Goal: Task Accomplishment & Management: Complete application form

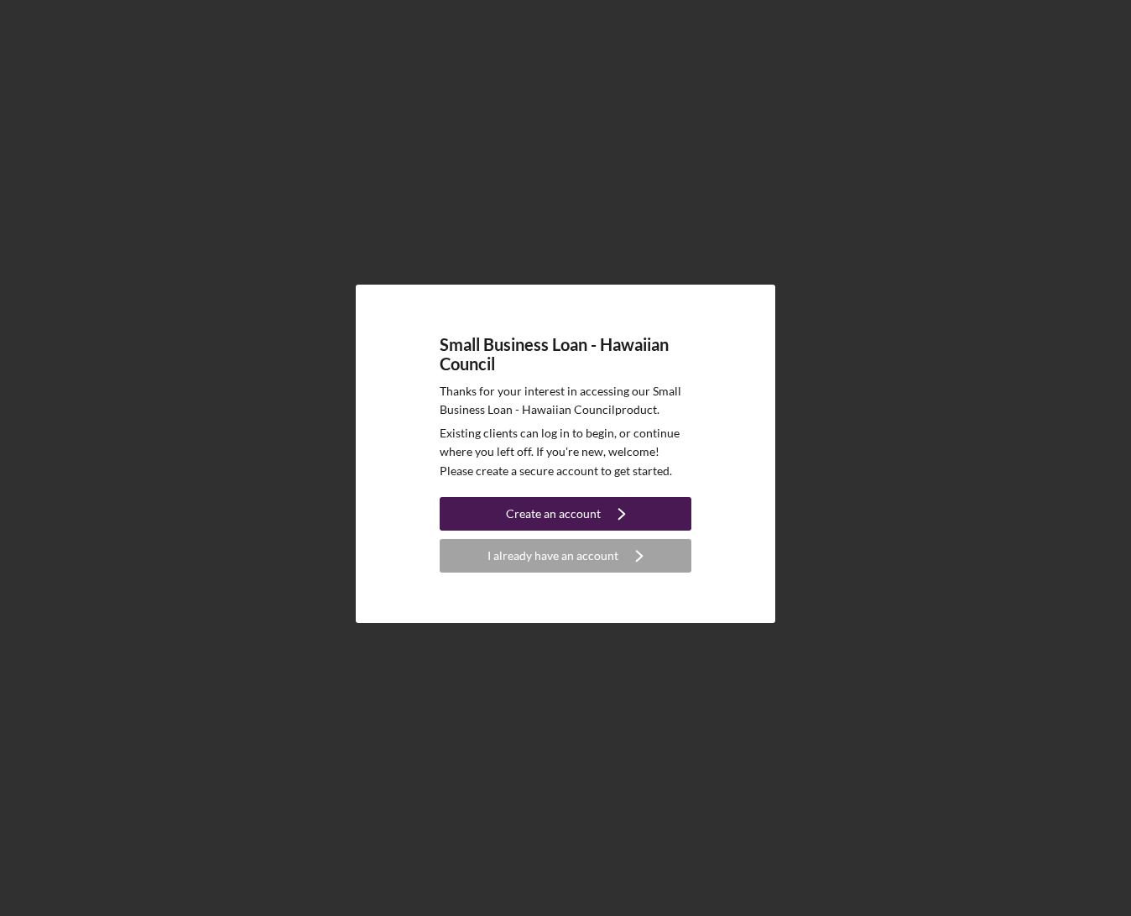
click at [566, 504] on div "Create an account" at bounding box center [553, 514] width 95 height 34
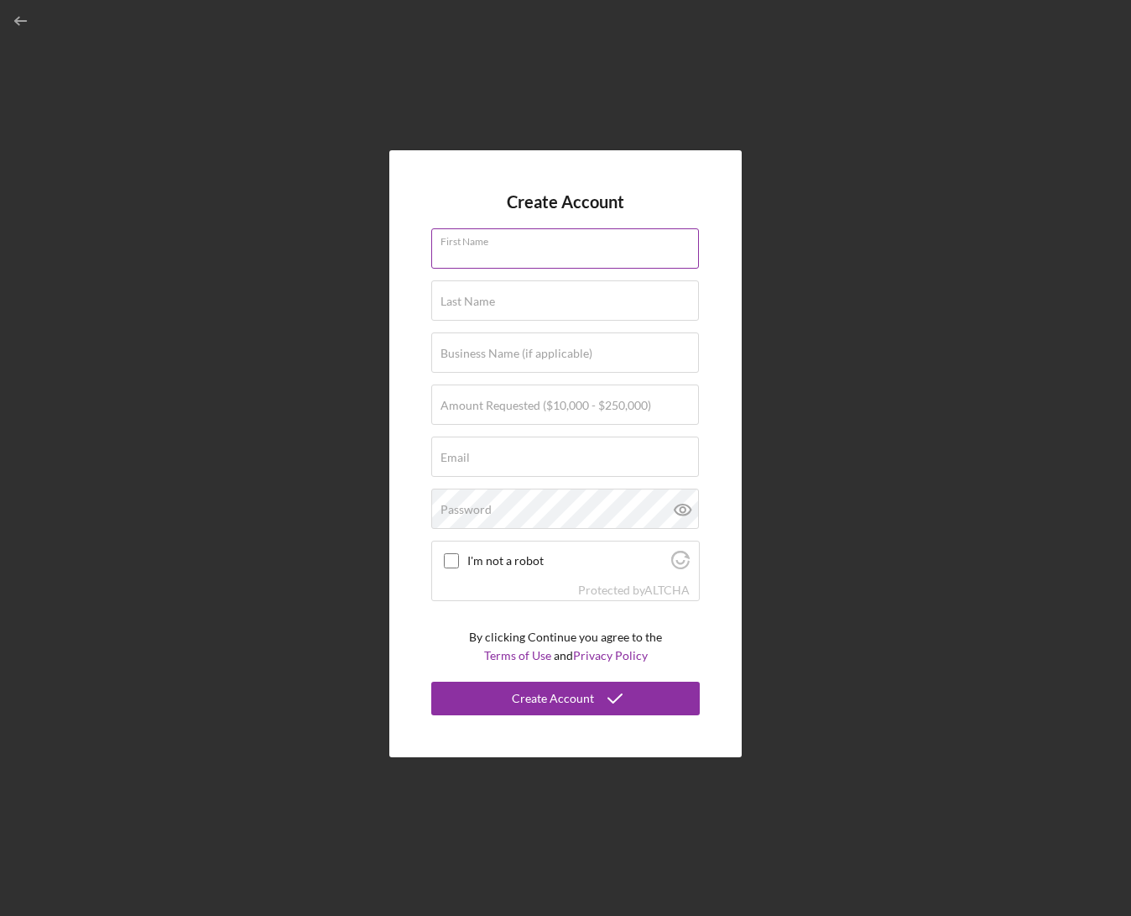
click at [497, 258] on input "First Name" at bounding box center [565, 248] width 268 height 40
type input "Mailelaulii"
type input "[PERSON_NAME]"
type input "[EMAIL_ADDRESS][DOMAIN_NAME]"
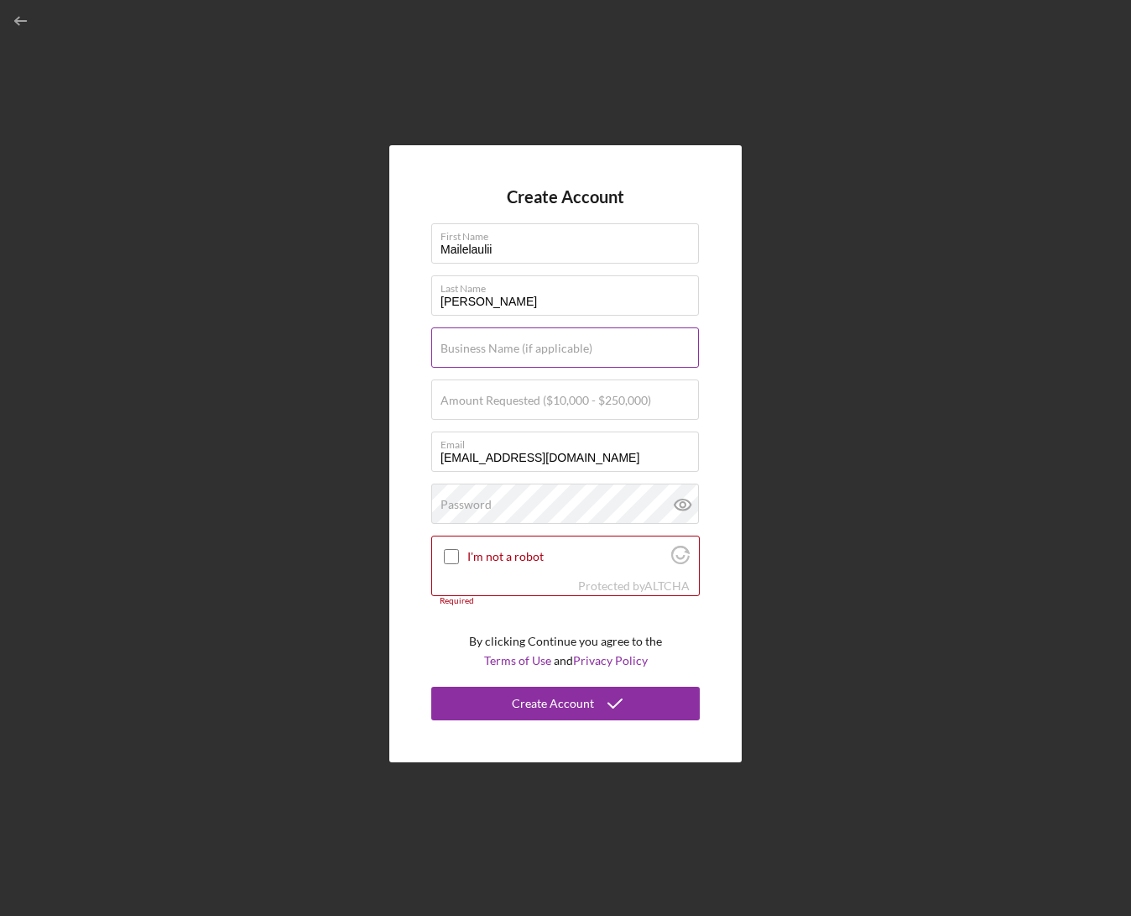
click at [470, 347] on label "Business Name (if applicable)" at bounding box center [517, 348] width 152 height 13
click at [470, 347] on input "Business Name (if applicable)" at bounding box center [565, 347] width 268 height 40
type input "[PERSON_NAME] O Ke Kai"
click at [493, 403] on label "Amount Requested ($10,000 - $250,000)" at bounding box center [546, 400] width 211 height 13
click at [493, 403] on input "Amount Requested ($10,000 - $250,000)" at bounding box center [565, 399] width 268 height 40
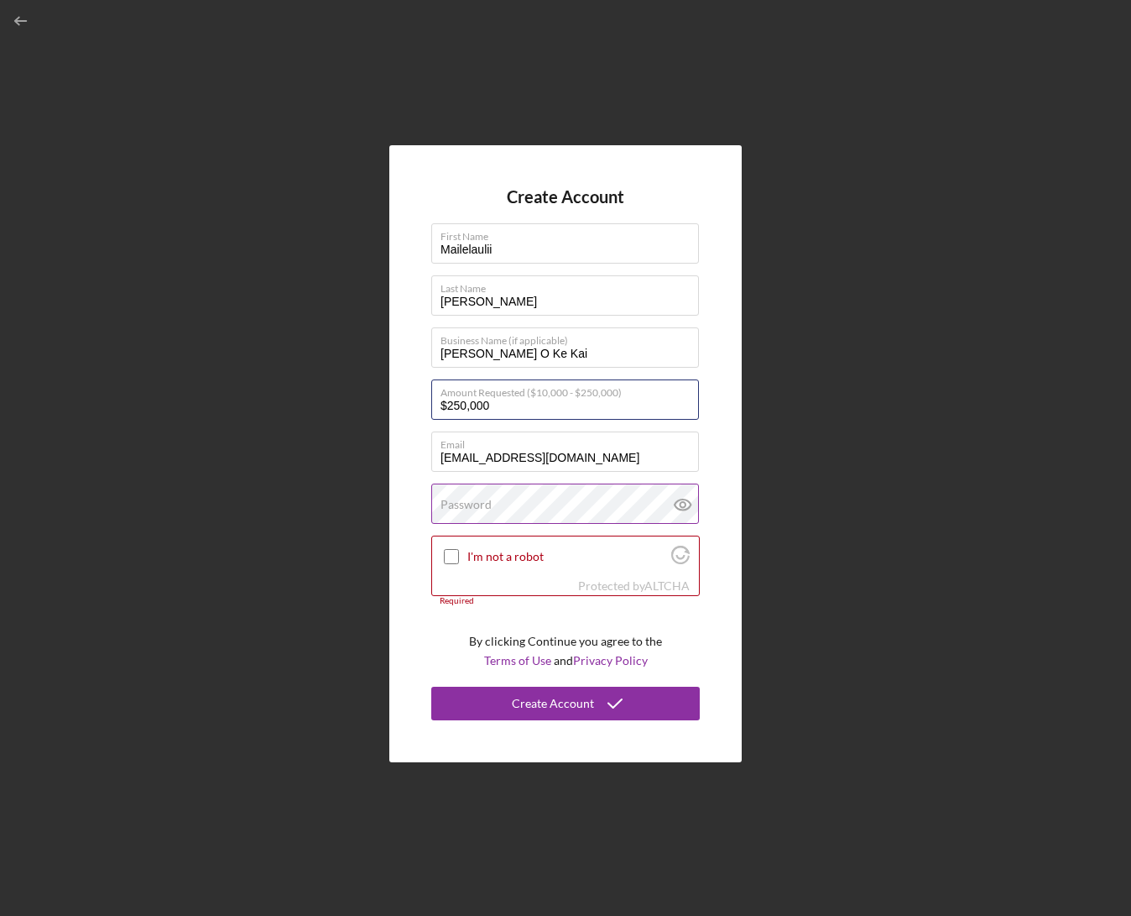
type input "$250,000"
click at [451, 504] on label "Password" at bounding box center [466, 504] width 51 height 13
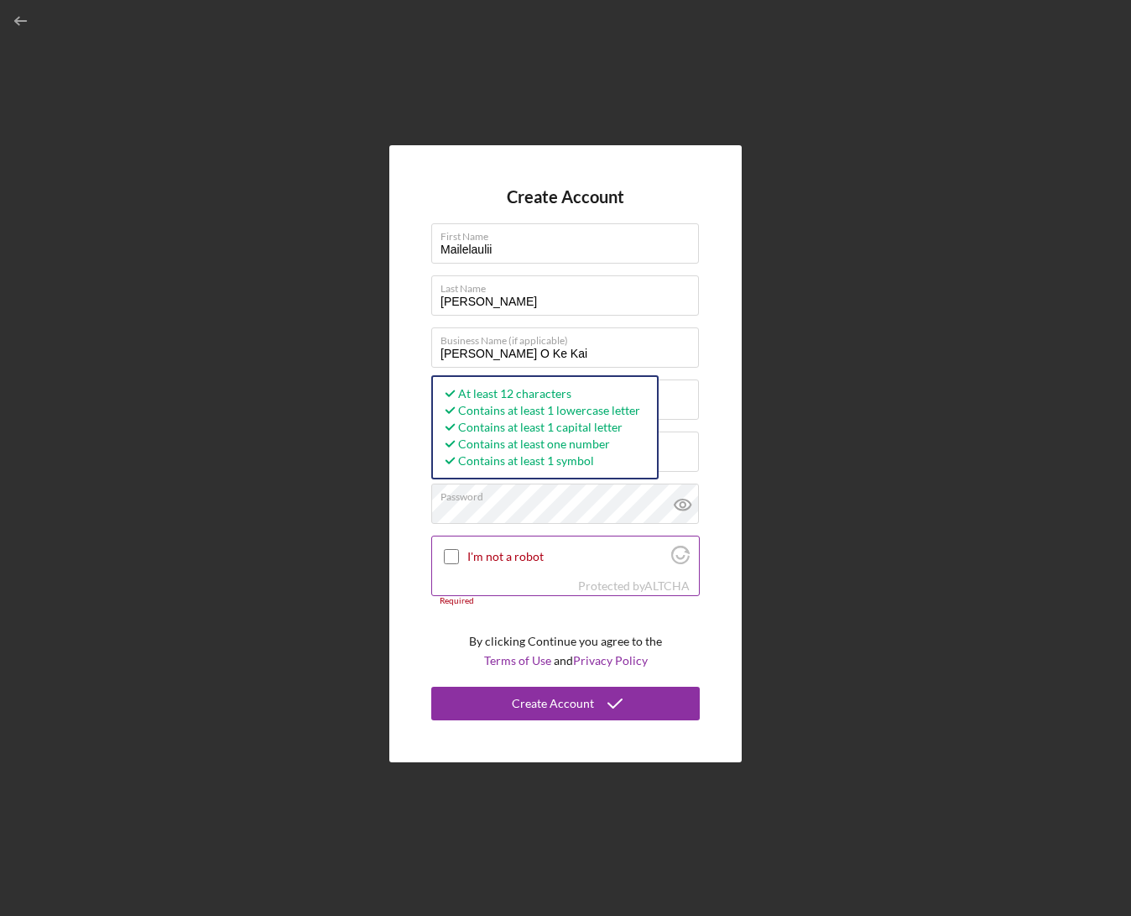
click at [446, 555] on input "I'm not a robot" at bounding box center [451, 556] width 15 height 15
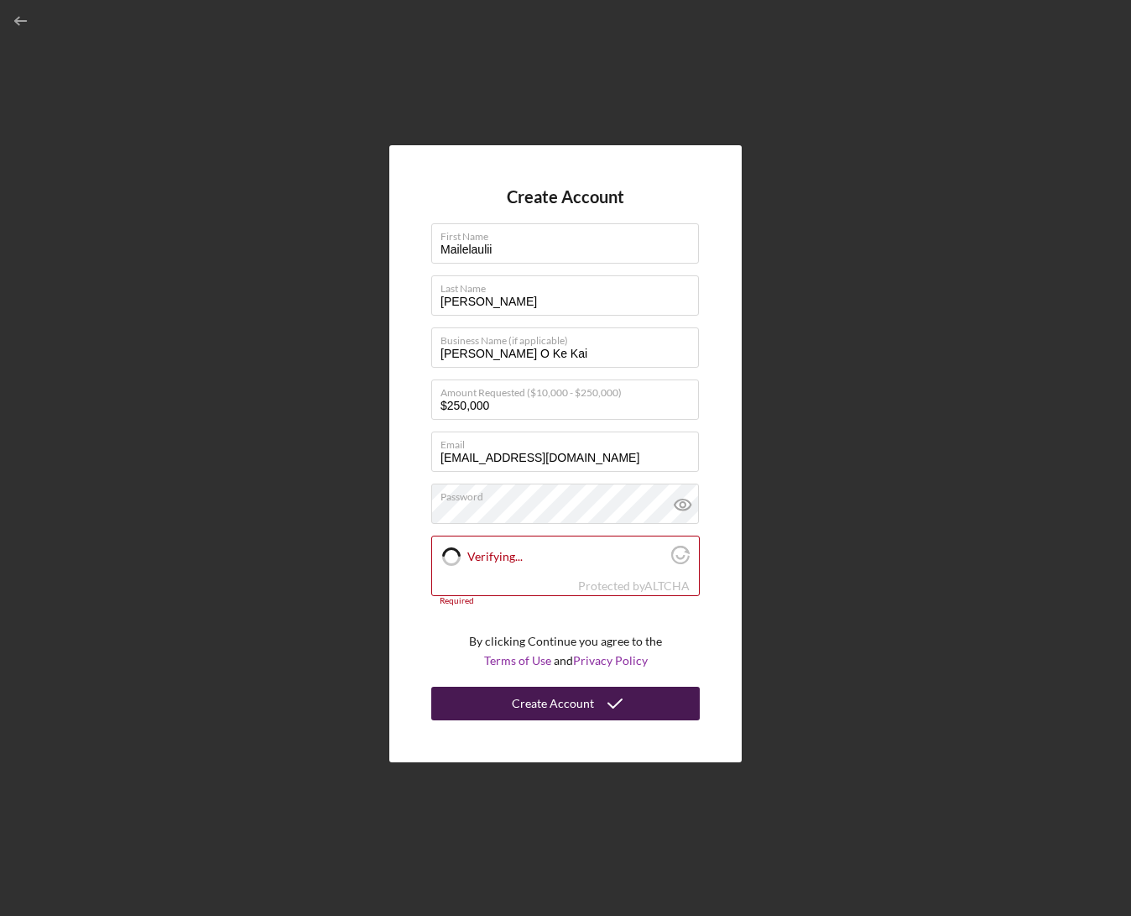
checkbox input "true"
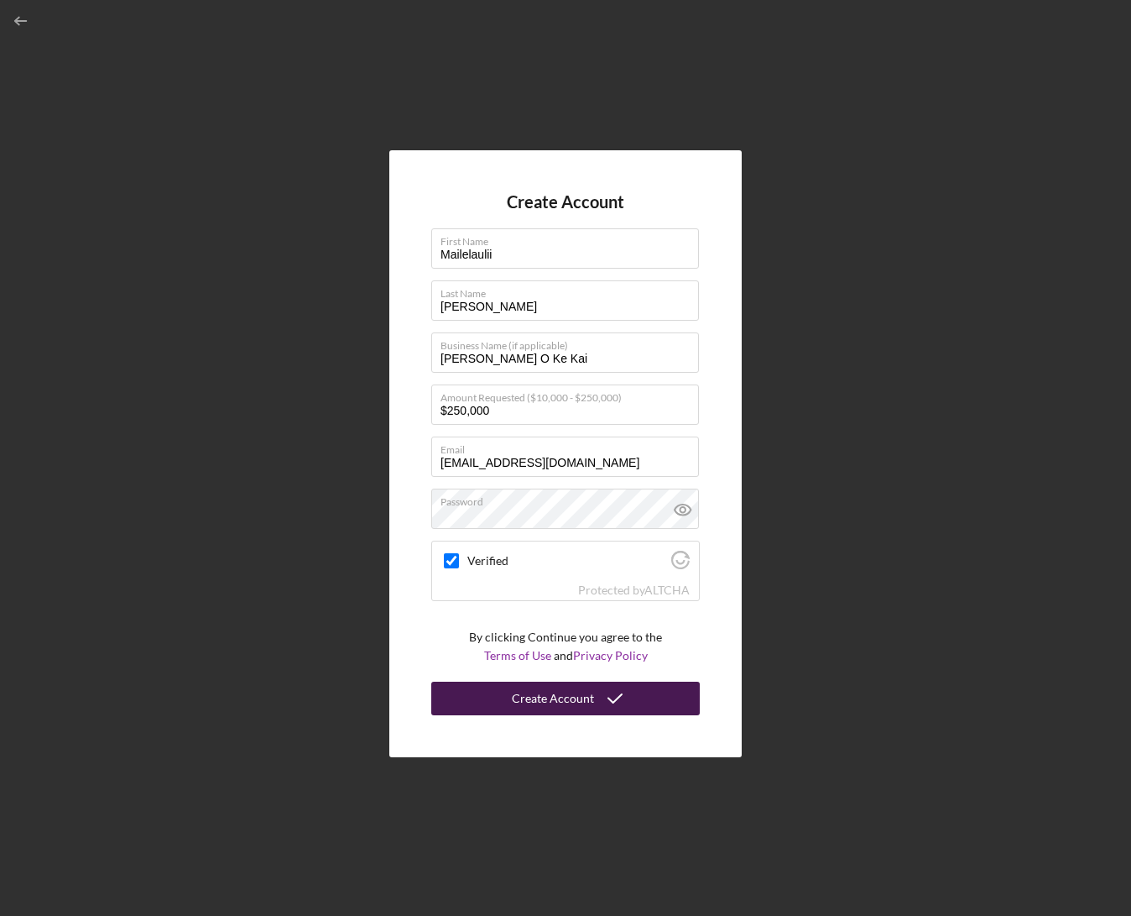
click at [540, 693] on div "Create Account" at bounding box center [553, 698] width 82 height 34
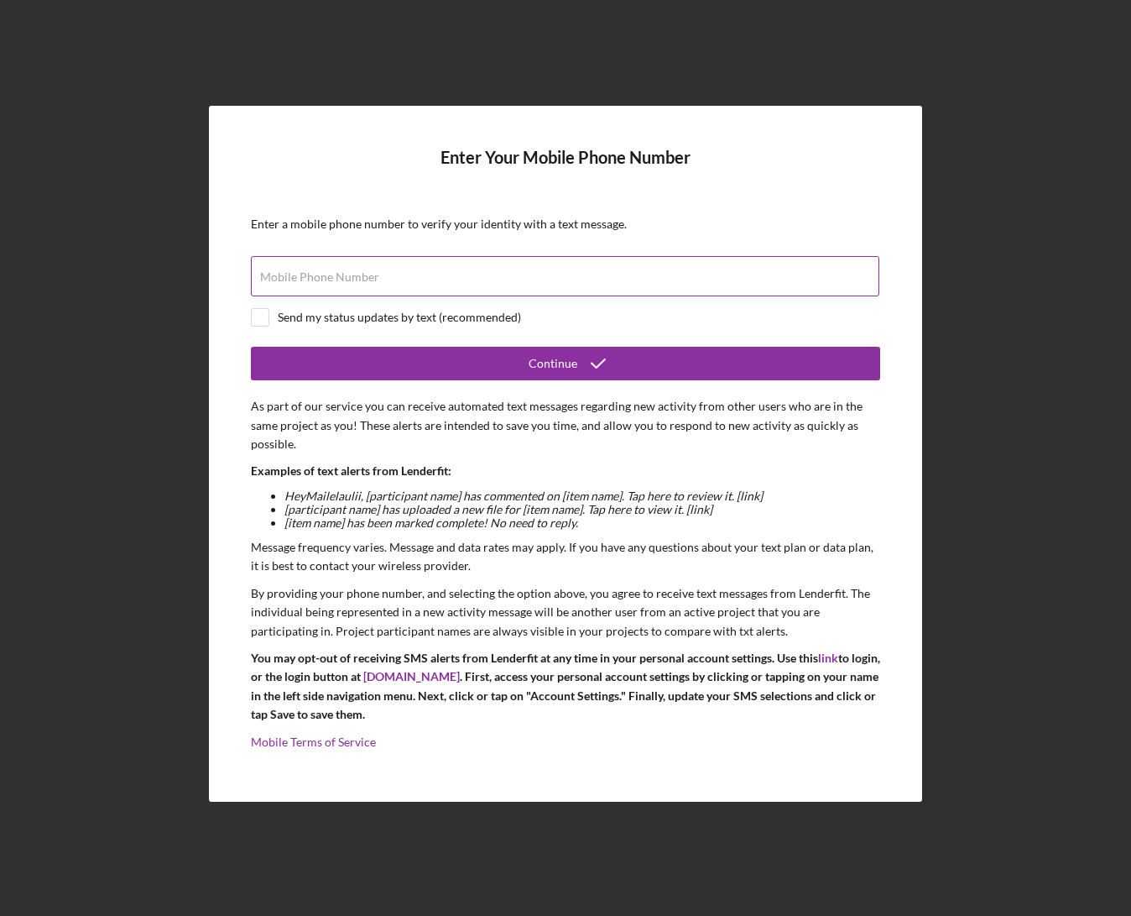
click at [345, 275] on label "Mobile Phone Number" at bounding box center [319, 276] width 119 height 13
click at [345, 275] on input "Mobile Phone Number" at bounding box center [565, 276] width 629 height 40
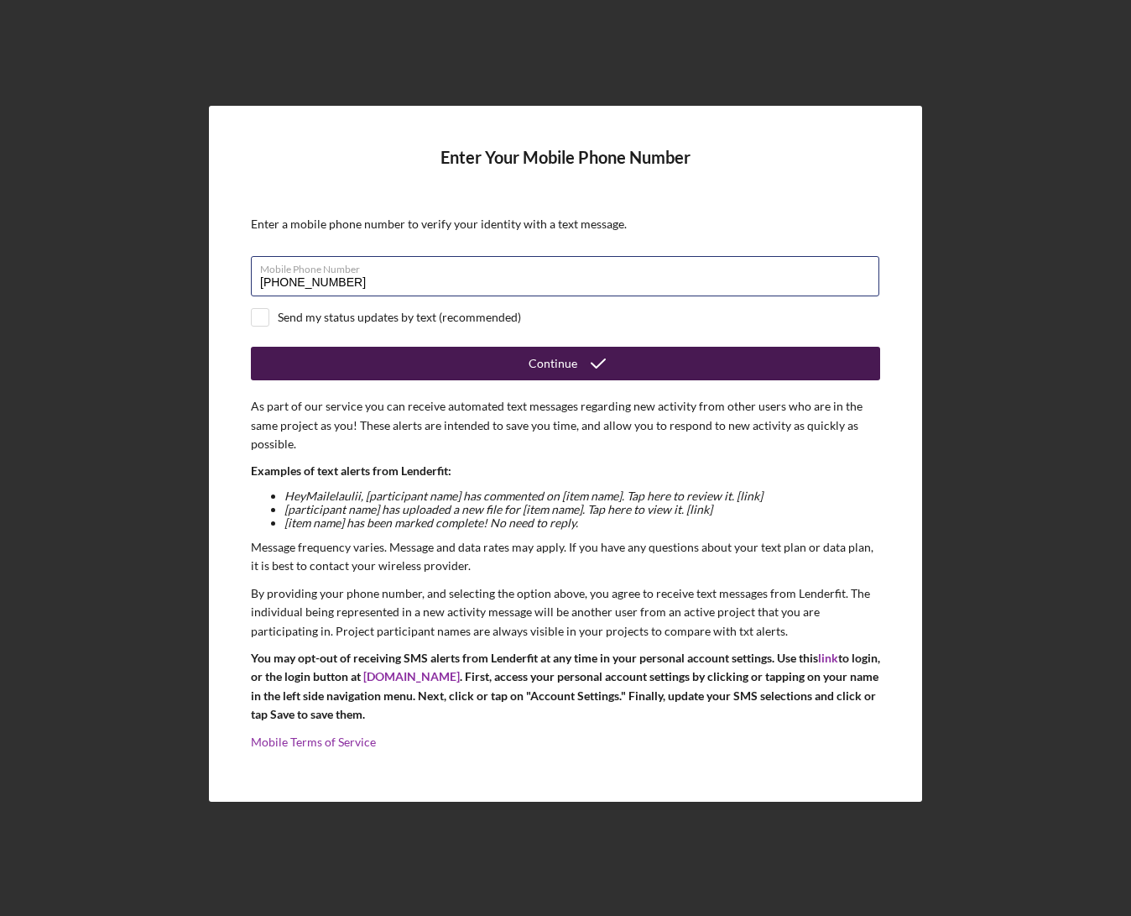
type input "[PHONE_NUMBER]"
click at [415, 368] on button "Continue" at bounding box center [565, 364] width 629 height 34
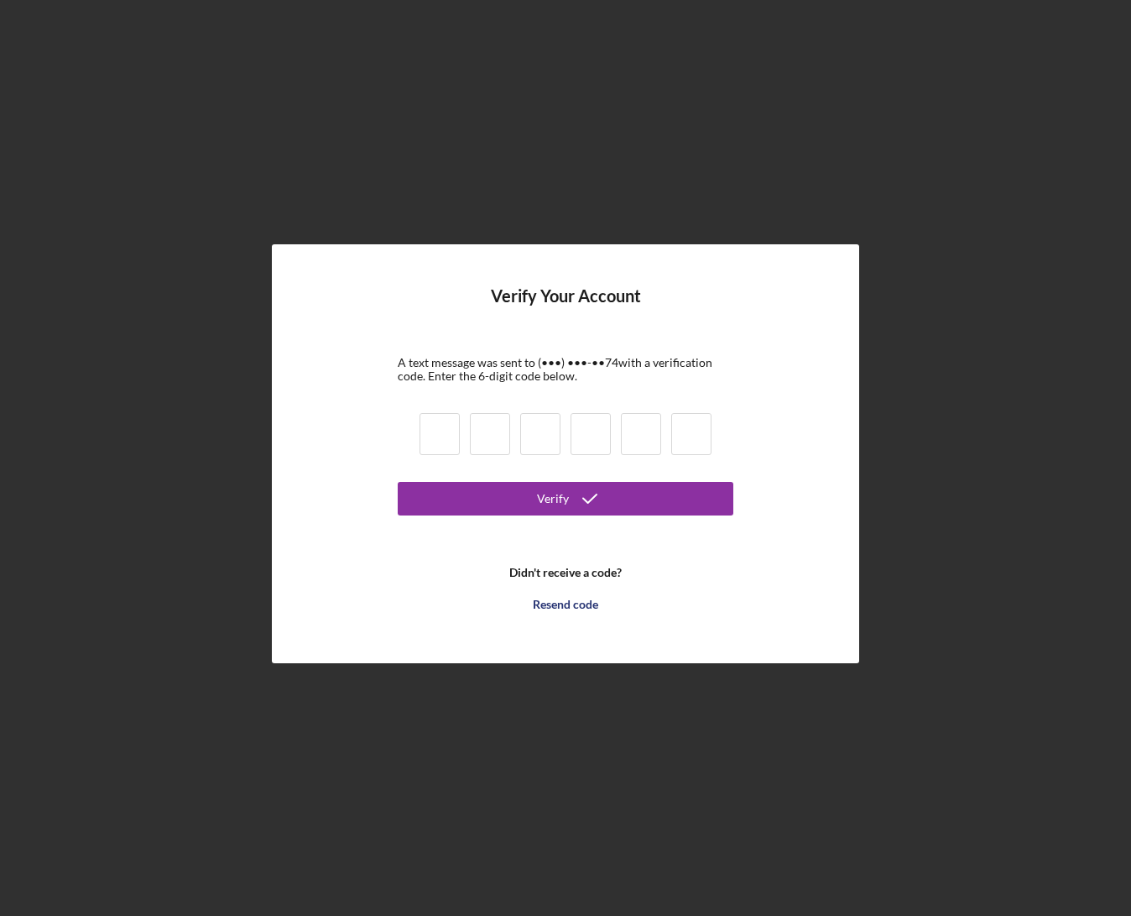
click at [443, 425] on input at bounding box center [440, 434] width 40 height 42
type input "0"
type input "2"
type input "4"
type input "6"
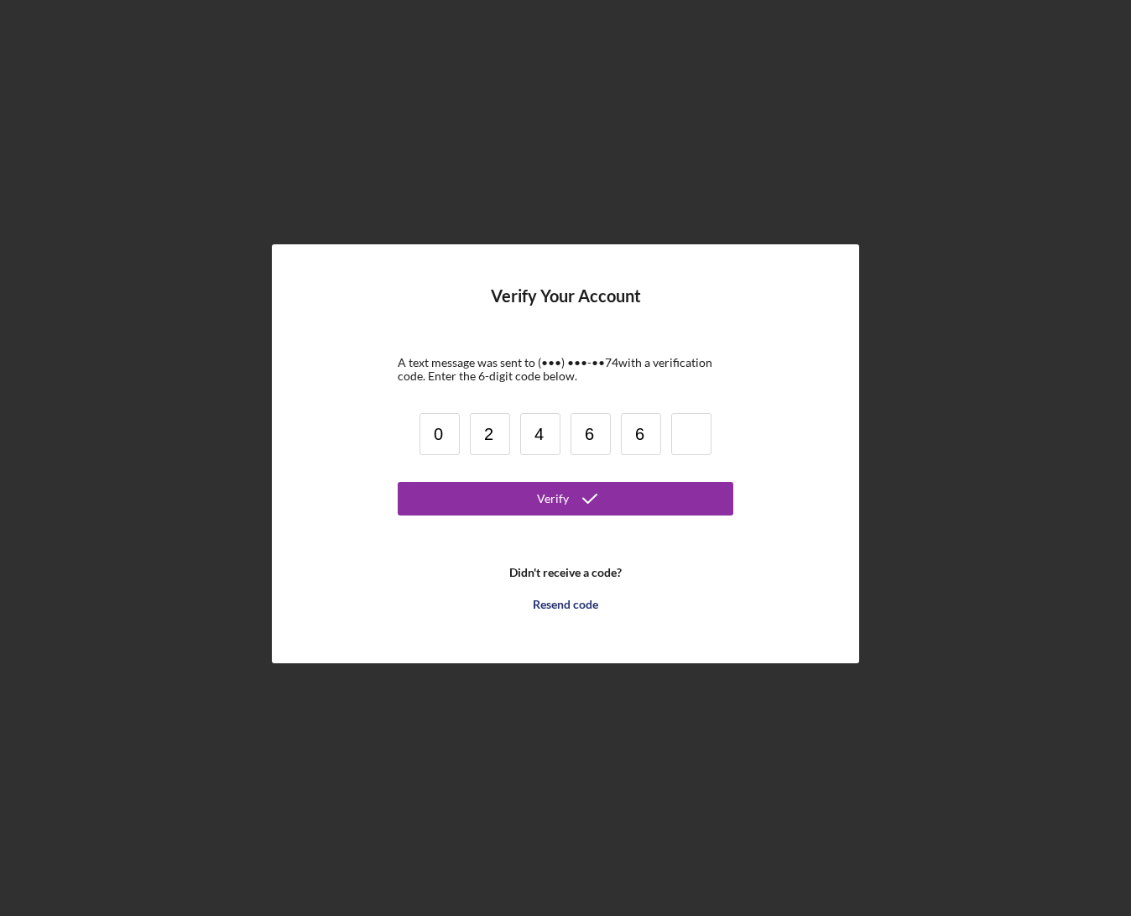
type input "6"
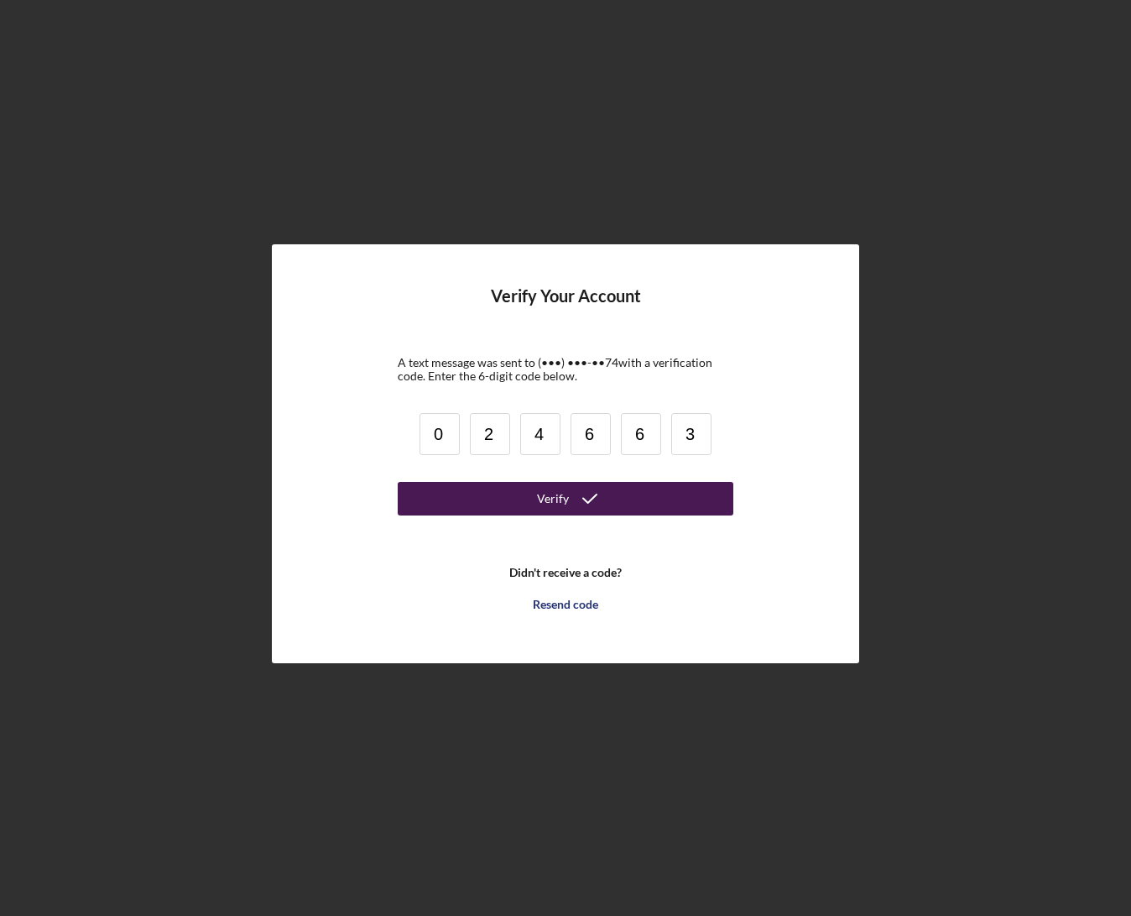
type input "3"
click at [509, 503] on button "Verify" at bounding box center [566, 499] width 336 height 34
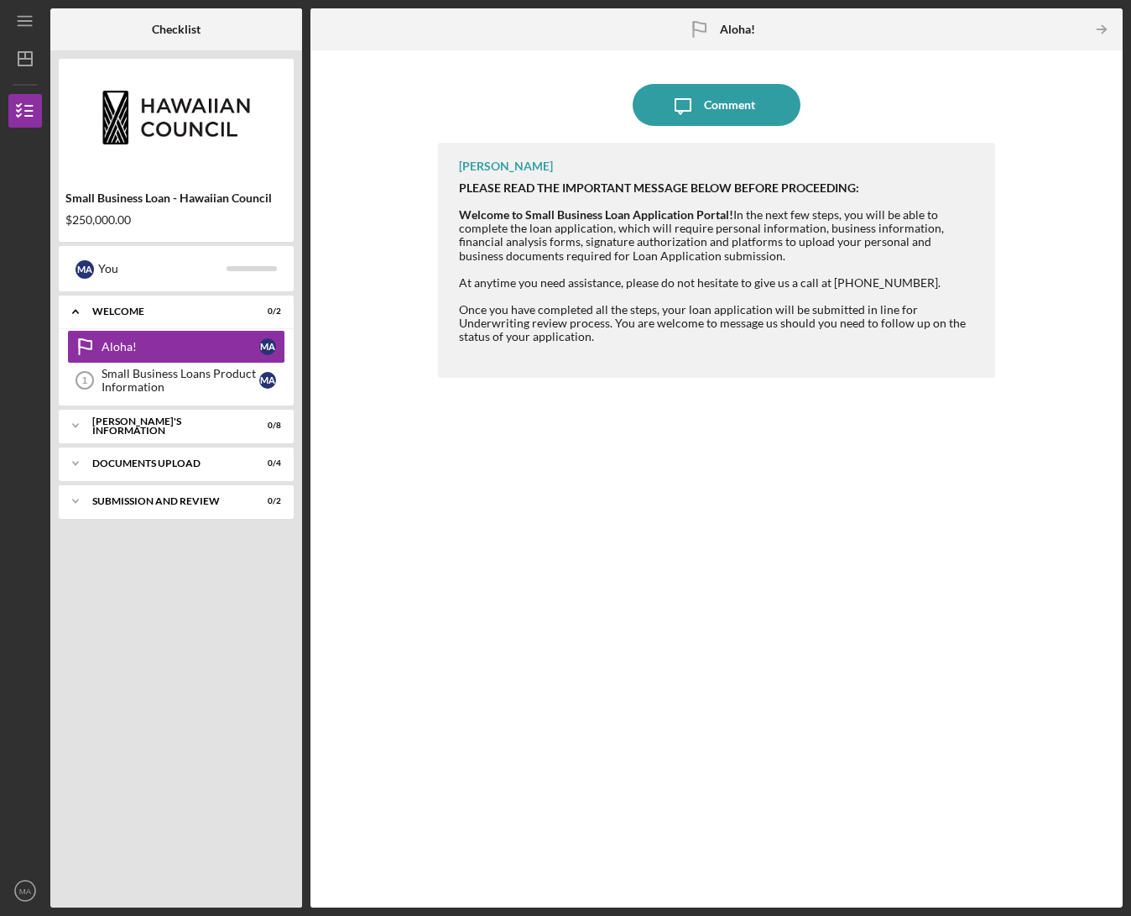
drag, startPoint x: 225, startPoint y: 425, endPoint x: 692, endPoint y: 465, distance: 469.1
click at [692, 465] on div "Checklist Small Business Loan - Hawaiian Council $250,000.00 M A You Icon/Expan…" at bounding box center [586, 457] width 1072 height 899
click at [613, 488] on div "[PERSON_NAME] PLEASE READ THE IMPORTANT MESSAGE BELOW BEFORE PROCEEDING: Welcom…" at bounding box center [716, 512] width 557 height 739
click at [123, 376] on div "Small Business Loans Product Information" at bounding box center [181, 380] width 158 height 27
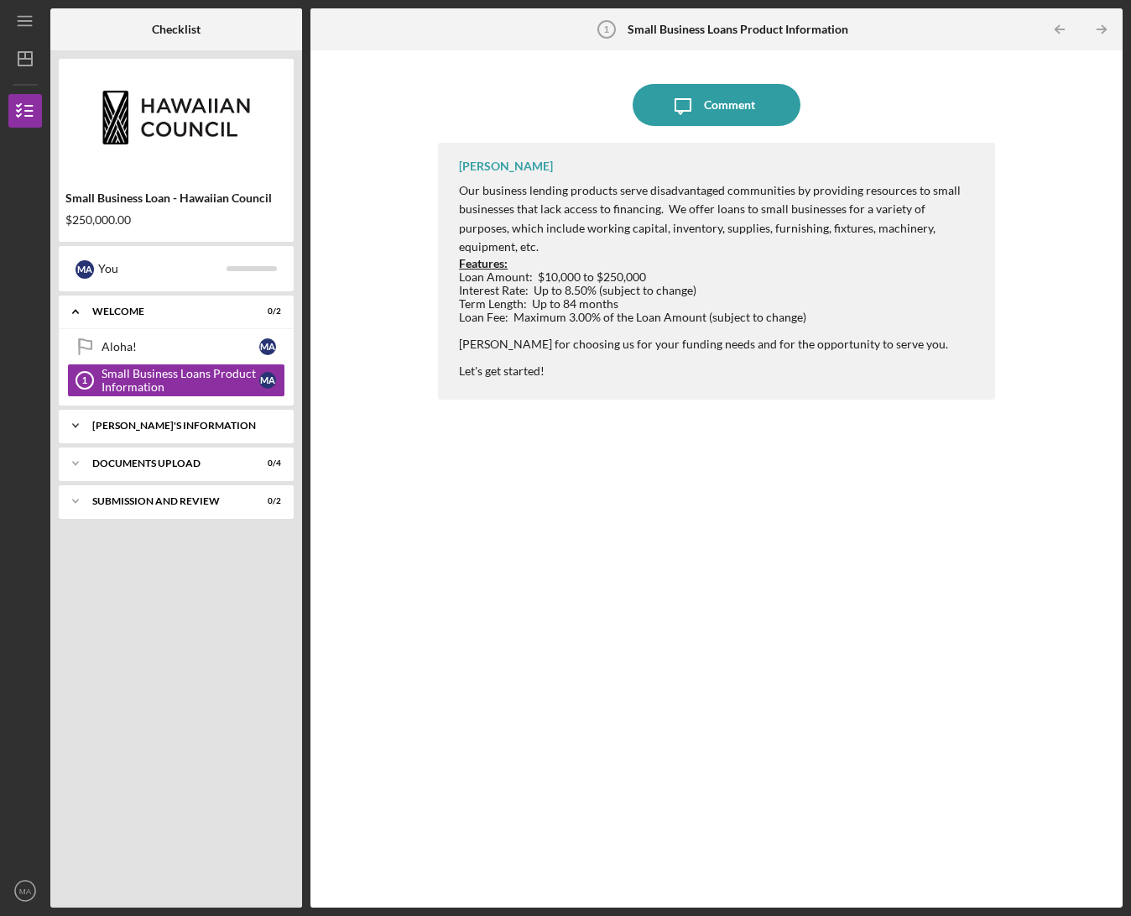
click at [149, 425] on div "[PERSON_NAME]'S INFORMATION" at bounding box center [182, 425] width 180 height 10
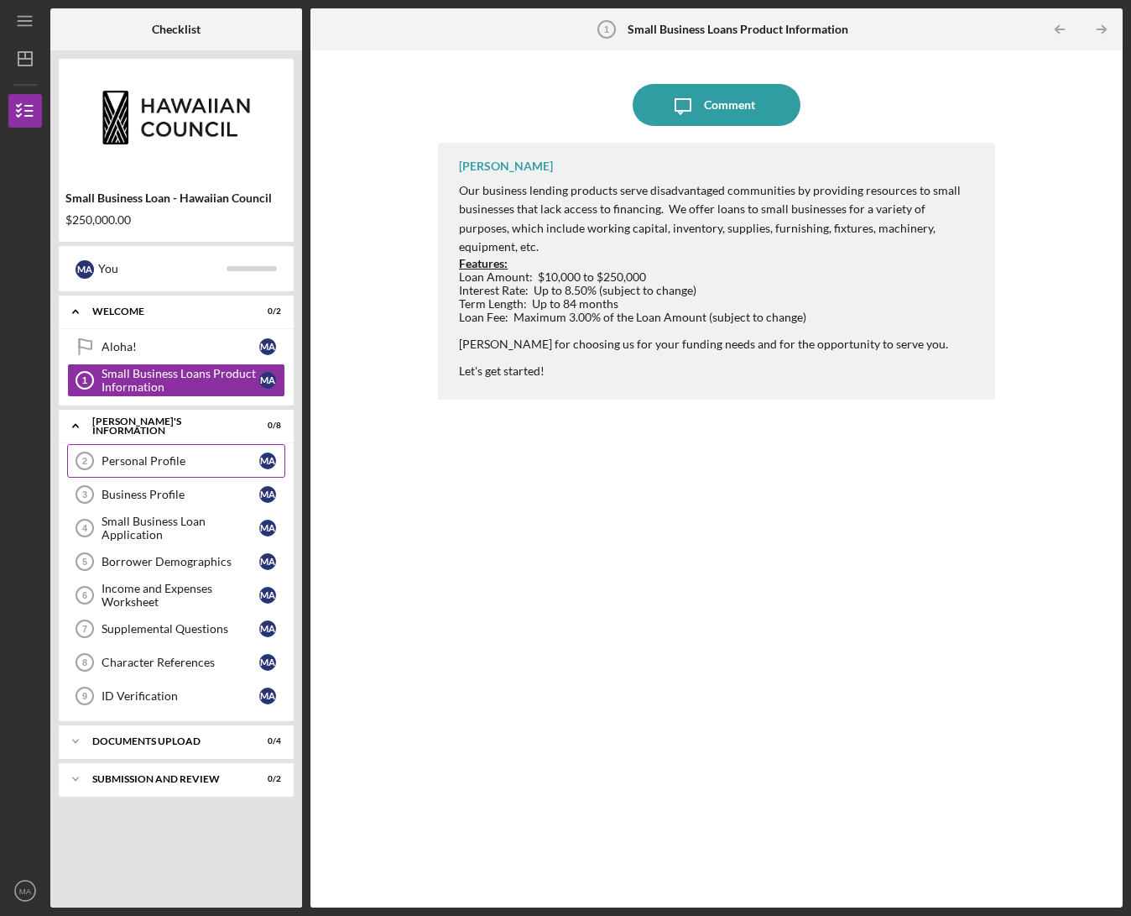
click at [155, 456] on div "Personal Profile" at bounding box center [181, 460] width 158 height 13
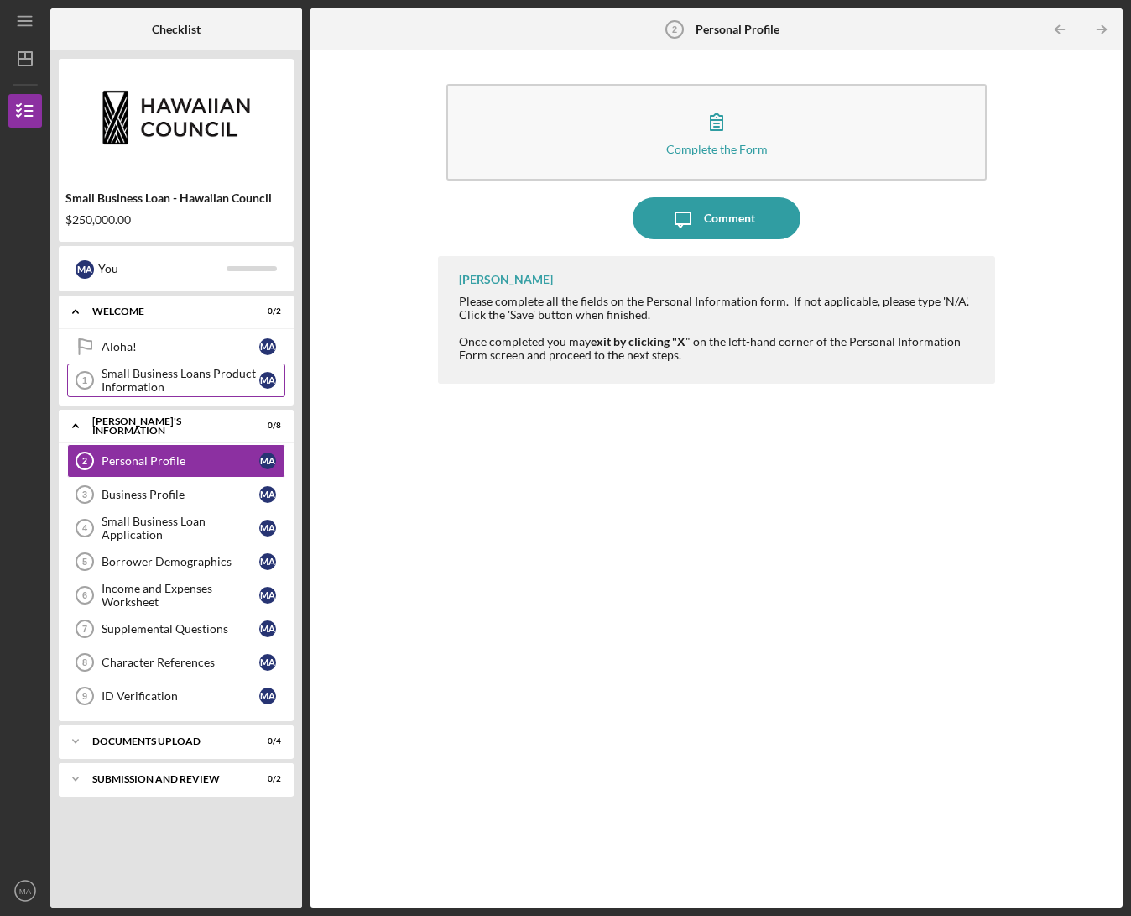
click at [165, 391] on div "Small Business Loans Product Information" at bounding box center [181, 380] width 158 height 27
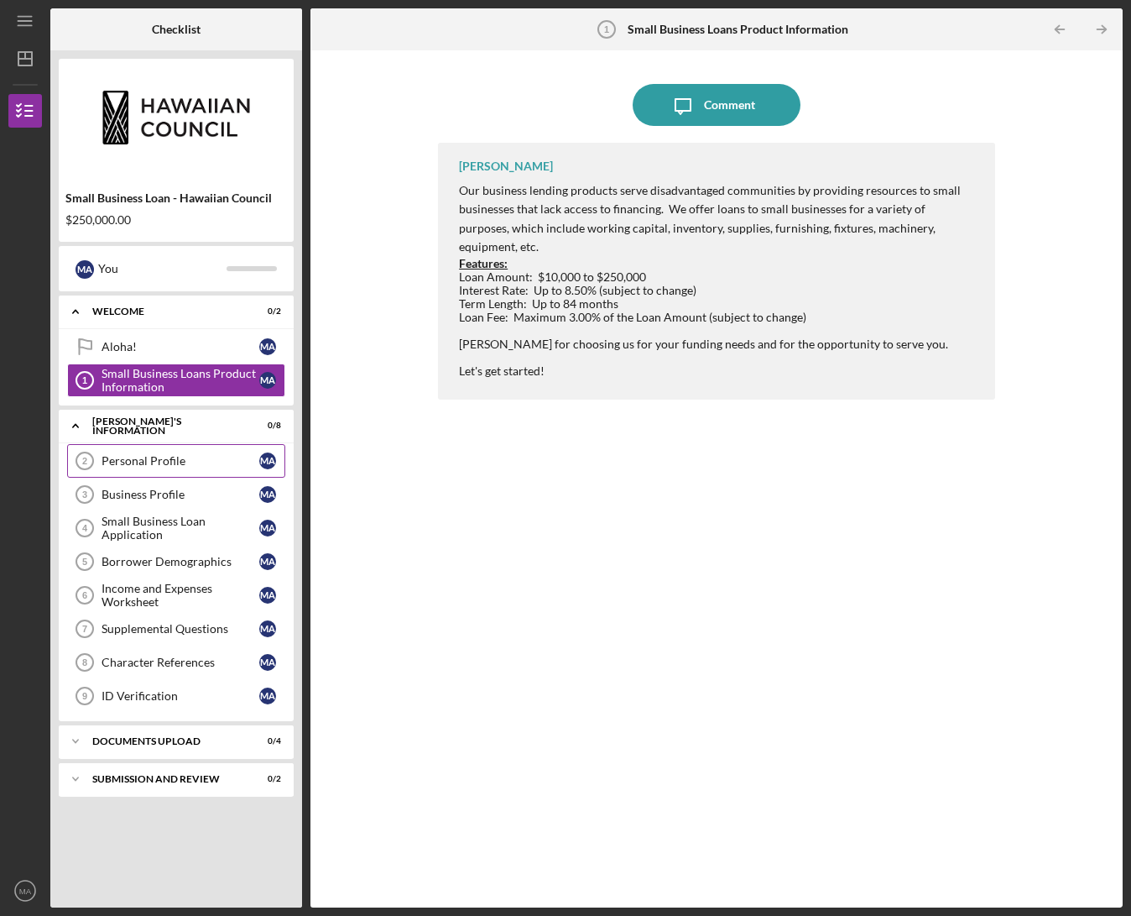
click at [185, 457] on div "Personal Profile" at bounding box center [181, 460] width 158 height 13
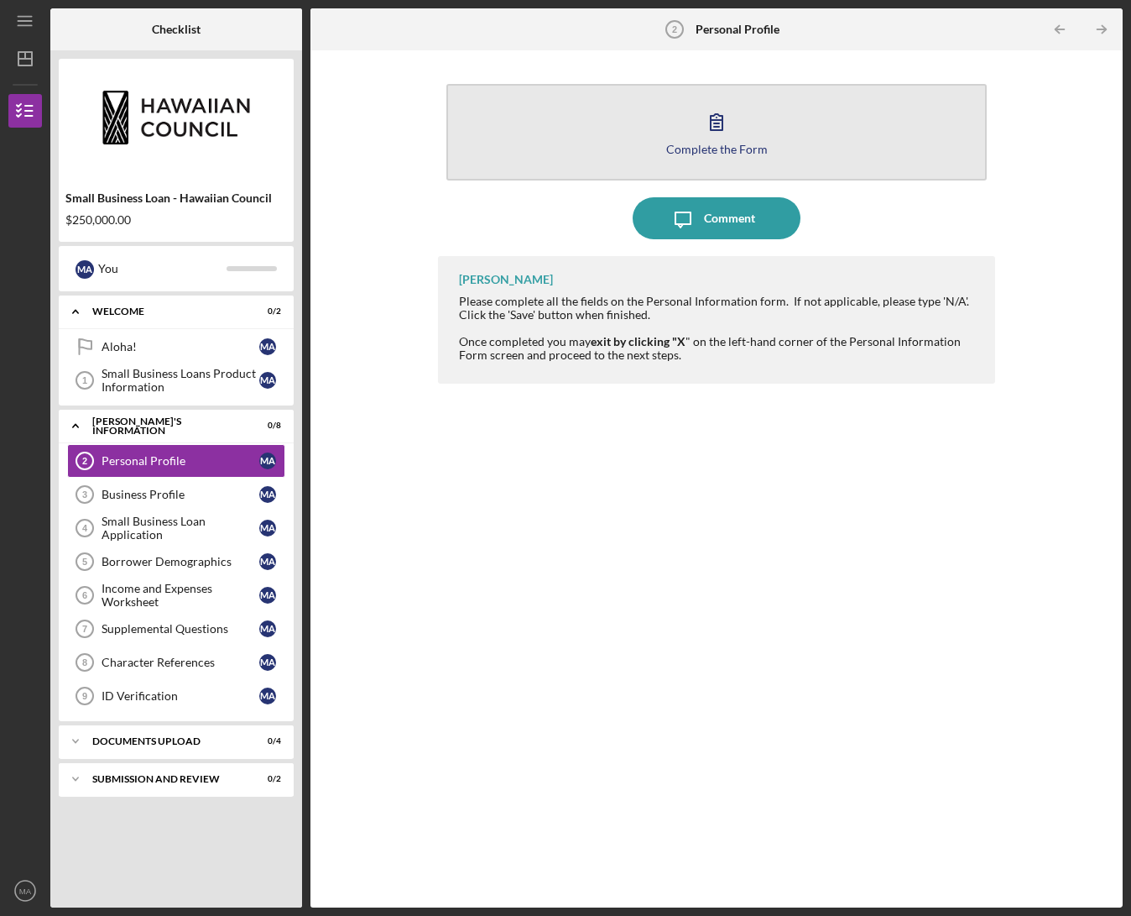
click at [714, 124] on icon "button" at bounding box center [717, 122] width 42 height 42
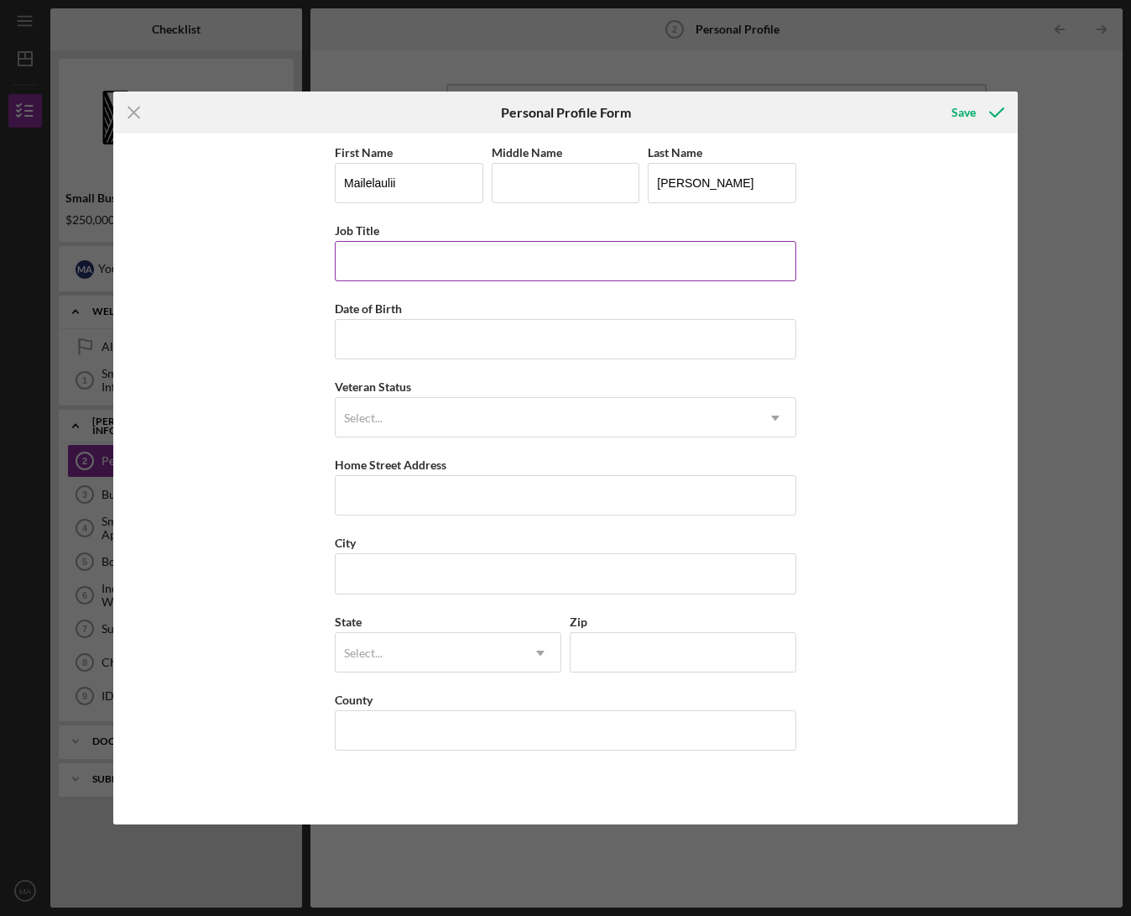
click at [425, 265] on input "Job Title" at bounding box center [566, 261] width 462 height 40
type input "Executive Director"
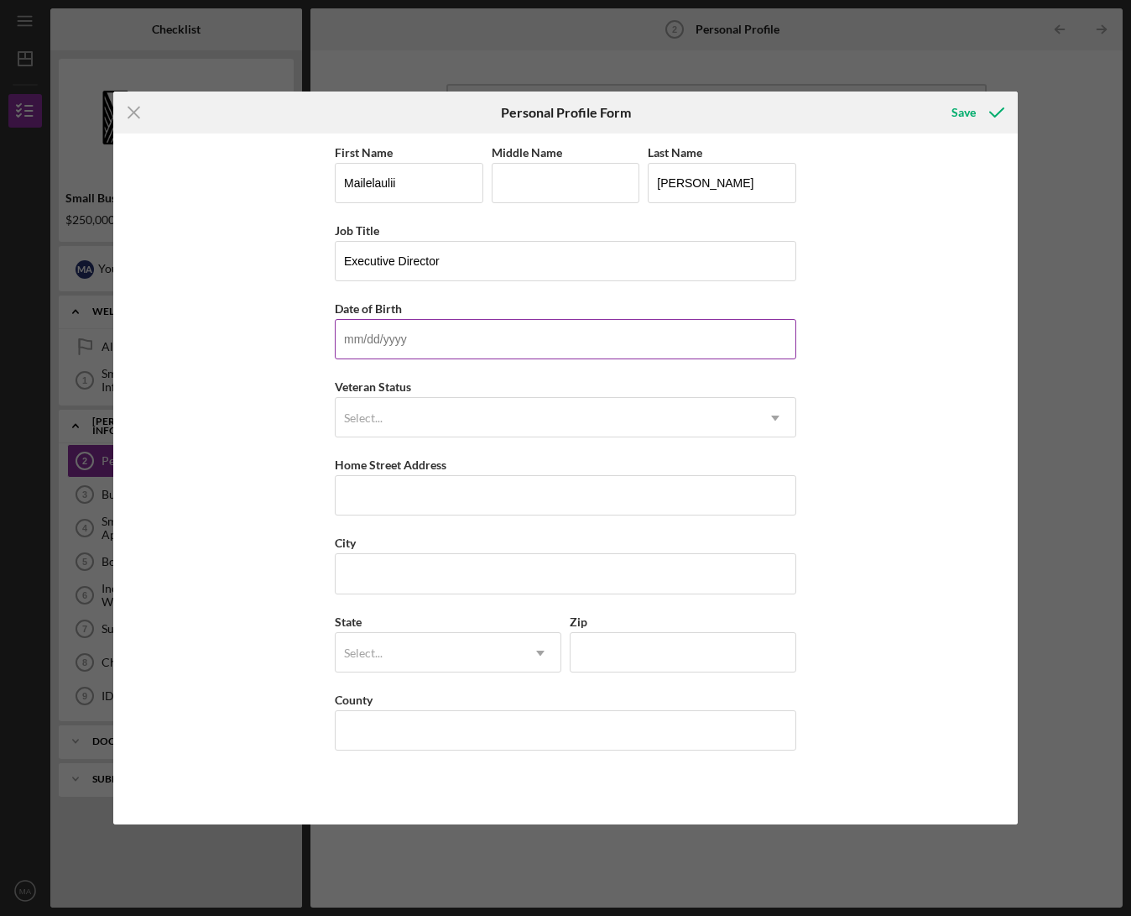
click at [400, 333] on input "Date of Birth" at bounding box center [566, 339] width 462 height 40
type input "12/dd/yyyy"
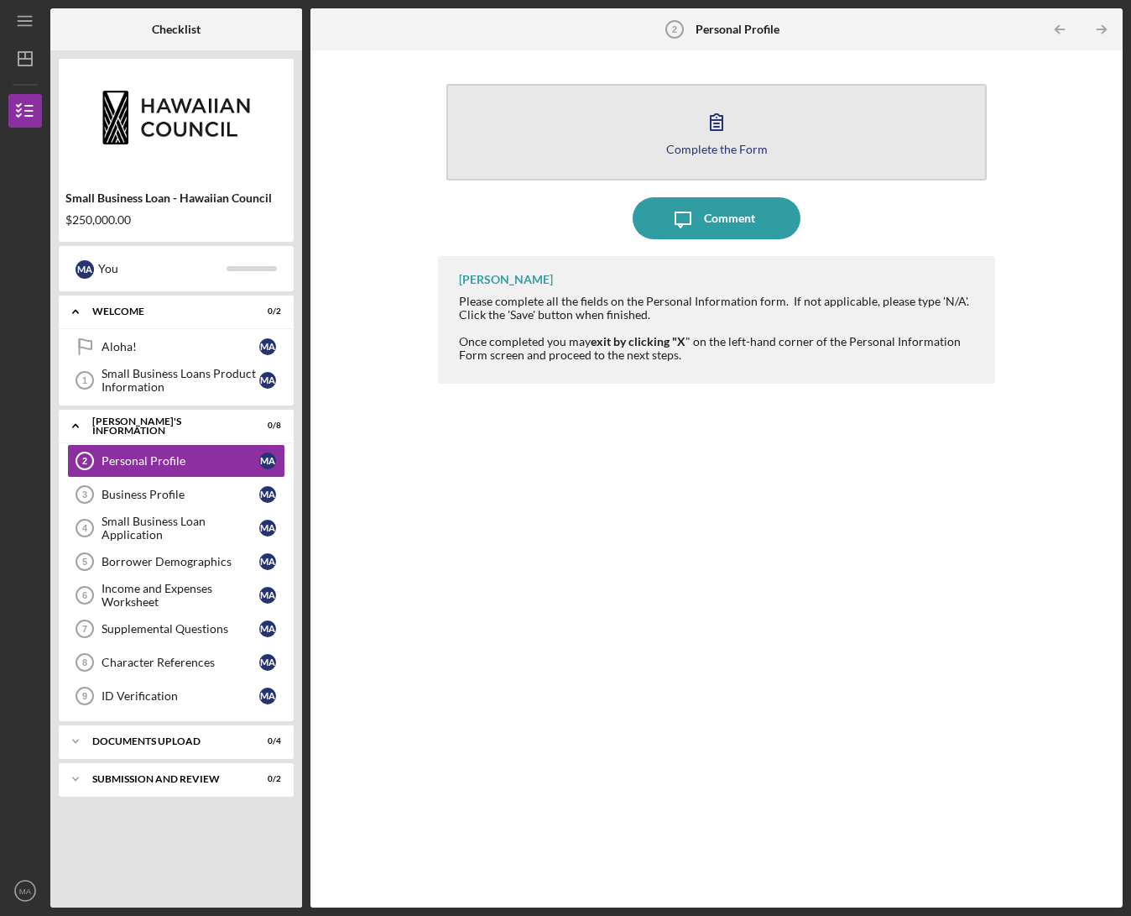
click at [743, 149] on div "Complete the Form" at bounding box center [717, 149] width 102 height 13
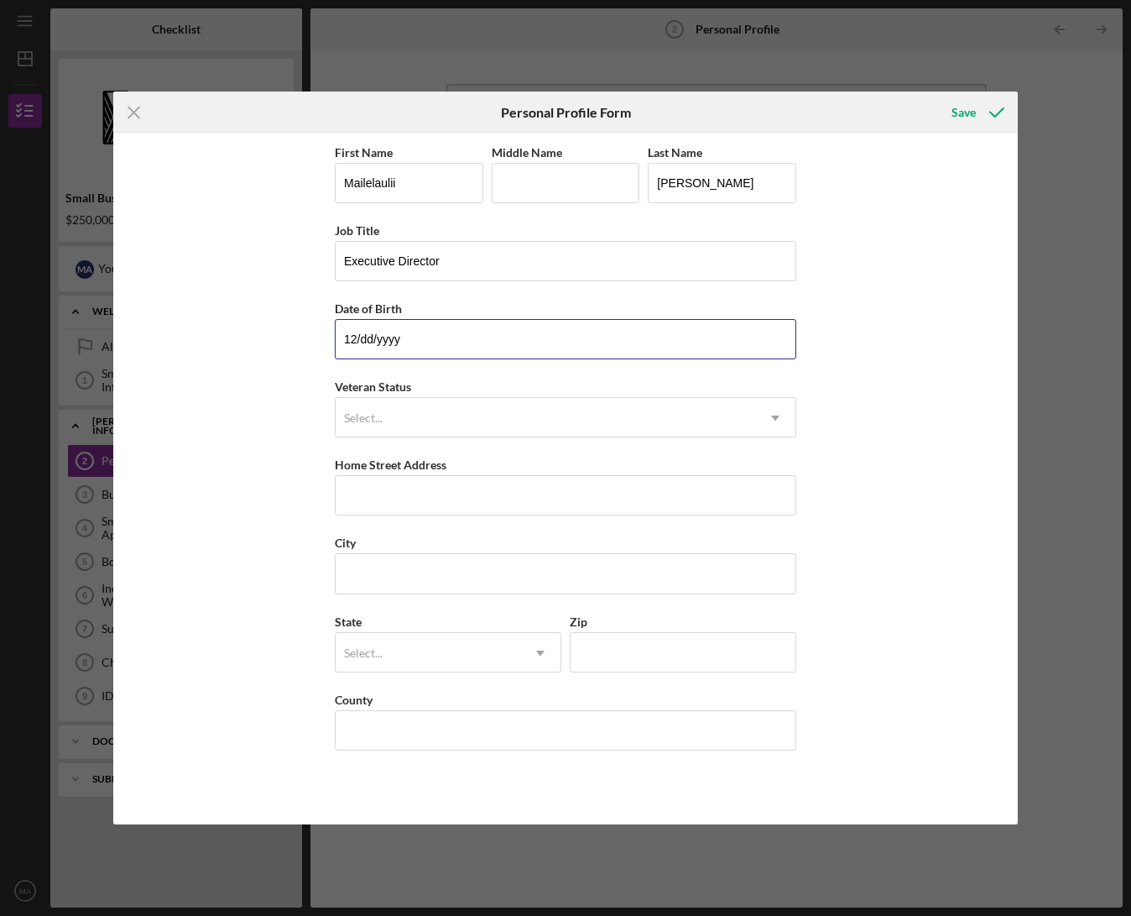
drag, startPoint x: 451, startPoint y: 342, endPoint x: 258, endPoint y: 331, distance: 194.1
click at [258, 331] on div "First Name Mailelaulii Middle Name Last Name Ah [PERSON_NAME] Title Executive D…" at bounding box center [565, 478] width 905 height 691
type input "[DATE]"
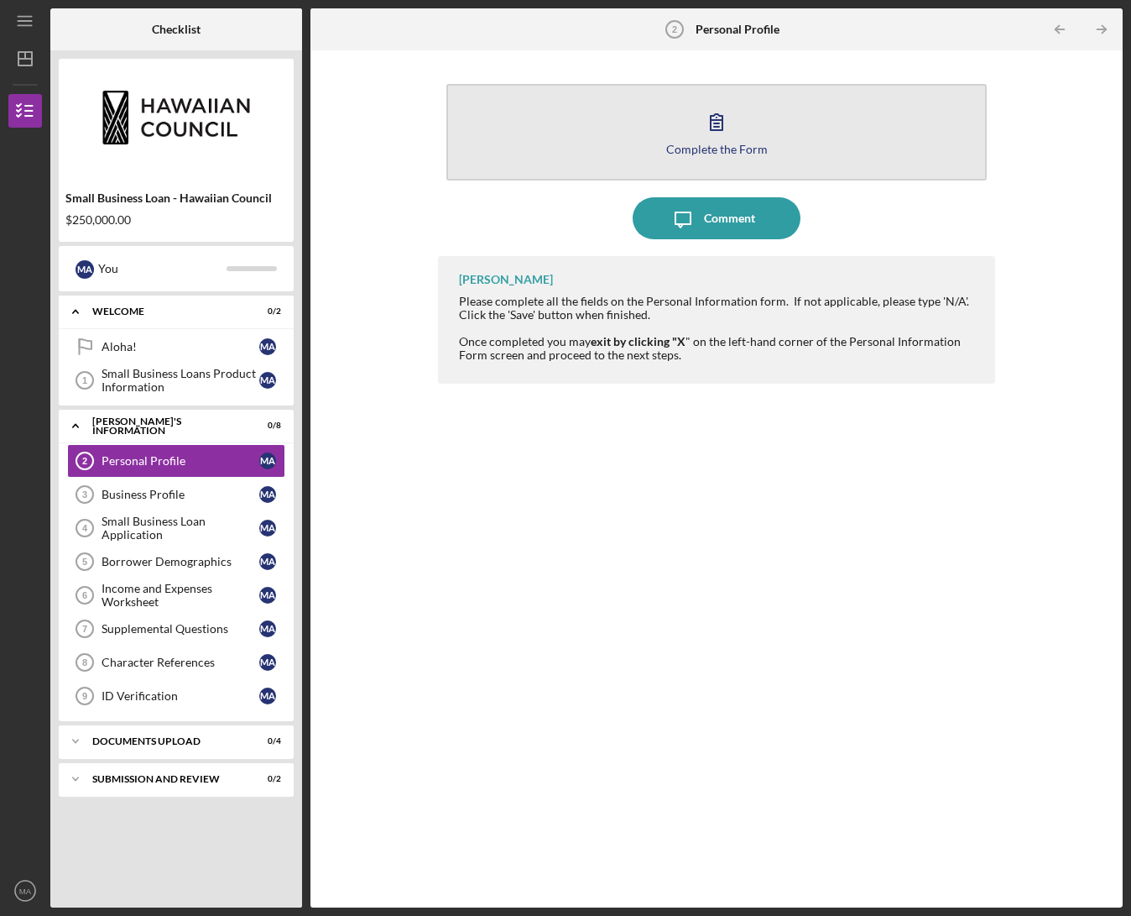
click at [691, 135] on button "Complete the Form Form" at bounding box center [716, 132] width 540 height 97
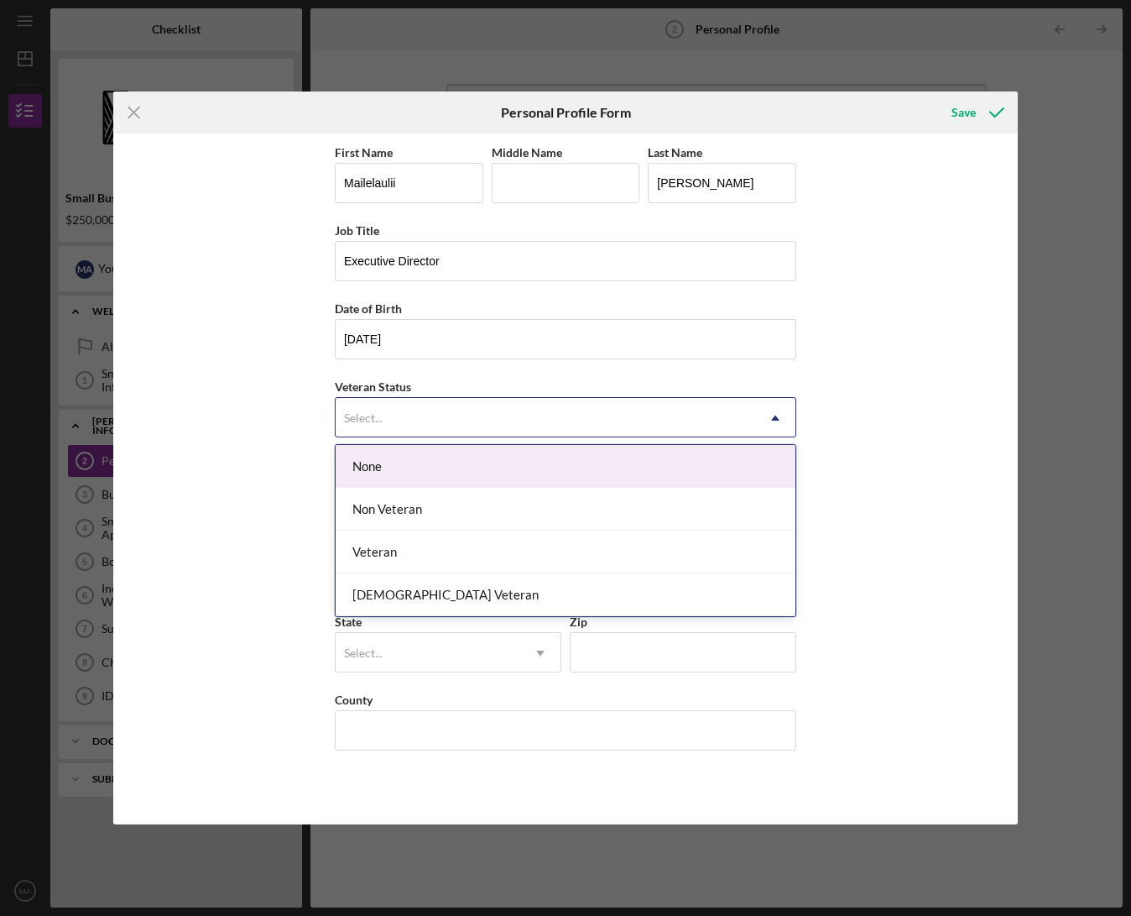
click at [408, 422] on div "Select..." at bounding box center [546, 418] width 420 height 39
click at [418, 481] on div "None" at bounding box center [566, 466] width 460 height 43
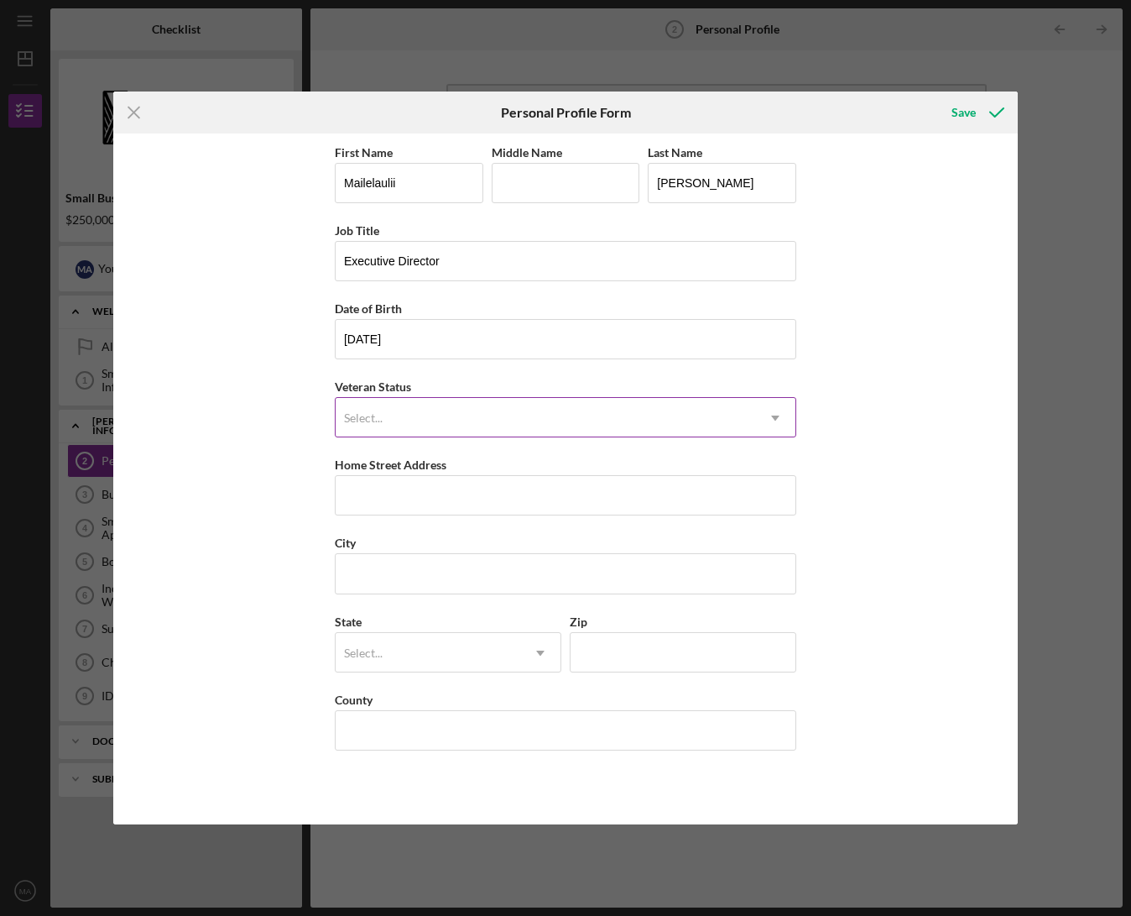
click at [702, 411] on div "Select..." at bounding box center [546, 418] width 420 height 39
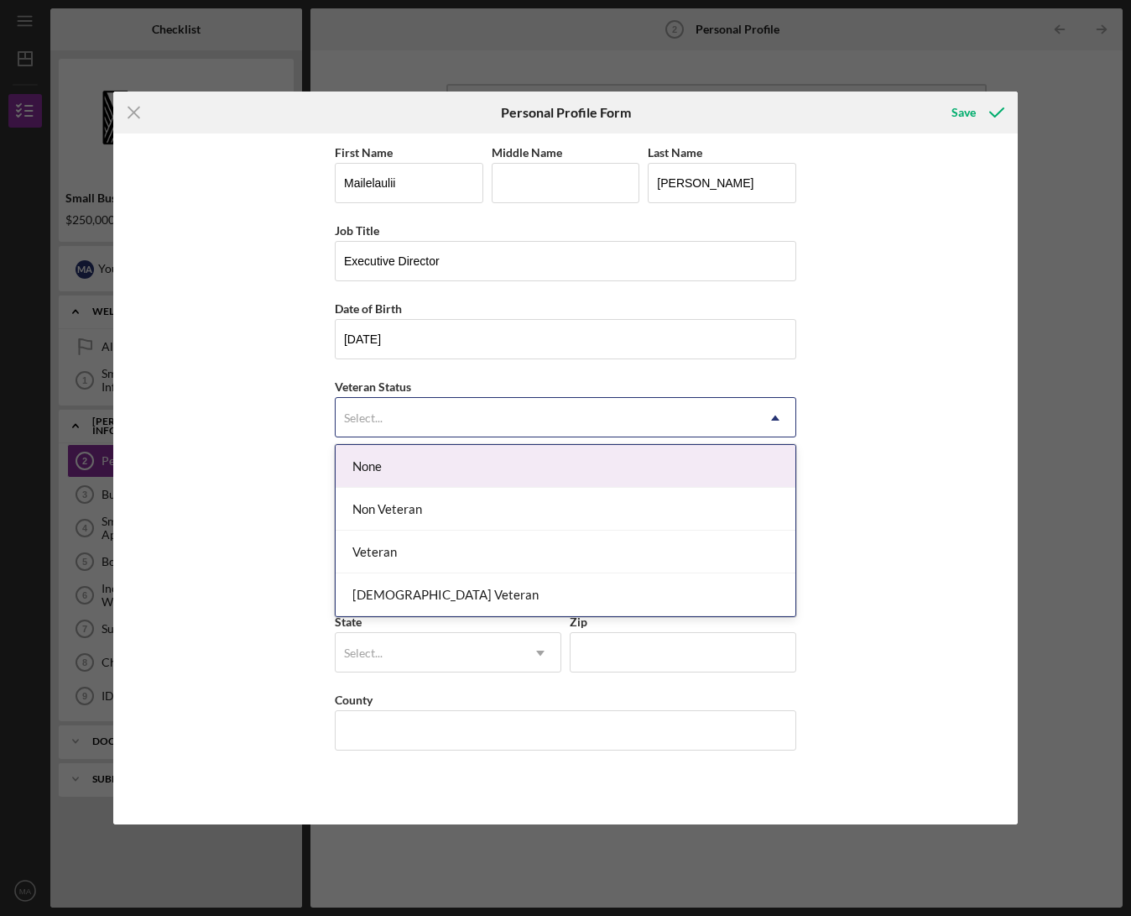
click at [433, 476] on div "None" at bounding box center [566, 466] width 460 height 43
drag, startPoint x: 720, startPoint y: 402, endPoint x: 718, endPoint y: 423, distance: 21.0
click at [719, 403] on div "Select..." at bounding box center [546, 418] width 420 height 39
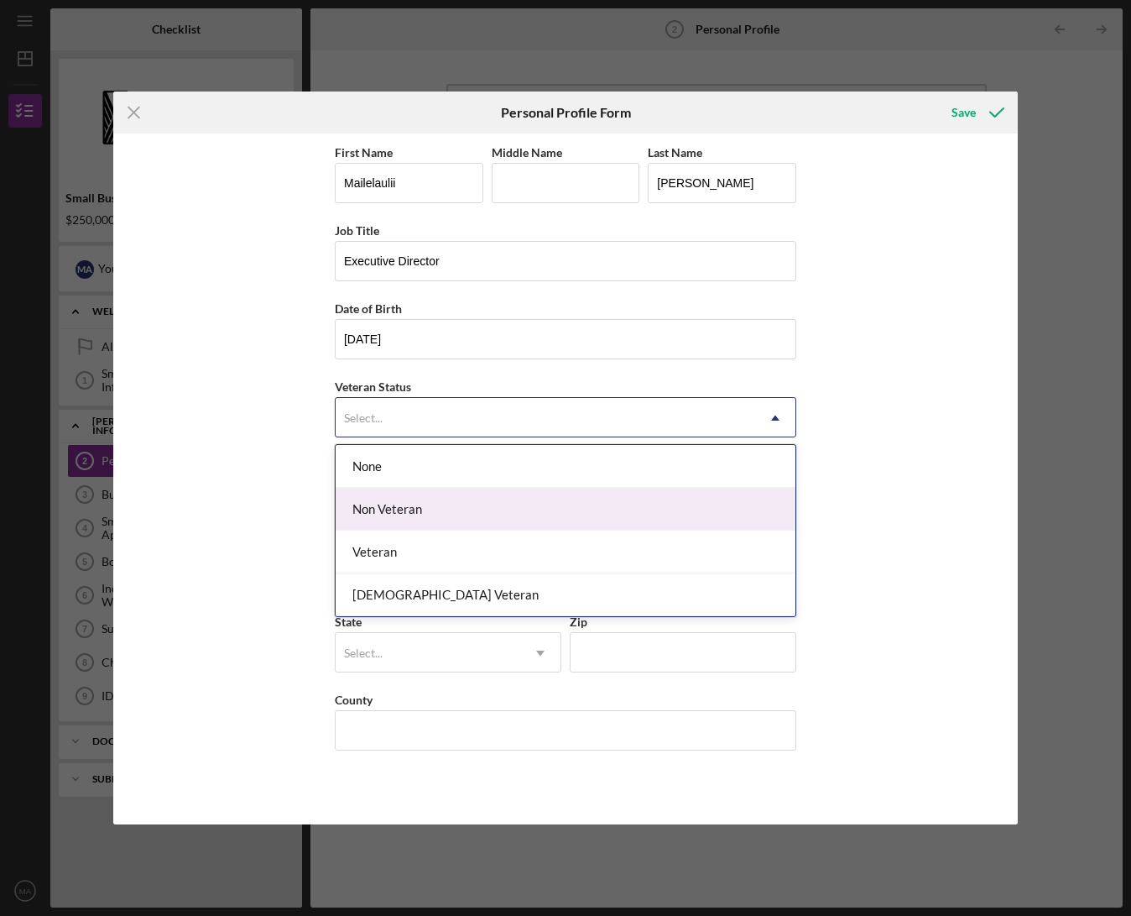
click at [469, 502] on div "Non Veteran" at bounding box center [566, 509] width 460 height 43
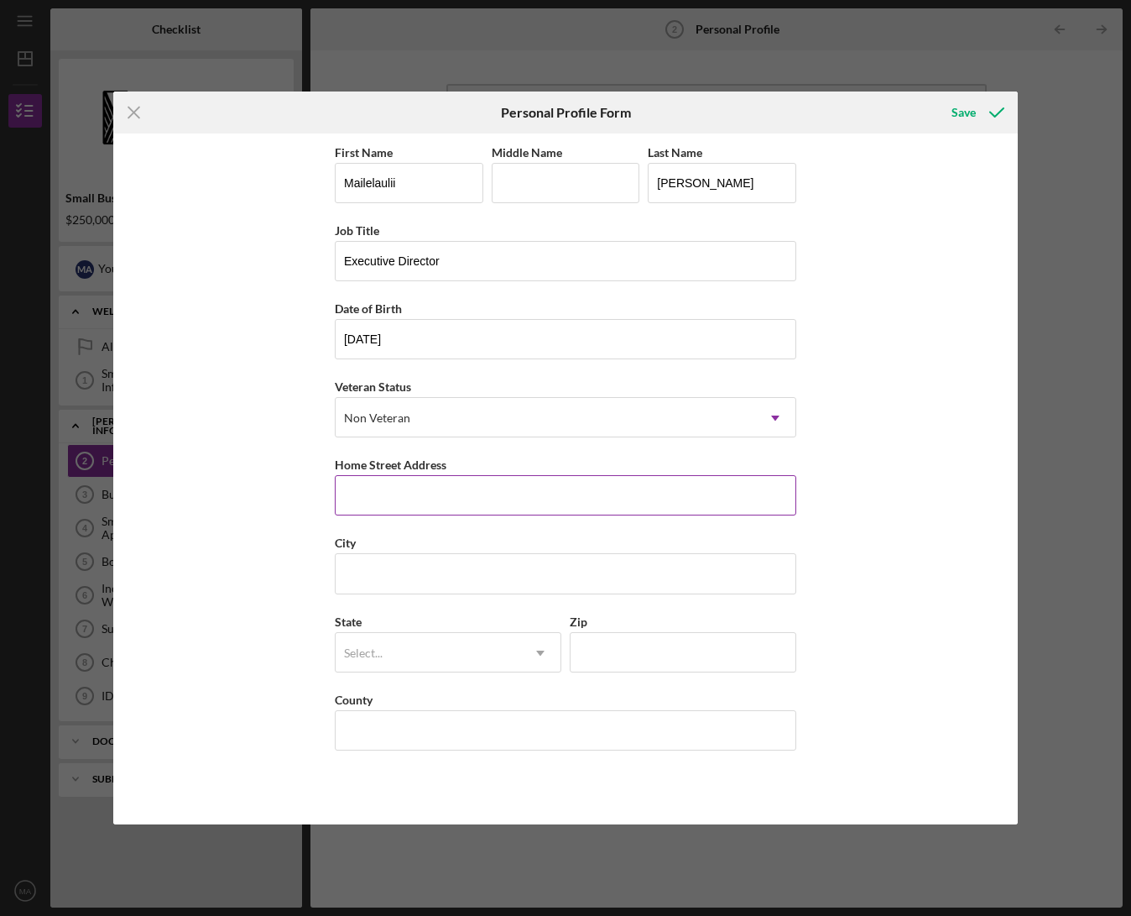
click at [432, 498] on input "Home Street Address" at bounding box center [566, 495] width 462 height 40
type input "41-477 HIHIMANU ST"
type input "WAIMANALO"
type input "96795"
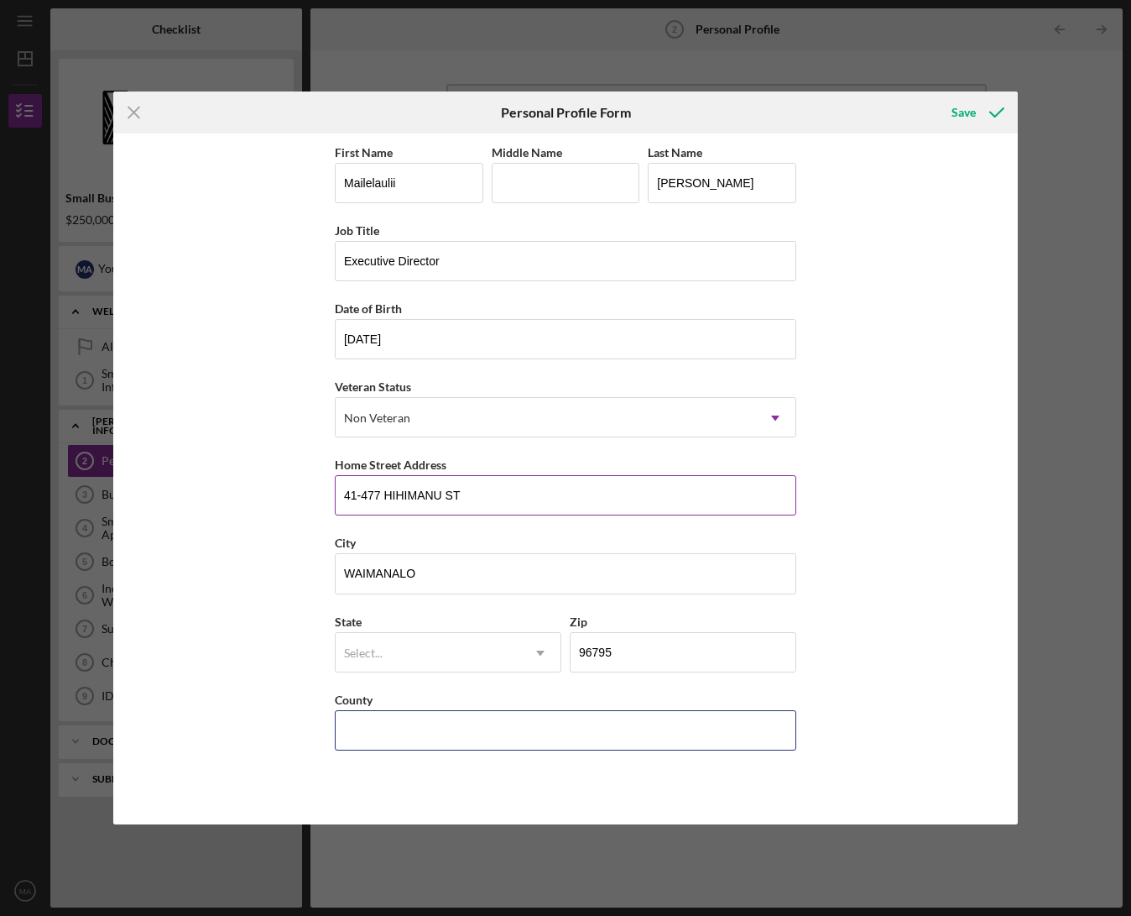
type input "HI"
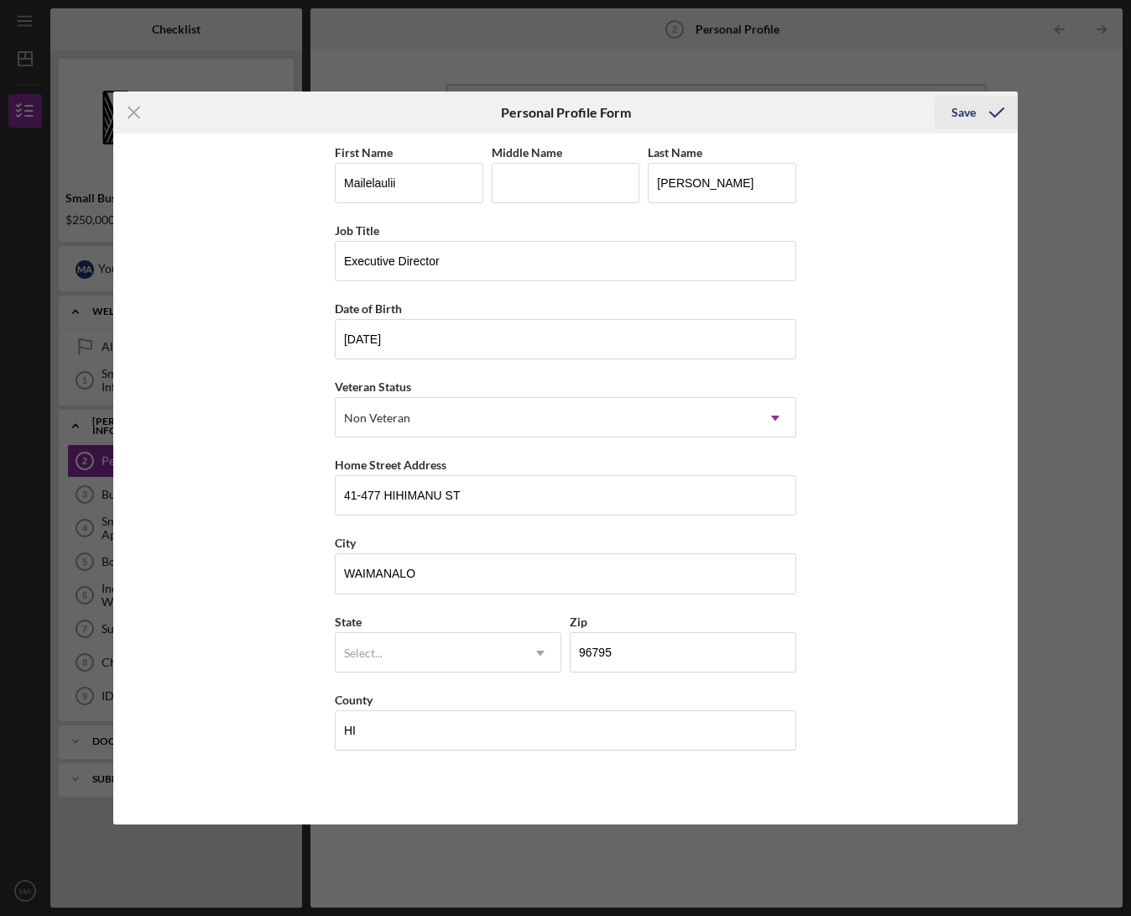
click at [964, 112] on div "Save" at bounding box center [964, 113] width 24 height 34
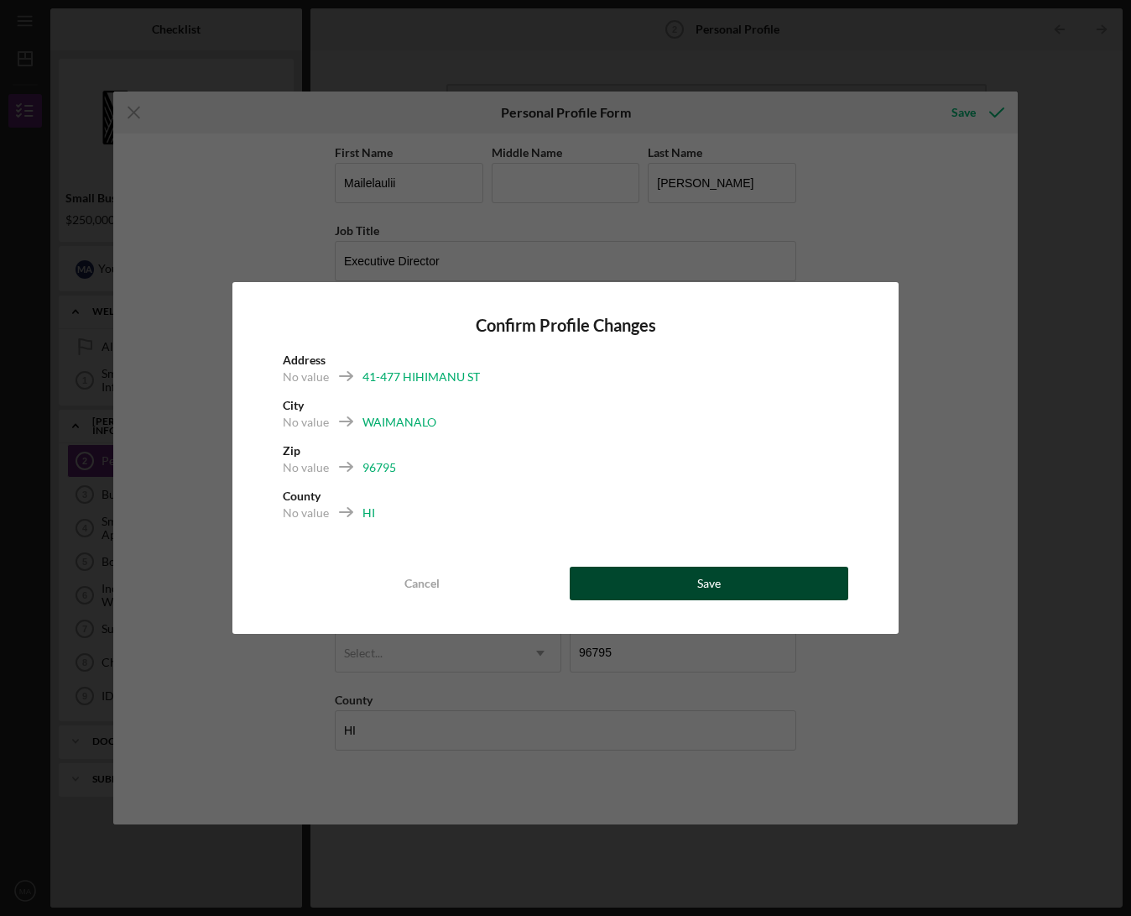
click at [686, 590] on button "Save" at bounding box center [709, 583] width 279 height 34
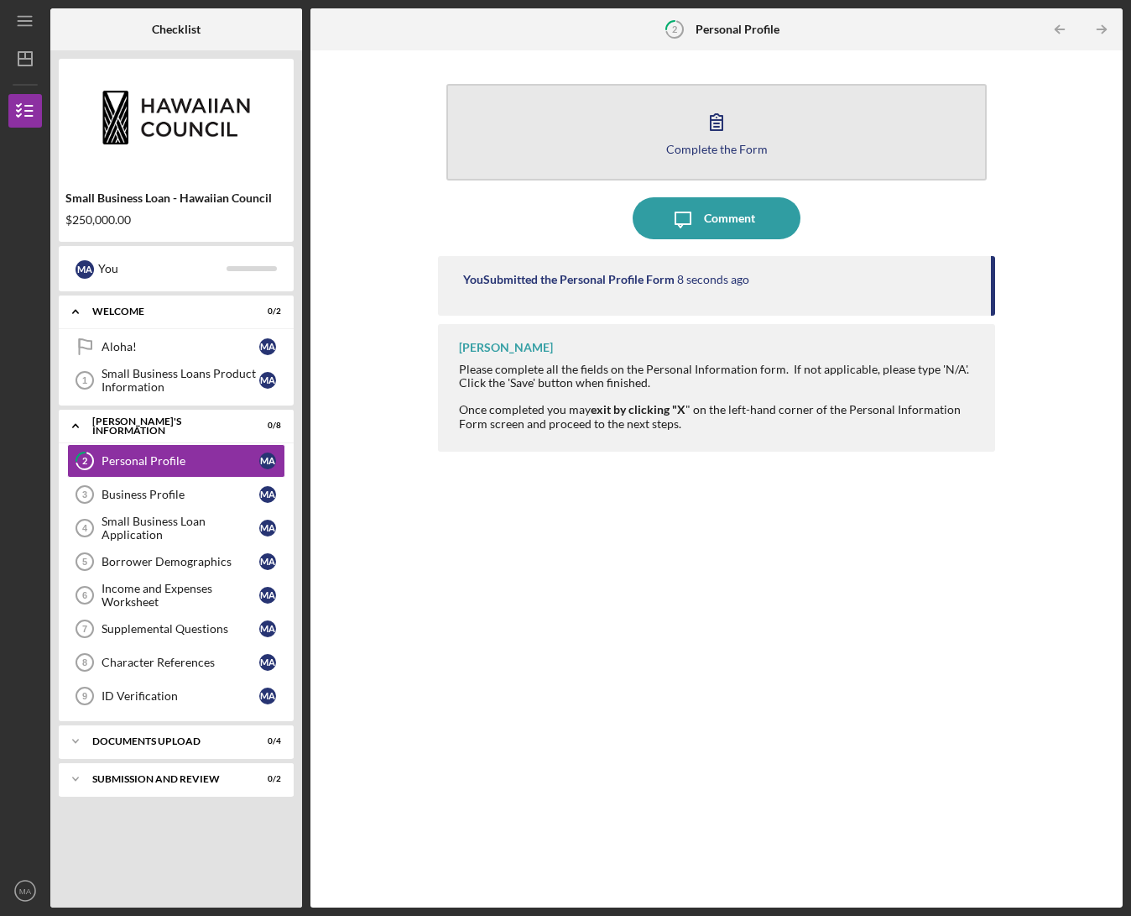
click at [696, 129] on icon "button" at bounding box center [717, 122] width 42 height 42
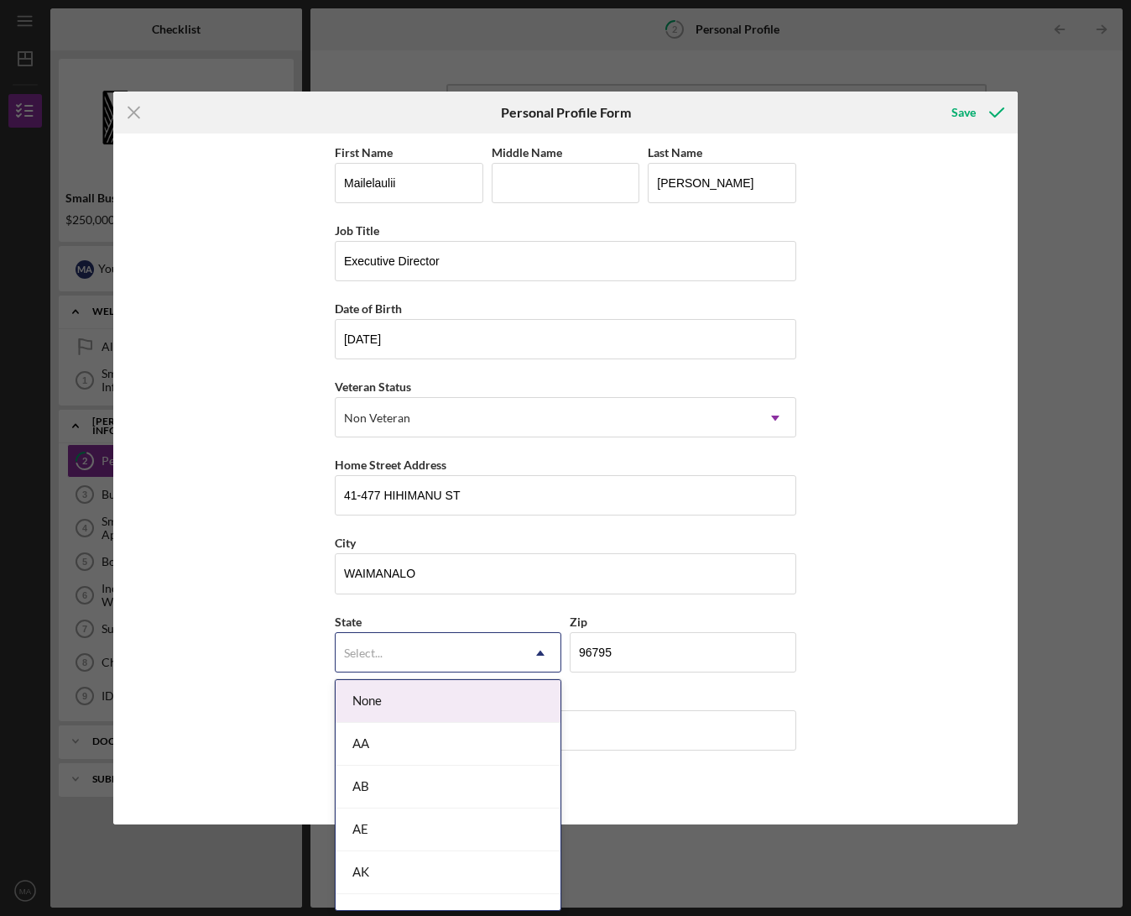
click at [525, 651] on icon "Icon/Dropdown Arrow" at bounding box center [540, 653] width 40 height 40
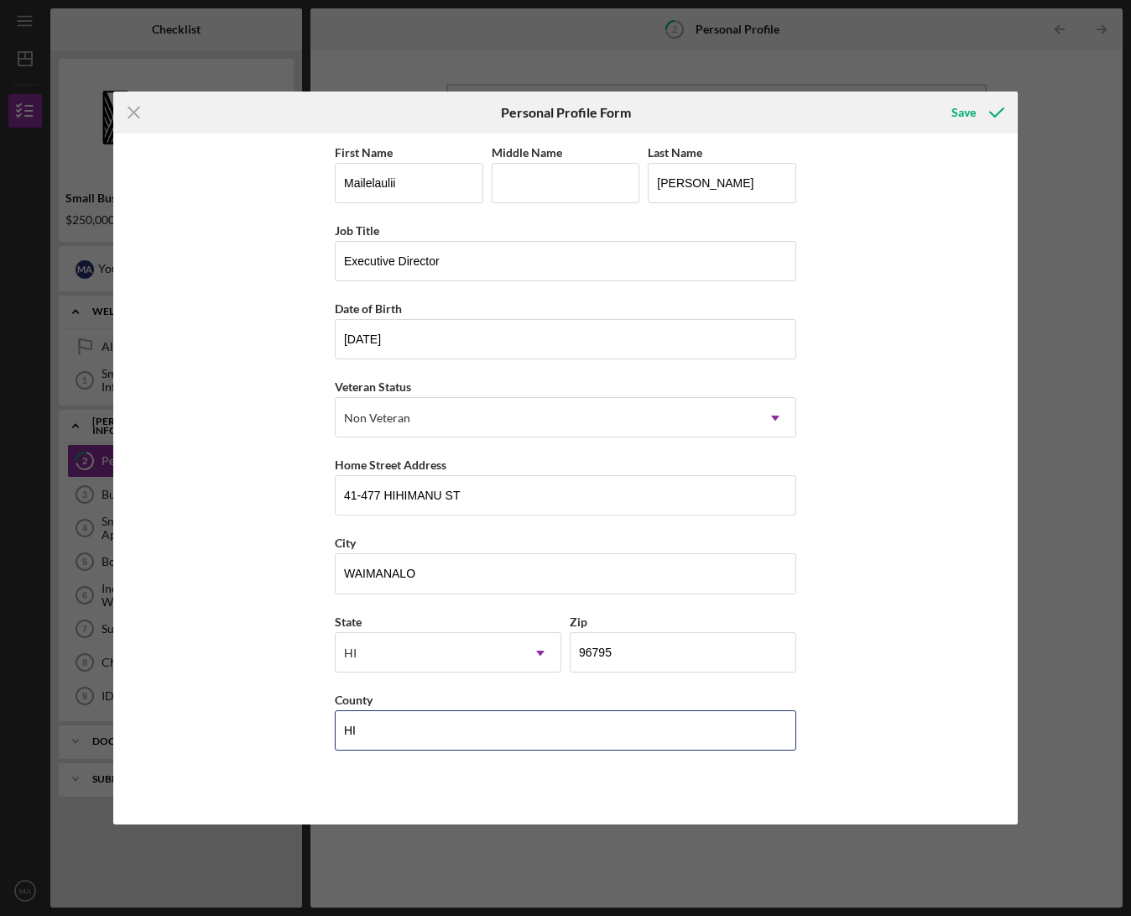
drag, startPoint x: 351, startPoint y: 737, endPoint x: 304, endPoint y: 727, distance: 48.1
click at [300, 731] on div "First Name Mailelaulii Middle Name Last Name Ah [PERSON_NAME] Title Executive D…" at bounding box center [565, 478] width 905 height 691
type input "[GEOGRAPHIC_DATA]"
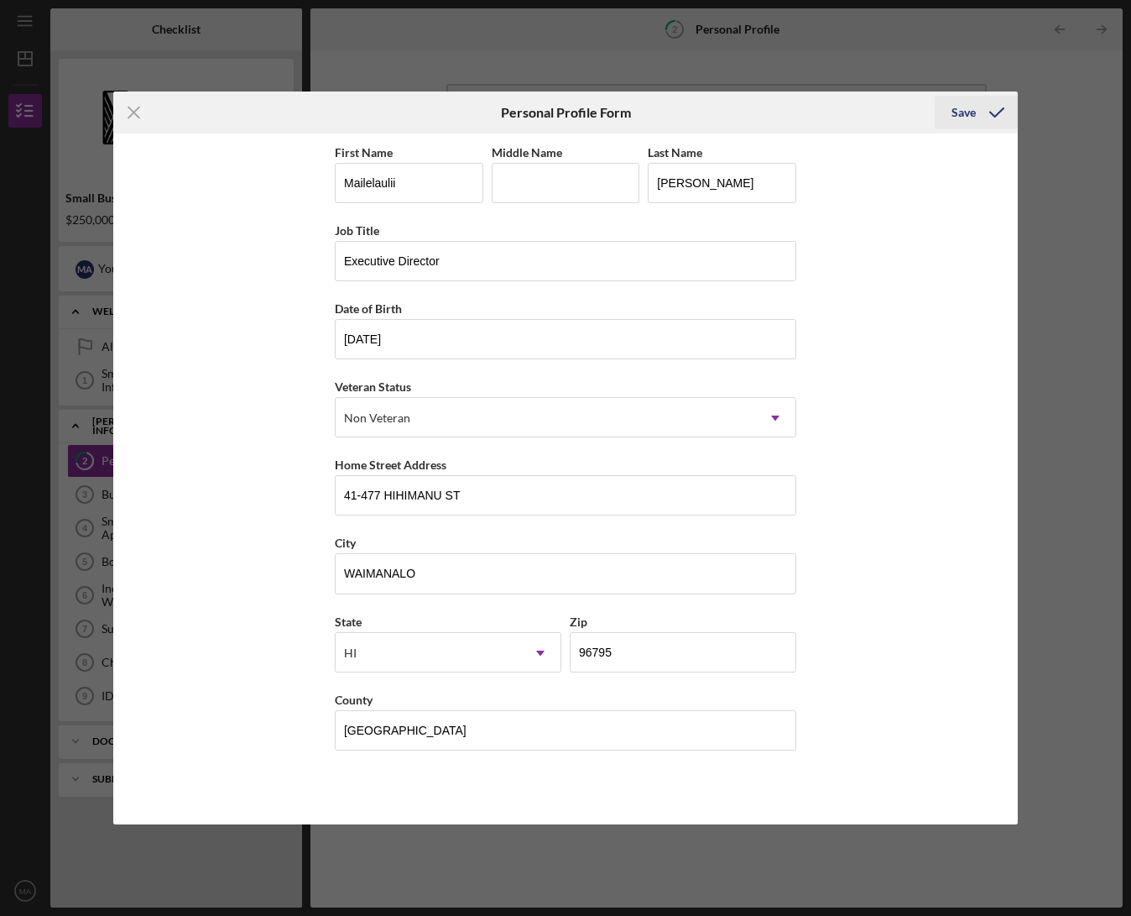
click at [972, 114] on div "Save" at bounding box center [964, 113] width 24 height 34
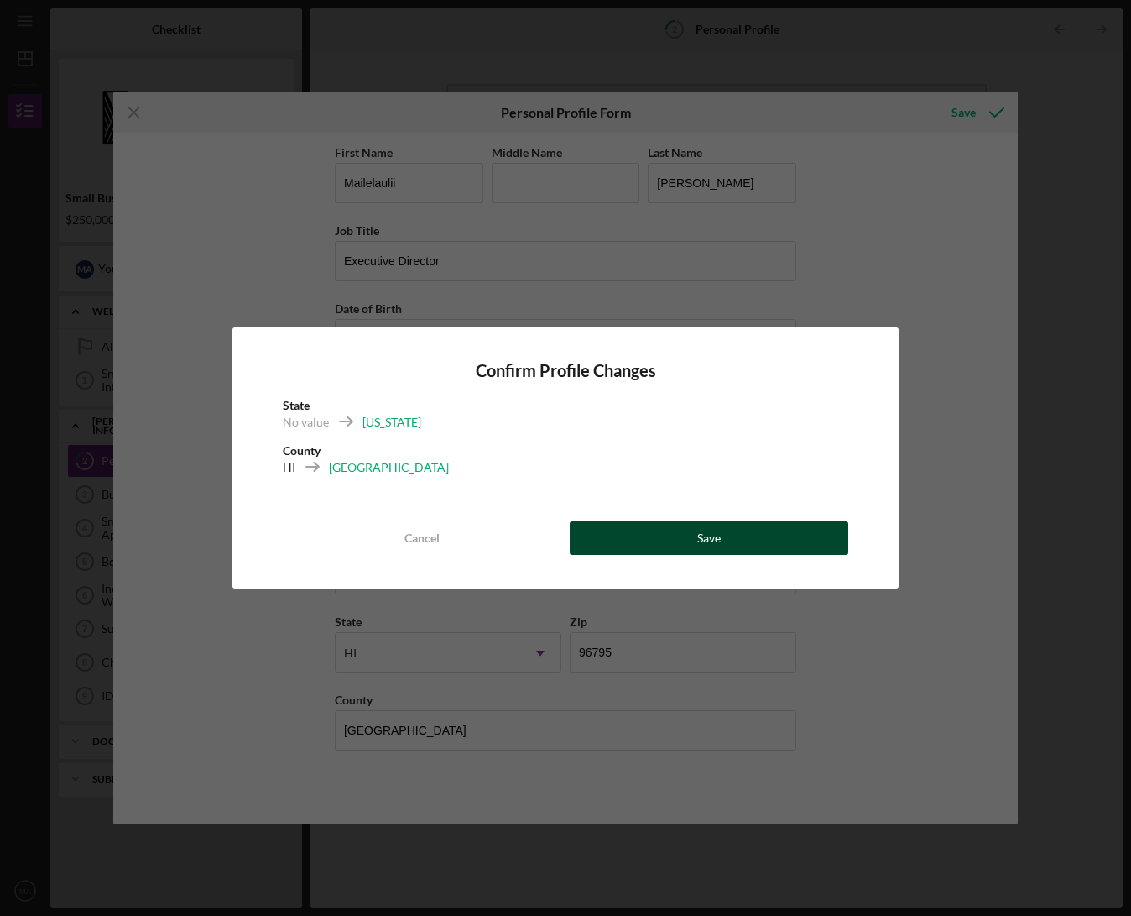
click at [740, 537] on button "Save" at bounding box center [709, 538] width 279 height 34
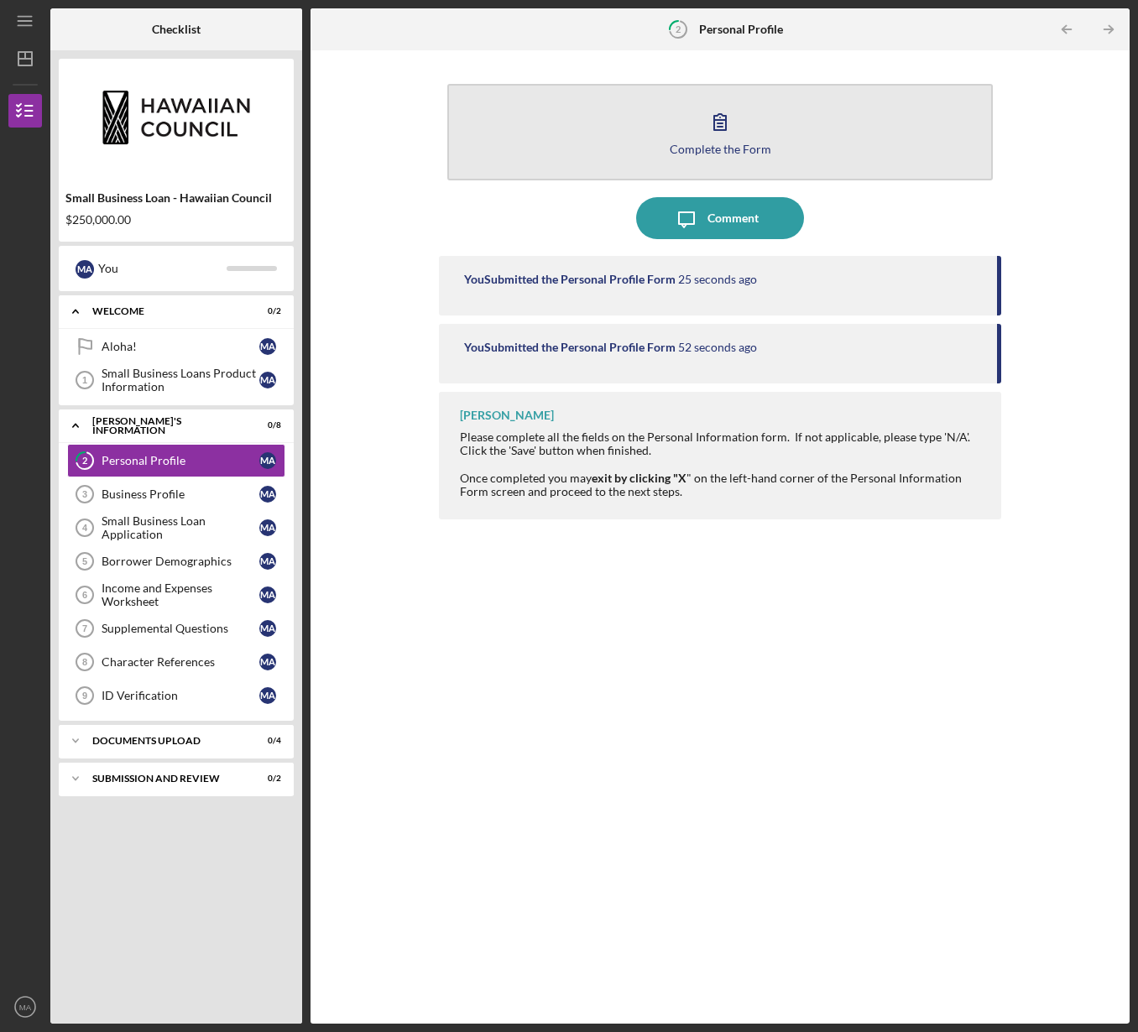
click at [729, 122] on icon "button" at bounding box center [720, 122] width 42 height 42
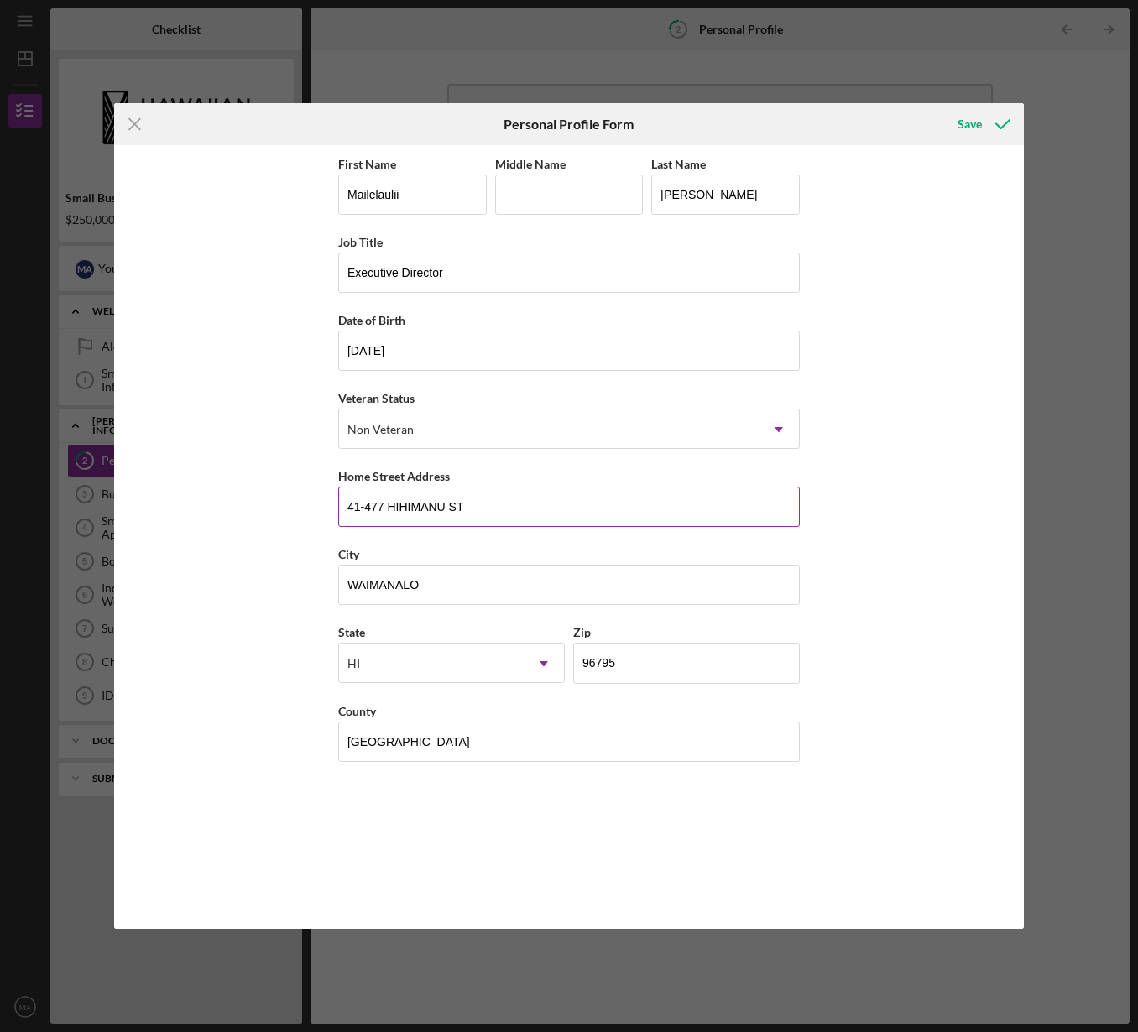
drag, startPoint x: 477, startPoint y: 510, endPoint x: 389, endPoint y: 508, distance: 89.0
click at [389, 508] on input "41-477 HIHIMANU ST" at bounding box center [569, 507] width 462 height 40
type input "[STREET_ADDRESS]"
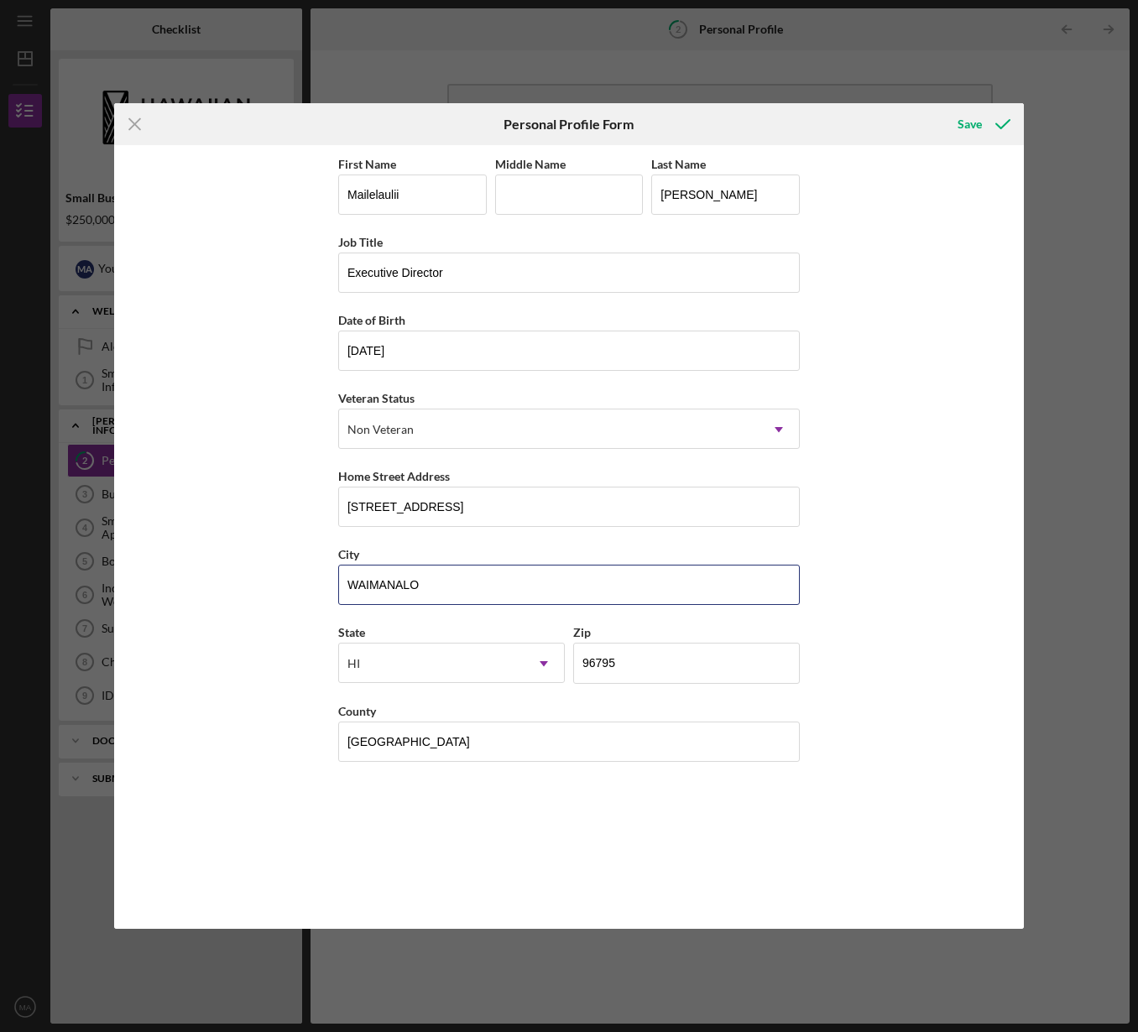
drag, startPoint x: 430, startPoint y: 586, endPoint x: 310, endPoint y: 582, distance: 120.1
click at [310, 582] on div "First Name Mailelaulii Middle Name Last Name Ah [PERSON_NAME] Title Executive D…" at bounding box center [569, 537] width 910 height 784
type input "Waimanalo"
click at [550, 801] on div "First Name Mailelaulii Middle Name Last Name Ah [PERSON_NAME] Title Executive D…" at bounding box center [569, 537] width 462 height 767
drag, startPoint x: 976, startPoint y: 124, endPoint x: 940, endPoint y: 127, distance: 36.2
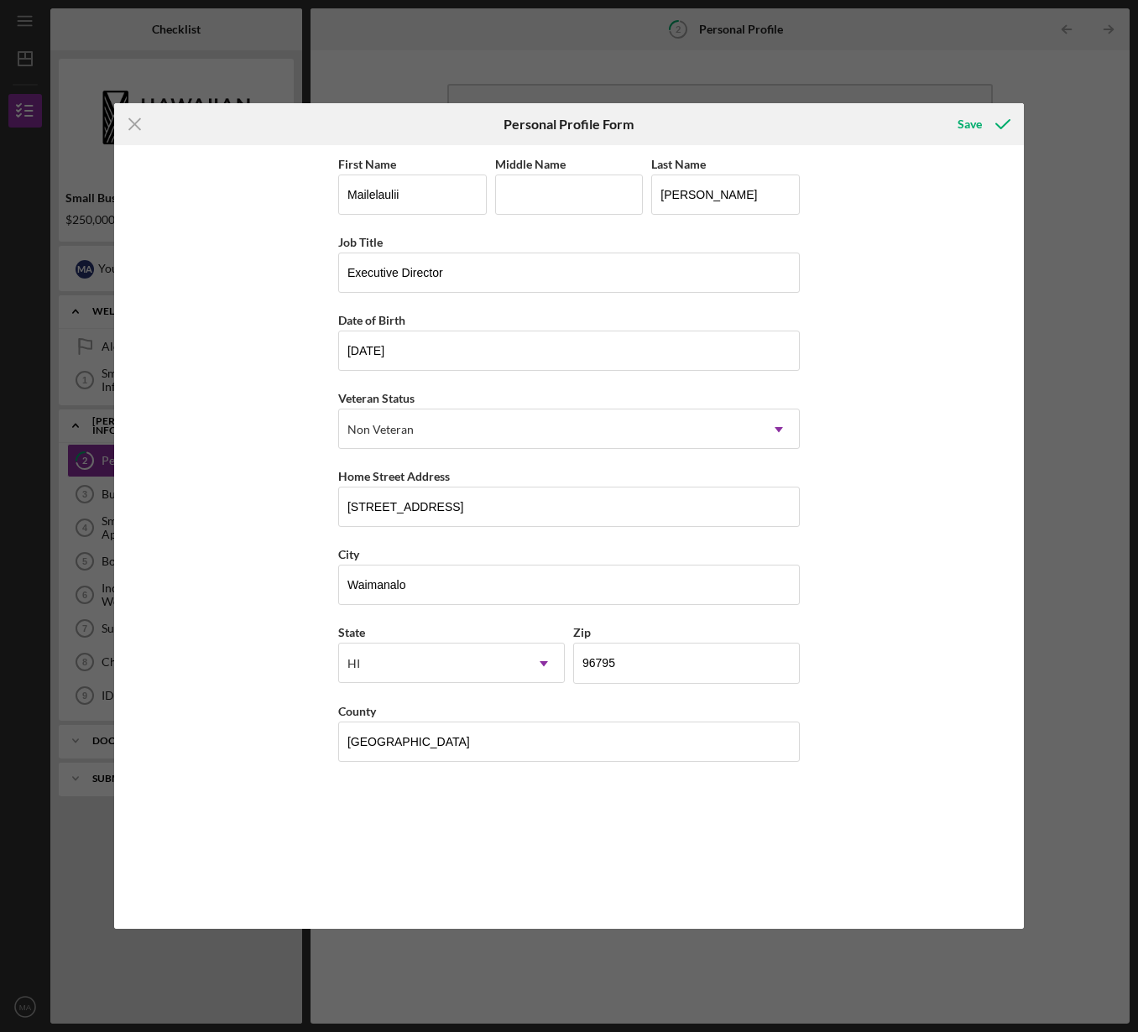
click at [937, 128] on div "Save" at bounding box center [873, 124] width 304 height 42
click at [606, 195] on input "Middle Name" at bounding box center [569, 195] width 149 height 40
type input "DoriLynn"
click at [975, 121] on div "Save" at bounding box center [969, 124] width 24 height 34
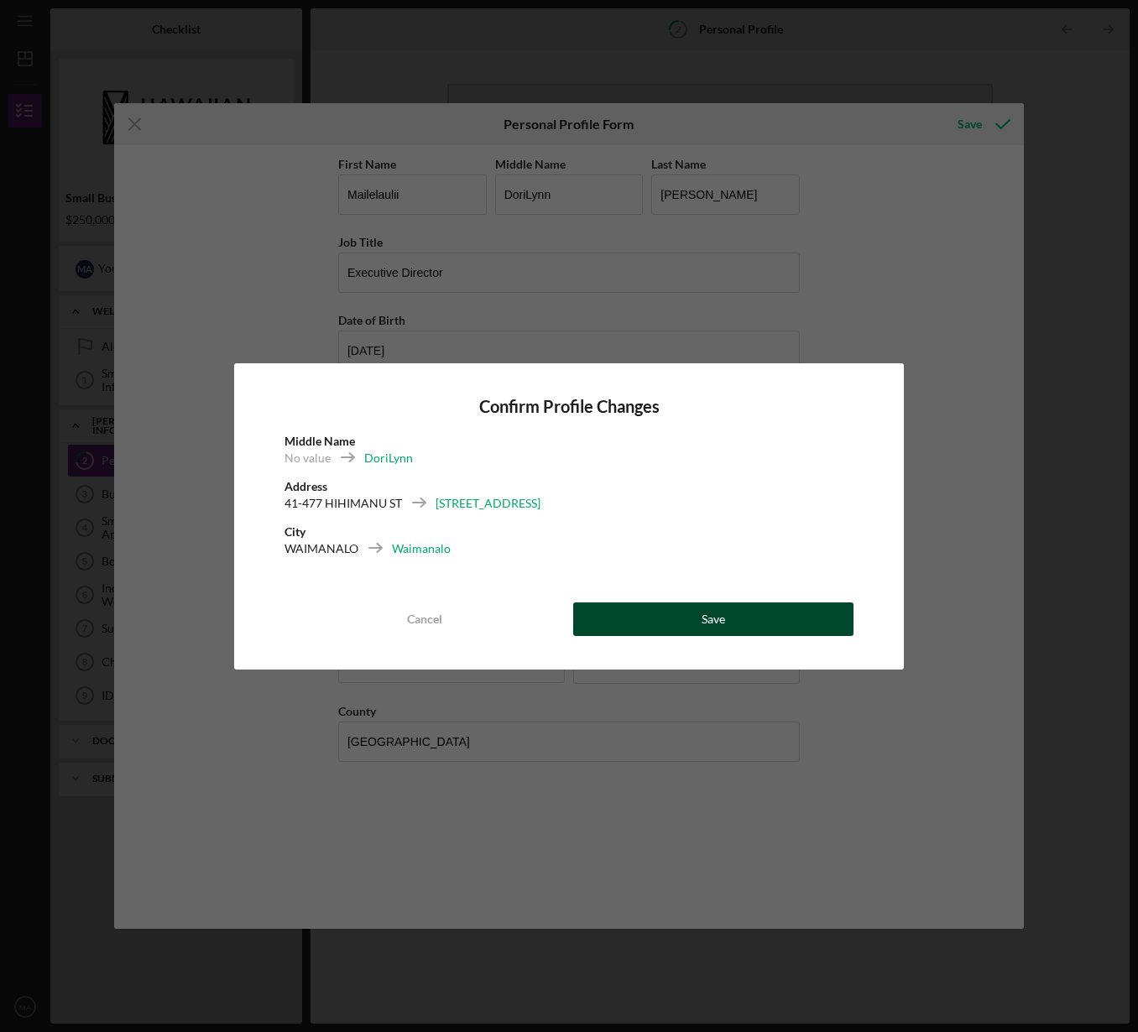
click at [681, 624] on button "Save" at bounding box center [713, 620] width 280 height 34
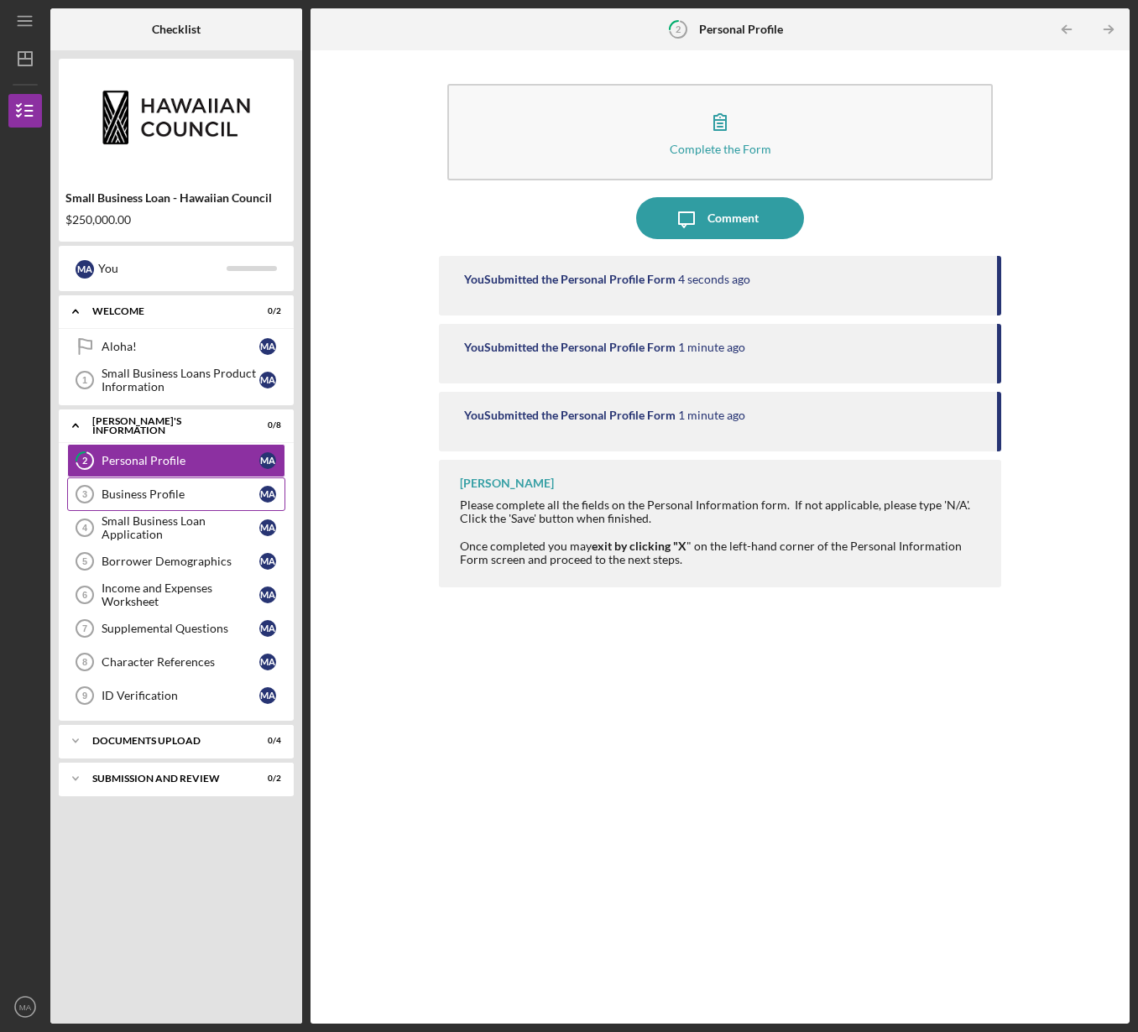
click at [183, 498] on div "Business Profile" at bounding box center [181, 494] width 158 height 13
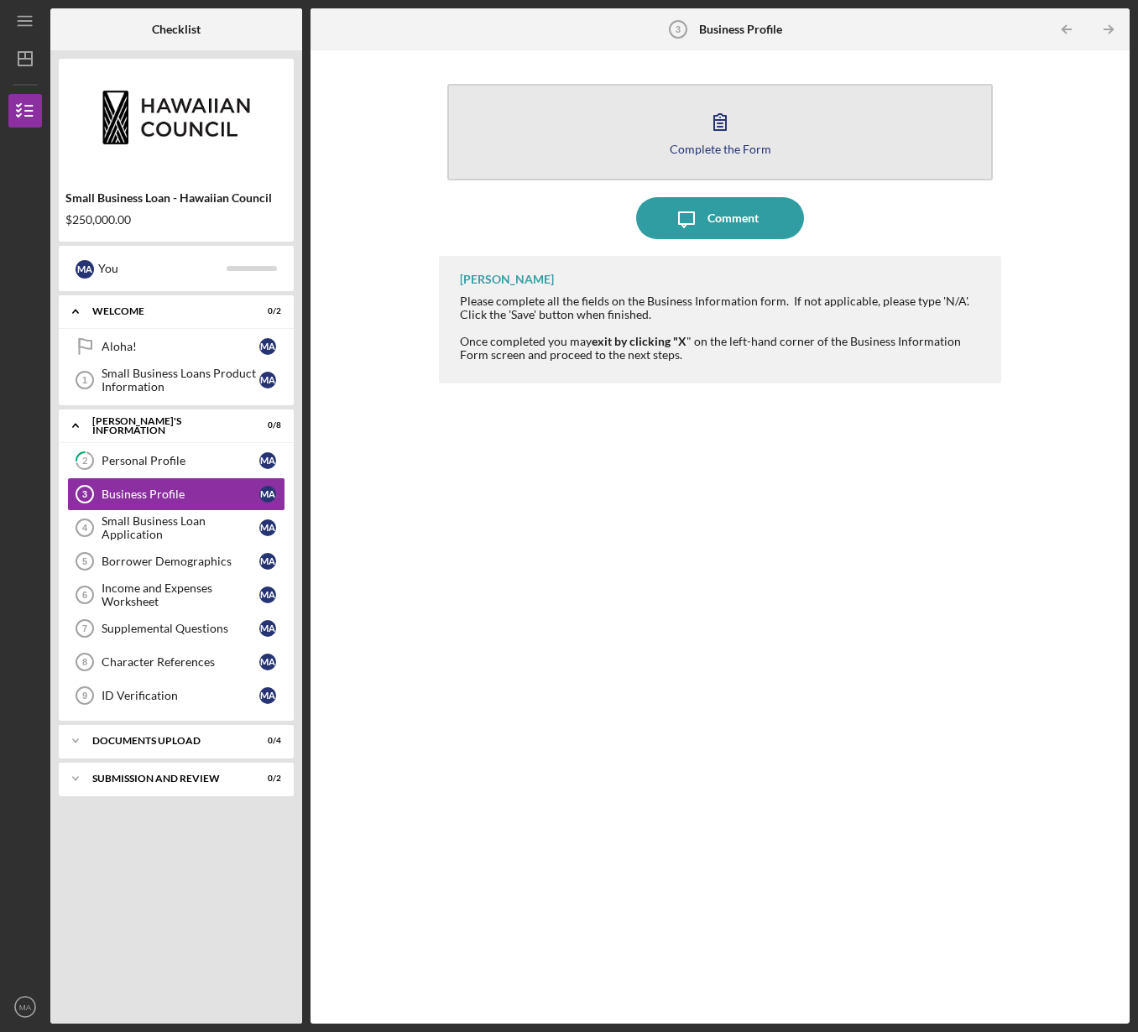
click at [711, 156] on button "Complete the Form Form" at bounding box center [719, 132] width 545 height 97
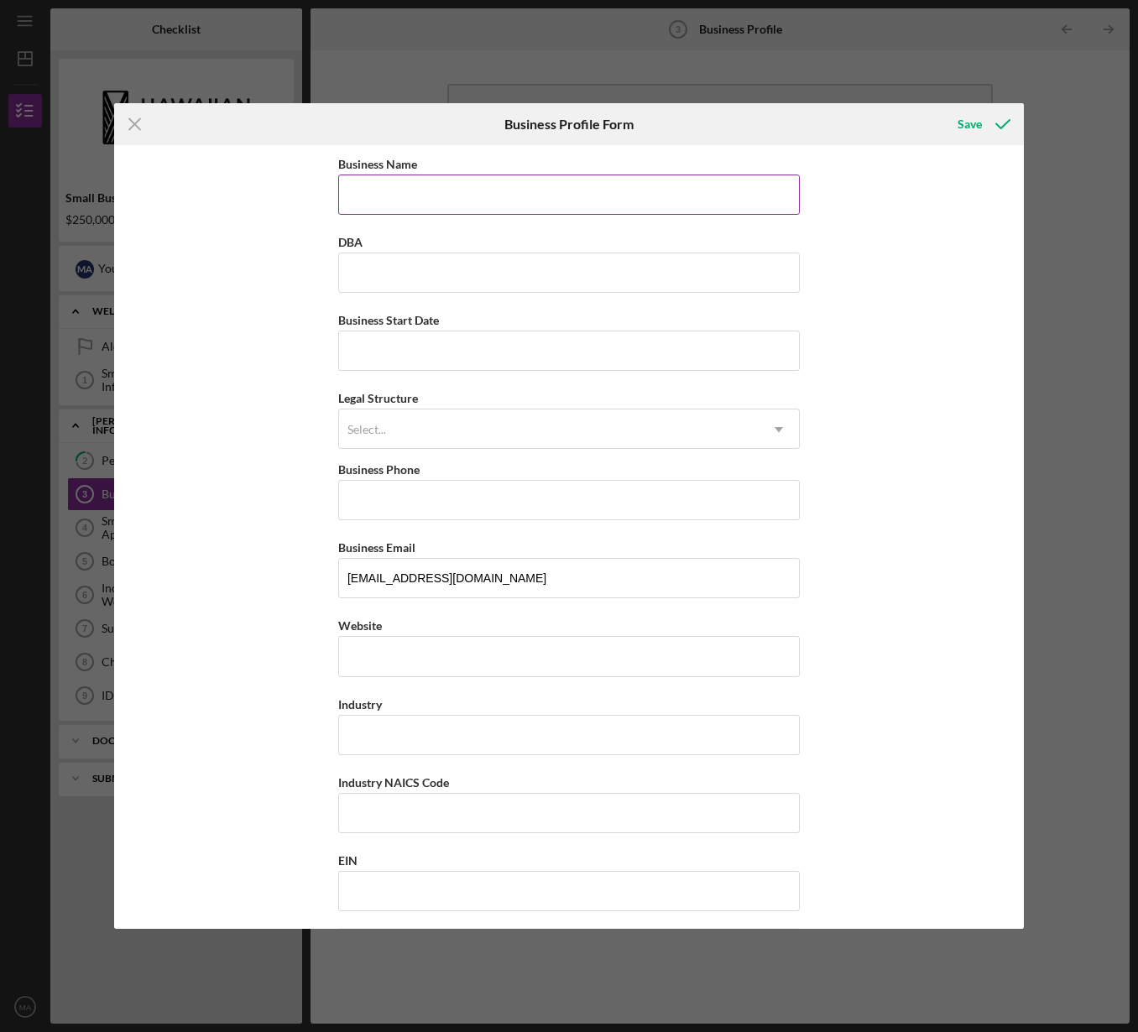
click at [410, 190] on input "Business Name" at bounding box center [569, 195] width 462 height 40
type input "[PERSON_NAME] O Ke Kai Foundation"
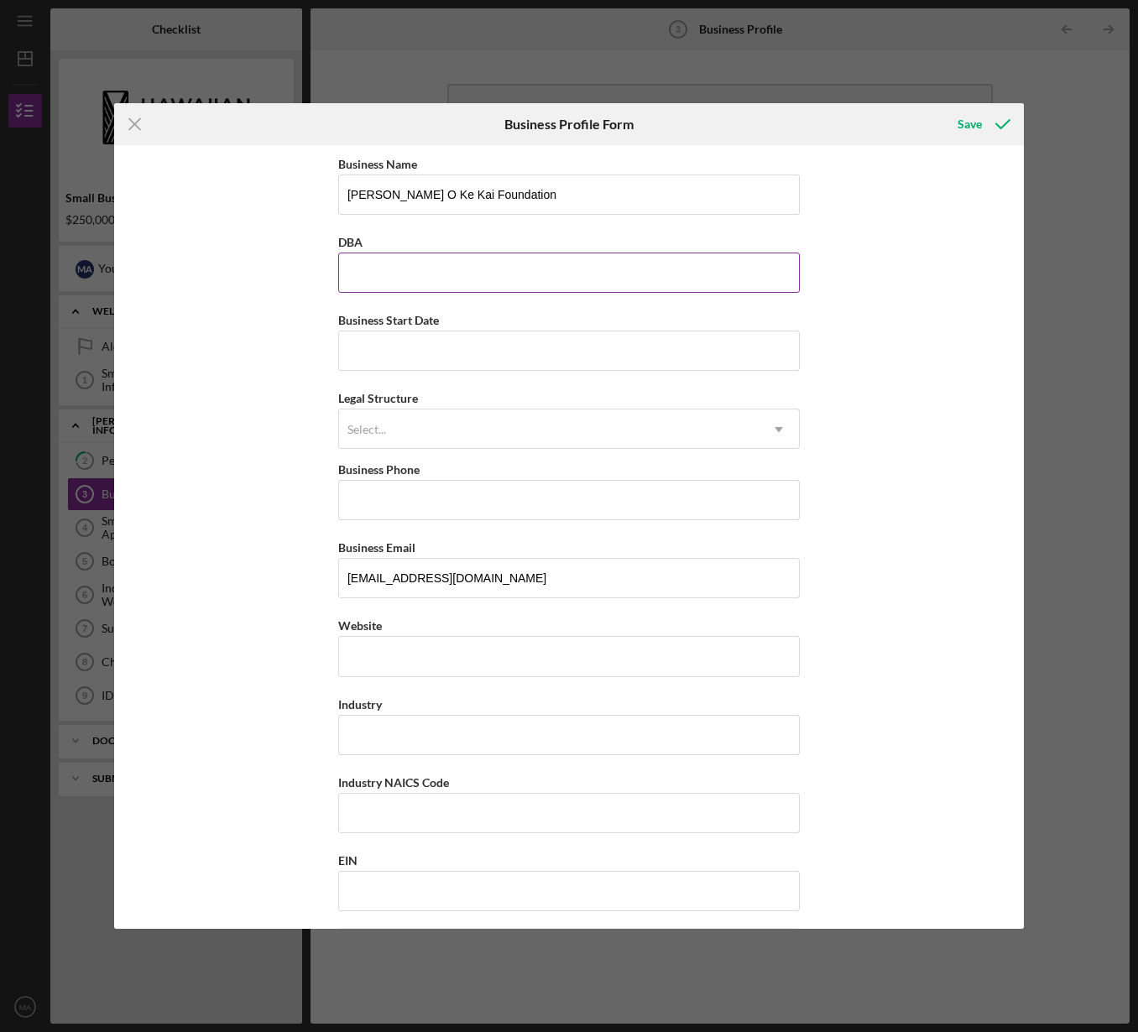
click at [405, 274] on input "DBA" at bounding box center [569, 273] width 462 height 40
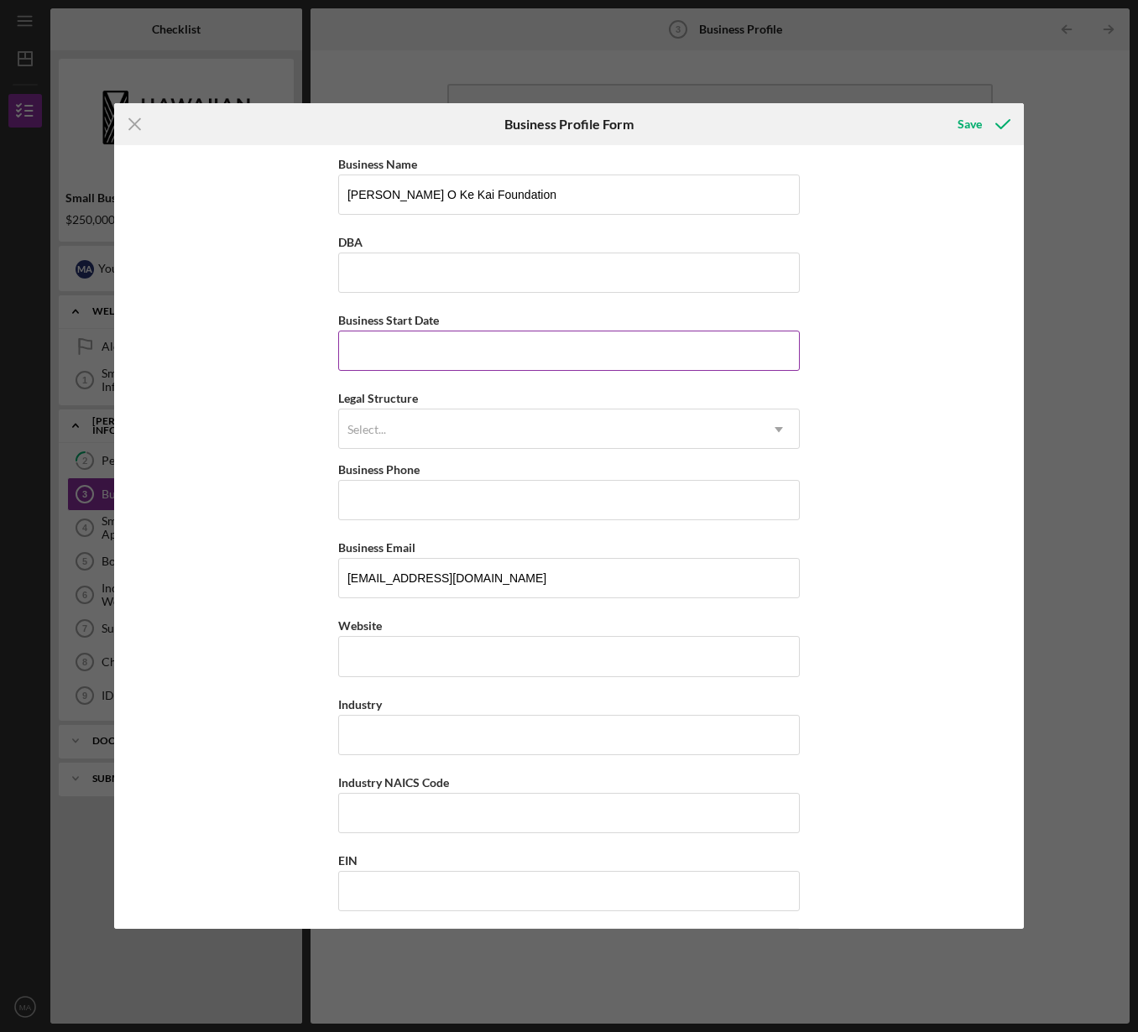
click at [418, 337] on input "Business Start Date" at bounding box center [569, 351] width 462 height 40
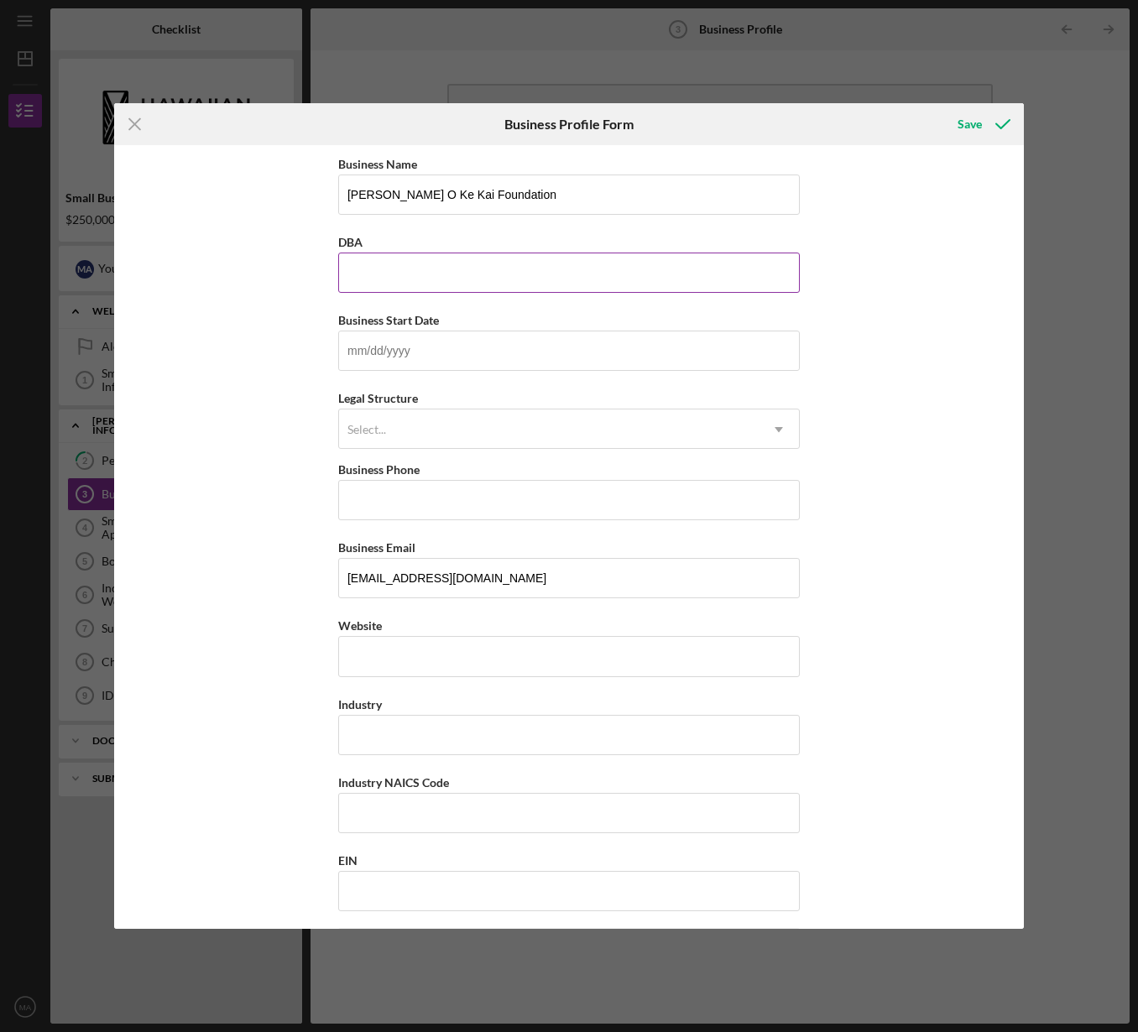
click at [456, 280] on input "DBA" at bounding box center [569, 273] width 462 height 40
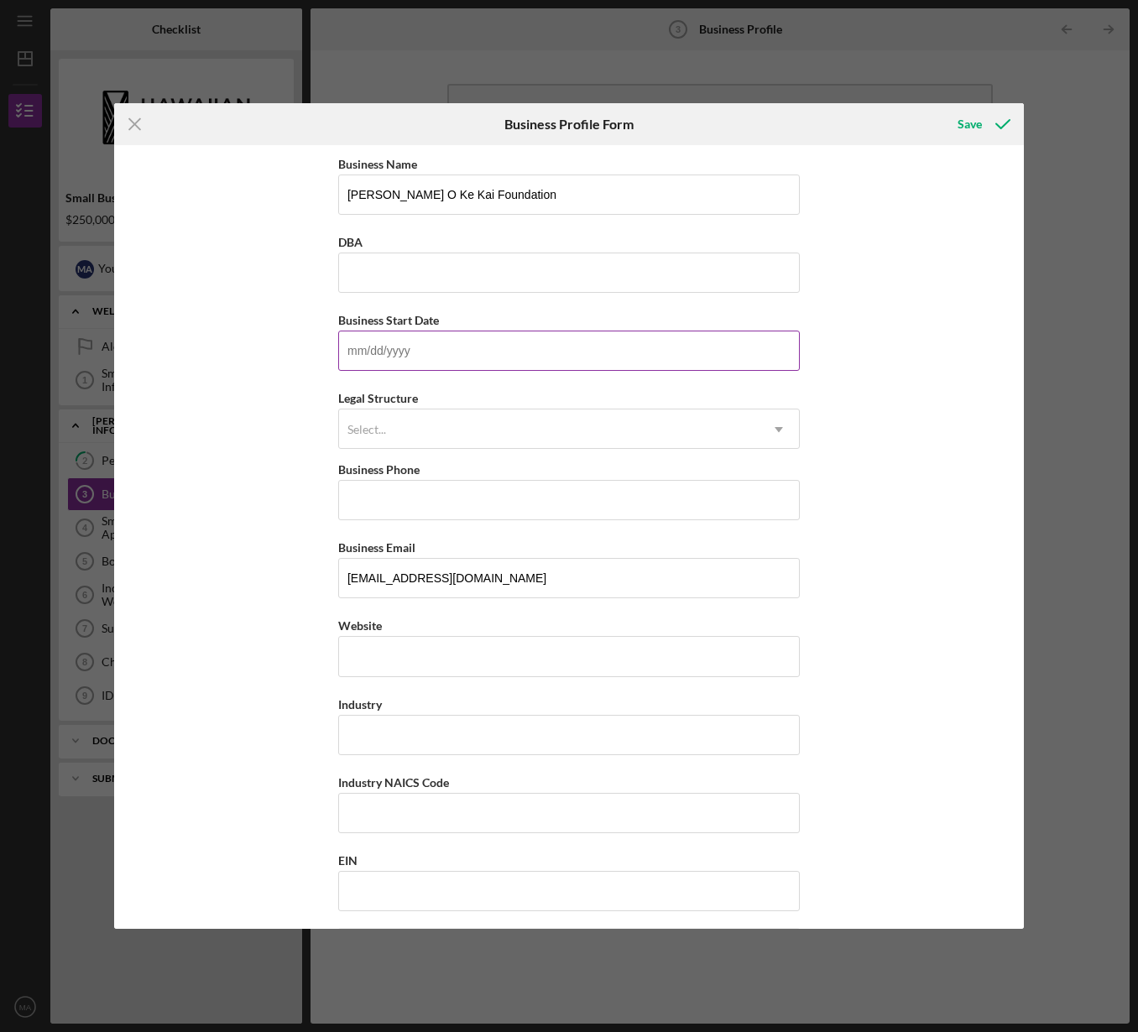
click at [430, 359] on input "Business Start Date" at bounding box center [569, 351] width 462 height 40
type input "[DATE]"
click at [405, 431] on div "Select..." at bounding box center [549, 429] width 420 height 39
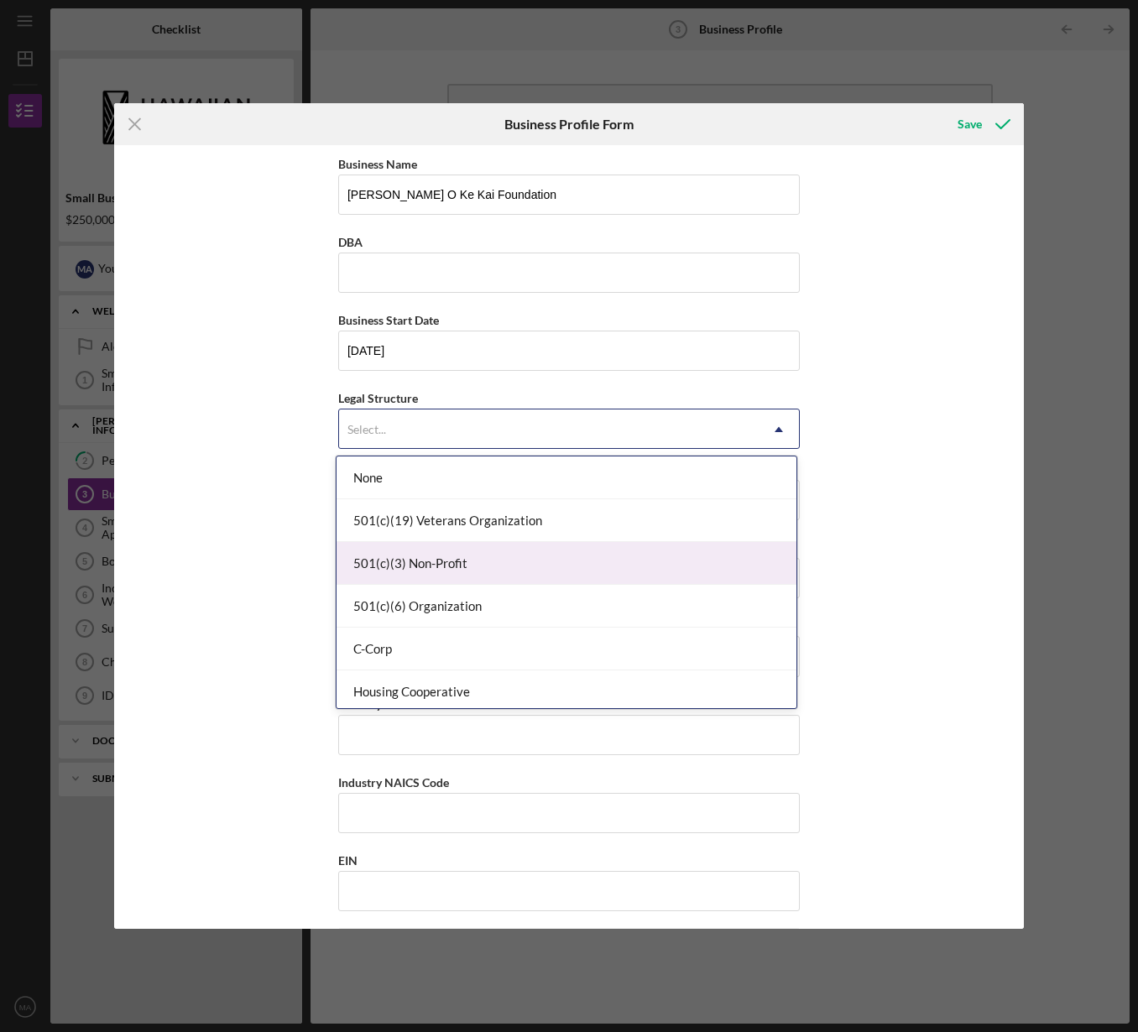
click at [410, 557] on div "501(c)(3) Non-Profit" at bounding box center [566, 563] width 460 height 43
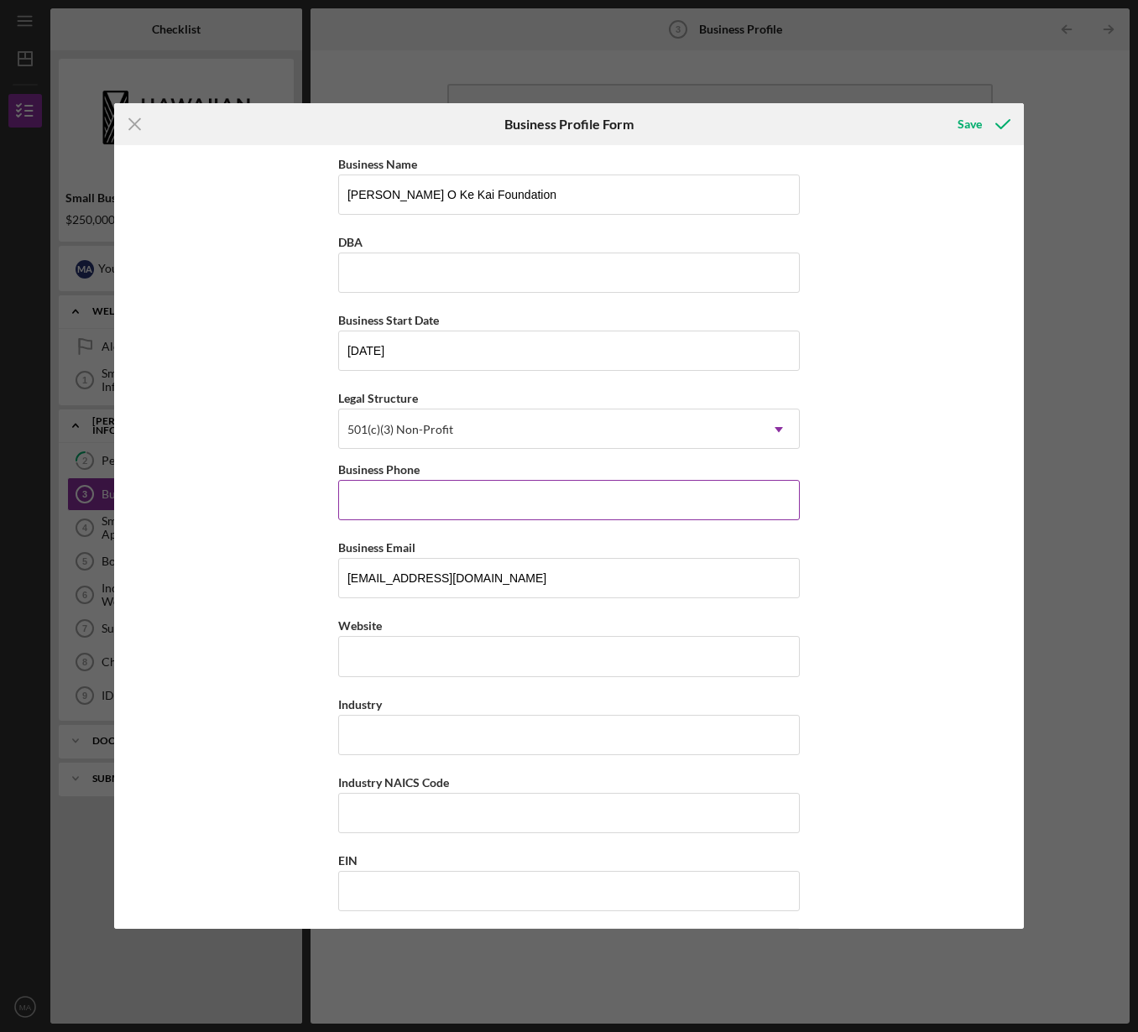
click at [429, 502] on input "Business Phone" at bounding box center [569, 500] width 462 height 40
type input "[PHONE_NUMBER]"
click at [409, 652] on input "Website" at bounding box center [569, 656] width 462 height 40
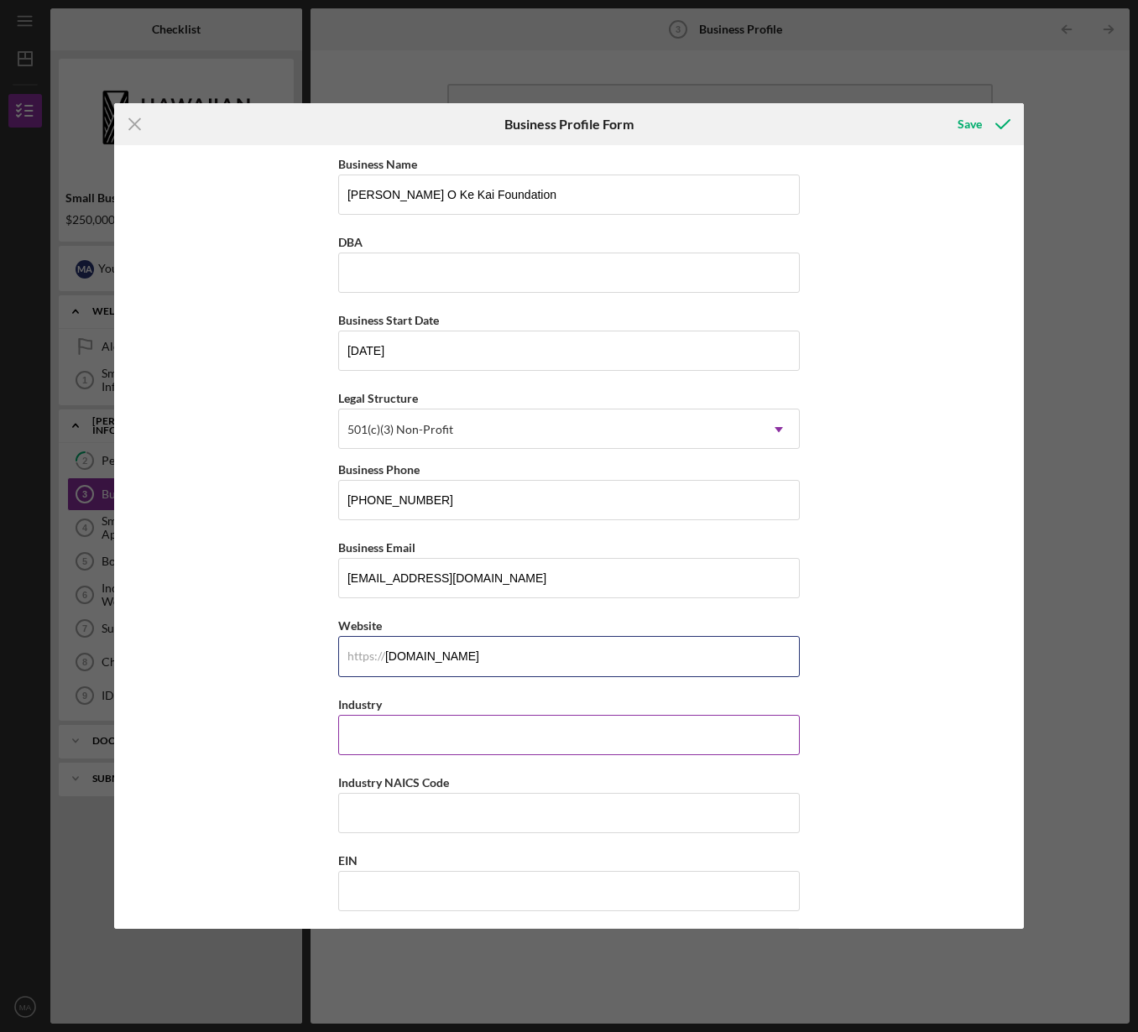
type input "[DOMAIN_NAME]"
click at [380, 738] on input "Industry" at bounding box center [569, 735] width 462 height 40
type input "E"
type input "Community-based non-profit"
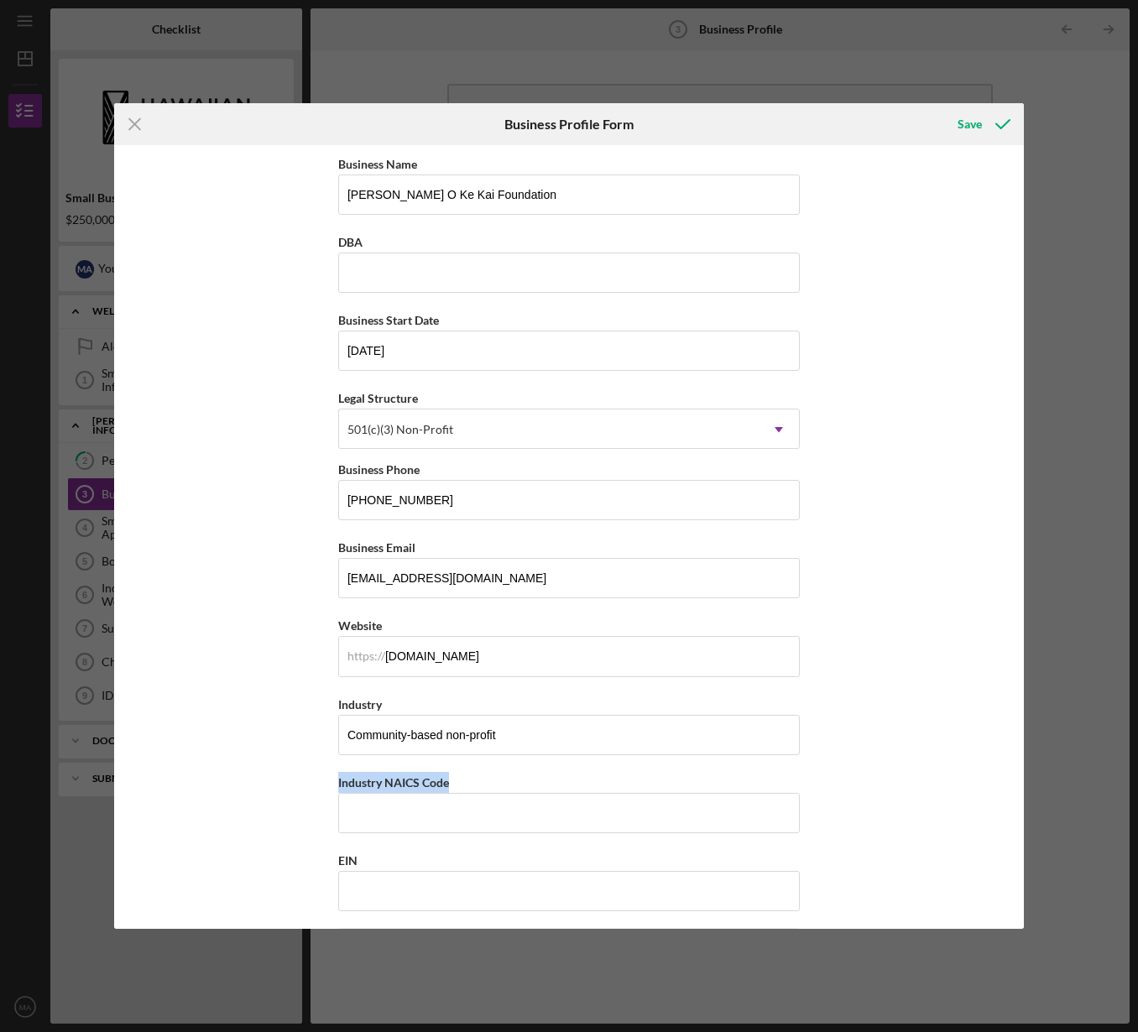
drag, startPoint x: 450, startPoint y: 783, endPoint x: 303, endPoint y: 785, distance: 146.9
click at [303, 785] on div "Business Name [PERSON_NAME] O Ke Kai Foundation DBA Business Start Date [DATE] …" at bounding box center [569, 537] width 910 height 784
copy label "Industry NAICS Code"
click at [363, 824] on input "Industry NAICS Code" at bounding box center [569, 813] width 462 height 40
paste input "624110"
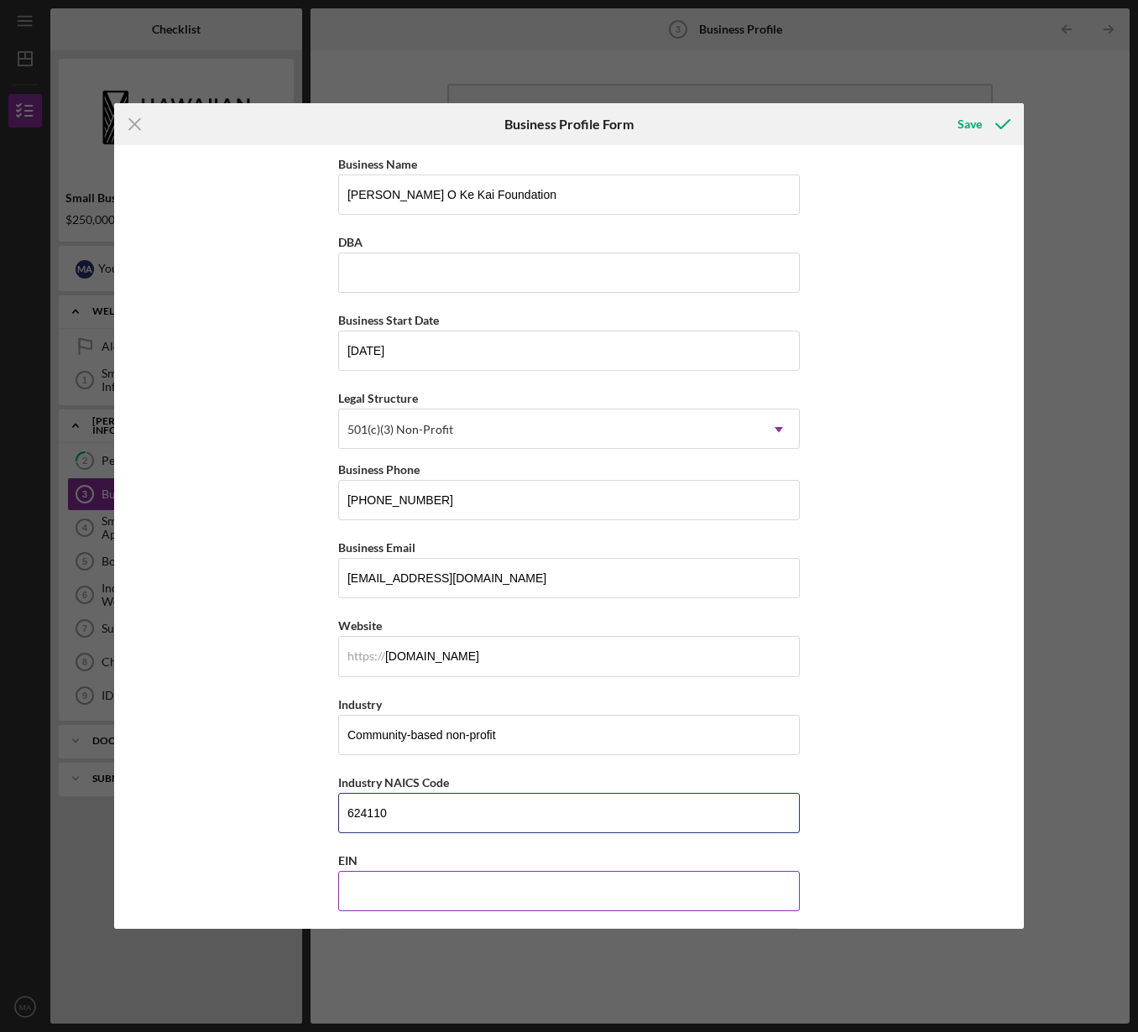
type input "624110"
click at [376, 900] on input "EIN" at bounding box center [569, 891] width 462 height 40
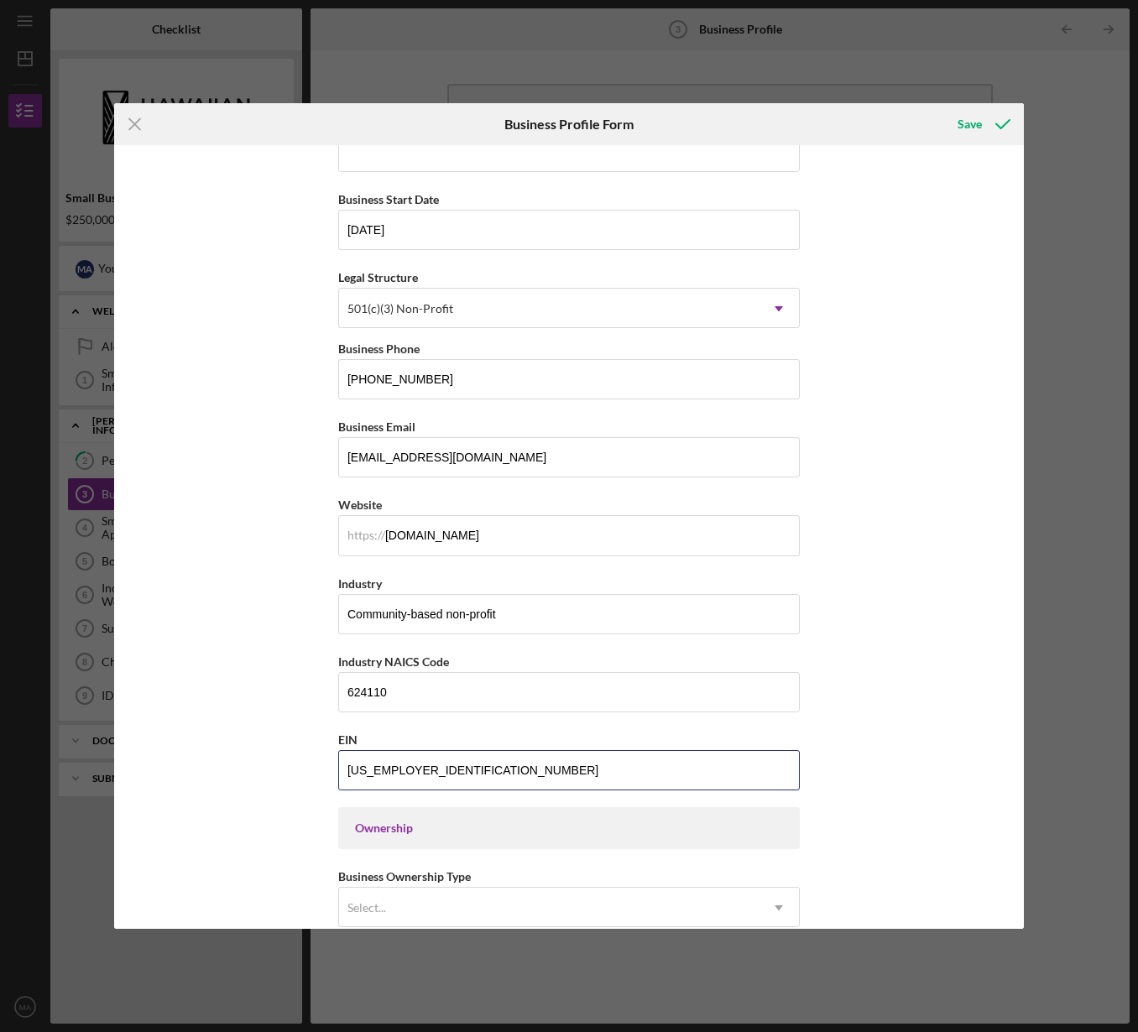
scroll to position [253, 0]
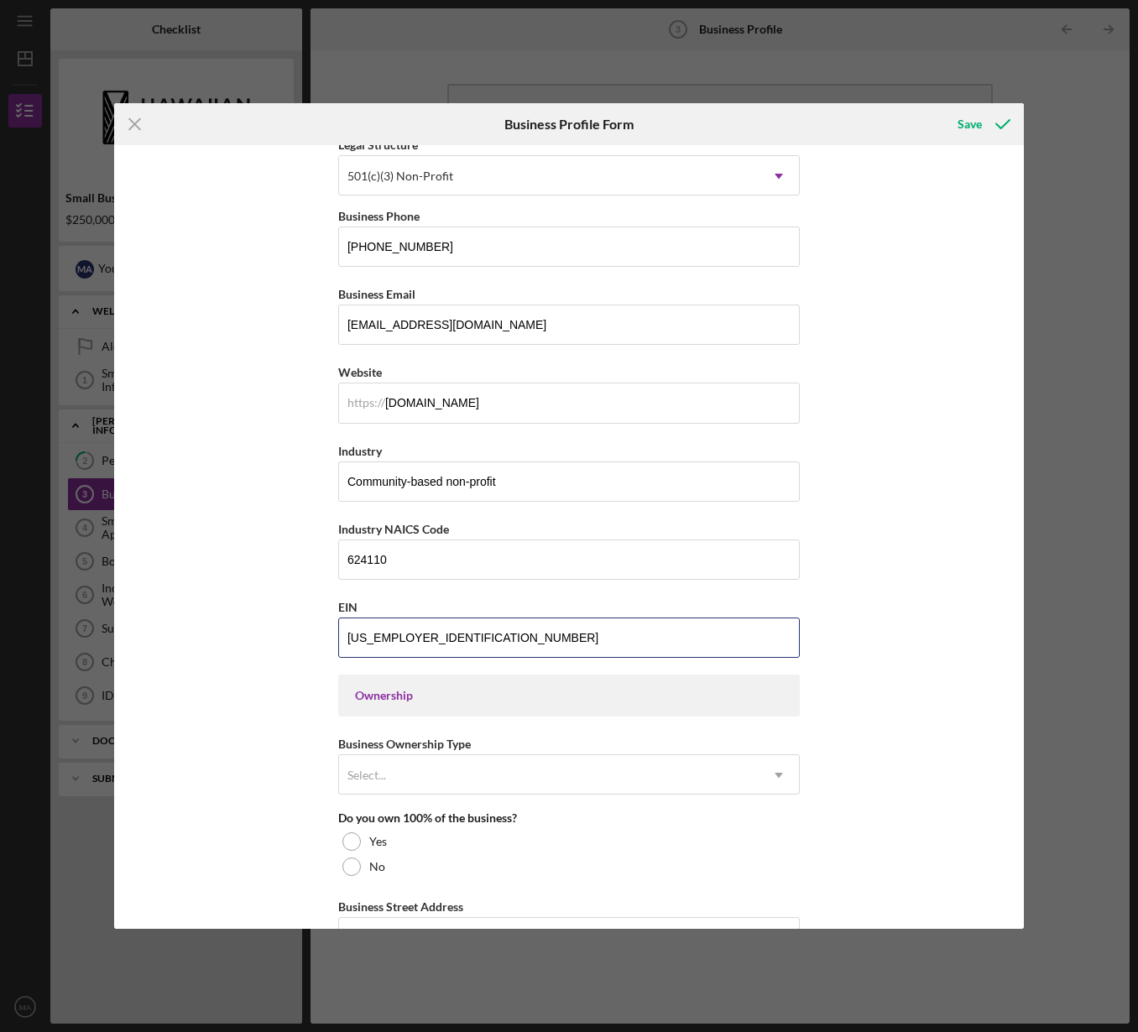
type input "[US_EMPLOYER_IDENTIFICATION_NUMBER]"
click at [420, 701] on div "Ownership" at bounding box center [569, 695] width 428 height 13
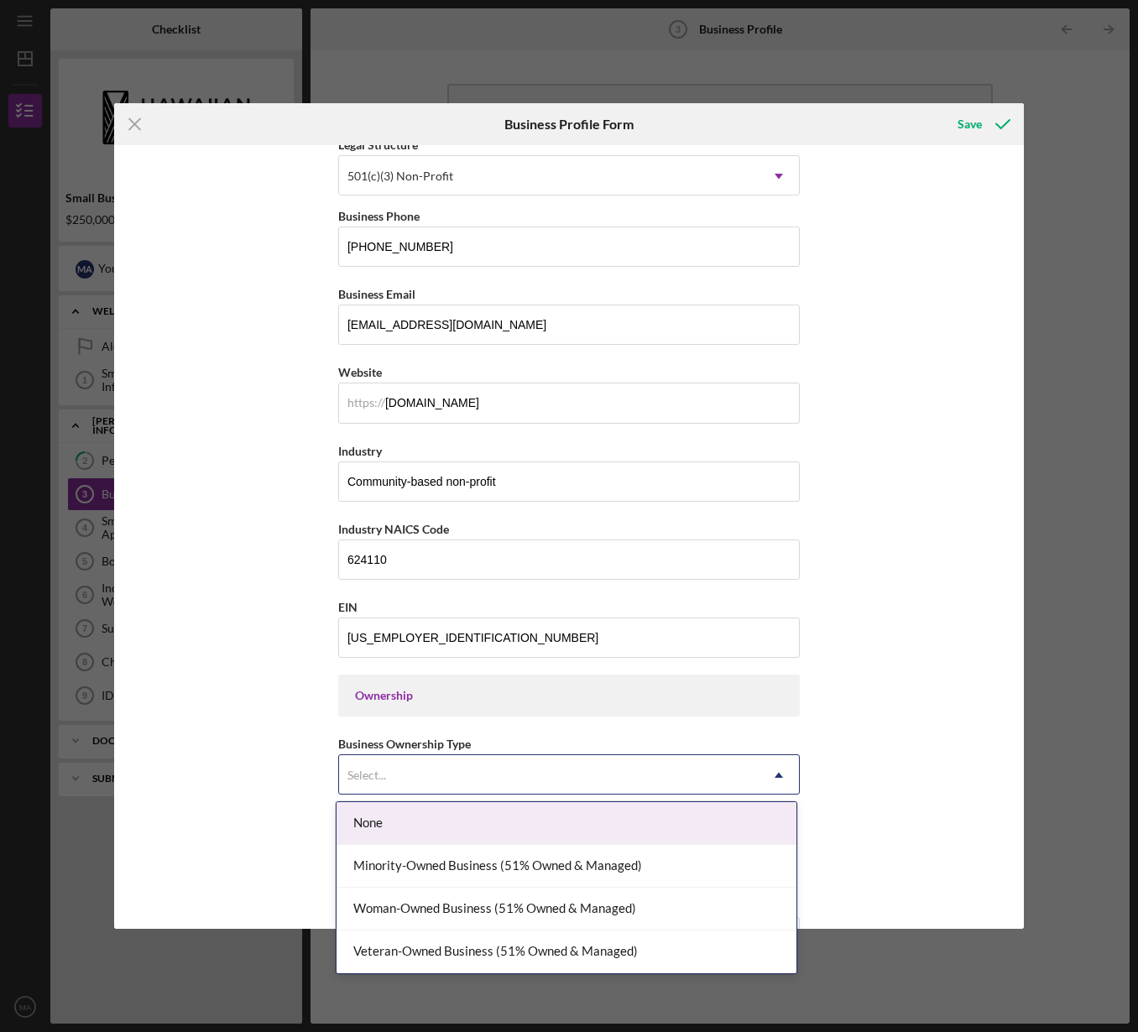
click at [408, 774] on div "Select..." at bounding box center [549, 775] width 420 height 39
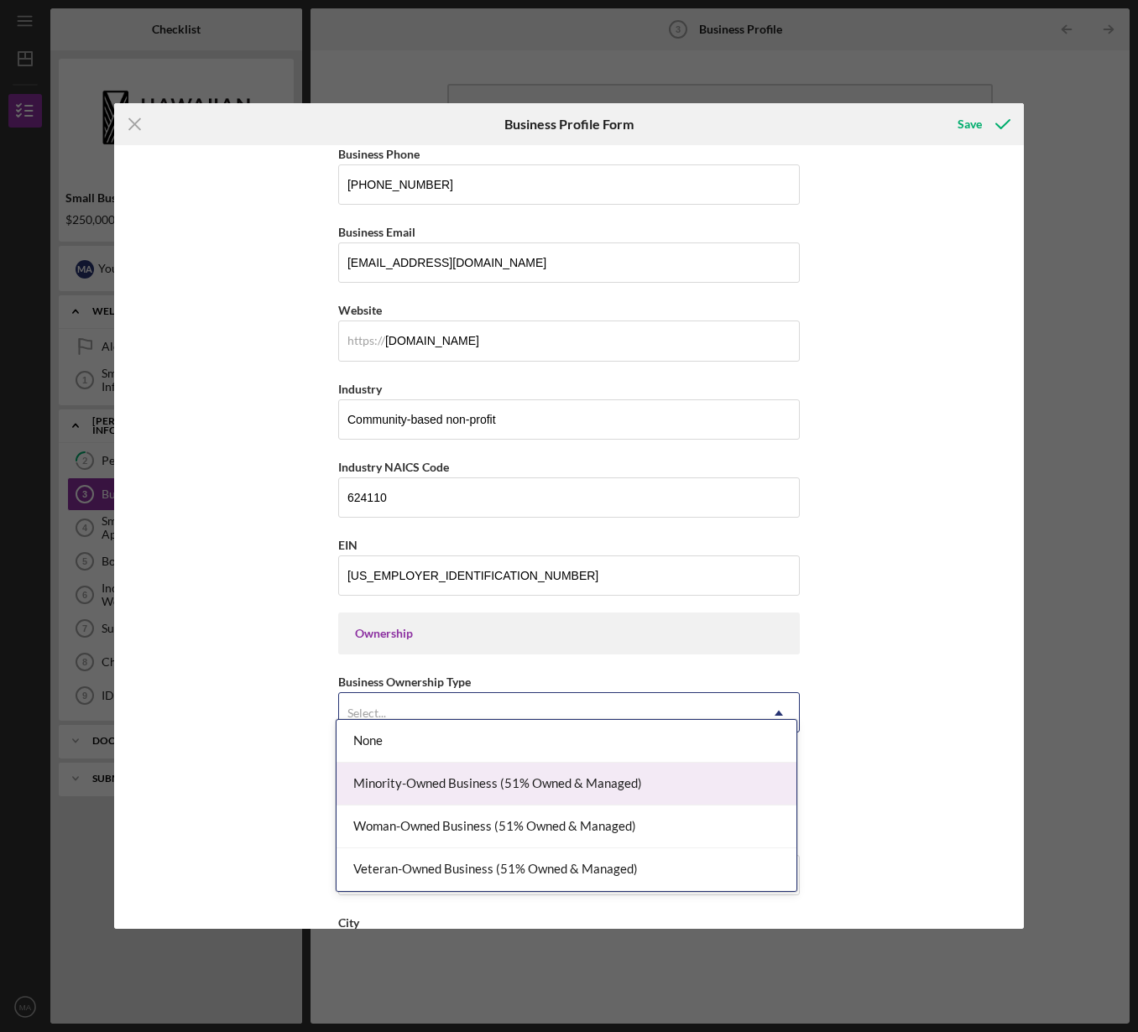
scroll to position [339, 0]
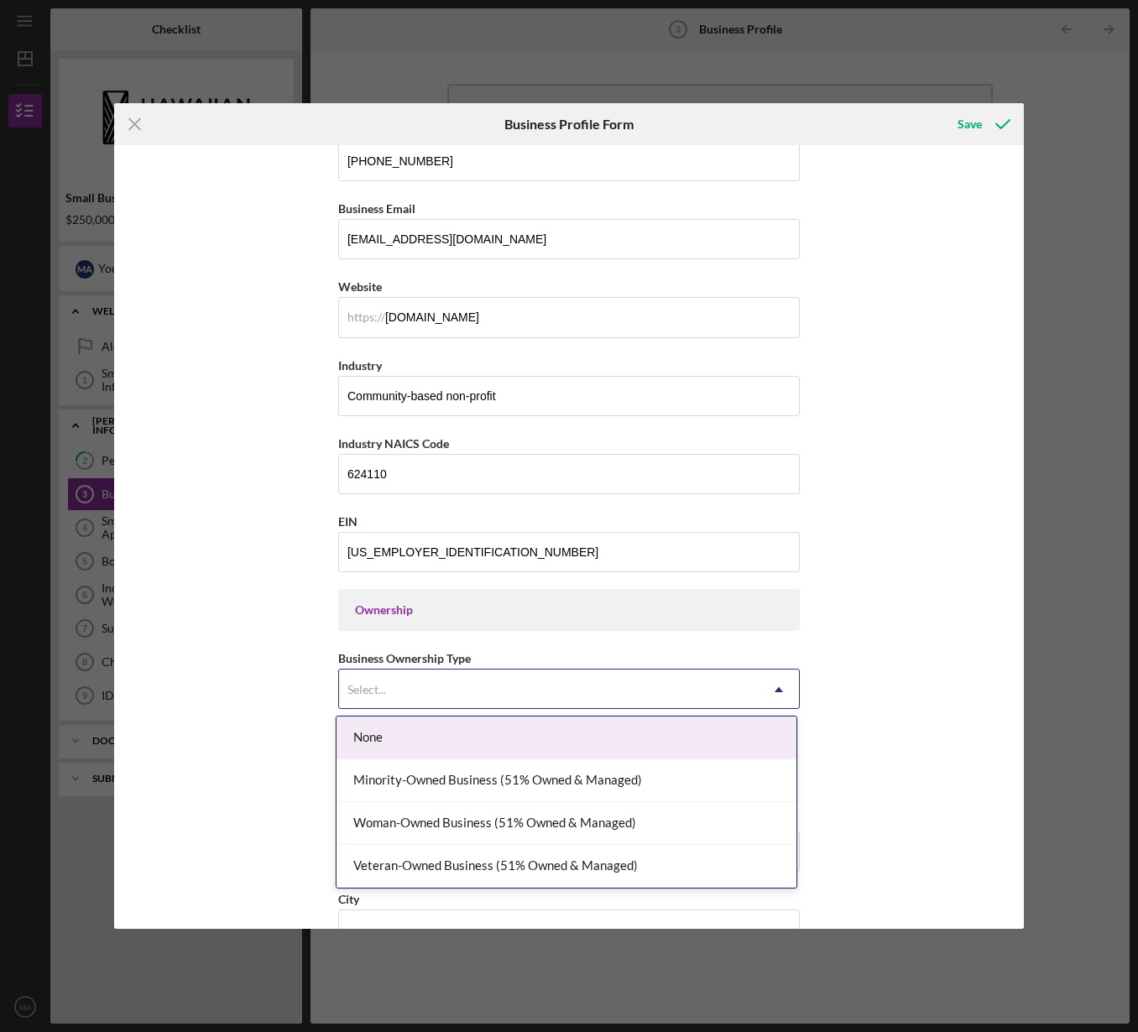
click at [424, 736] on div "None" at bounding box center [566, 738] width 460 height 43
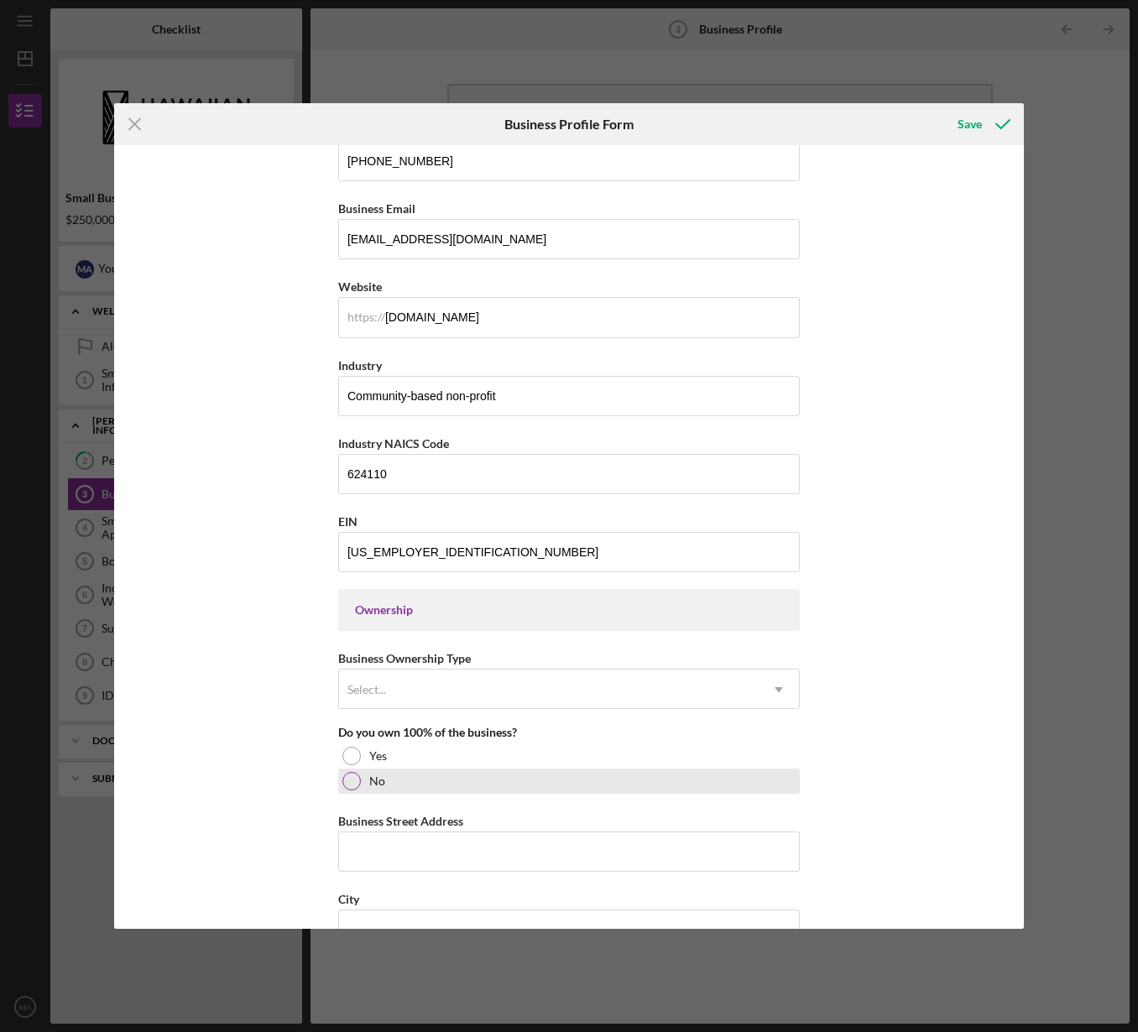
click at [349, 781] on div at bounding box center [351, 781] width 18 height 18
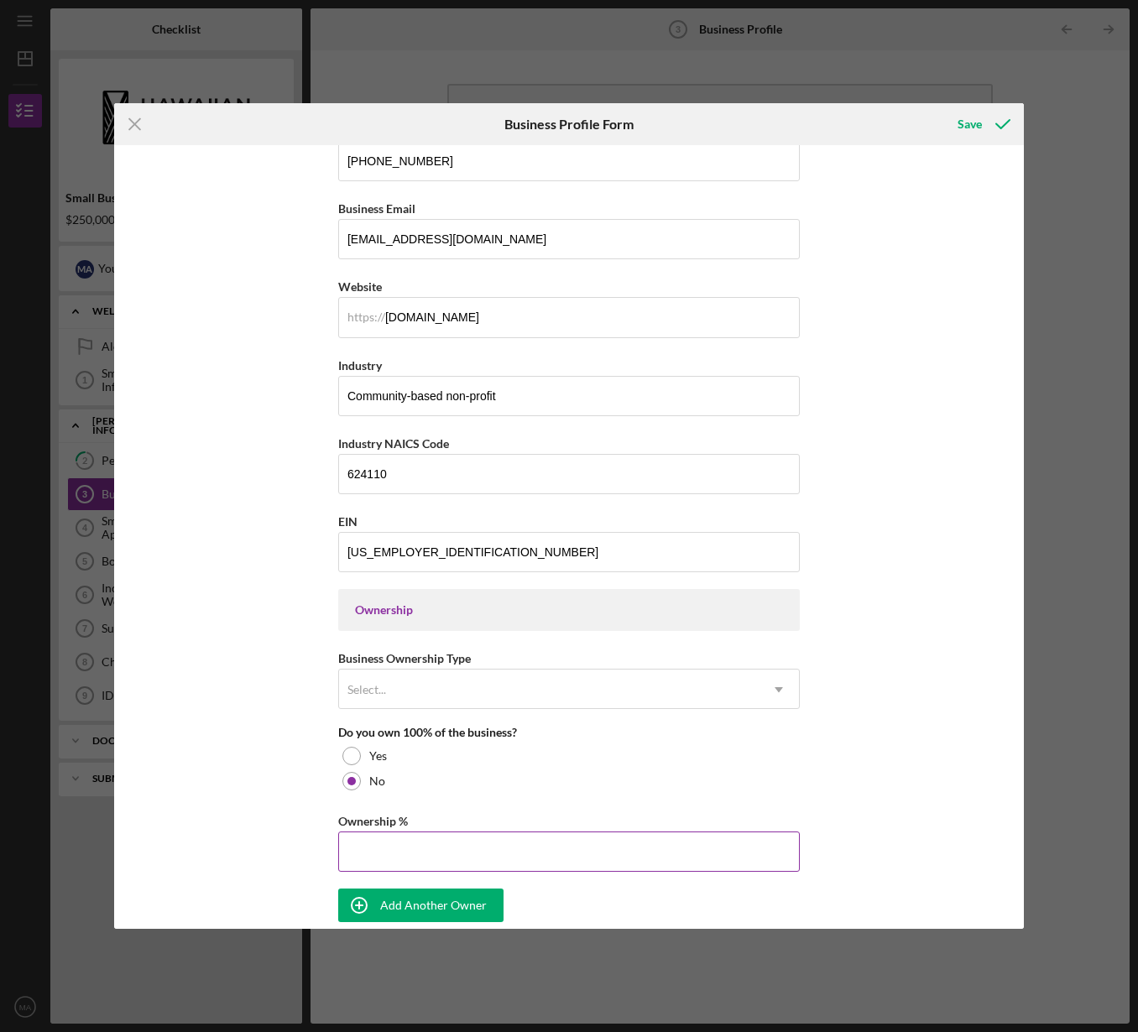
click at [380, 851] on input "Ownership %" at bounding box center [569, 852] width 462 height 40
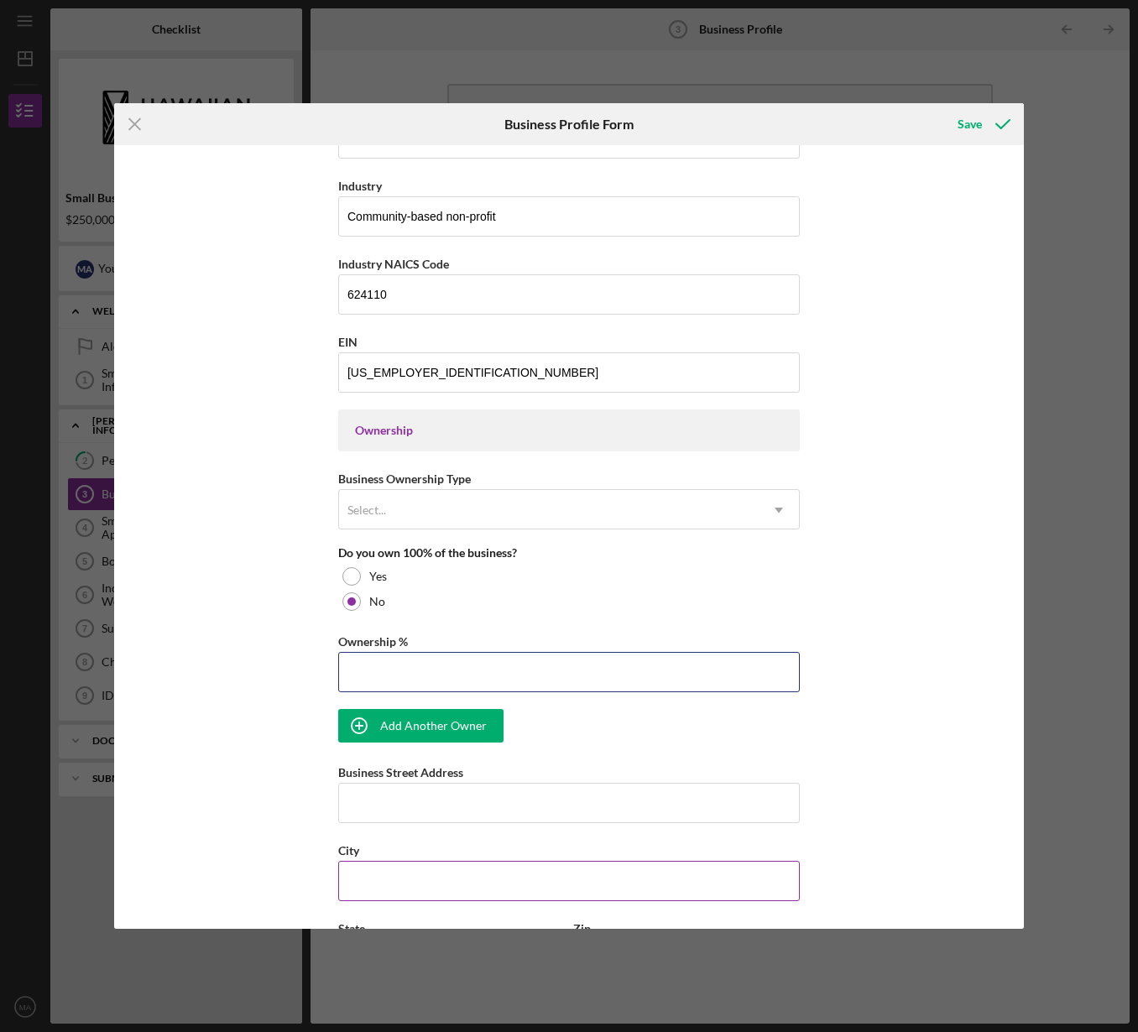
scroll to position [550, 0]
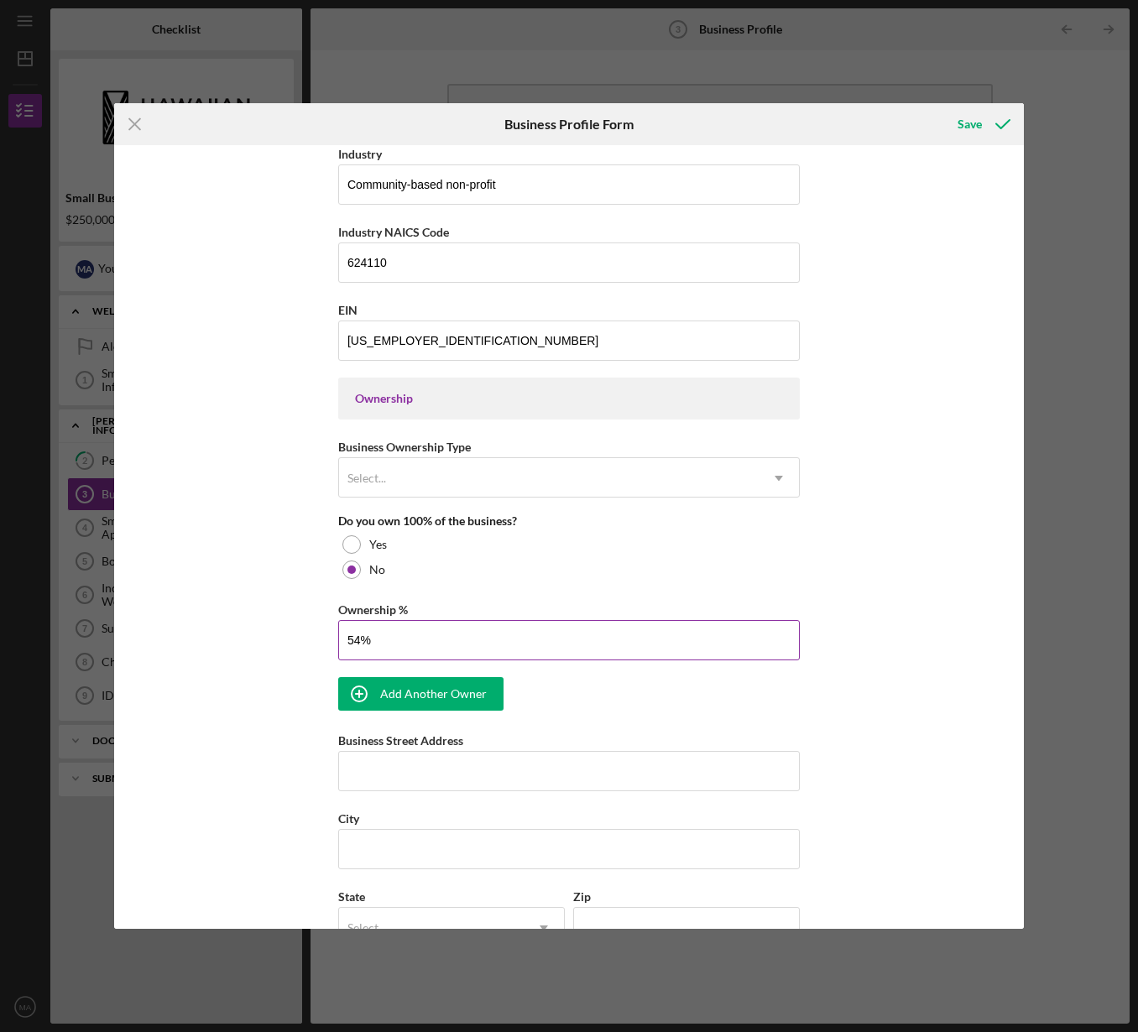
type input "5%"
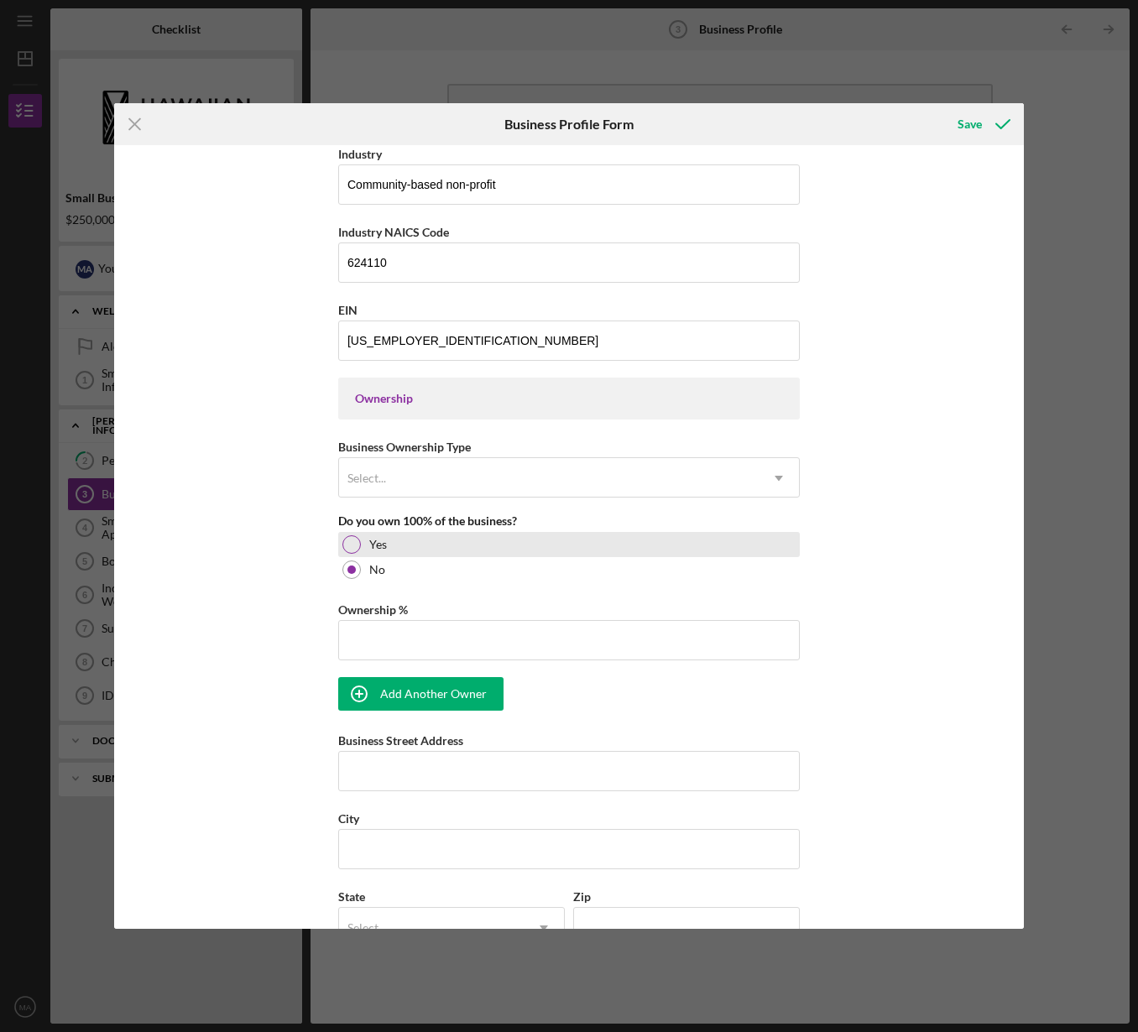
click at [342, 544] on div at bounding box center [351, 544] width 18 height 18
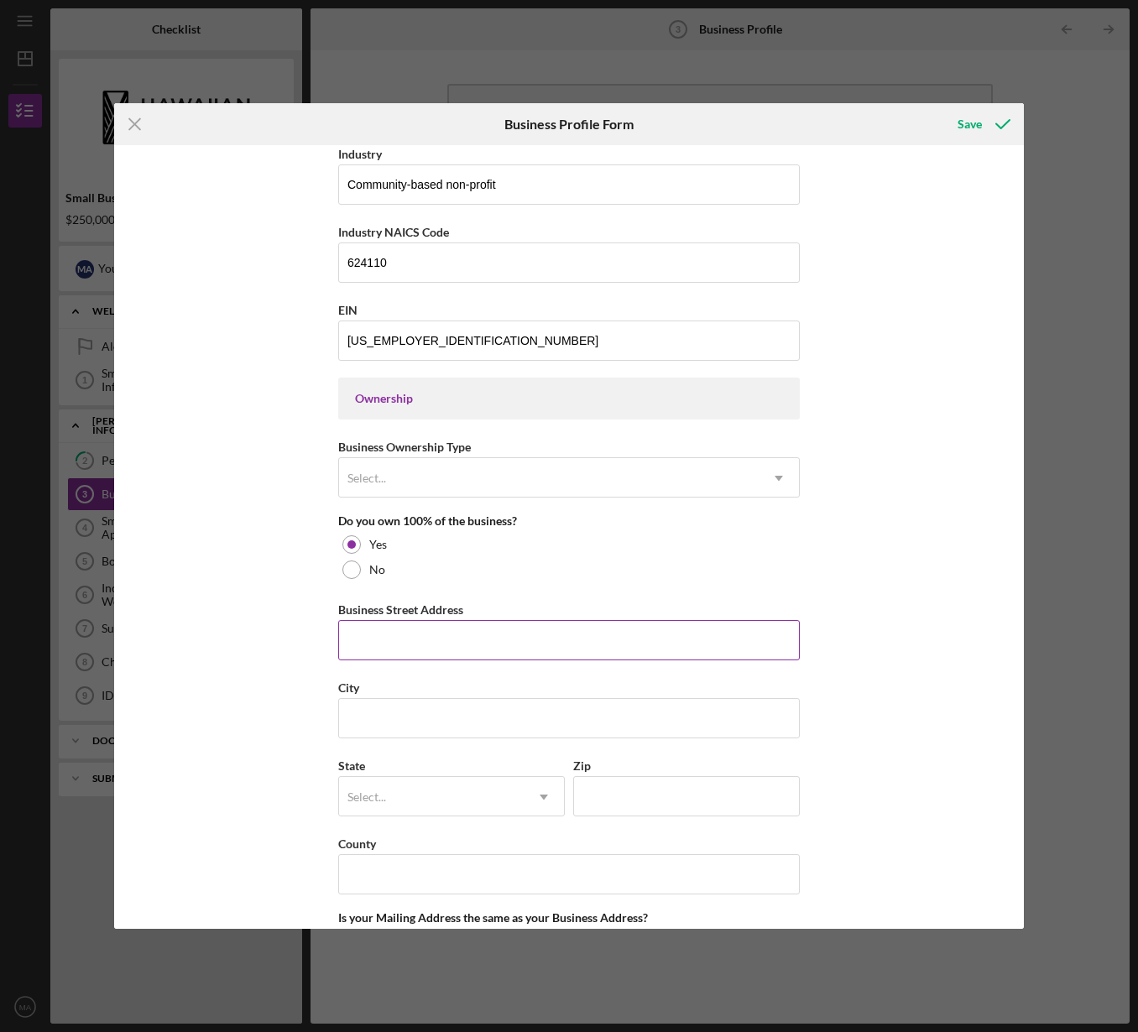
click at [366, 644] on input "Business Street Address" at bounding box center [569, 640] width 462 height 40
type input "[STREET_ADDRESS]"
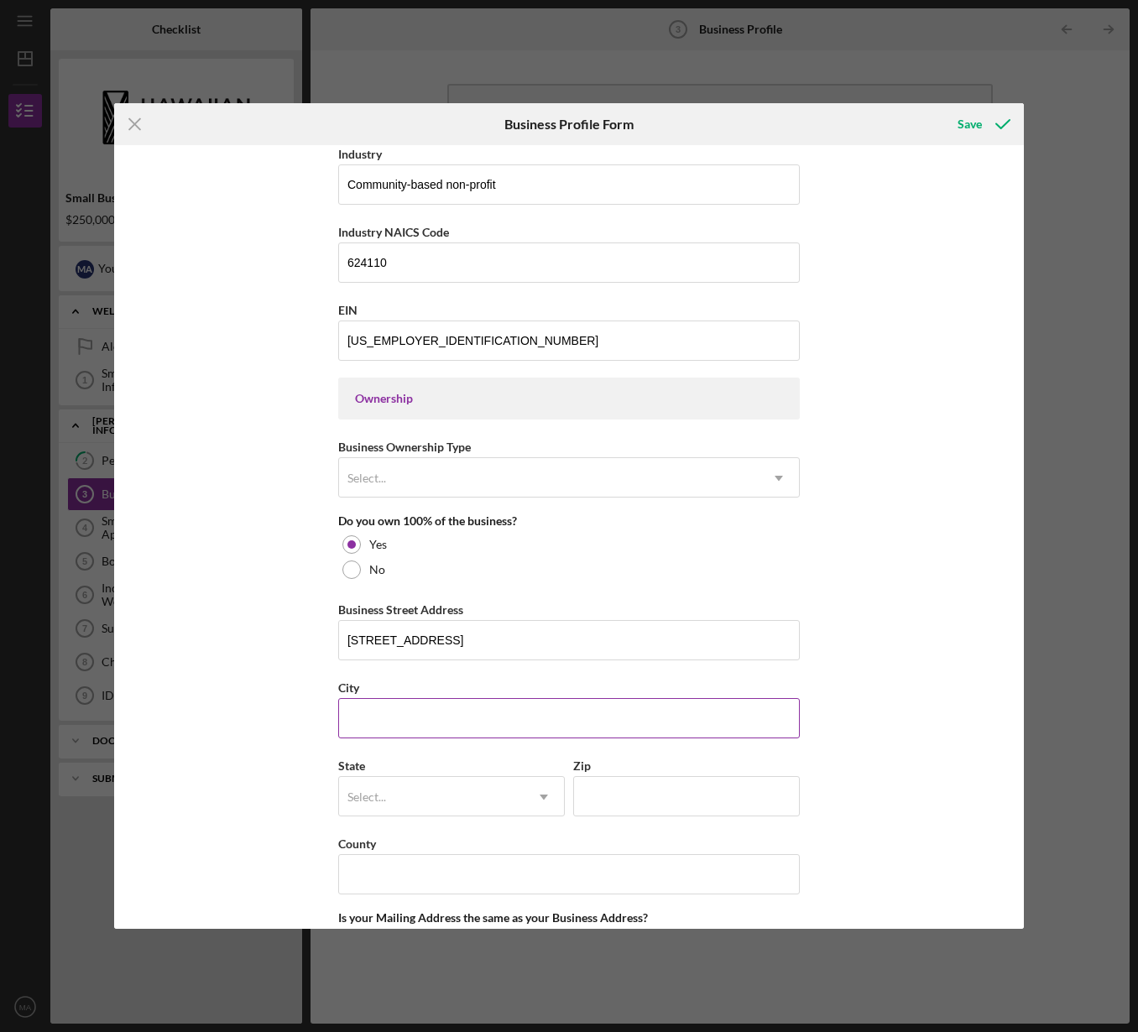
click at [365, 723] on input "City" at bounding box center [569, 718] width 462 height 40
type input "Waimanalo"
type input "96795"
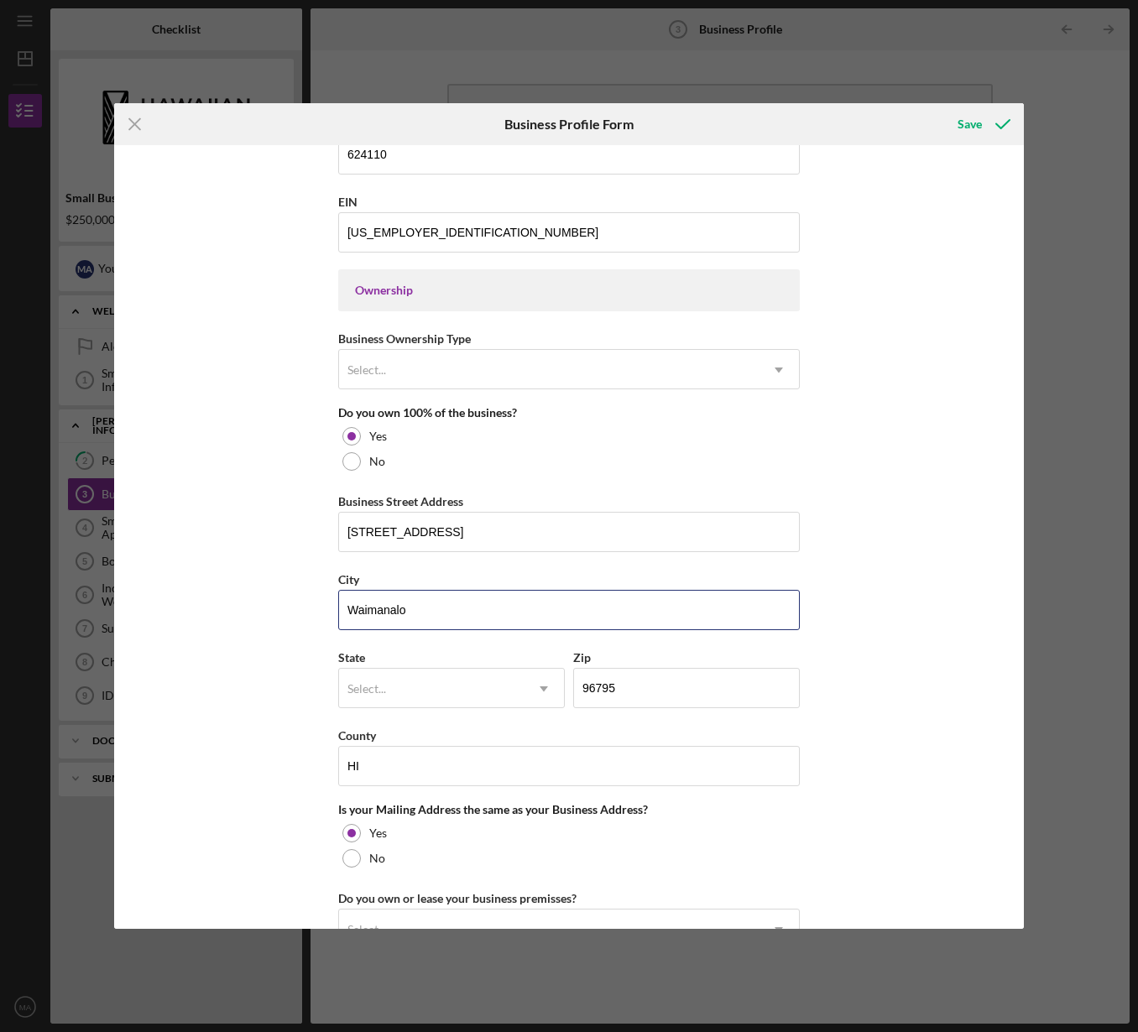
scroll to position [765, 0]
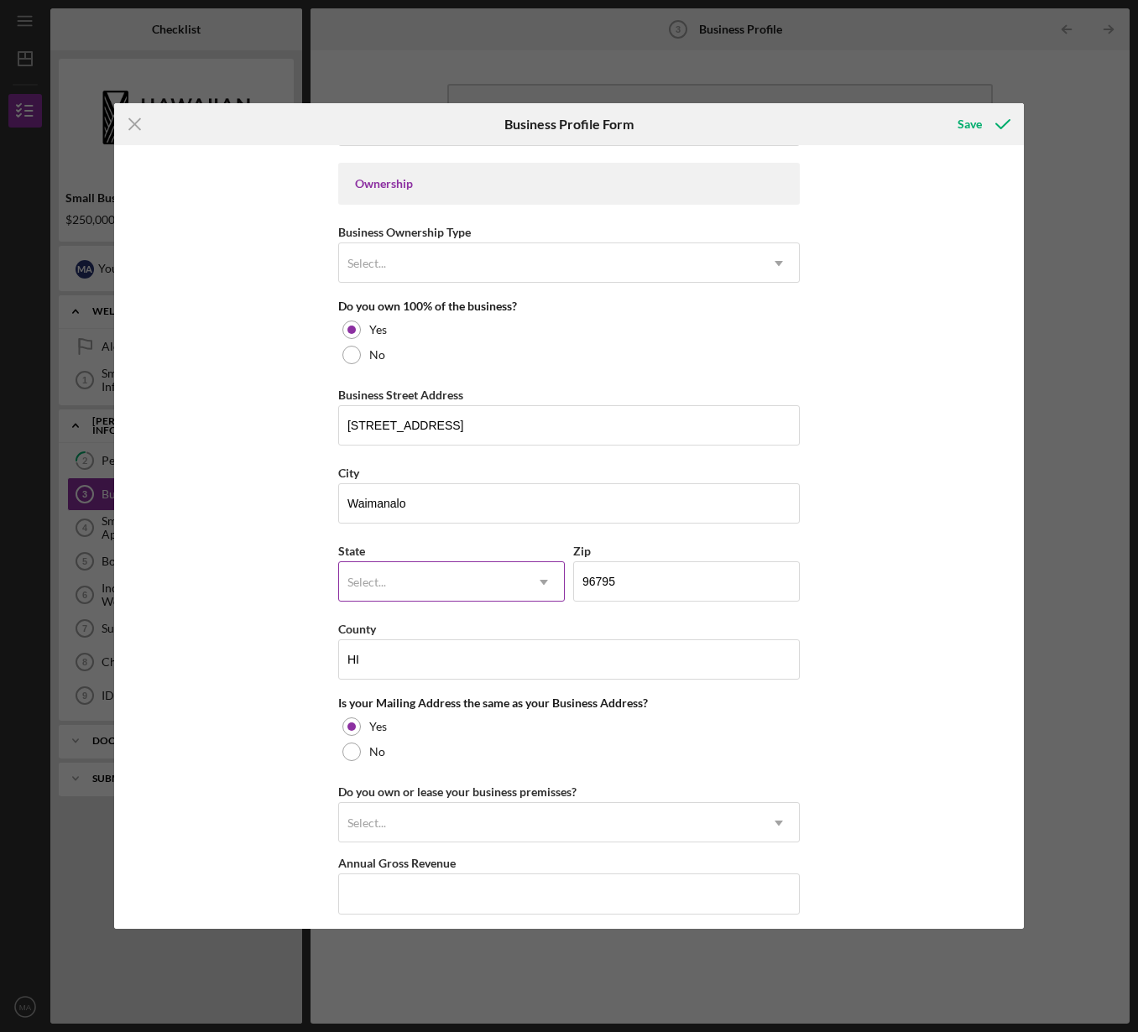
click at [430, 589] on div "Select..." at bounding box center [431, 582] width 185 height 39
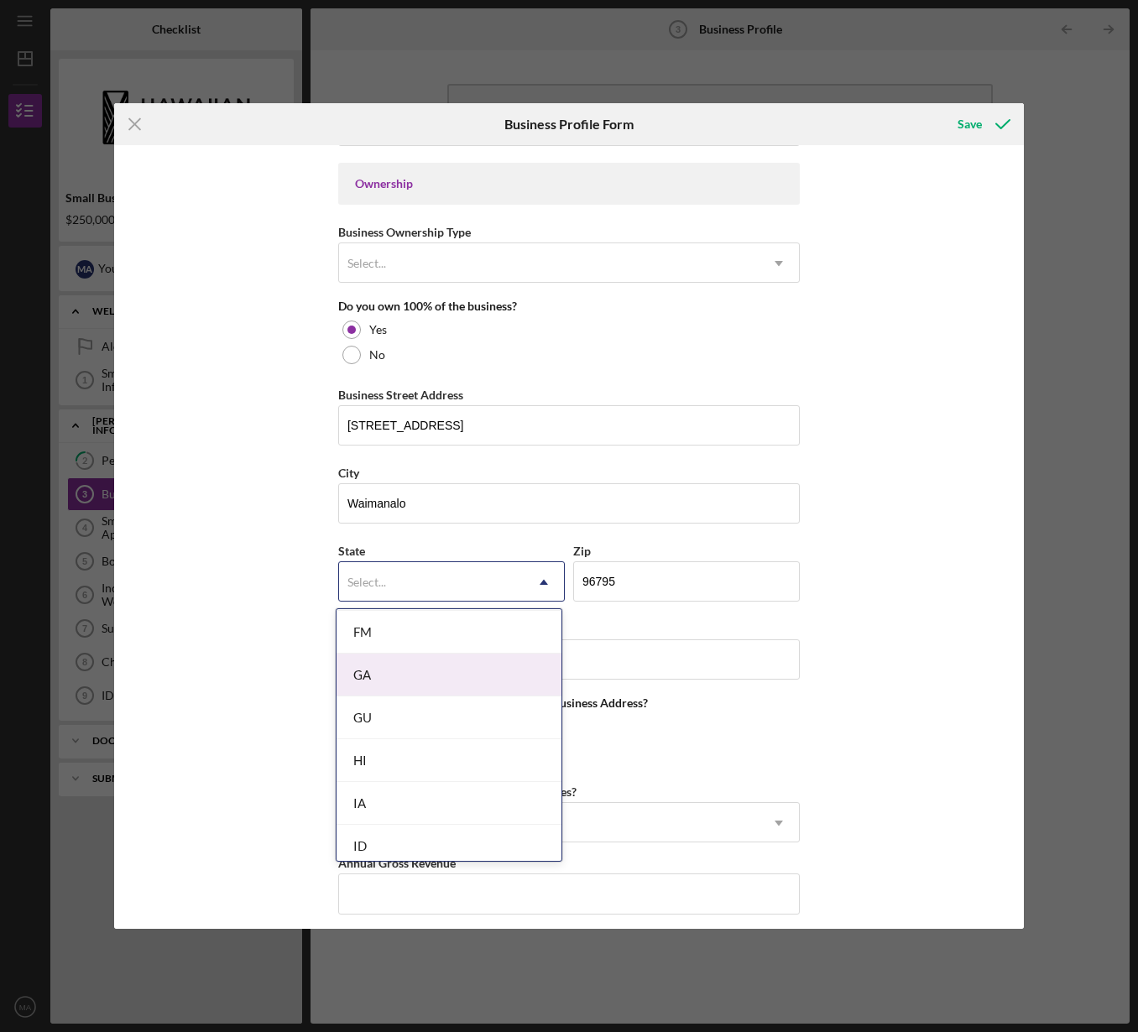
scroll to position [734, 0]
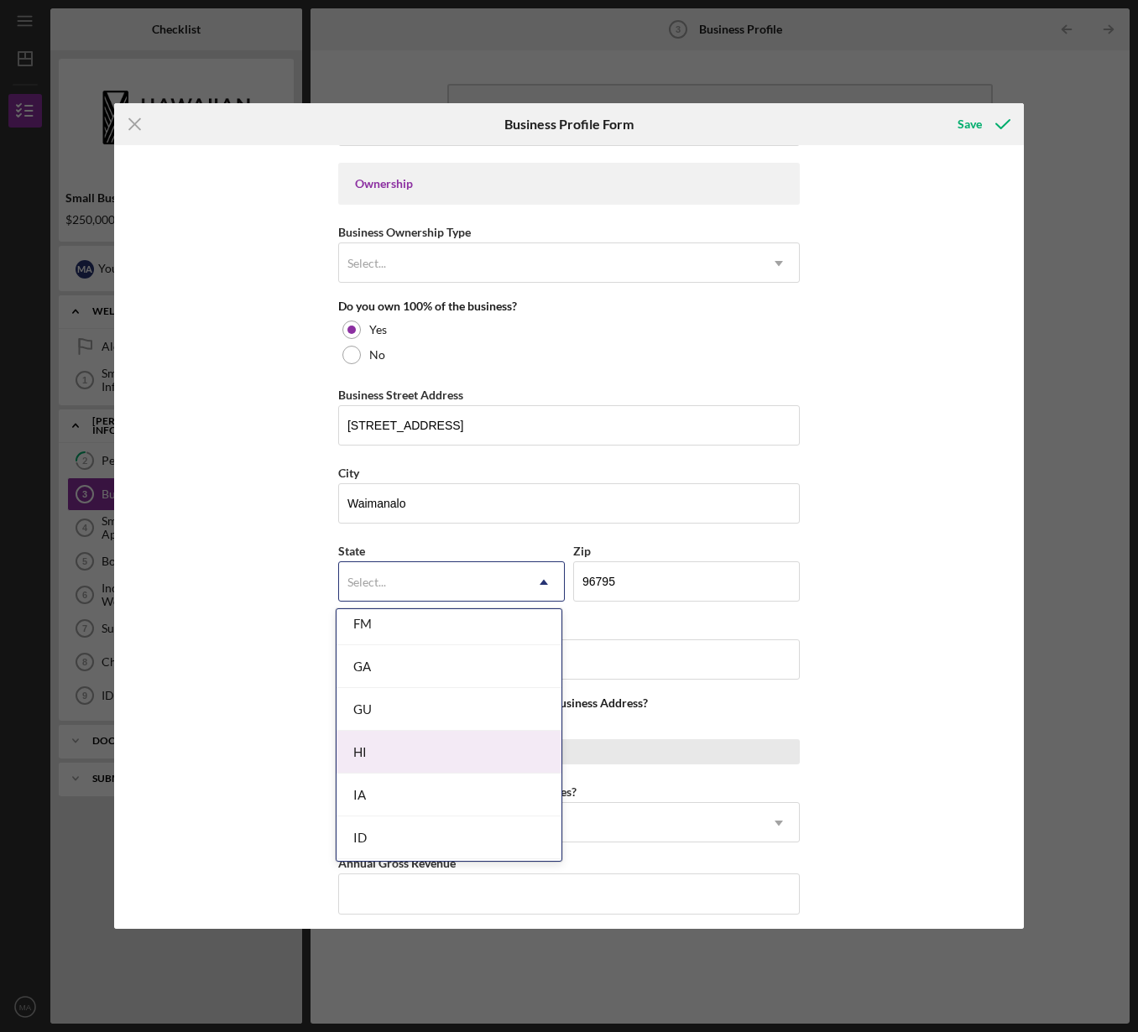
click at [406, 745] on div "HI" at bounding box center [448, 752] width 225 height 43
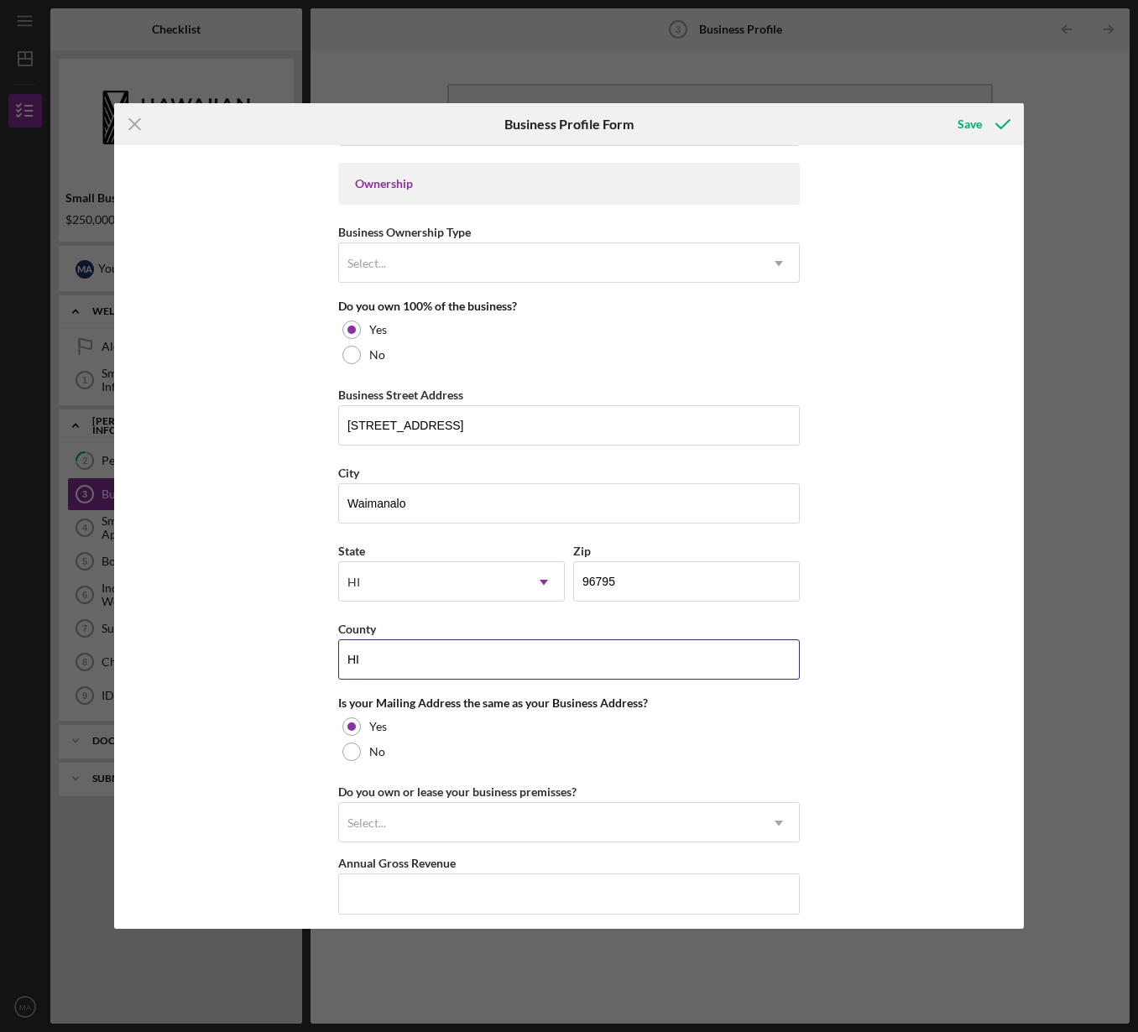
drag, startPoint x: 419, startPoint y: 666, endPoint x: 314, endPoint y: 658, distance: 105.2
click at [314, 658] on div "Business Name [PERSON_NAME] O Ke Kai Foundation DBA Business Start Date [DATE] …" at bounding box center [569, 537] width 910 height 784
type input "[GEOGRAPHIC_DATA]"
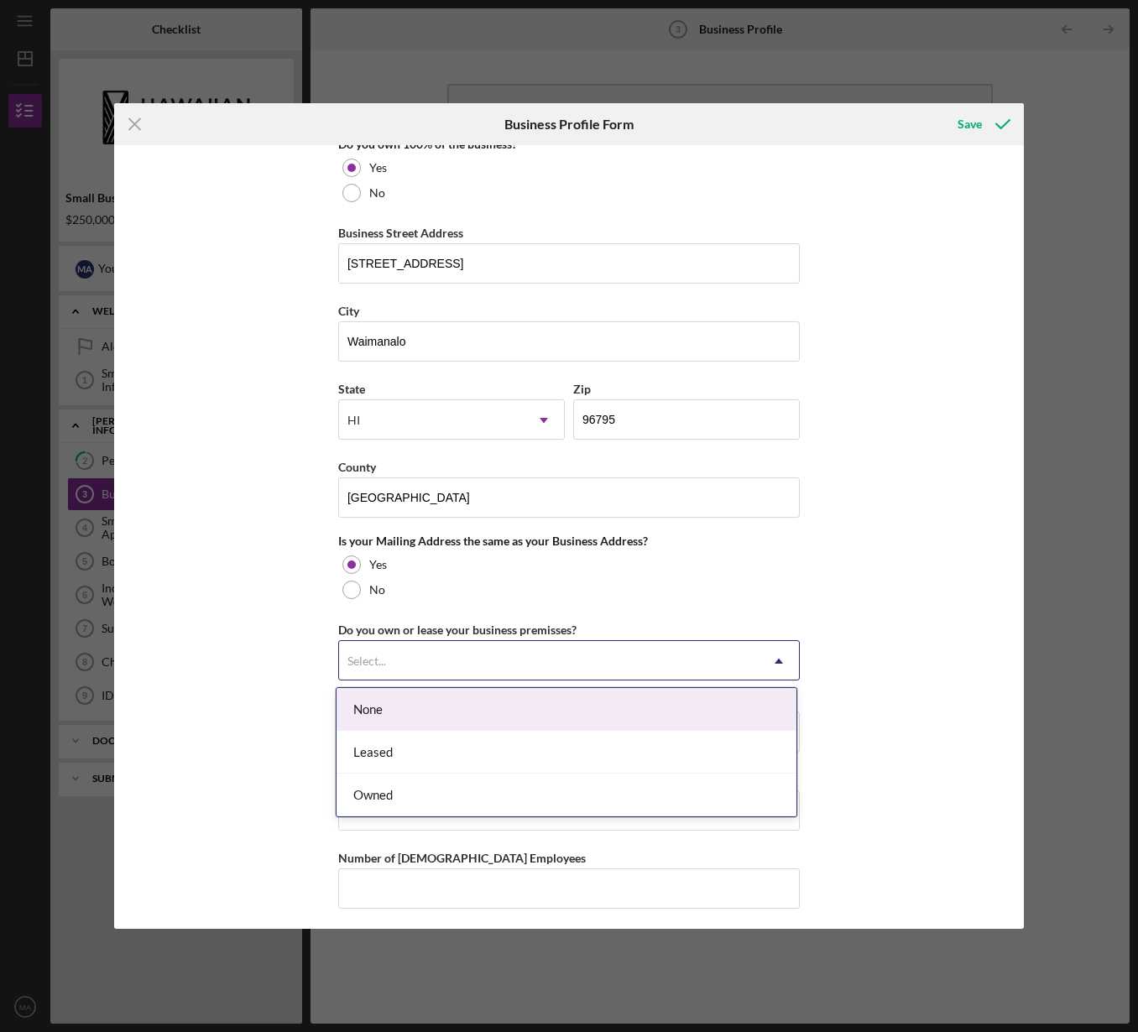
click at [432, 664] on div "Select..." at bounding box center [549, 661] width 420 height 39
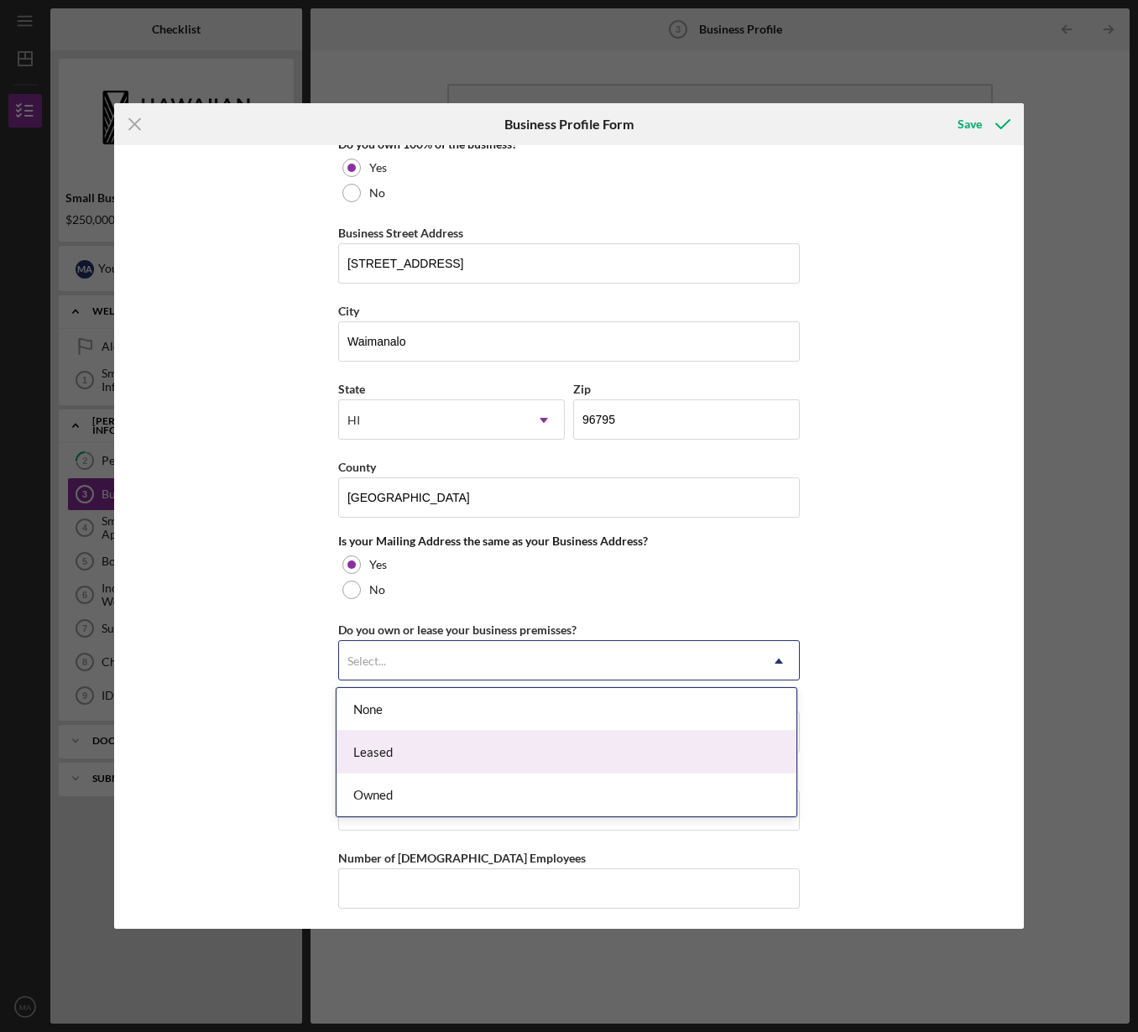
click at [420, 748] on div "Leased" at bounding box center [566, 752] width 460 height 43
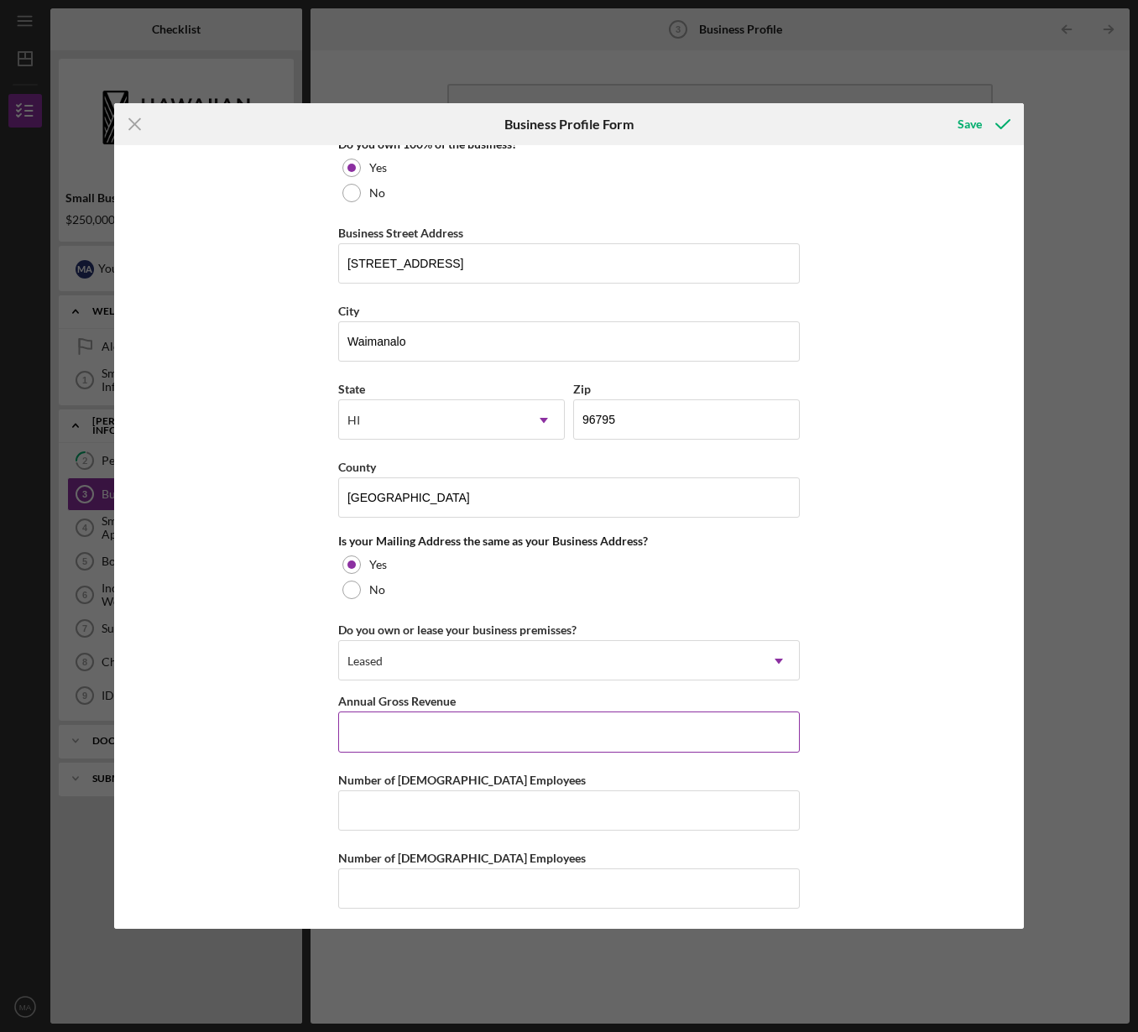
click at [445, 737] on input "Annual Gross Revenue" at bounding box center [569, 732] width 462 height 40
click at [410, 806] on input "Number of [DEMOGRAPHIC_DATA] Employees" at bounding box center [569, 810] width 462 height 40
drag, startPoint x: 362, startPoint y: 814, endPoint x: 338, endPoint y: 811, distance: 23.7
click at [338, 811] on input "6" at bounding box center [569, 810] width 462 height 40
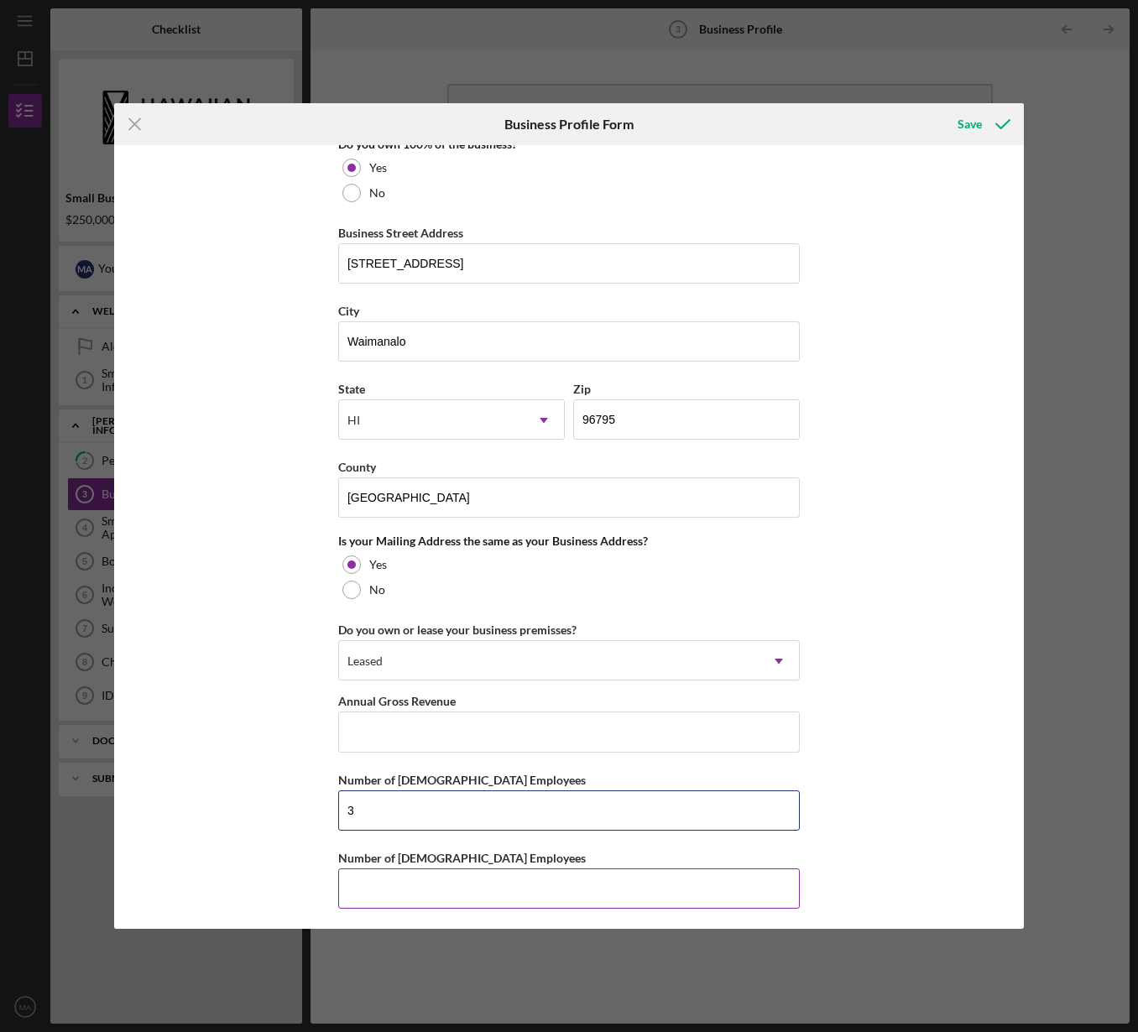
type input "3"
click at [367, 882] on input "Number of [DEMOGRAPHIC_DATA] Employees" at bounding box center [569, 889] width 462 height 40
type input "4"
click at [295, 822] on div "Business Name [PERSON_NAME] O Ke Kai Foundation DBA Business Start Date [DATE] …" at bounding box center [569, 537] width 910 height 784
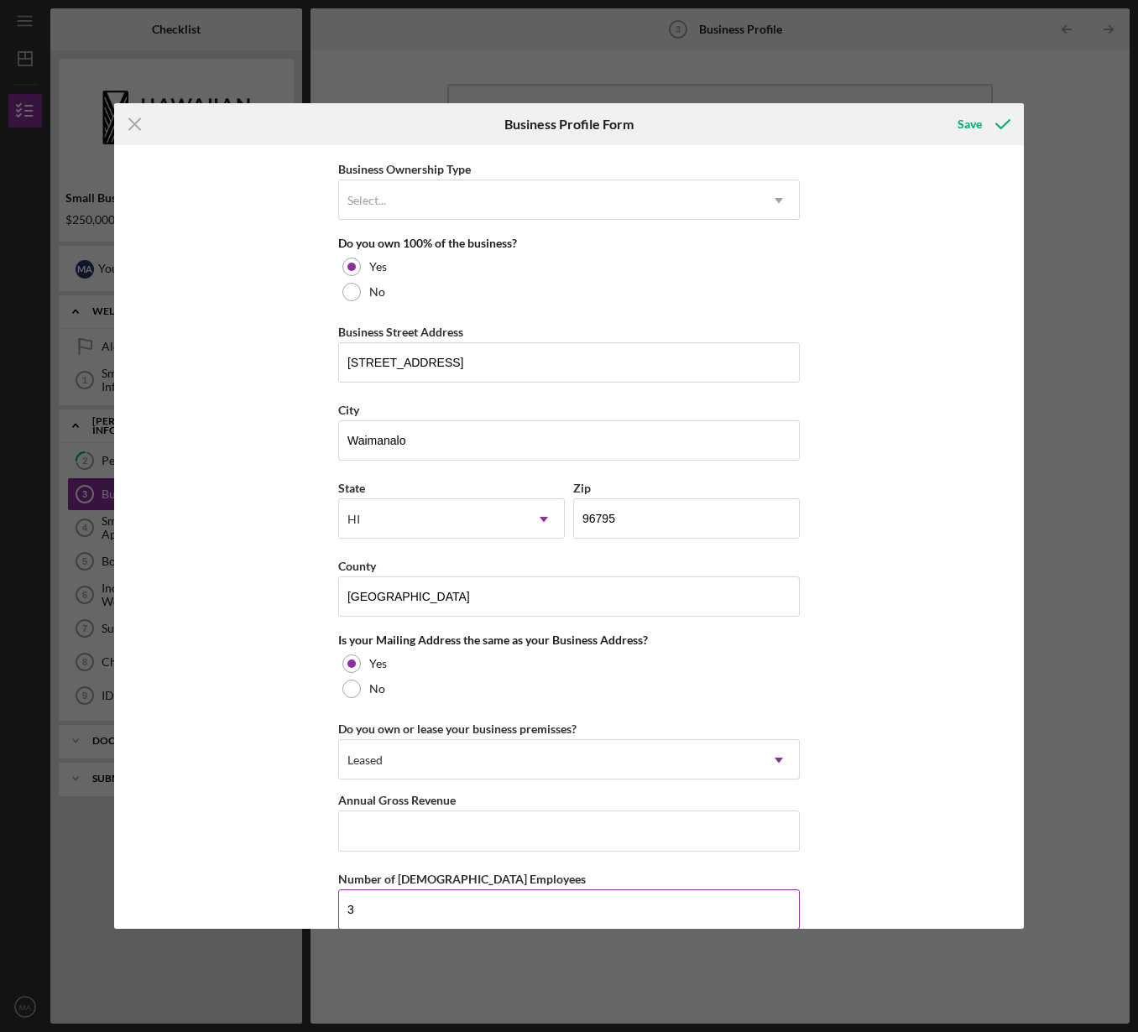
scroll to position [931, 0]
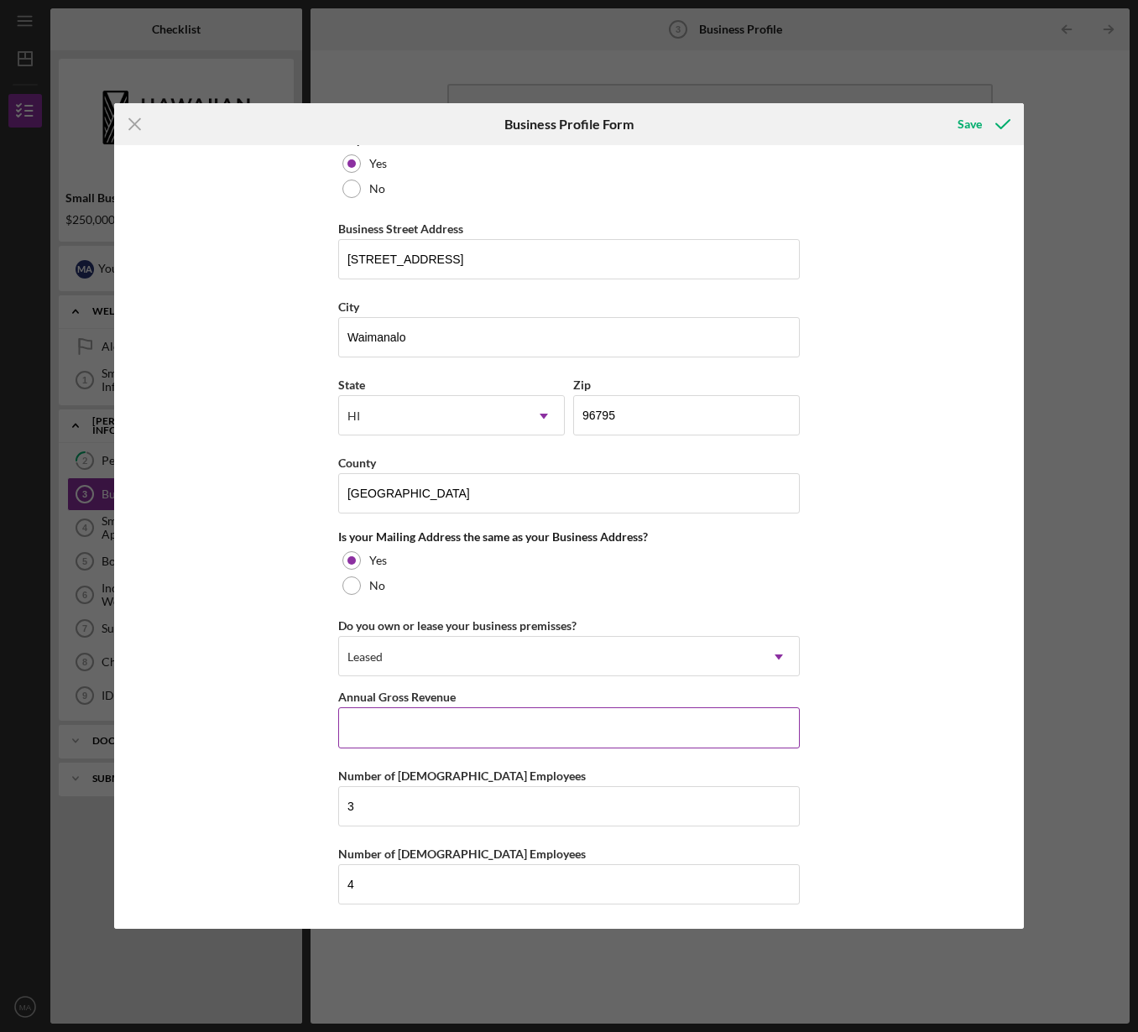
click at [442, 727] on input "Annual Gross Revenue" at bounding box center [569, 727] width 462 height 40
drag, startPoint x: 412, startPoint y: 700, endPoint x: 505, endPoint y: 702, distance: 93.2
click at [505, 702] on div "Annual Gross Revenue" at bounding box center [569, 696] width 462 height 21
copy label "Annual Gross Revenue"
click at [410, 730] on input "Annual Gross Revenue" at bounding box center [569, 727] width 462 height 40
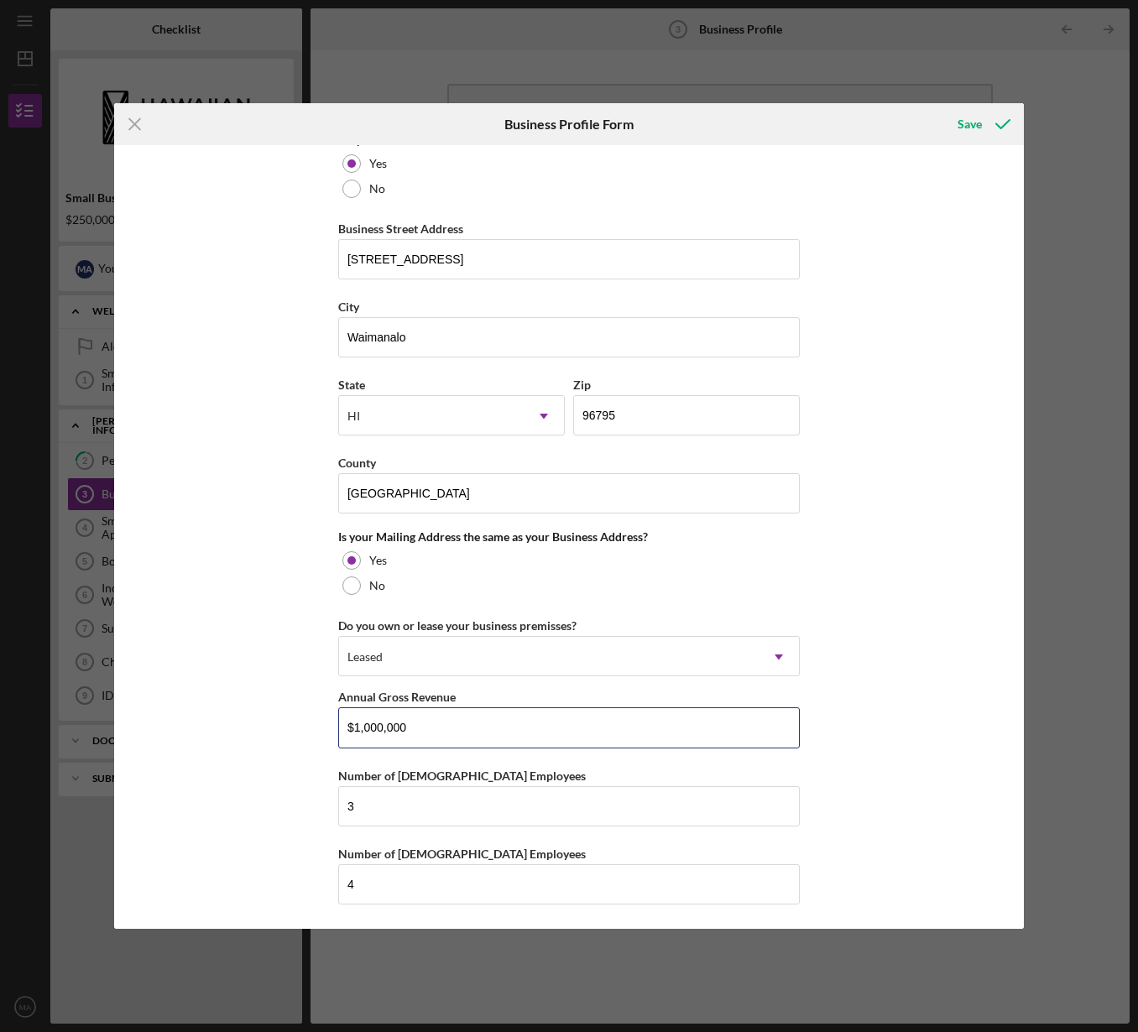
type input "$1,000,000"
click at [877, 776] on div "Business Name [PERSON_NAME] O Ke Kai Foundation DBA Business Start Date [DATE] …" at bounding box center [569, 537] width 910 height 784
click at [976, 129] on div "Save" at bounding box center [969, 124] width 24 height 34
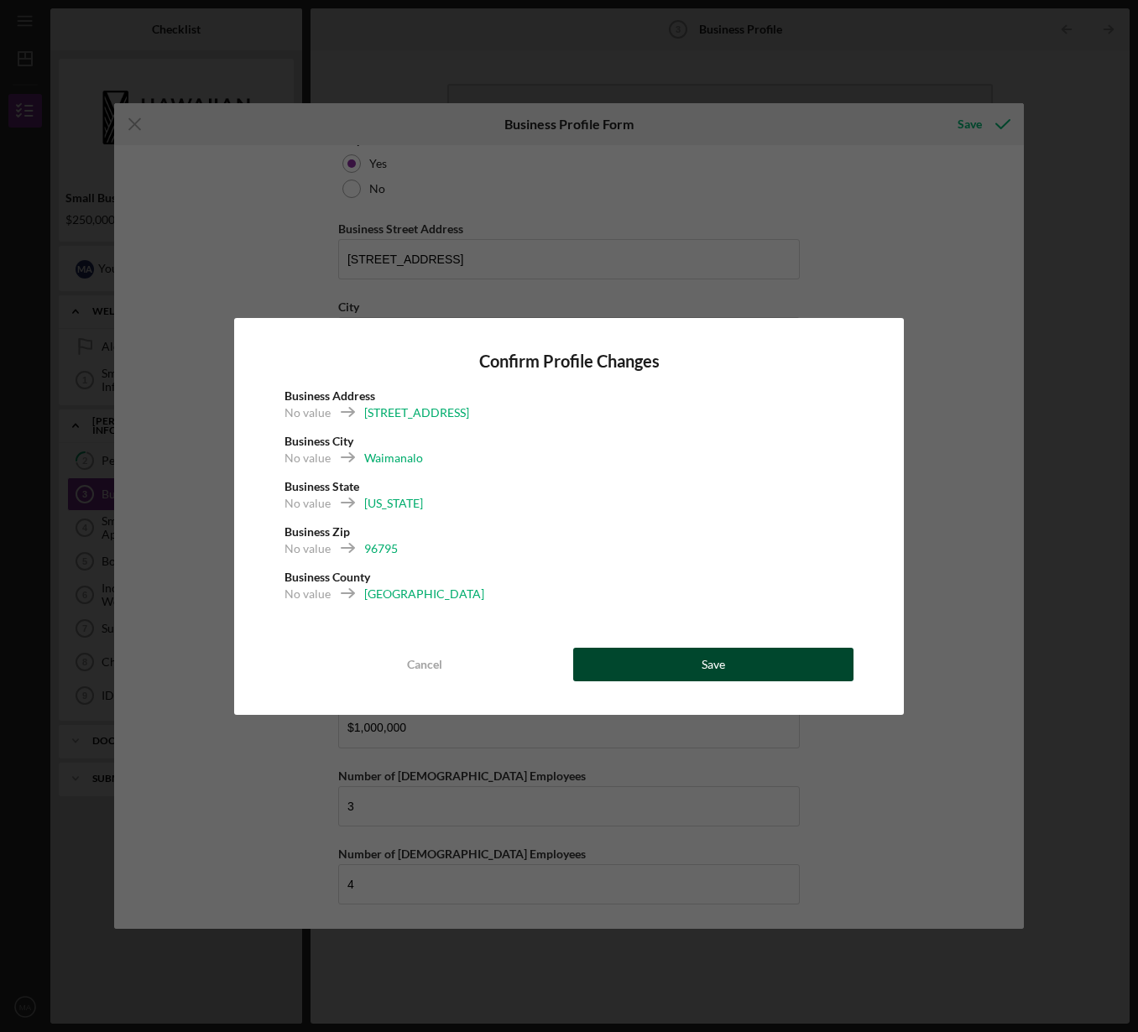
click at [693, 660] on button "Save" at bounding box center [713, 665] width 280 height 34
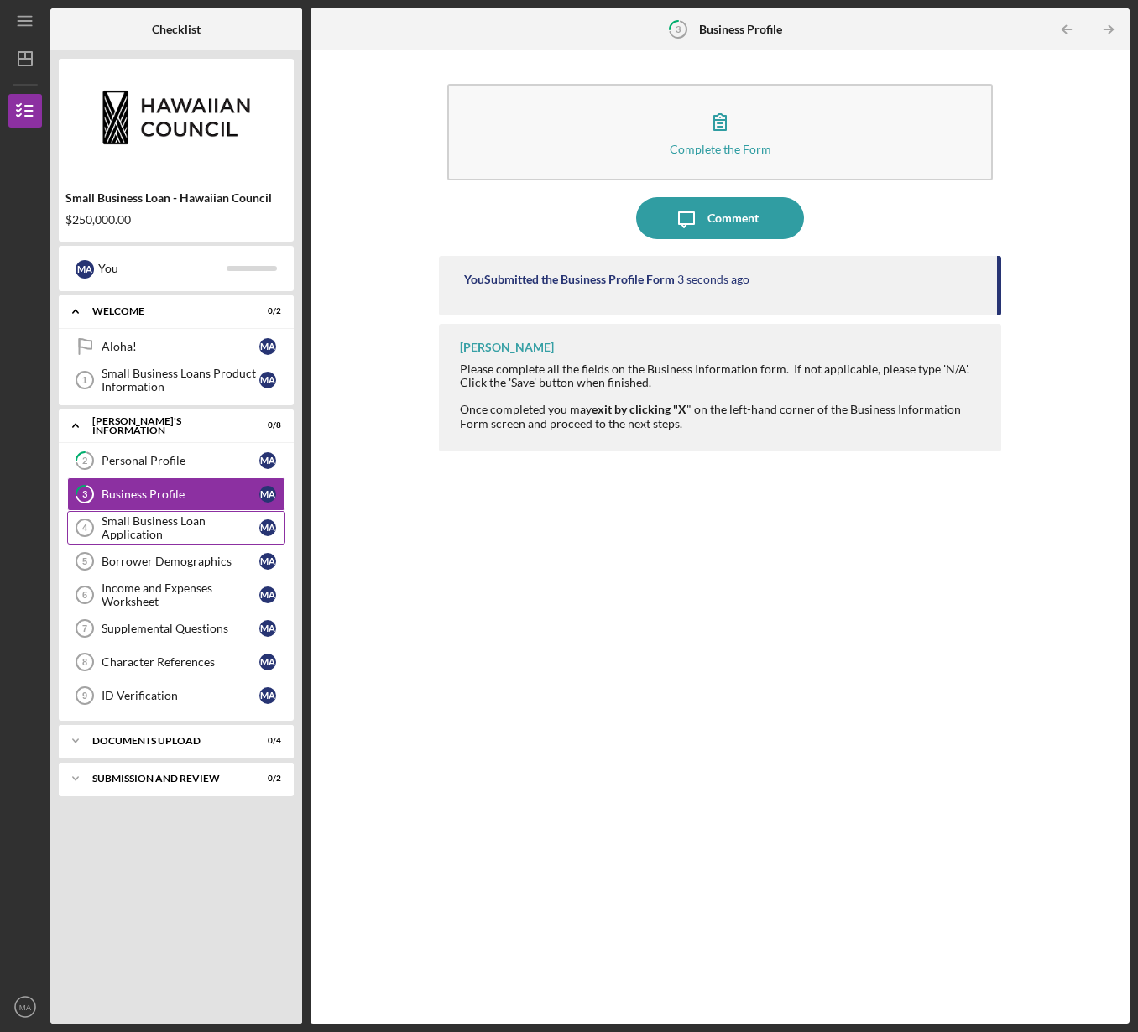
click at [194, 531] on div "Small Business Loan Application" at bounding box center [181, 527] width 158 height 27
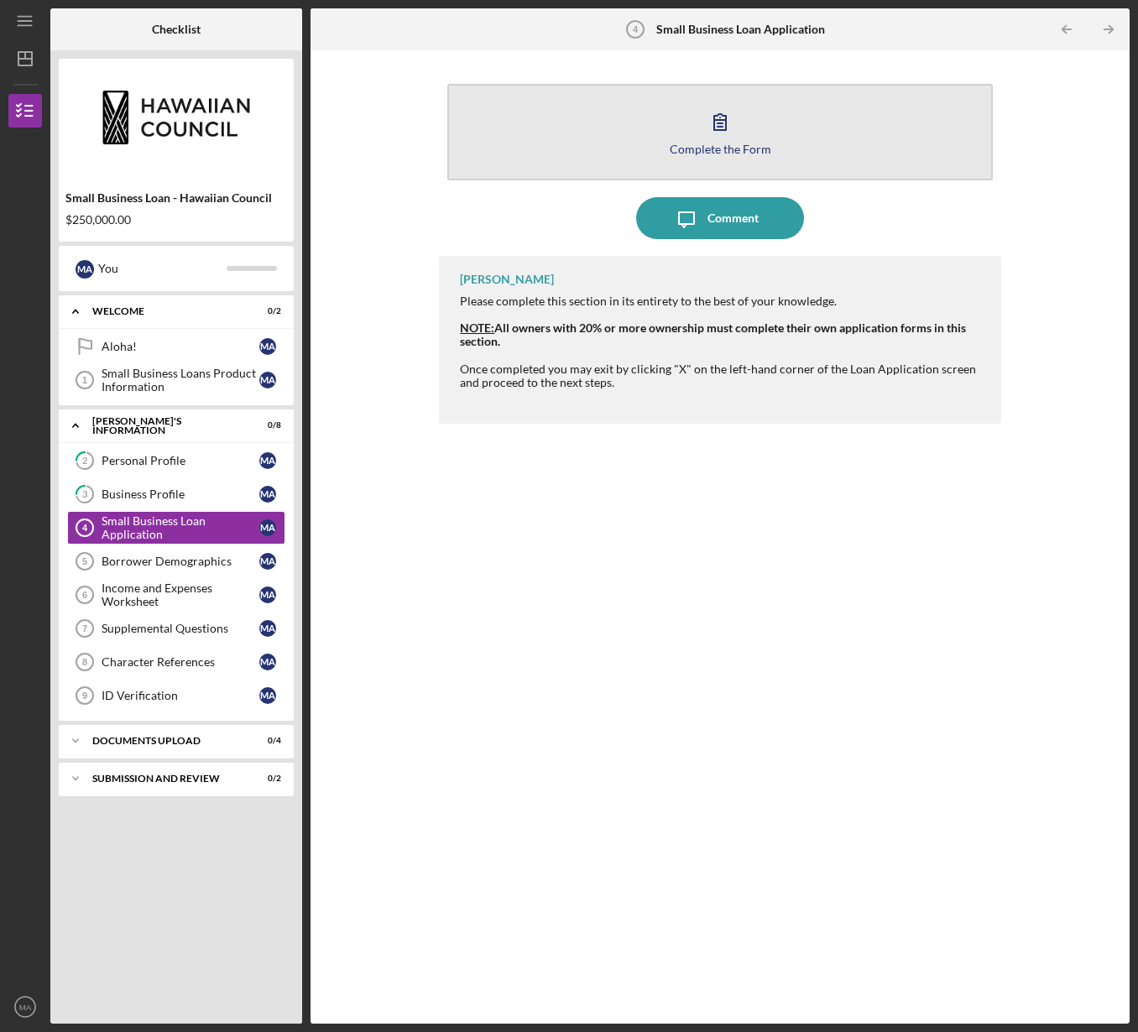
click at [675, 122] on button "Complete the Form Form" at bounding box center [719, 132] width 545 height 97
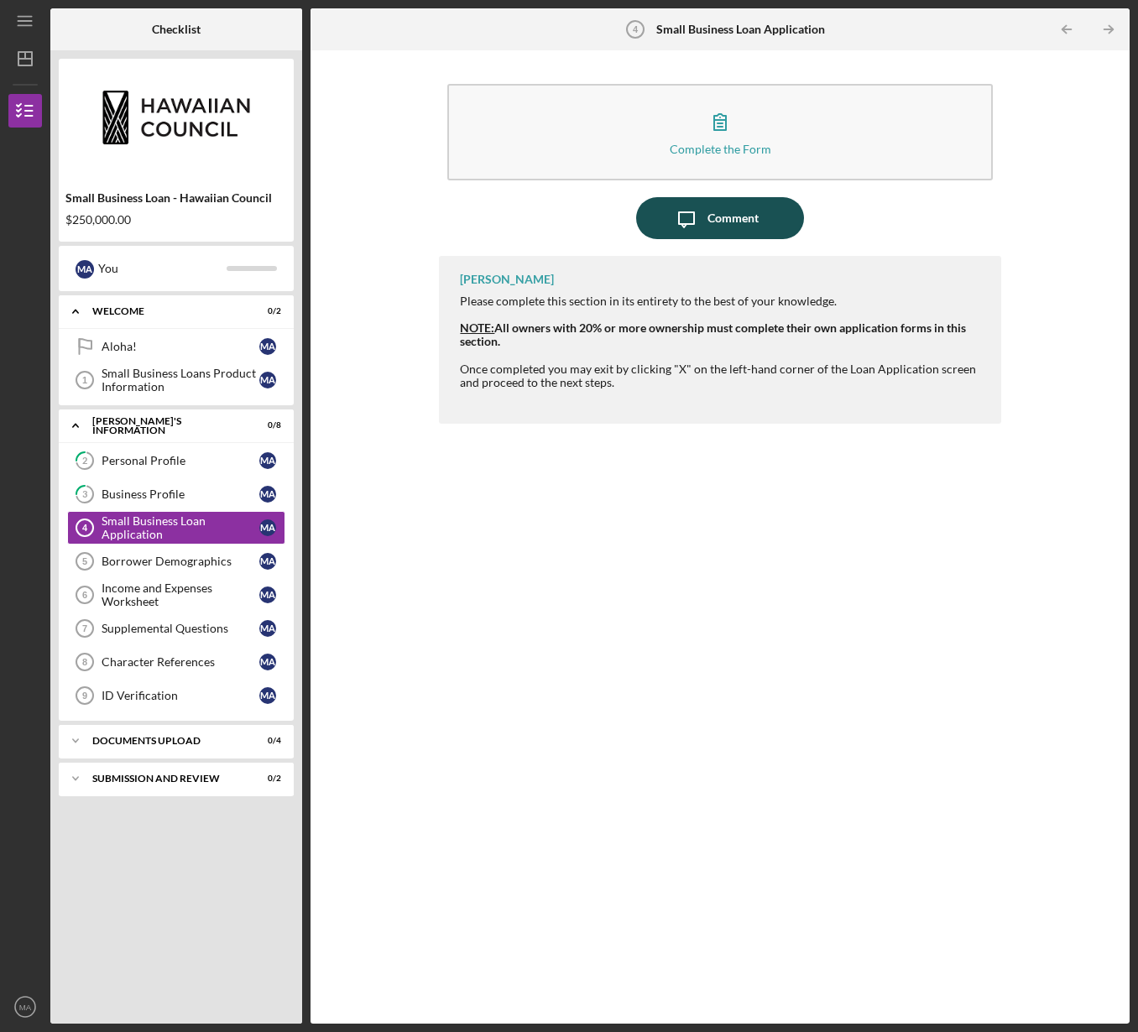
click at [716, 230] on div "Comment" at bounding box center [732, 218] width 51 height 42
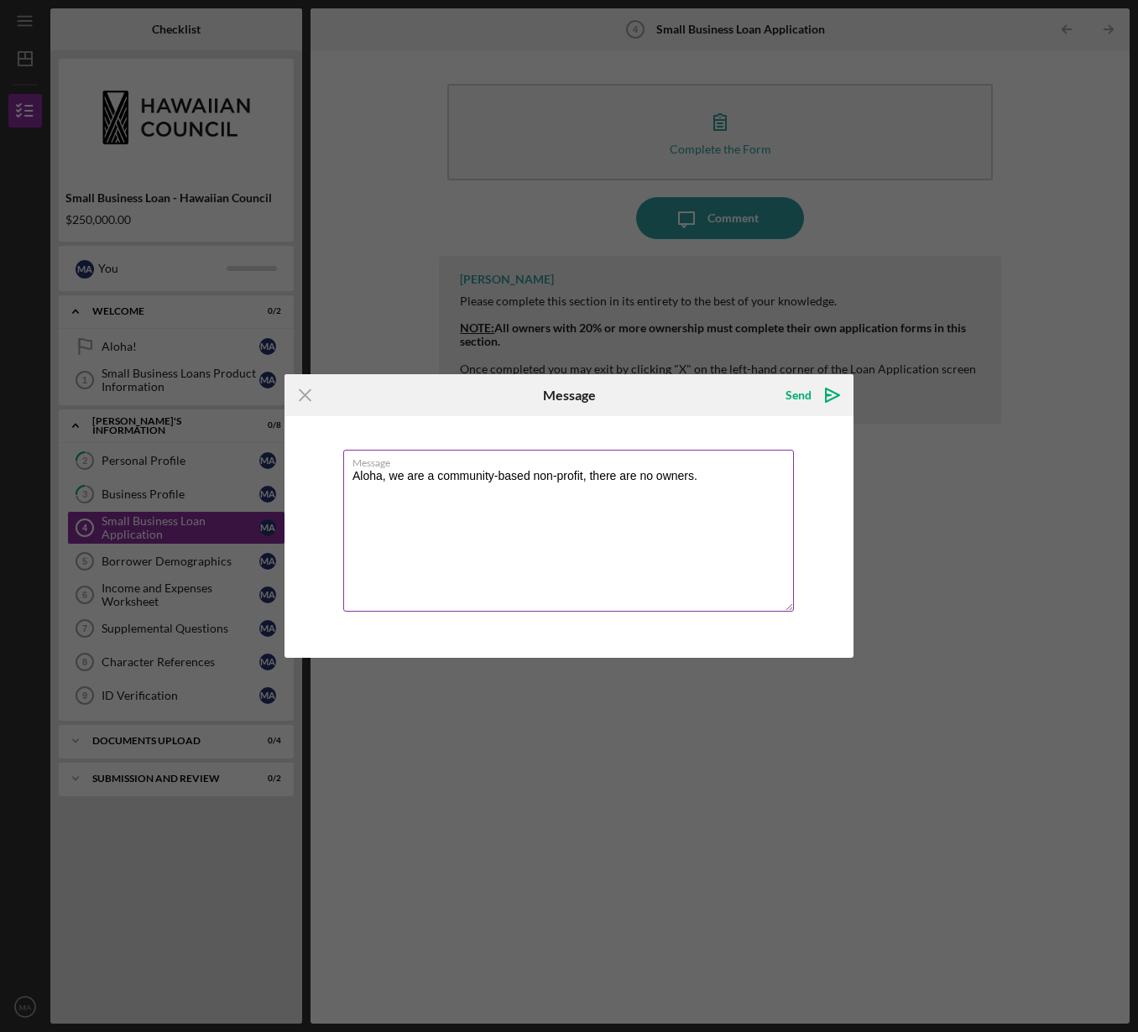
type textarea "Aloha, we are a community-based non-profit, there are no owners."
drag, startPoint x: 712, startPoint y: 477, endPoint x: 410, endPoint y: 482, distance: 303.0
click at [336, 485] on div "Message Aloha, we are a community-based non-profit, there are no owners." at bounding box center [568, 537] width 569 height 242
drag, startPoint x: 644, startPoint y: 479, endPoint x: 334, endPoint y: 471, distance: 310.6
click at [331, 472] on div "Message Aloha, we are a community-based non-profit, there are no owners." at bounding box center [568, 537] width 569 height 242
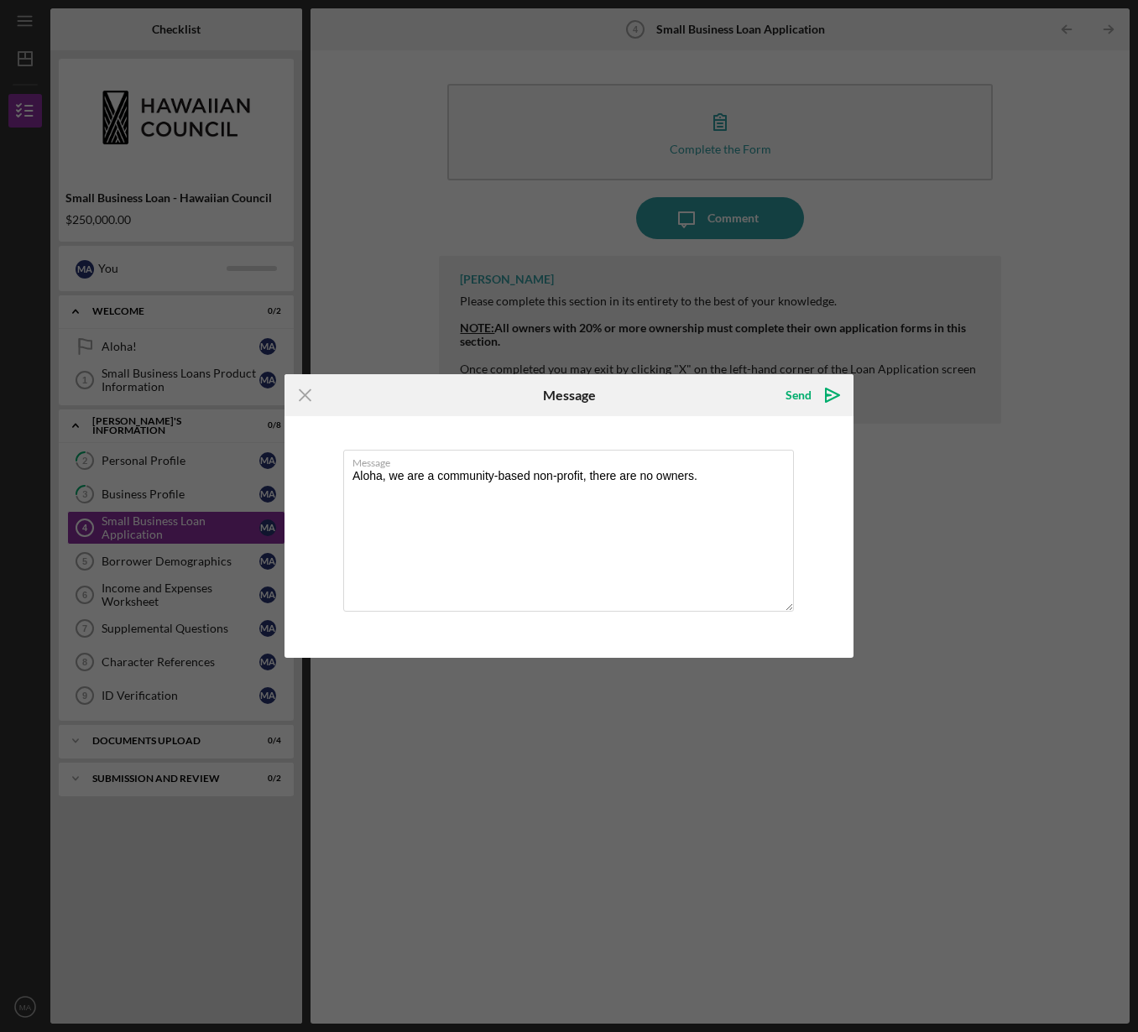
click at [305, 394] on line at bounding box center [305, 395] width 11 height 11
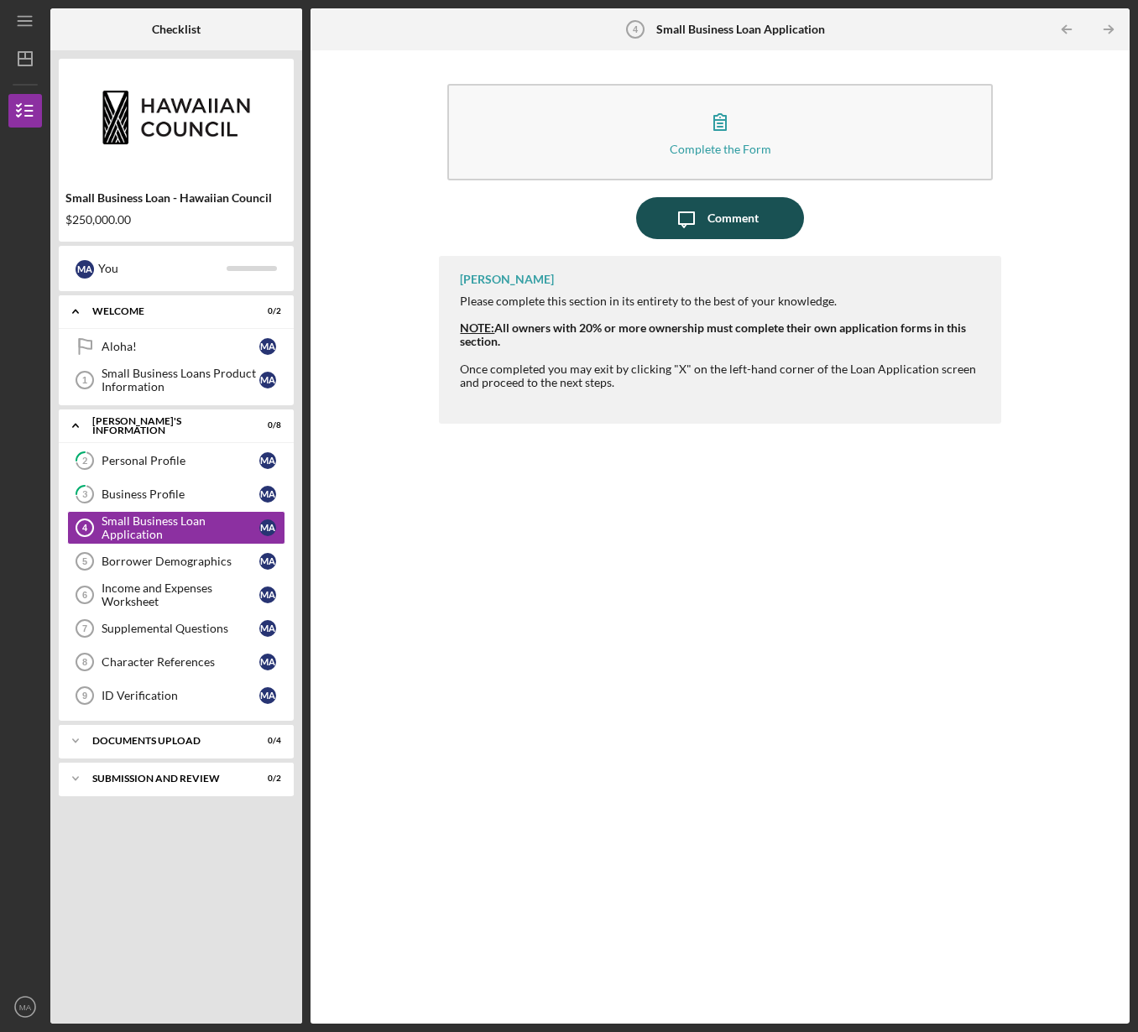
click at [710, 222] on div "Comment" at bounding box center [732, 218] width 51 height 42
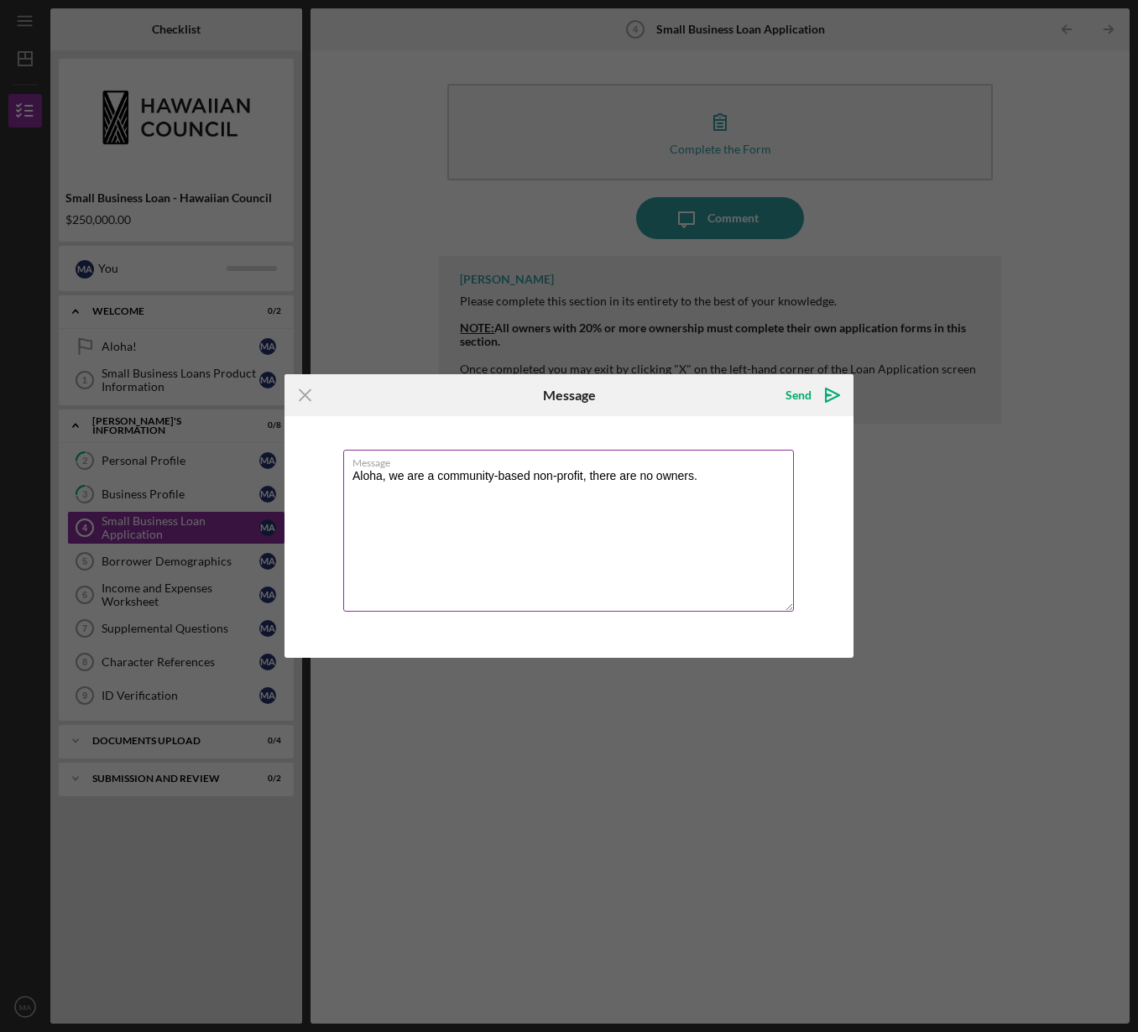
drag, startPoint x: 390, startPoint y: 480, endPoint x: 716, endPoint y: 468, distance: 325.8
click at [718, 468] on div "Message Aloha, we are a community-based non-profit, there are no owners." at bounding box center [568, 532] width 451 height 164
drag, startPoint x: 414, startPoint y: 489, endPoint x: 387, endPoint y: 484, distance: 27.3
click at [412, 488] on textarea "Aloha, we are a community-based non-profit, there are no owners." at bounding box center [568, 531] width 451 height 162
drag, startPoint x: 403, startPoint y: 480, endPoint x: 735, endPoint y: 477, distance: 332.3
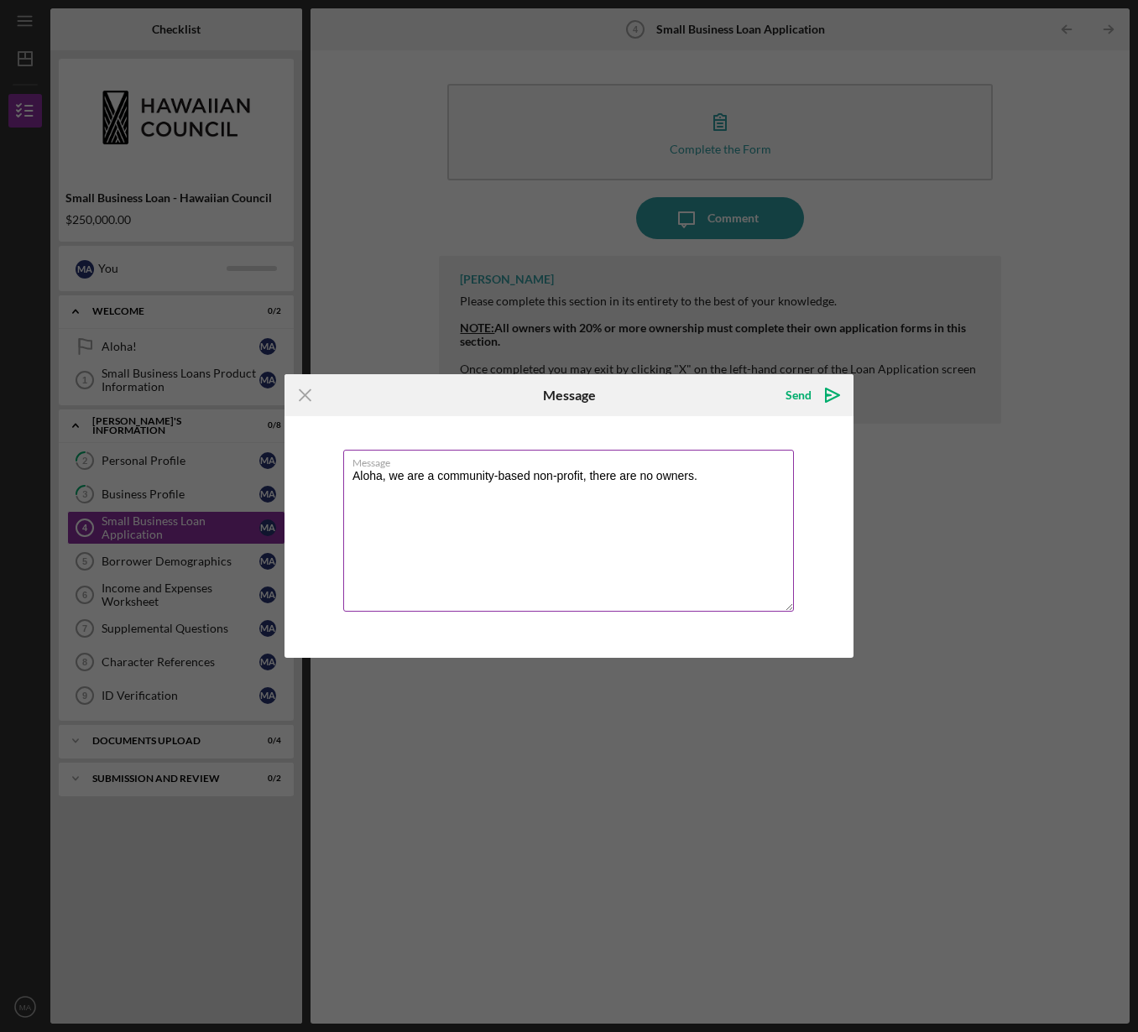
click at [735, 477] on textarea "Aloha, we are a community-based non-profit, there are no owners." at bounding box center [568, 531] width 451 height 162
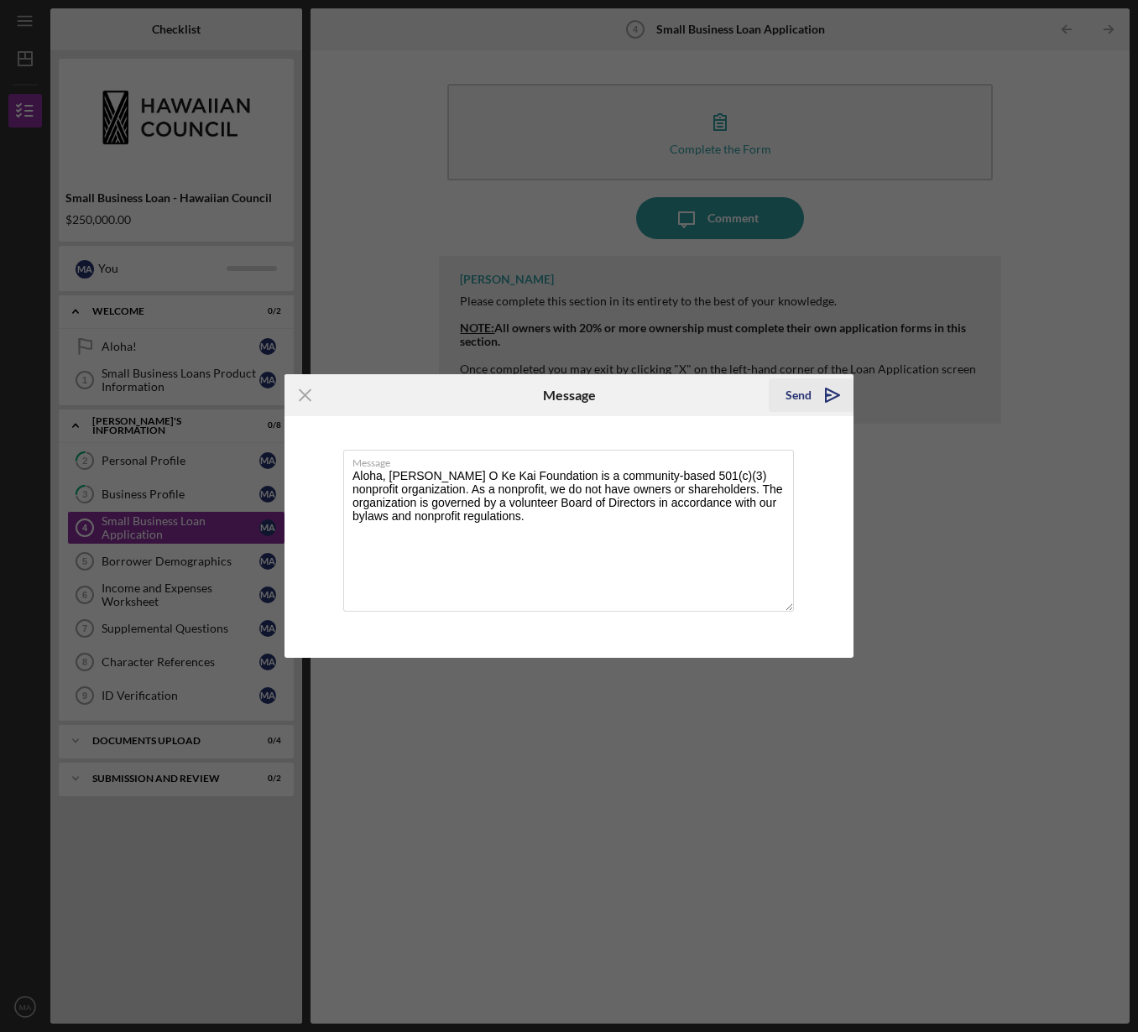
type textarea "Aloha, [PERSON_NAME] O Ke Kai Foundation is a community-based 501(c)(3) nonprof…"
drag, startPoint x: 817, startPoint y: 399, endPoint x: 837, endPoint y: 480, distance: 83.9
click at [817, 399] on icon "Icon/icon-invite-send" at bounding box center [832, 395] width 42 height 42
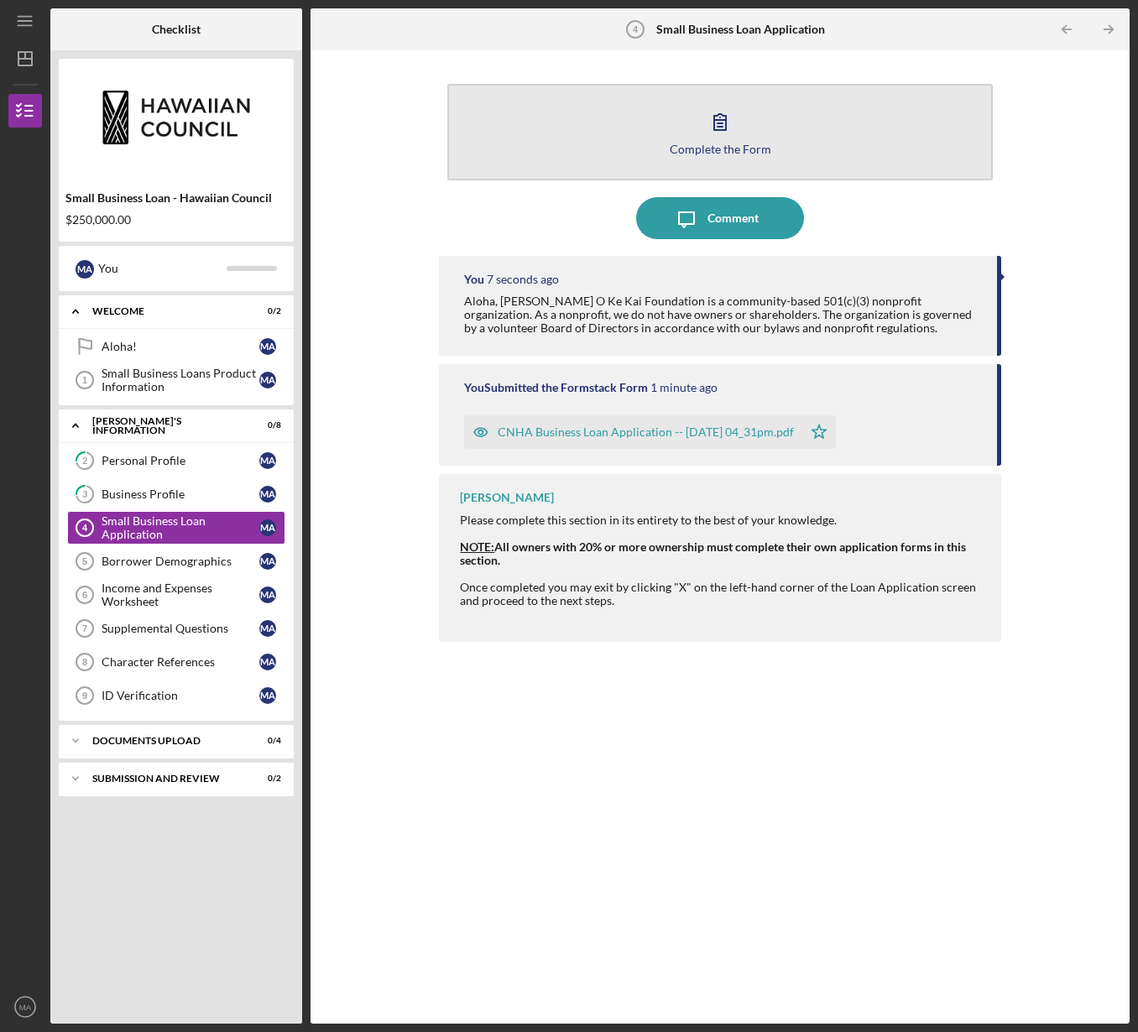
click at [717, 133] on icon "button" at bounding box center [720, 122] width 42 height 42
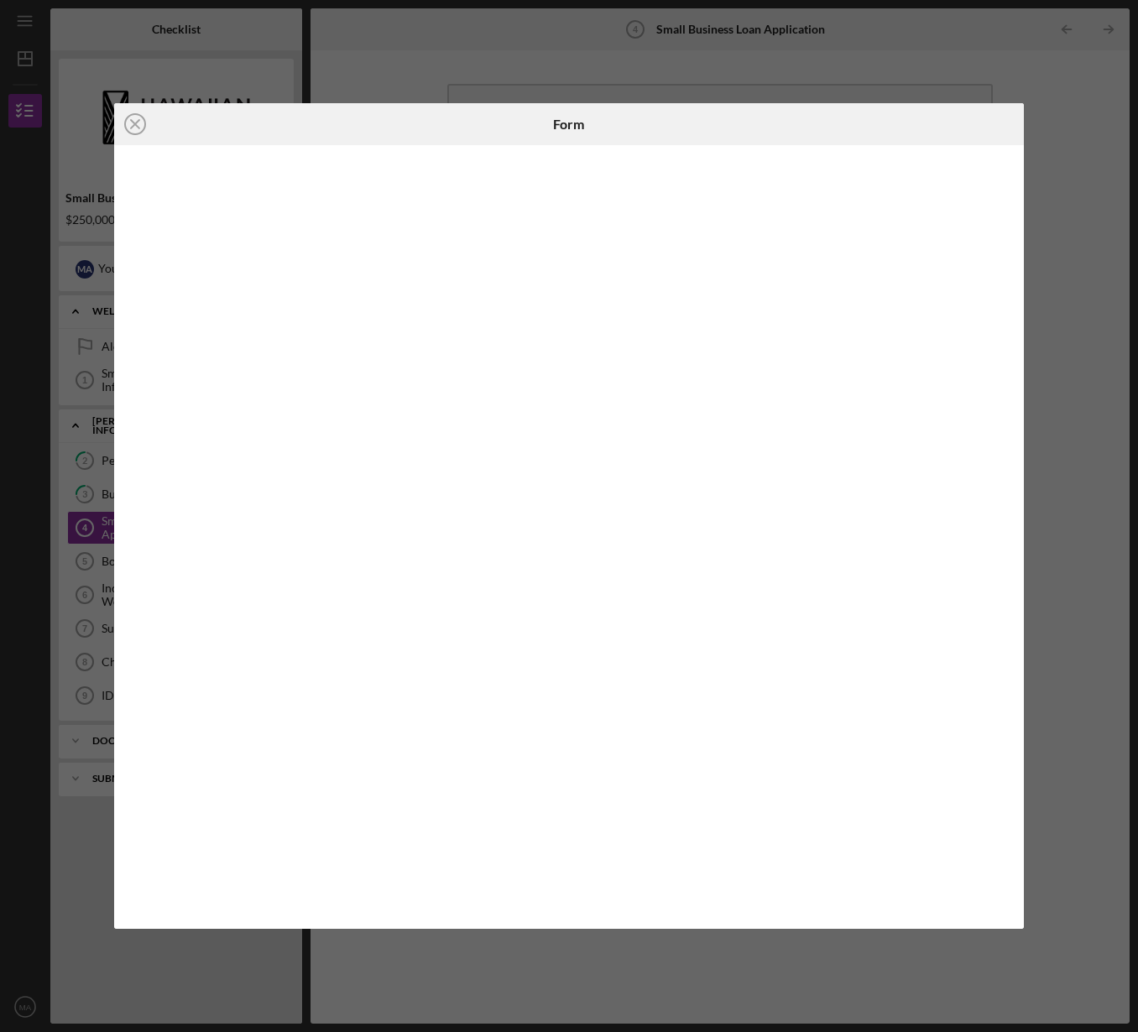
click at [397, 124] on div "Icon/Close" at bounding box center [266, 124] width 304 height 42
drag, startPoint x: 396, startPoint y: 126, endPoint x: 398, endPoint y: 141, distance: 15.2
click at [398, 143] on div "Icon/Close" at bounding box center [266, 124] width 304 height 42
click at [133, 123] on line at bounding box center [135, 124] width 8 height 8
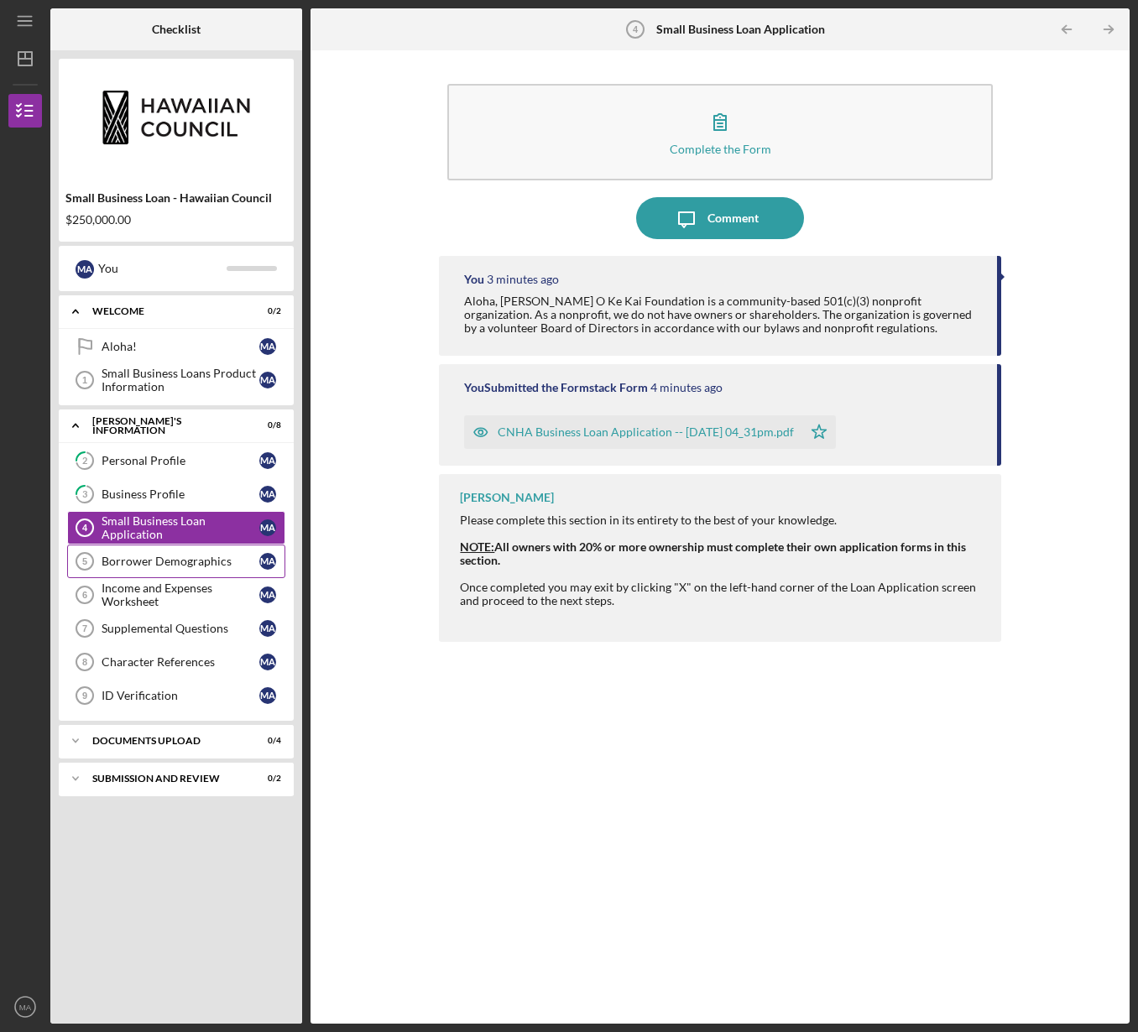
click at [146, 568] on link "Borrower Demographics 5 Borrower Demographics M A" at bounding box center [176, 562] width 218 height 34
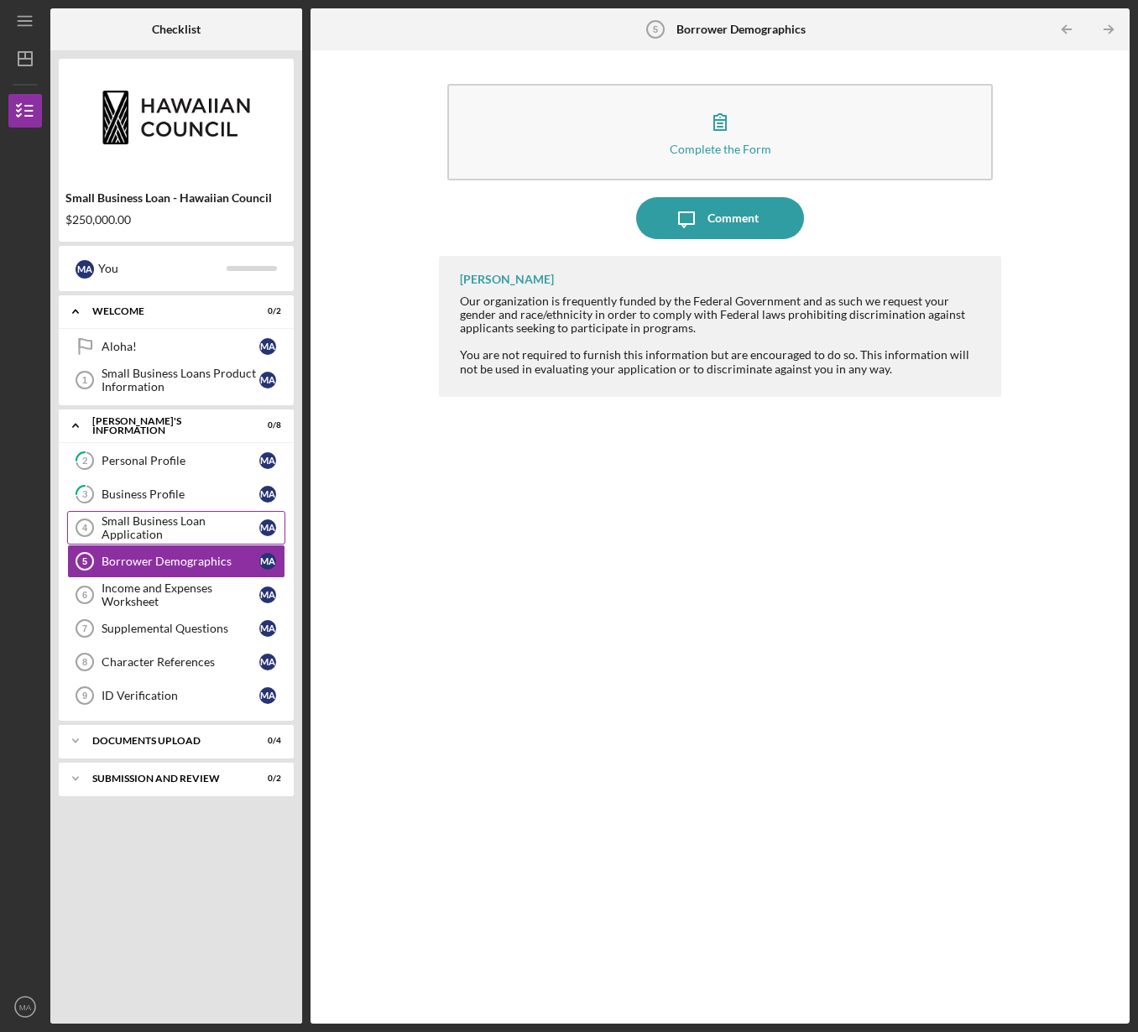
click at [201, 519] on div "Small Business Loan Application" at bounding box center [181, 527] width 158 height 27
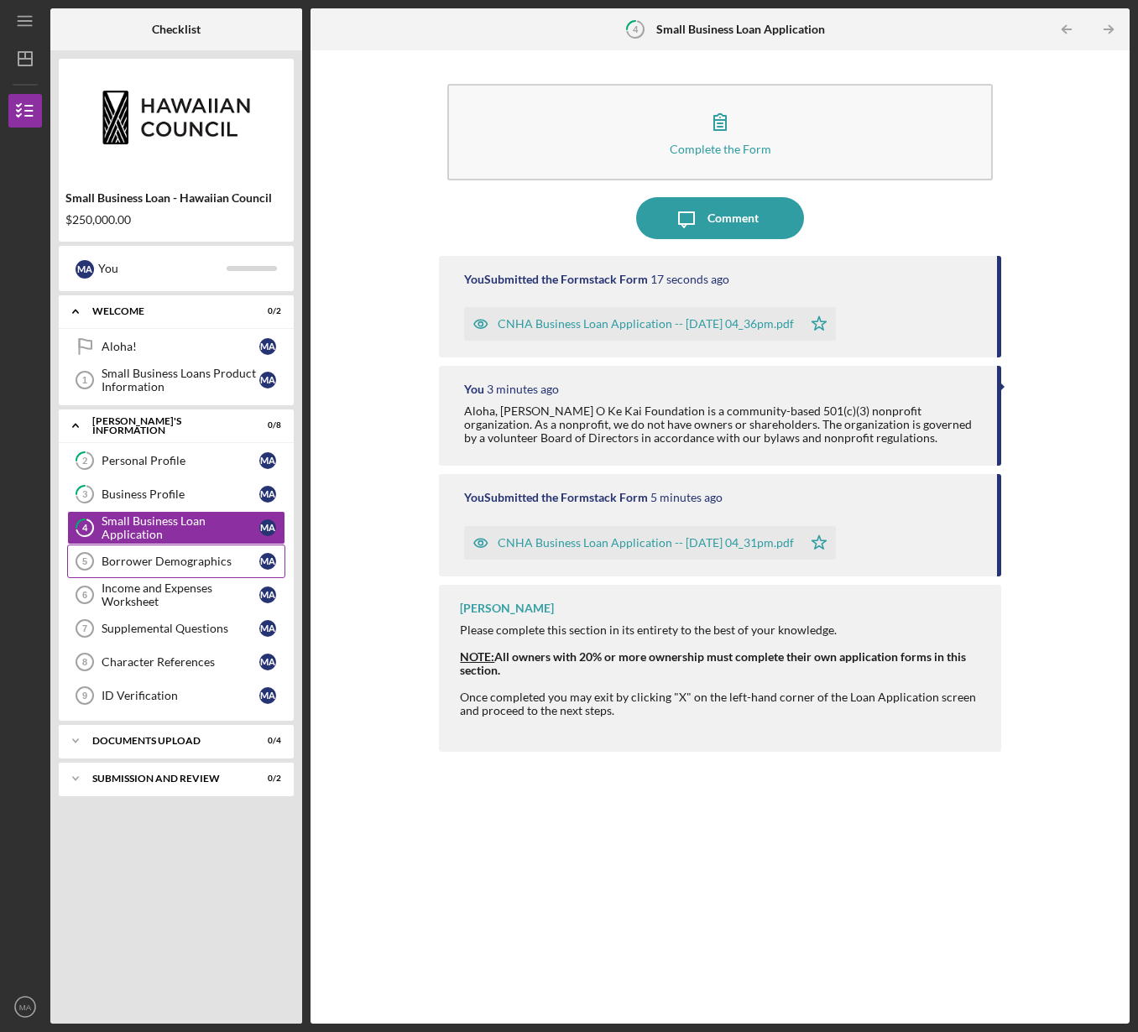
click at [201, 569] on link "Borrower Demographics 5 Borrower Demographics M A" at bounding box center [176, 562] width 218 height 34
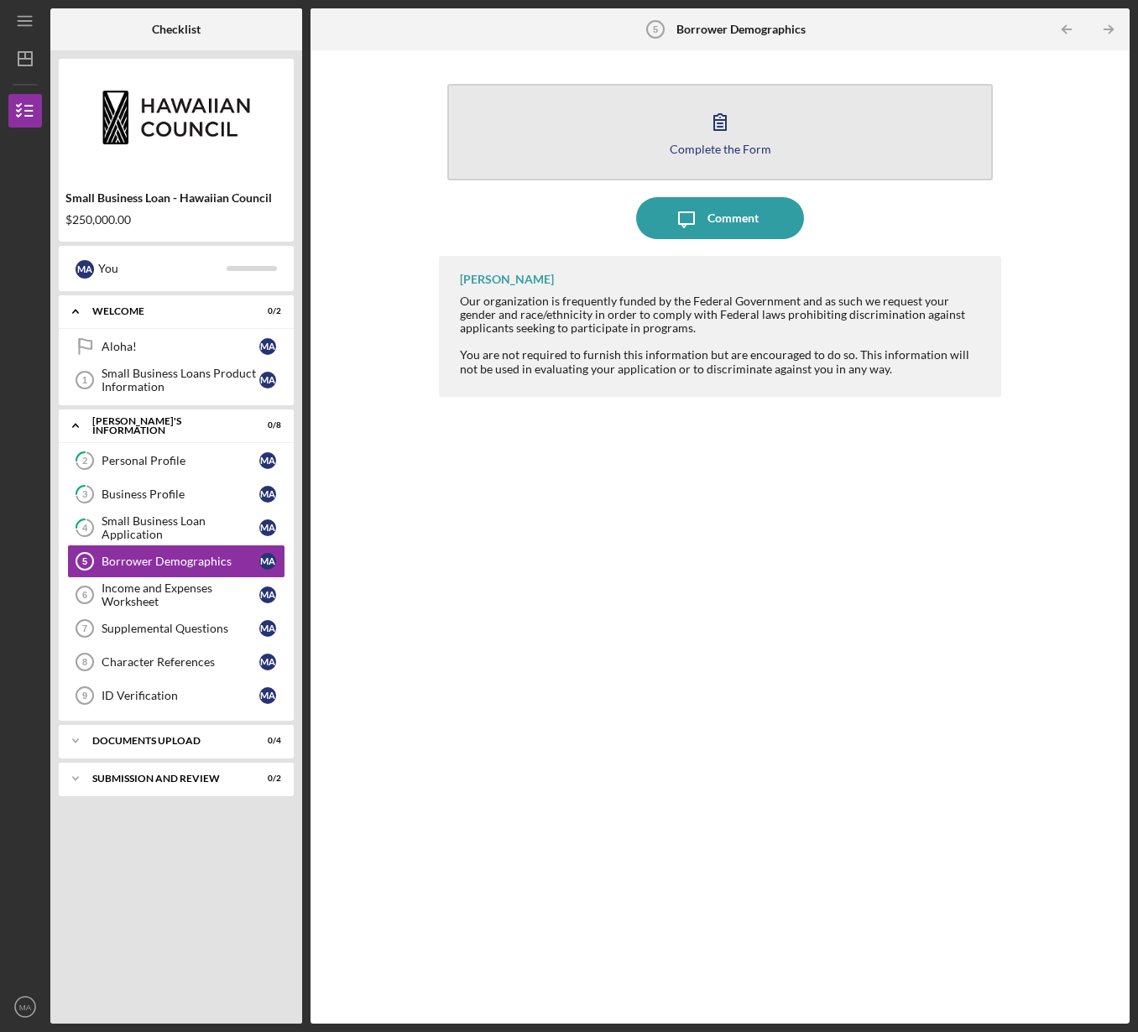
click at [700, 135] on icon "button" at bounding box center [720, 122] width 42 height 42
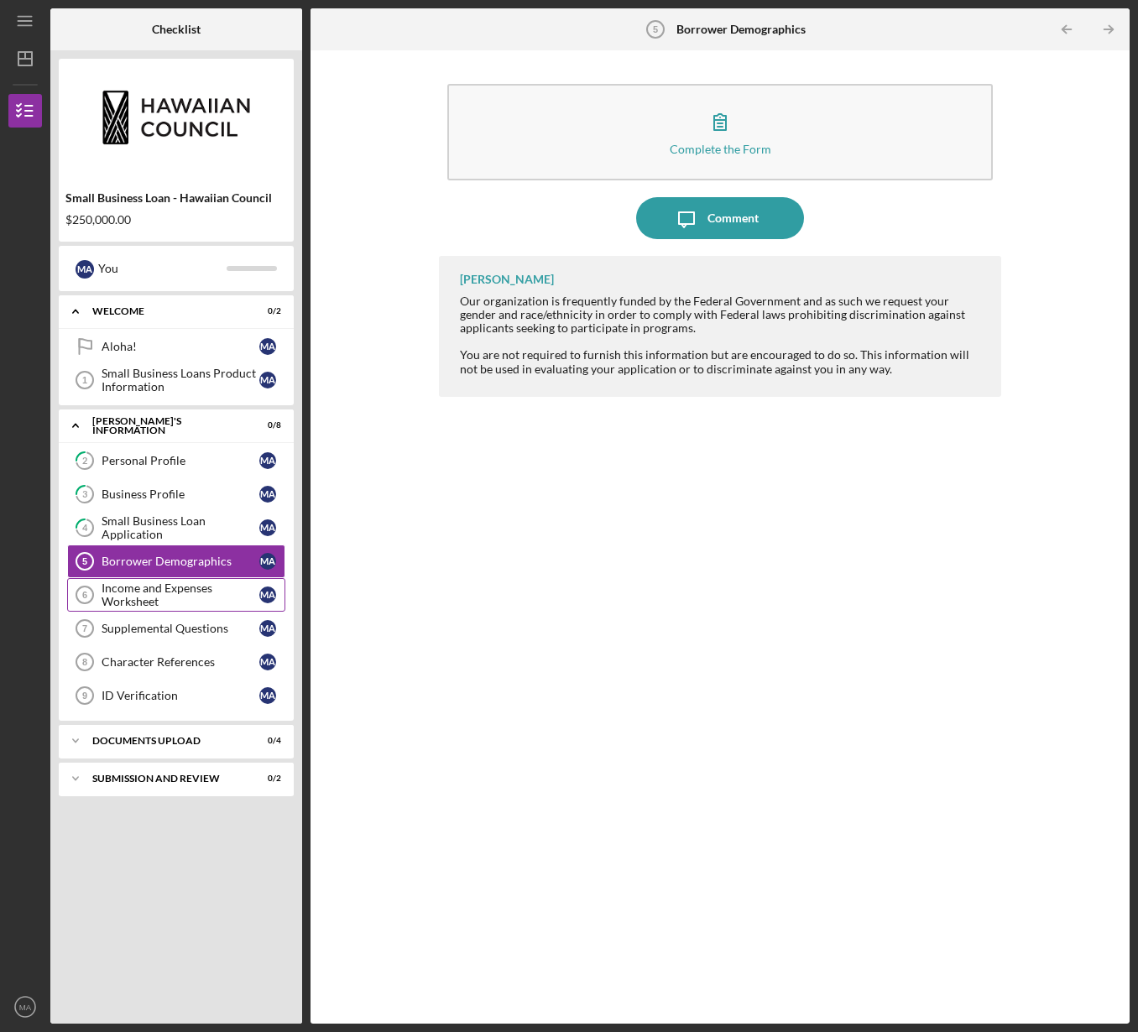
click at [142, 598] on div "Income and Expenses Worksheet" at bounding box center [181, 595] width 158 height 27
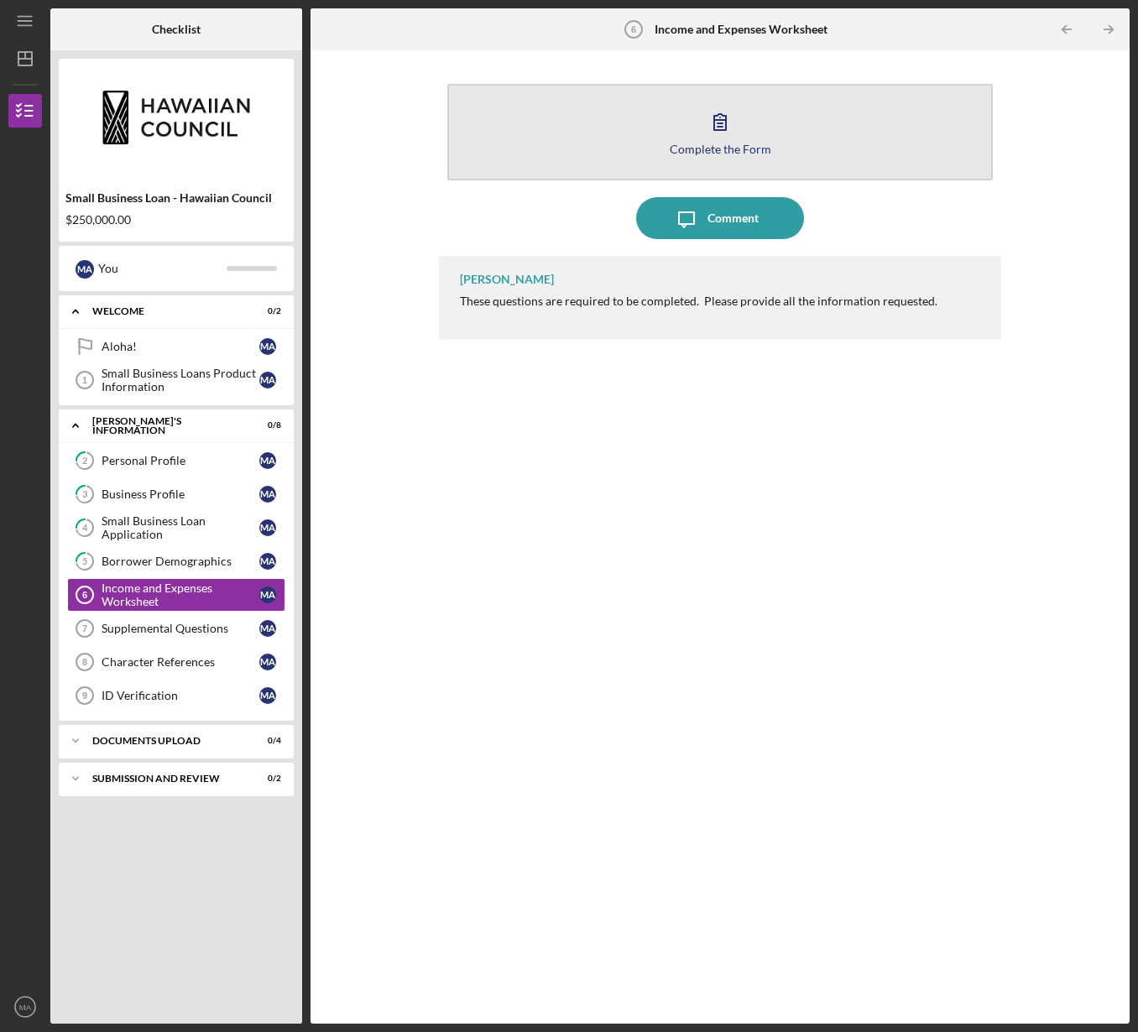
click at [708, 147] on div "Complete the Form" at bounding box center [721, 149] width 102 height 13
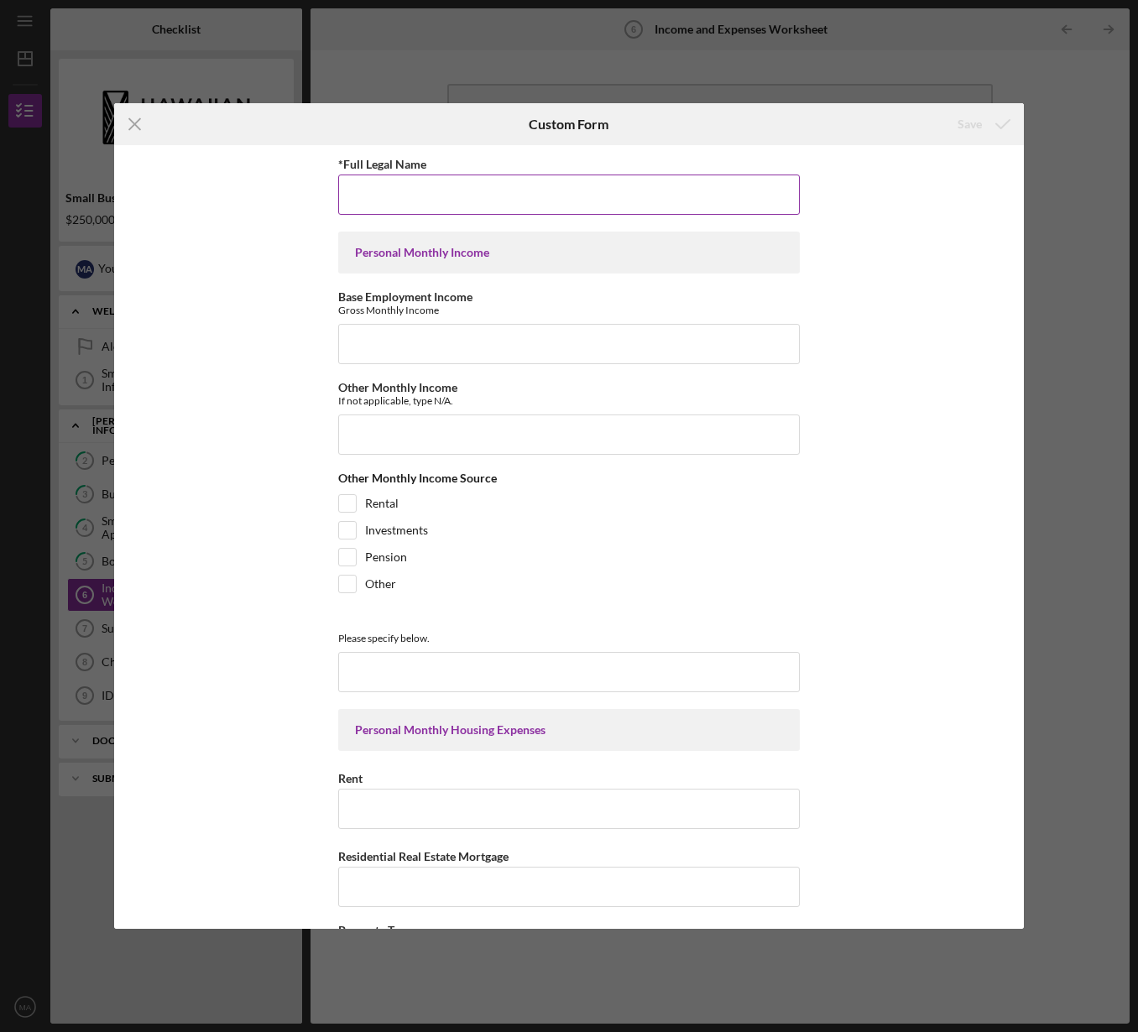
click at [484, 206] on input "*Full Legal Name" at bounding box center [569, 195] width 462 height 40
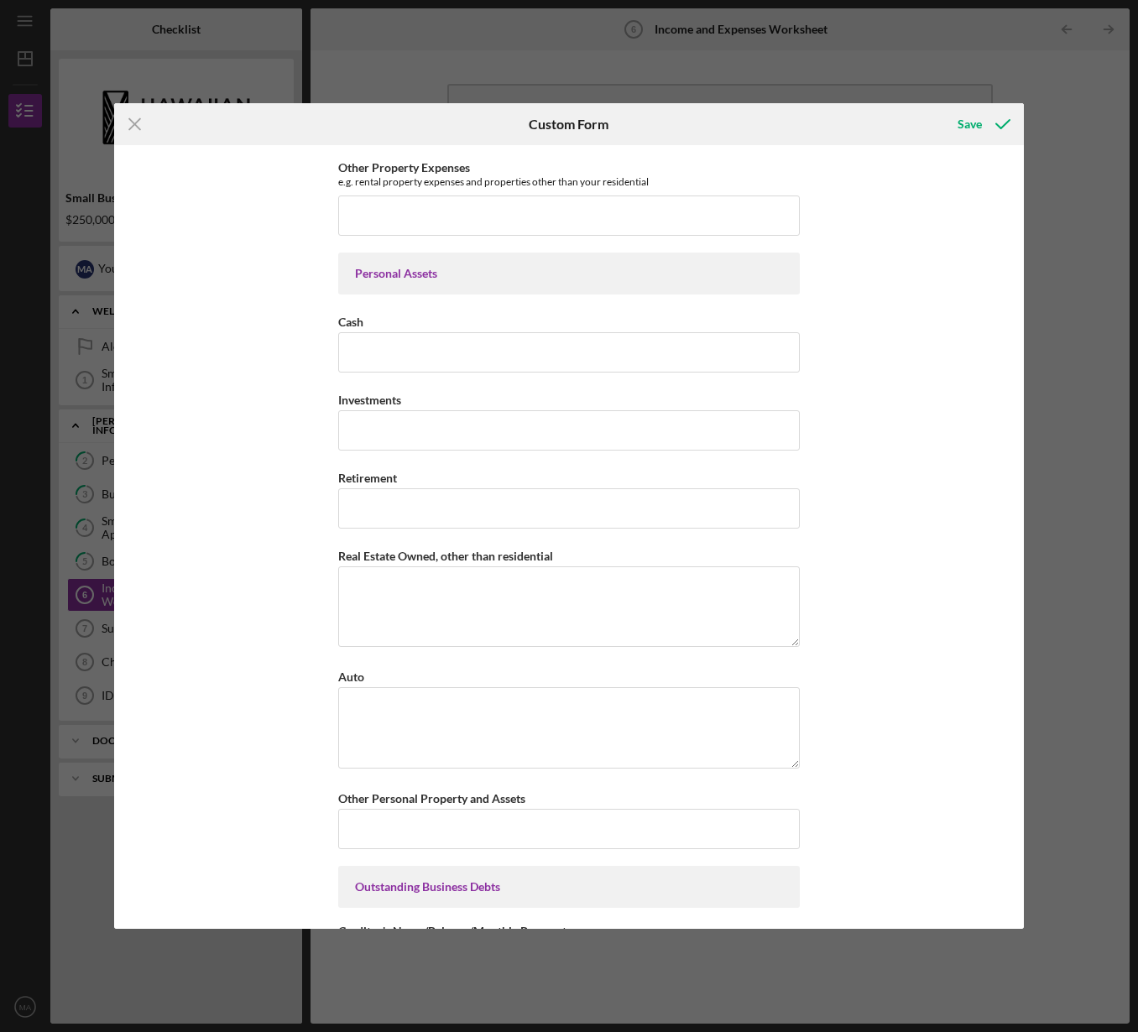
scroll to position [1159, 0]
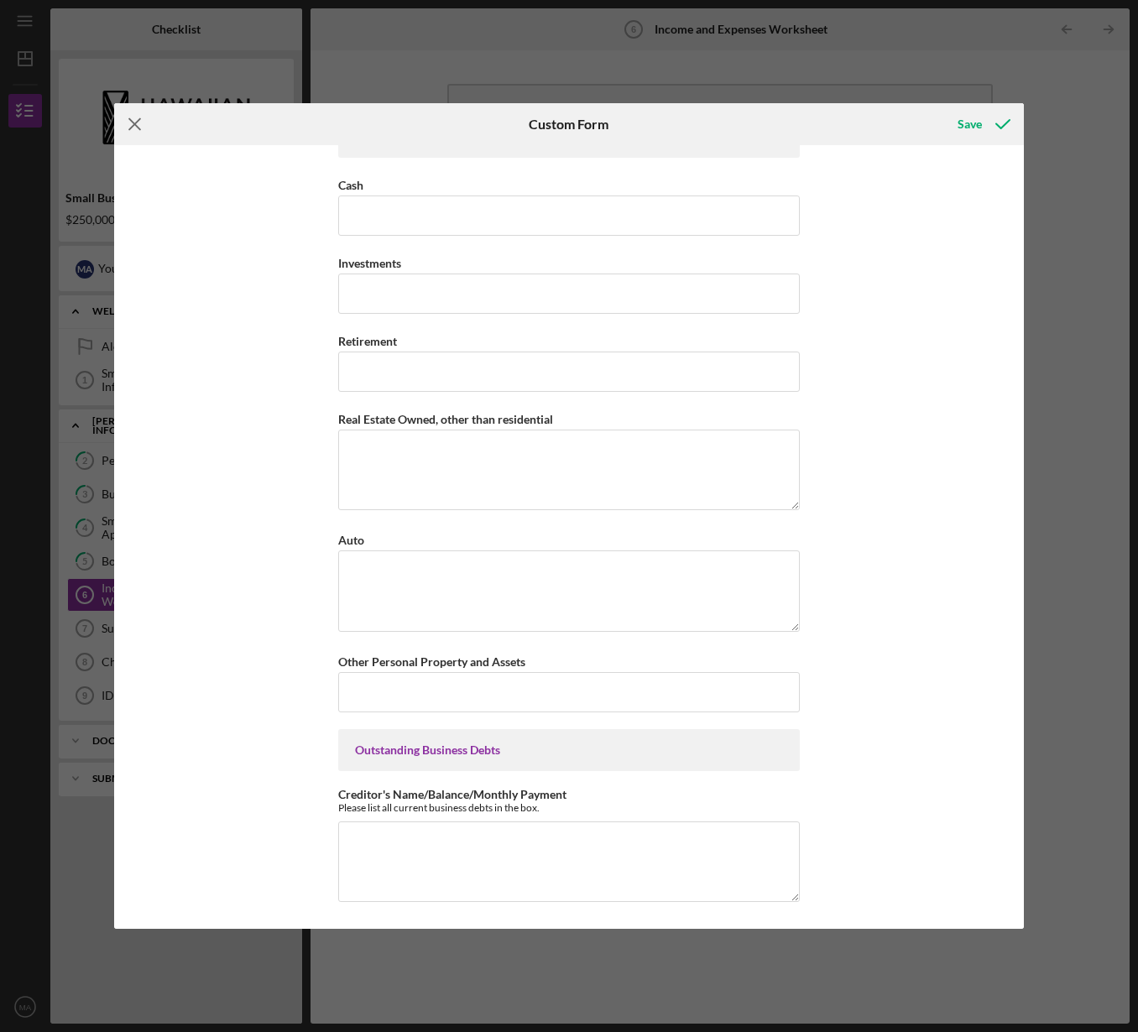
type input "[PERSON_NAME]"
drag, startPoint x: 133, startPoint y: 122, endPoint x: 145, endPoint y: 126, distance: 12.5
click at [133, 122] on icon "Icon/Menu Close" at bounding box center [135, 124] width 42 height 42
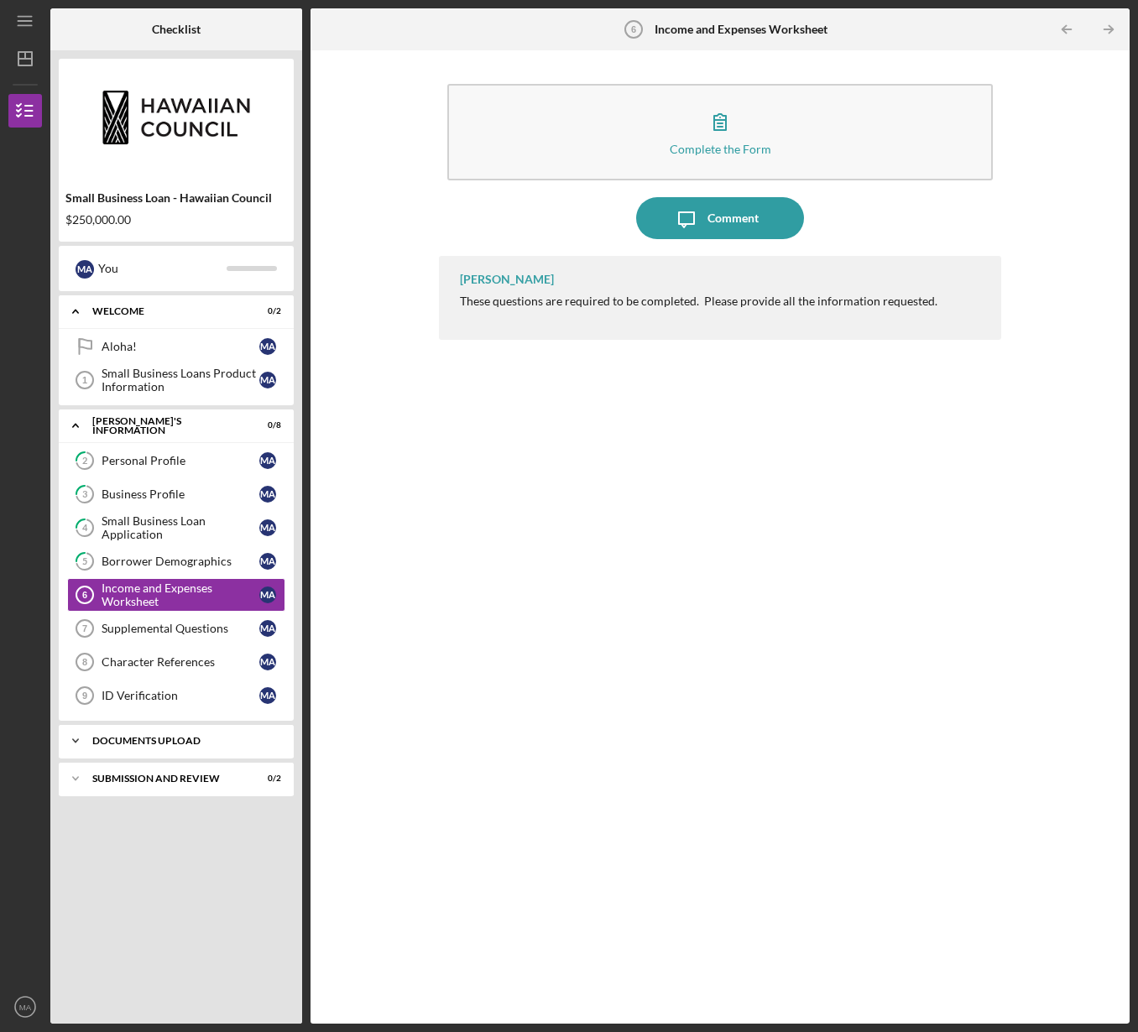
click at [143, 739] on div "DOCUMENTS UPLOAD" at bounding box center [182, 741] width 180 height 10
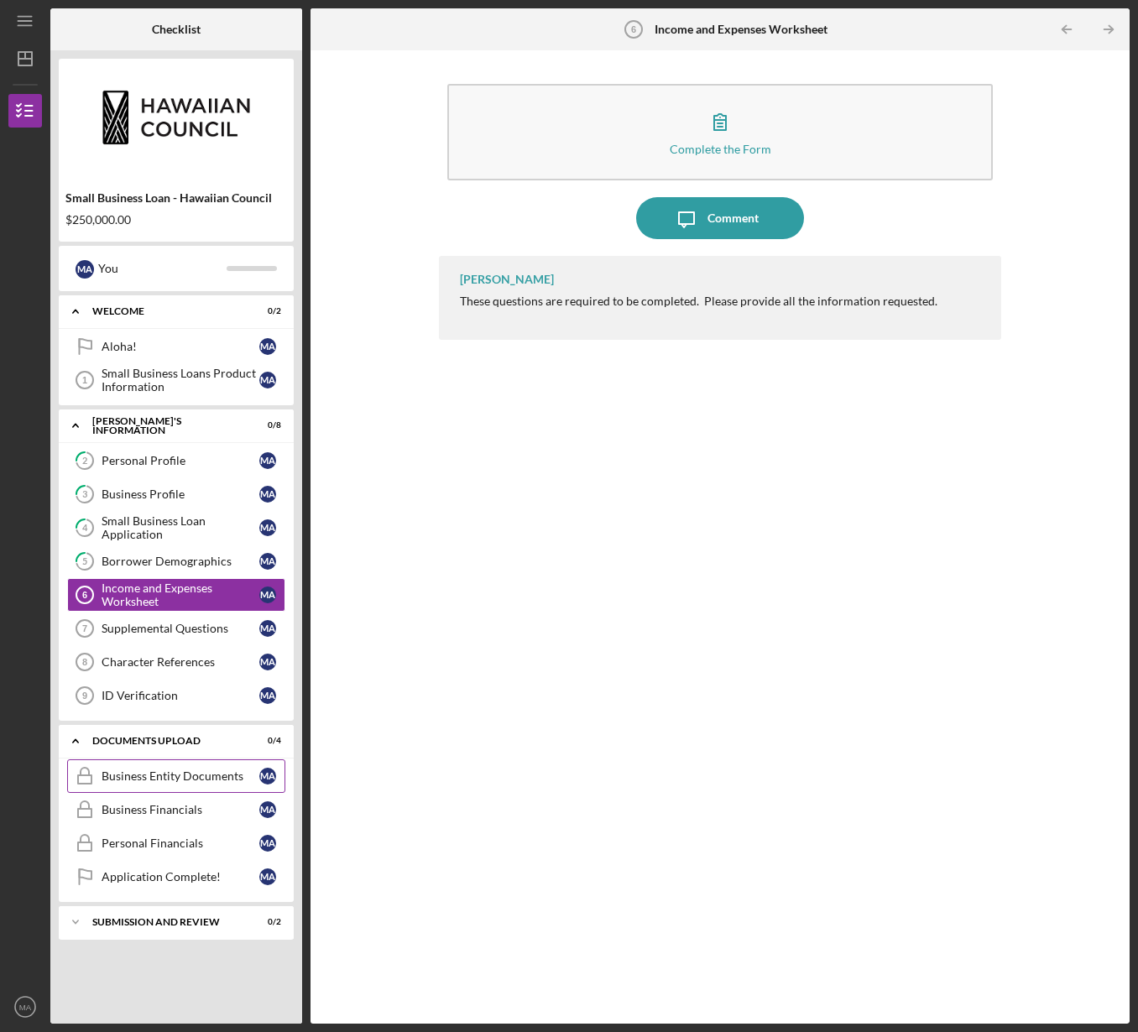
click at [193, 778] on div "Business Entity Documents" at bounding box center [181, 775] width 158 height 13
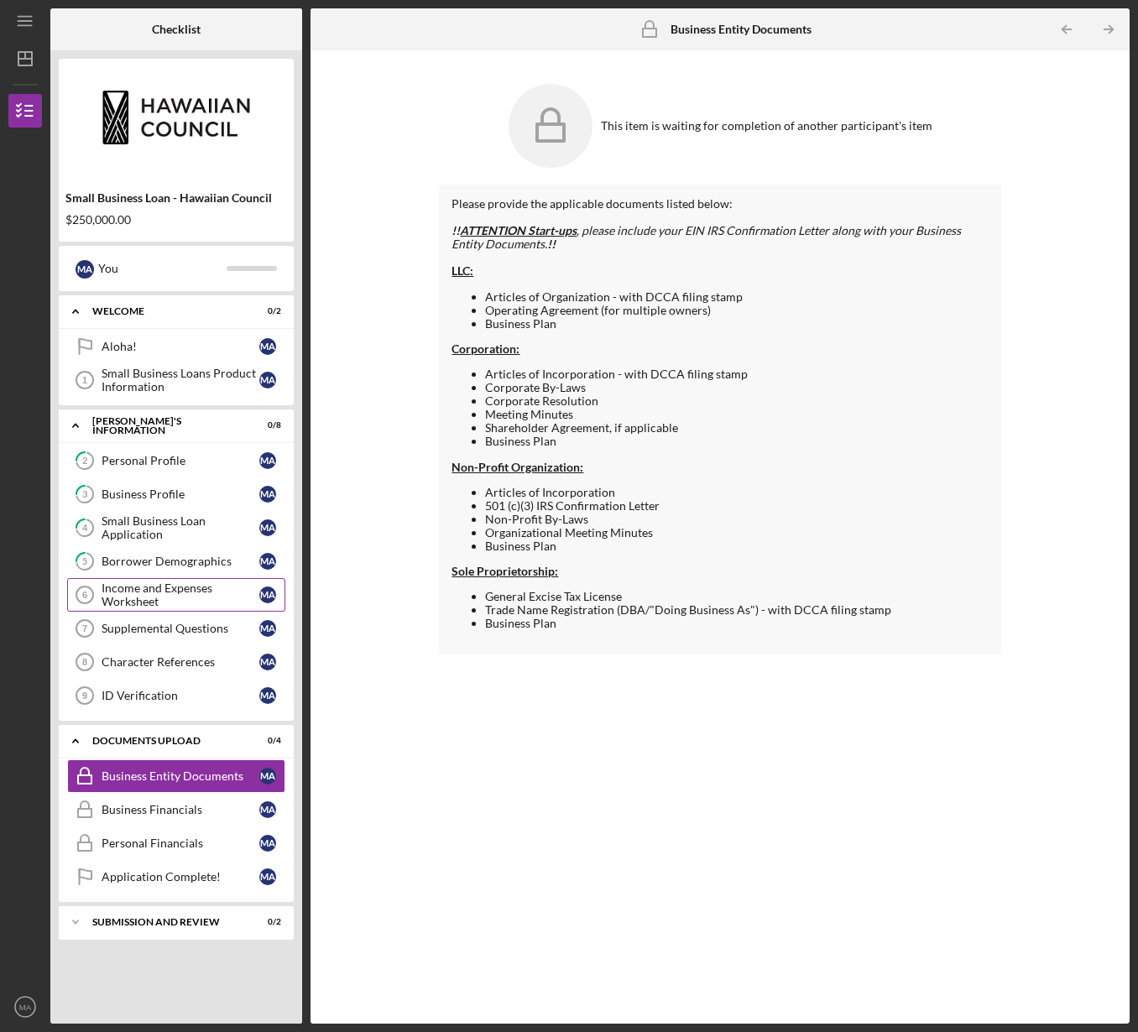
click at [138, 597] on div "Income and Expenses Worksheet" at bounding box center [181, 595] width 158 height 27
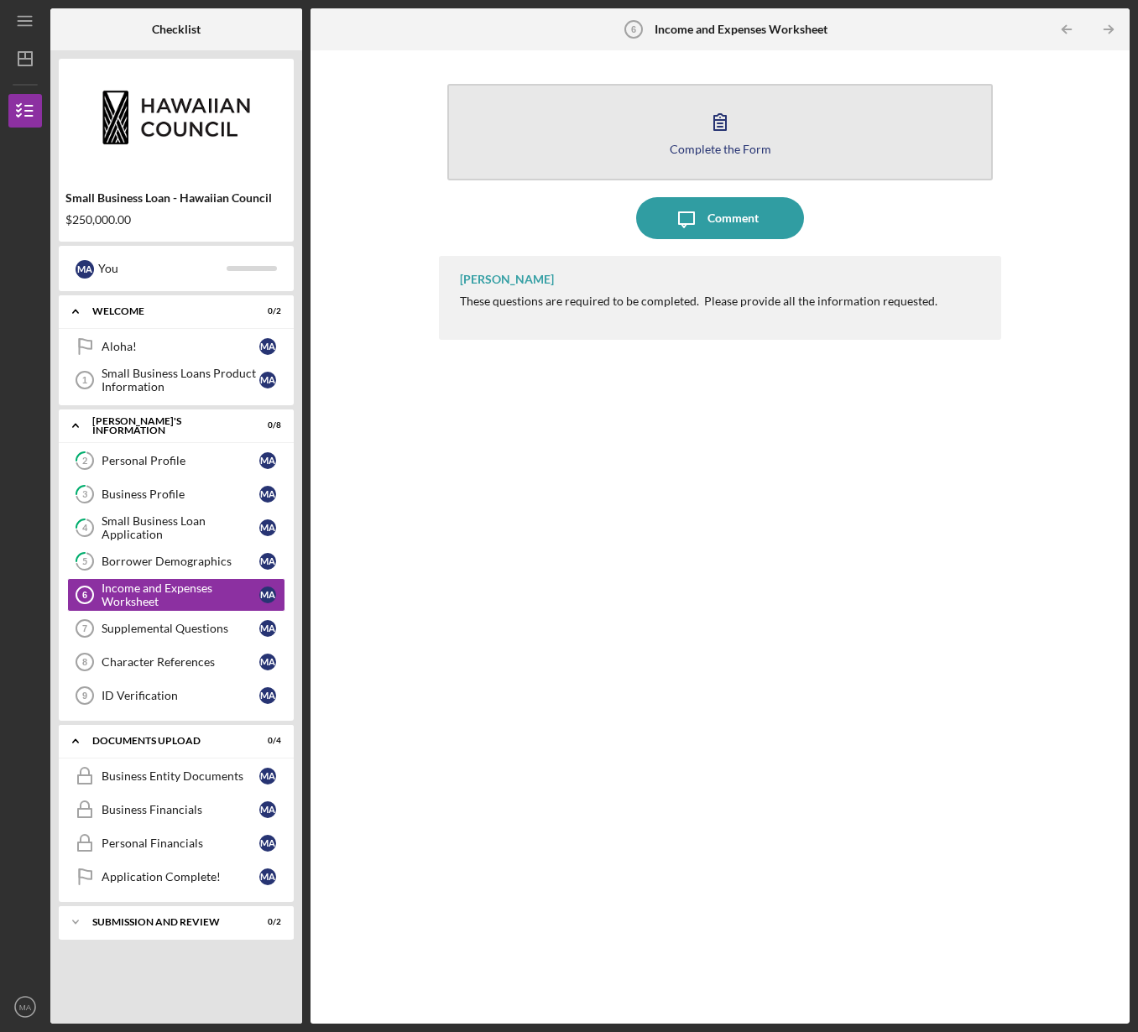
click at [695, 137] on button "Complete the Form Form" at bounding box center [719, 132] width 545 height 97
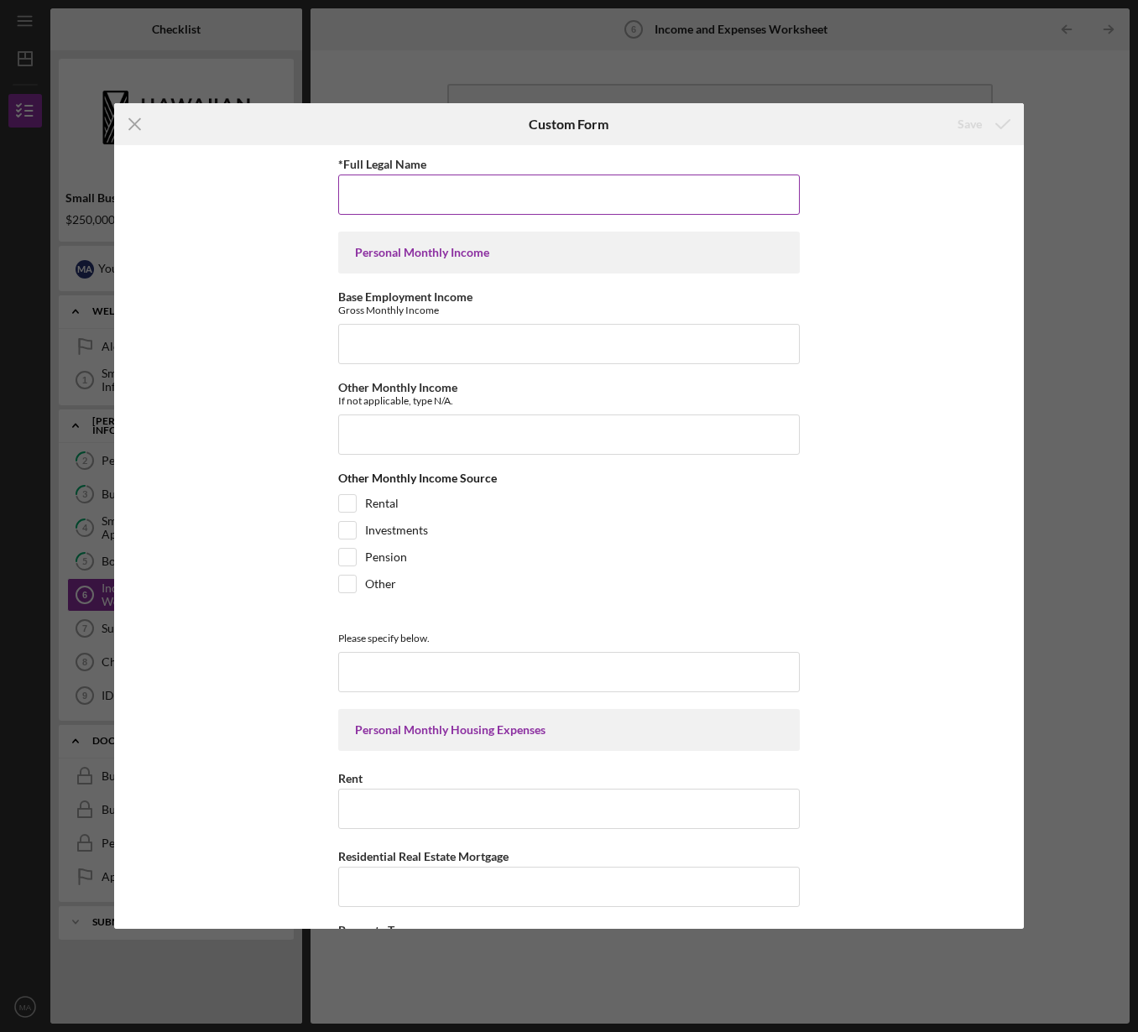
click at [386, 190] on input "*Full Legal Name" at bounding box center [569, 195] width 462 height 40
type input "[PERSON_NAME]"
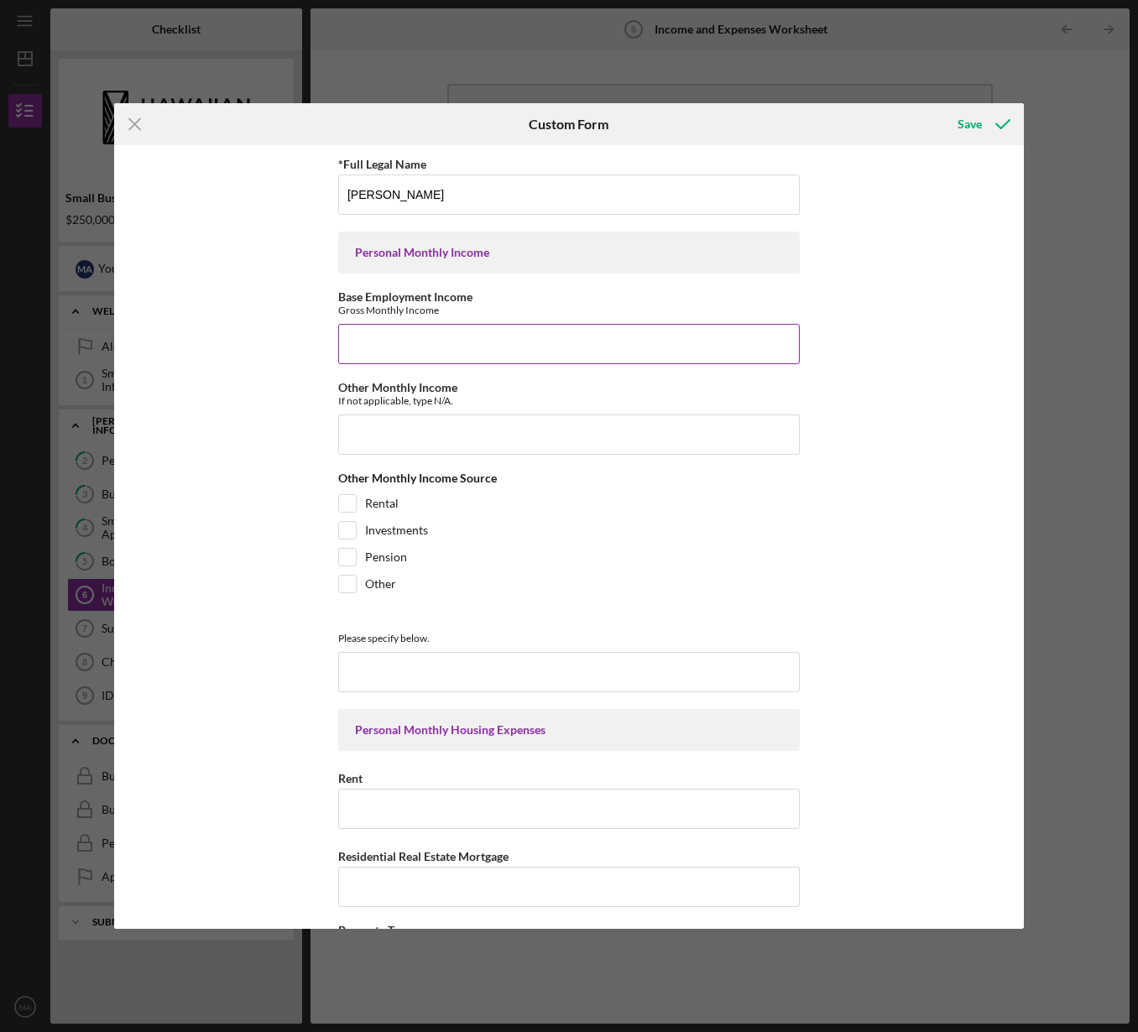
click at [393, 357] on input "Base Employment Income" at bounding box center [569, 344] width 462 height 40
type input "8333"
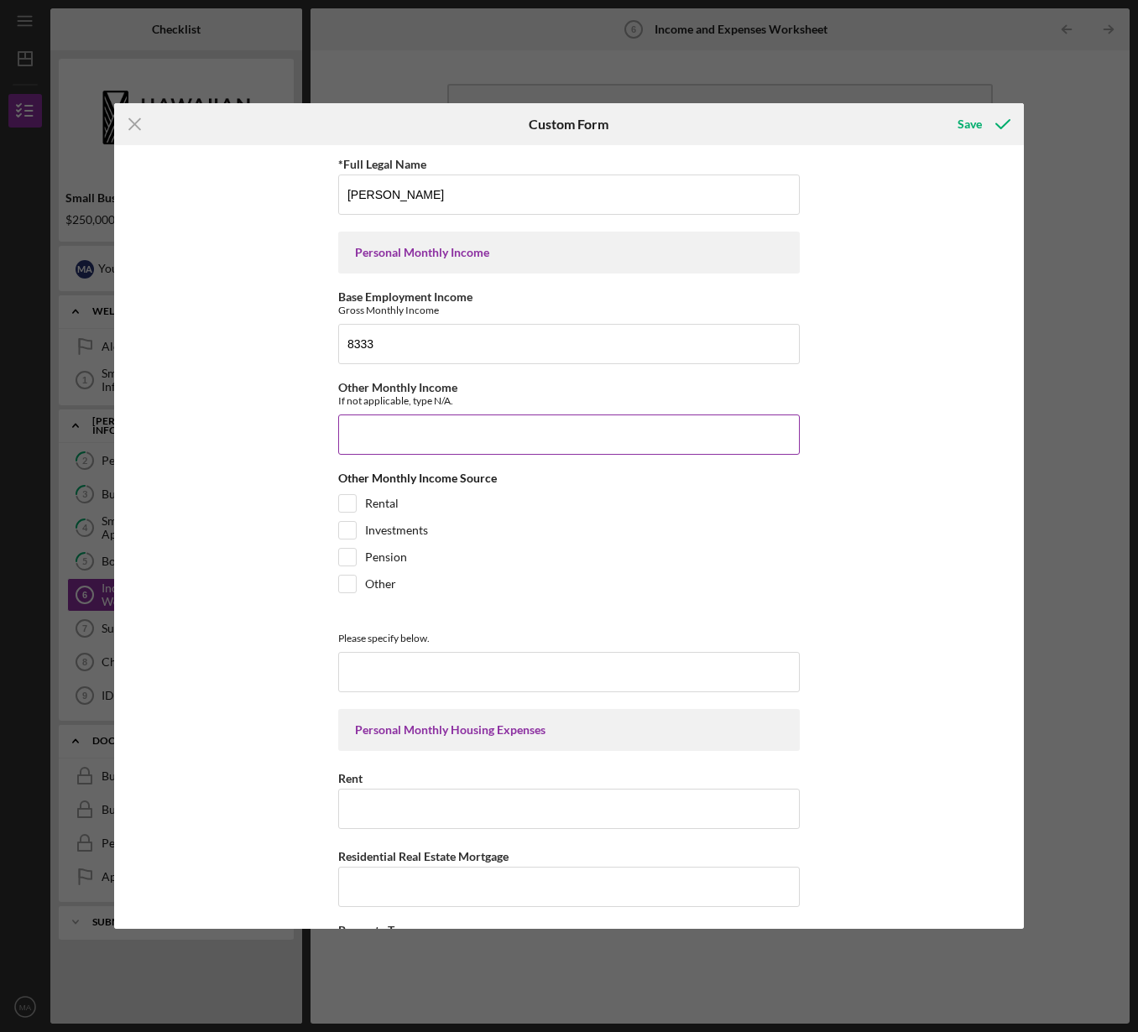
click at [480, 432] on input "Other Monthly Income" at bounding box center [569, 435] width 462 height 40
type input "N/A"
click at [376, 676] on input at bounding box center [569, 672] width 462 height 40
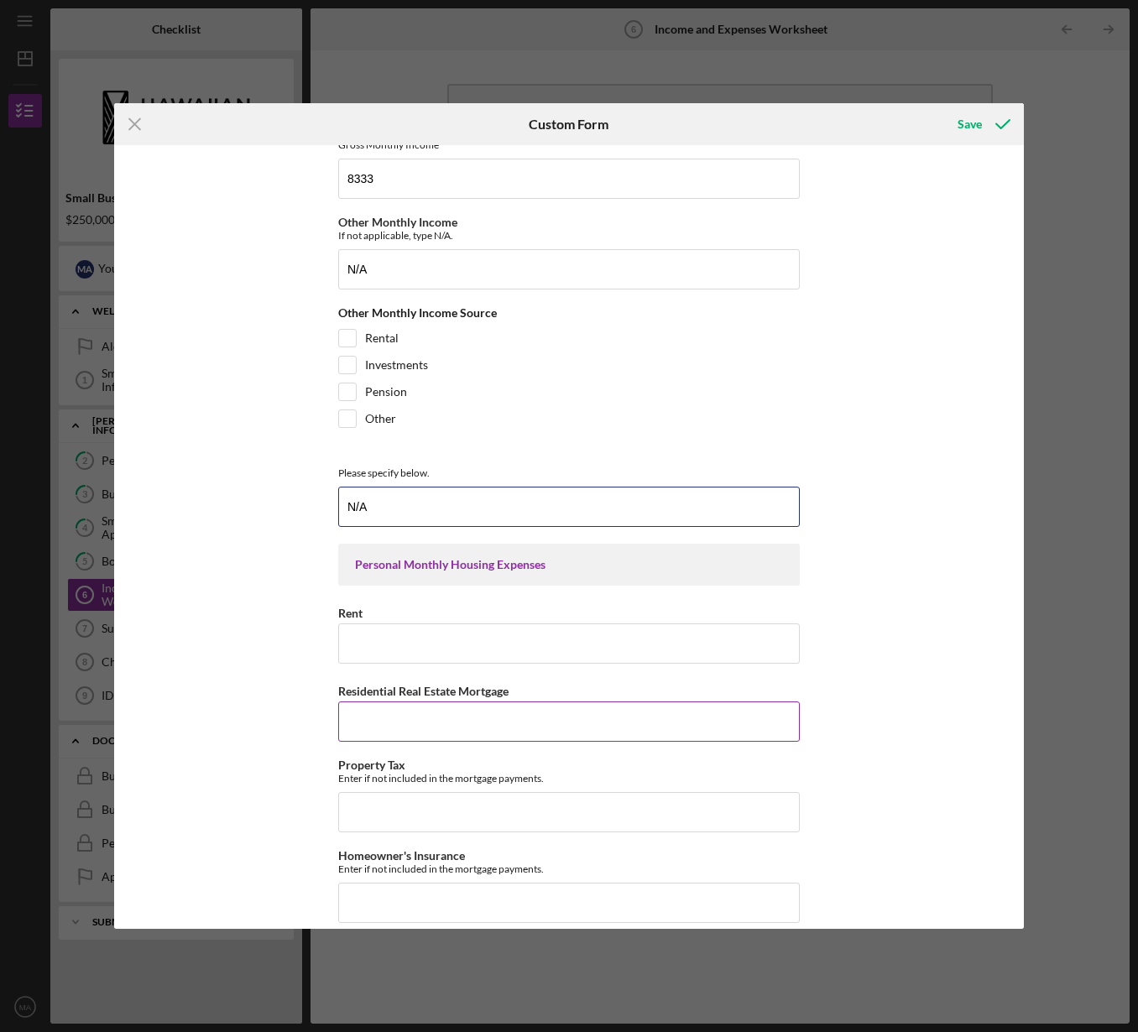
scroll to position [180, 0]
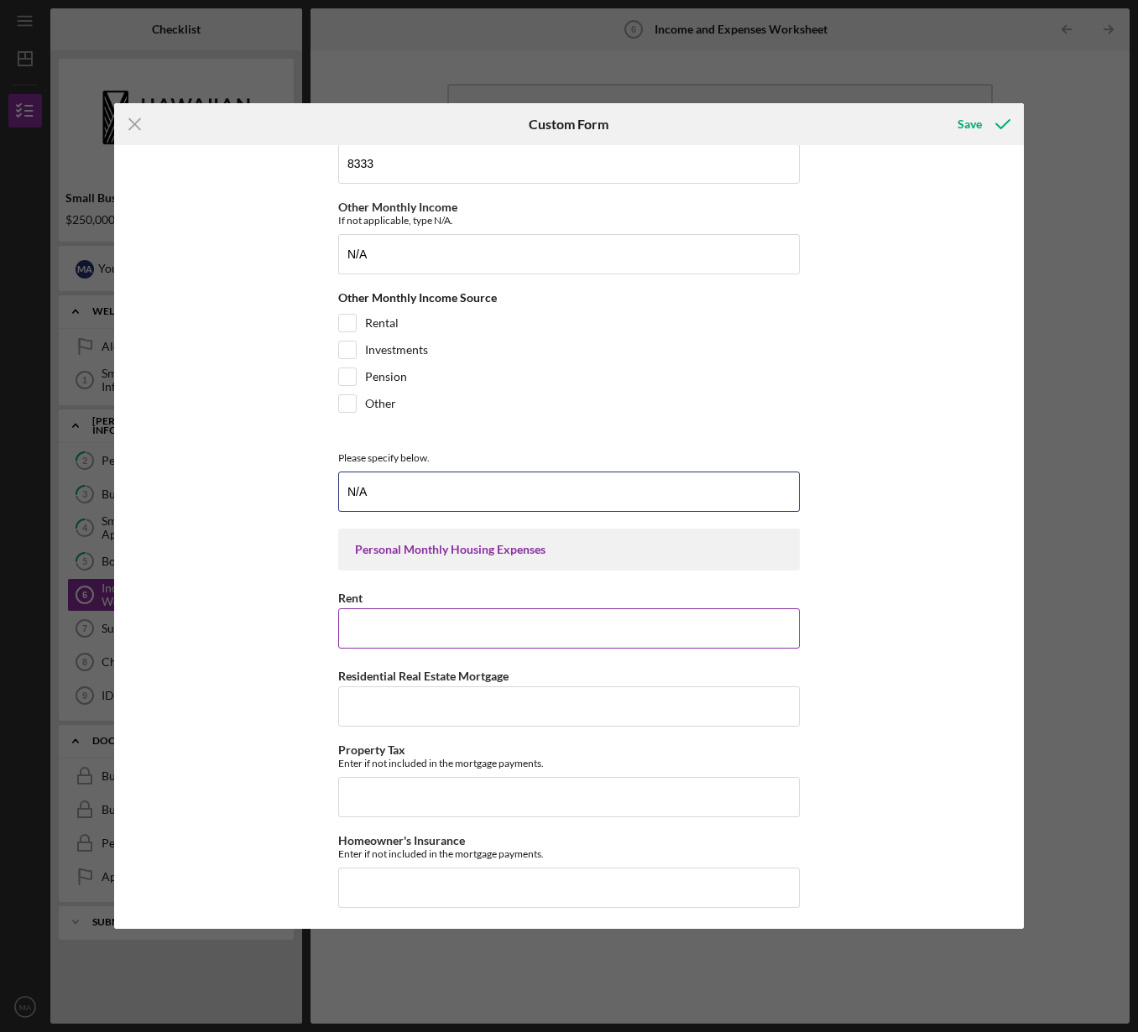
type input "N/A"
click at [376, 632] on input "Rent" at bounding box center [569, 628] width 462 height 40
type input "1005"
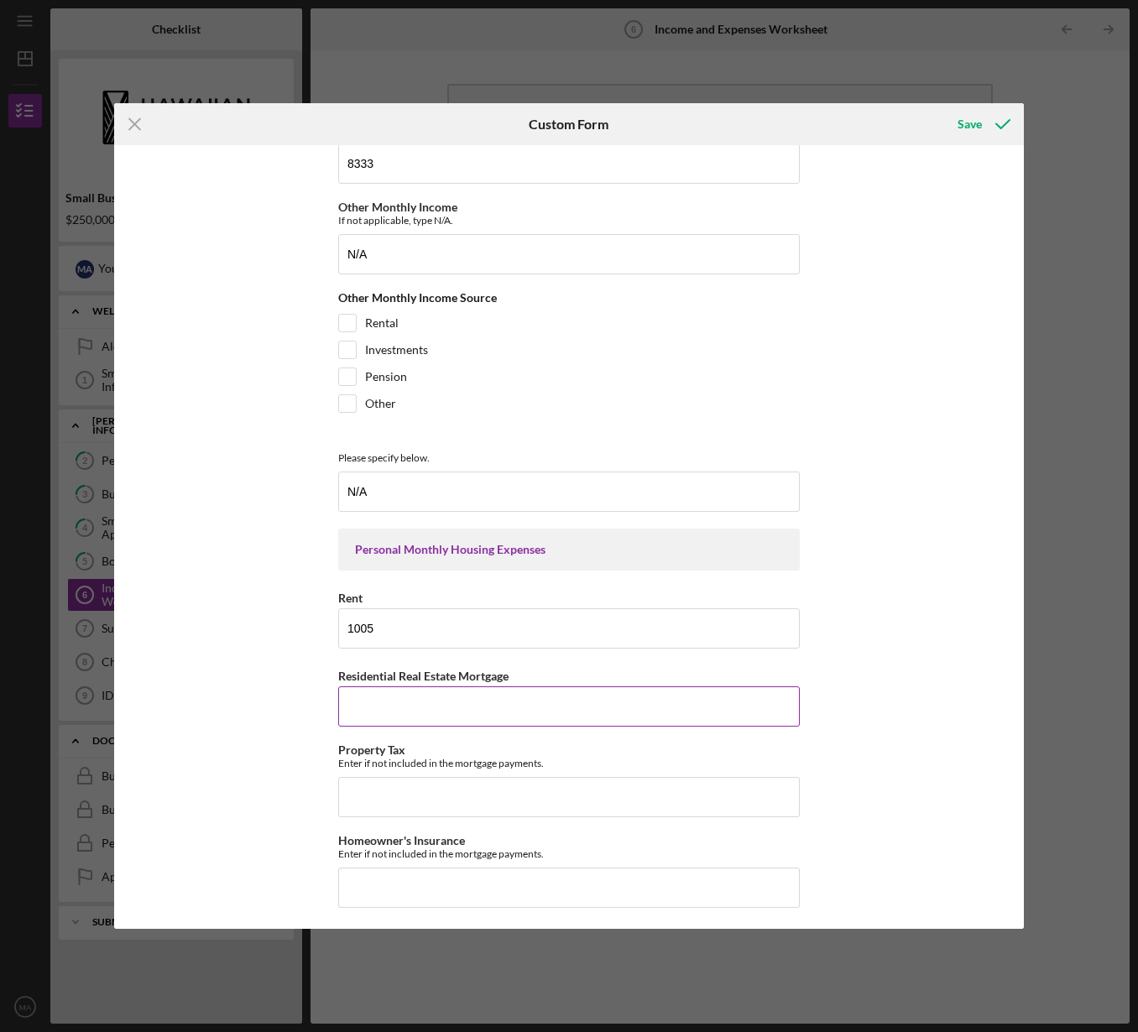
click at [394, 702] on input "Residential Real Estate Mortgage" at bounding box center [569, 706] width 462 height 40
drag, startPoint x: 385, startPoint y: 490, endPoint x: 300, endPoint y: 483, distance: 85.9
click at [300, 483] on div "*Full Legal Name Mailelaulii Ah [PERSON_NAME] Personal Monthly Income Base Empl…" at bounding box center [569, 537] width 910 height 784
click at [392, 712] on input "Residential Real Estate Mortgage" at bounding box center [569, 706] width 462 height 40
paste input "N/A"
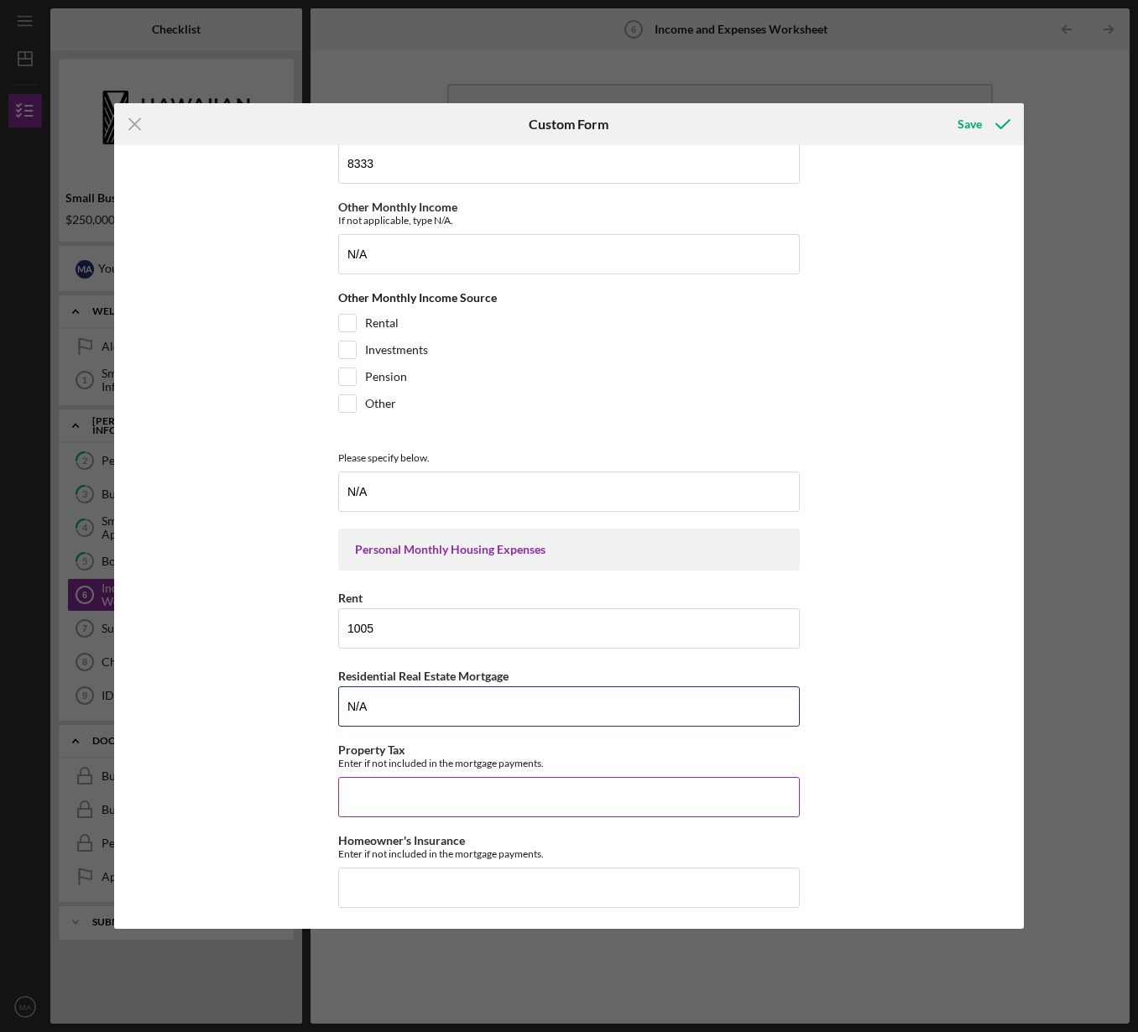
type input "N/A"
click at [401, 800] on input "Property Tax" at bounding box center [569, 797] width 462 height 40
paste input "N/A"
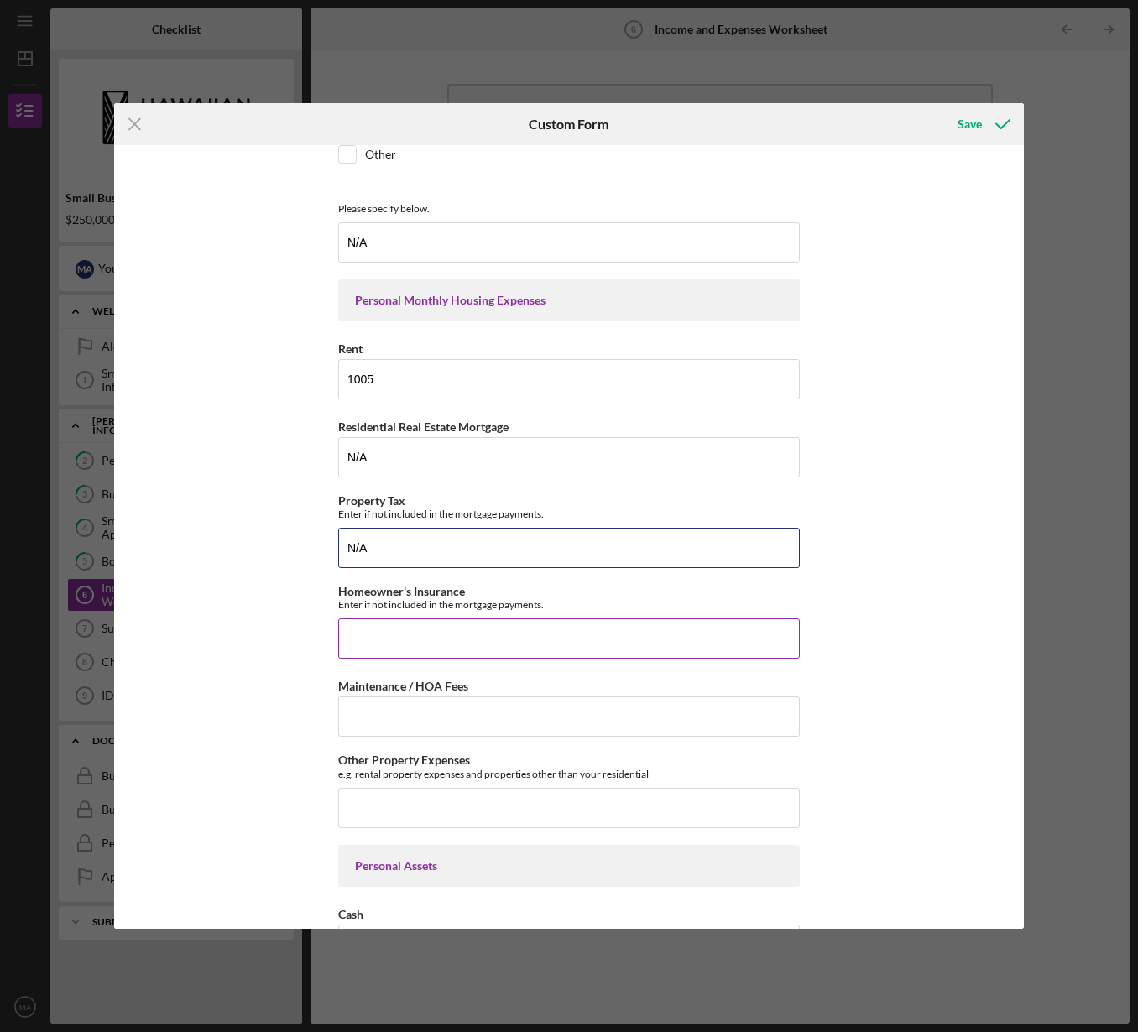
type input "N/A"
drag, startPoint x: 394, startPoint y: 649, endPoint x: 394, endPoint y: 666, distance: 17.6
click at [394, 649] on input "Homeowner's Insurance" at bounding box center [569, 638] width 462 height 40
paste input "N/A"
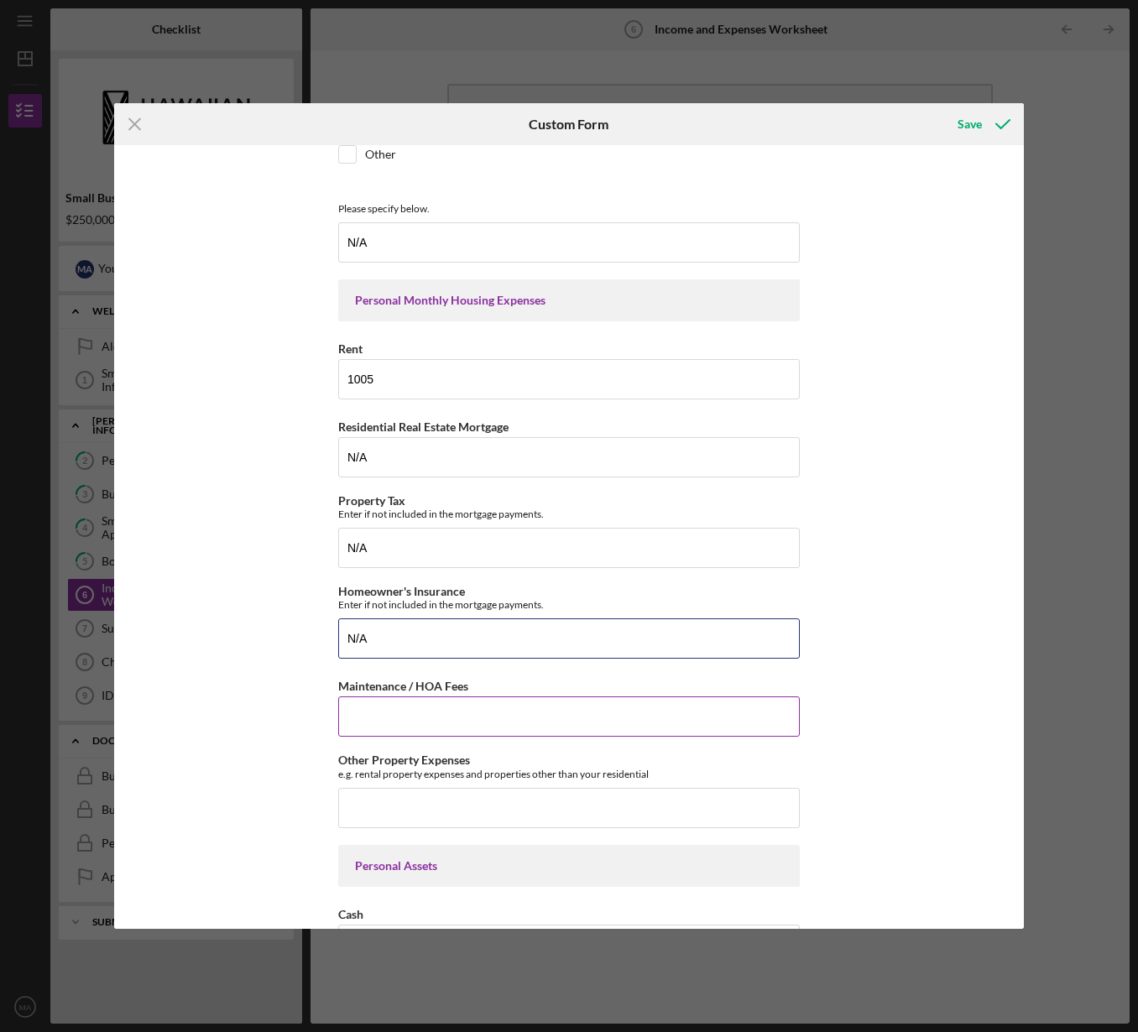
type input "N/A"
click at [392, 724] on input "Maintenance / HOA Fees" at bounding box center [569, 716] width 462 height 40
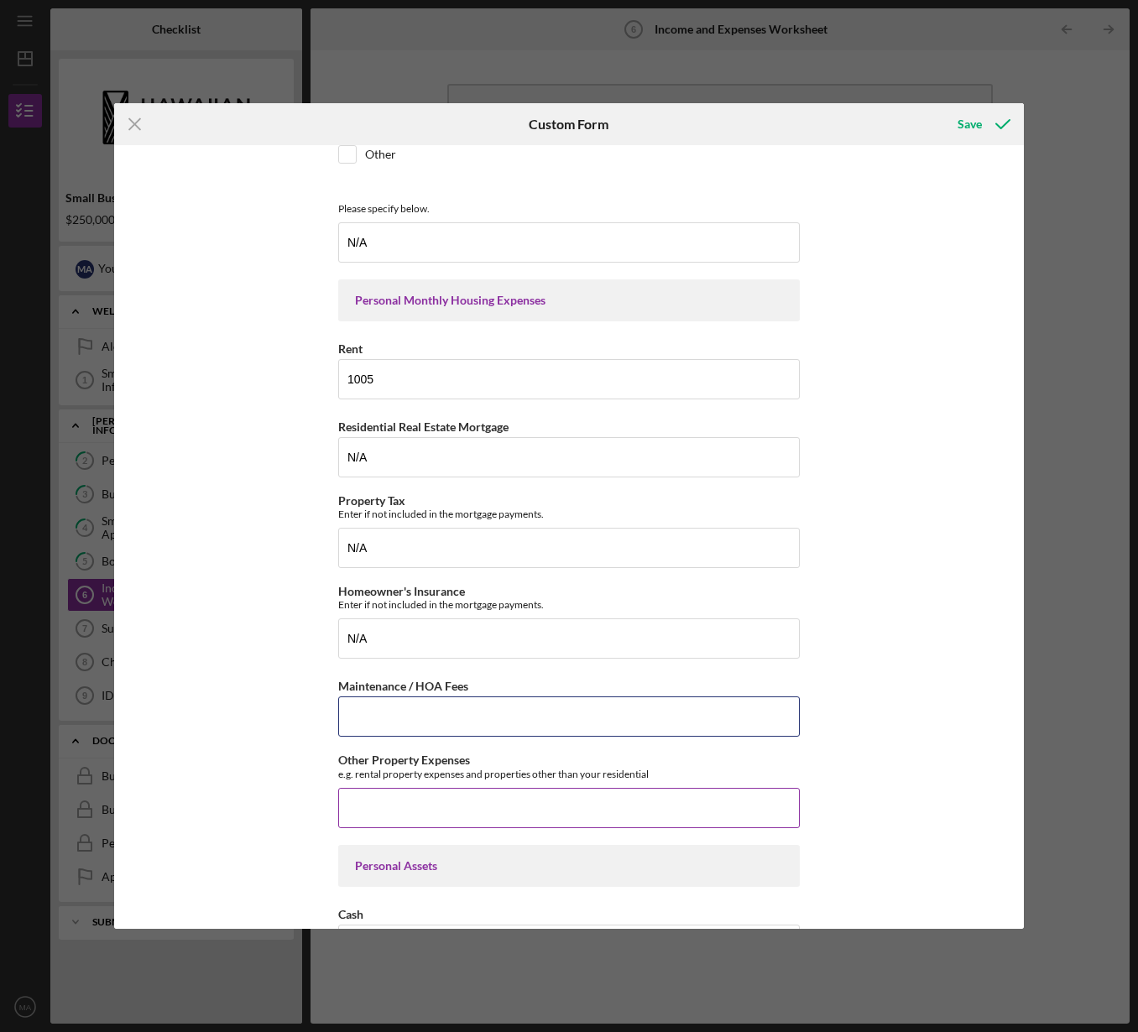
paste input "N/A"
type input "N/A"
click at [394, 803] on input "Other Property Expenses" at bounding box center [569, 808] width 462 height 40
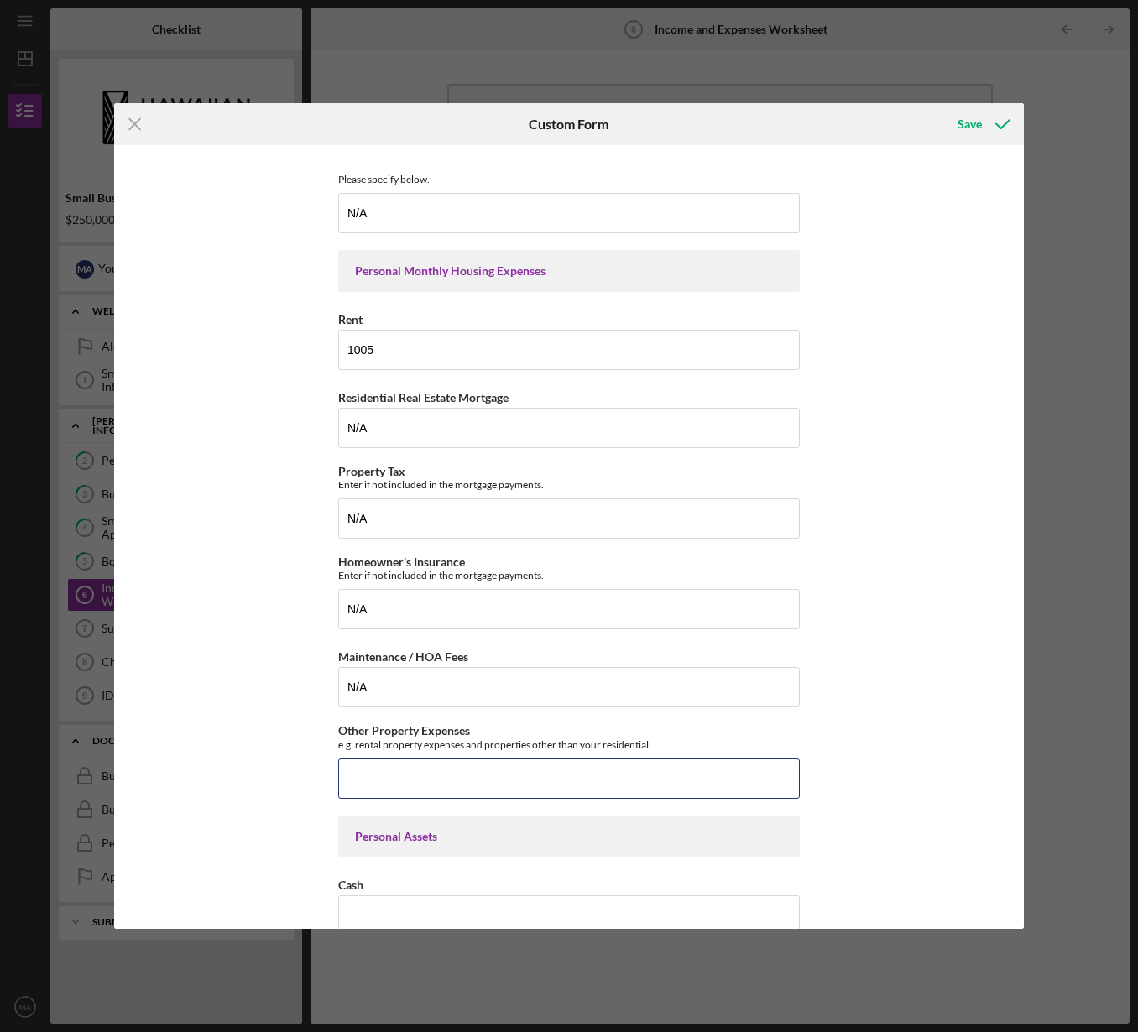
paste input "N/A"
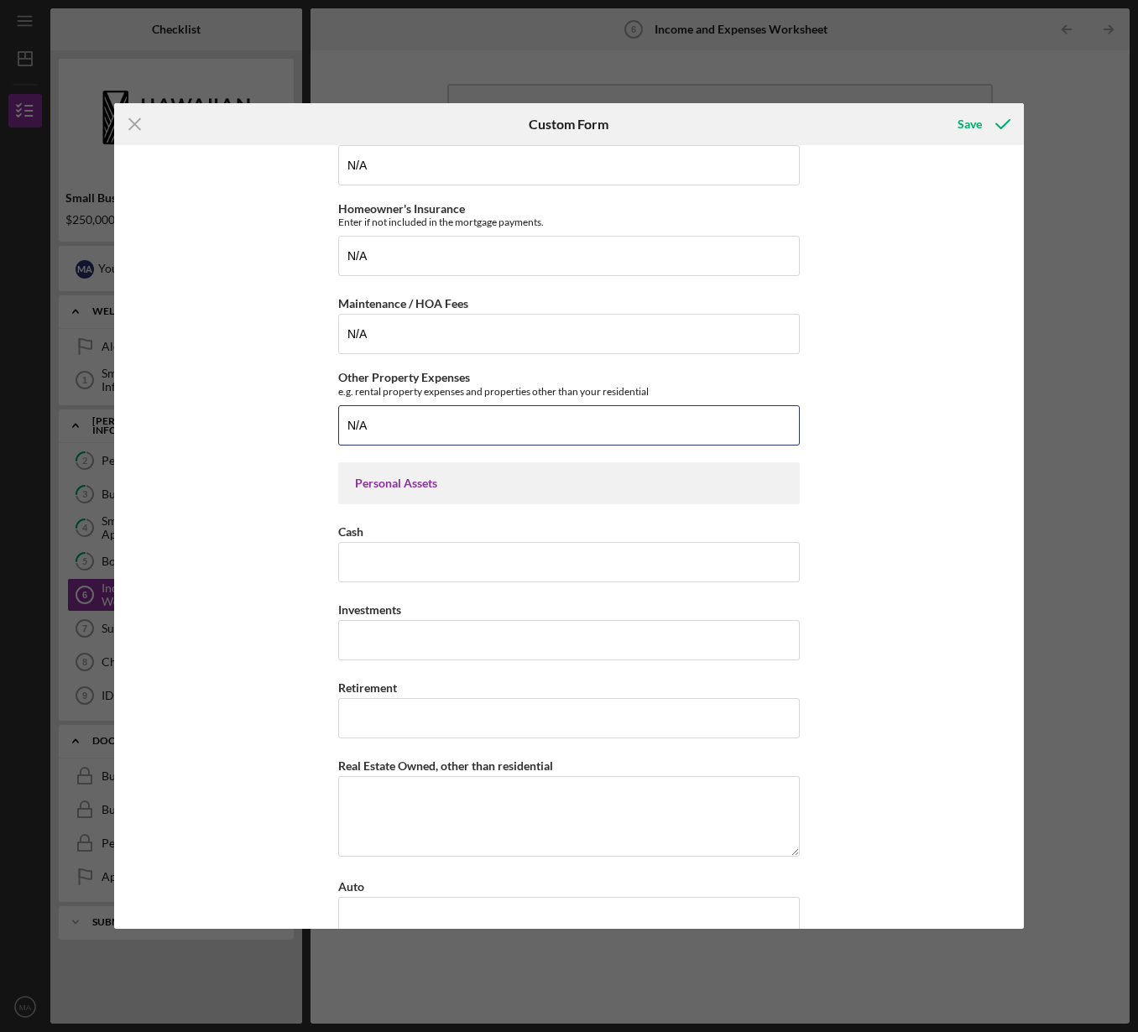
scroll to position [817, 0]
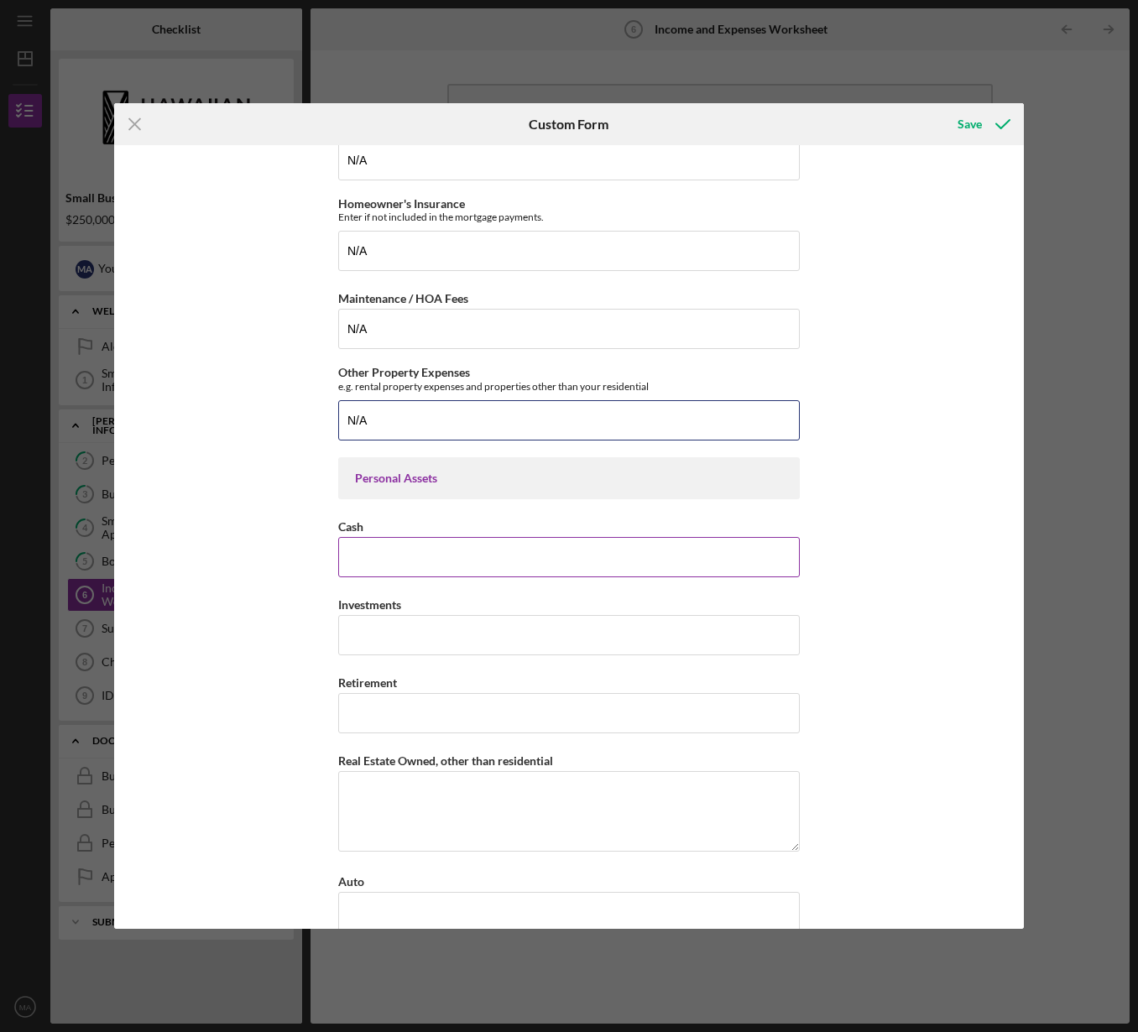
type input "N/A"
click at [383, 570] on input "Cash" at bounding box center [569, 557] width 462 height 40
type input "10000"
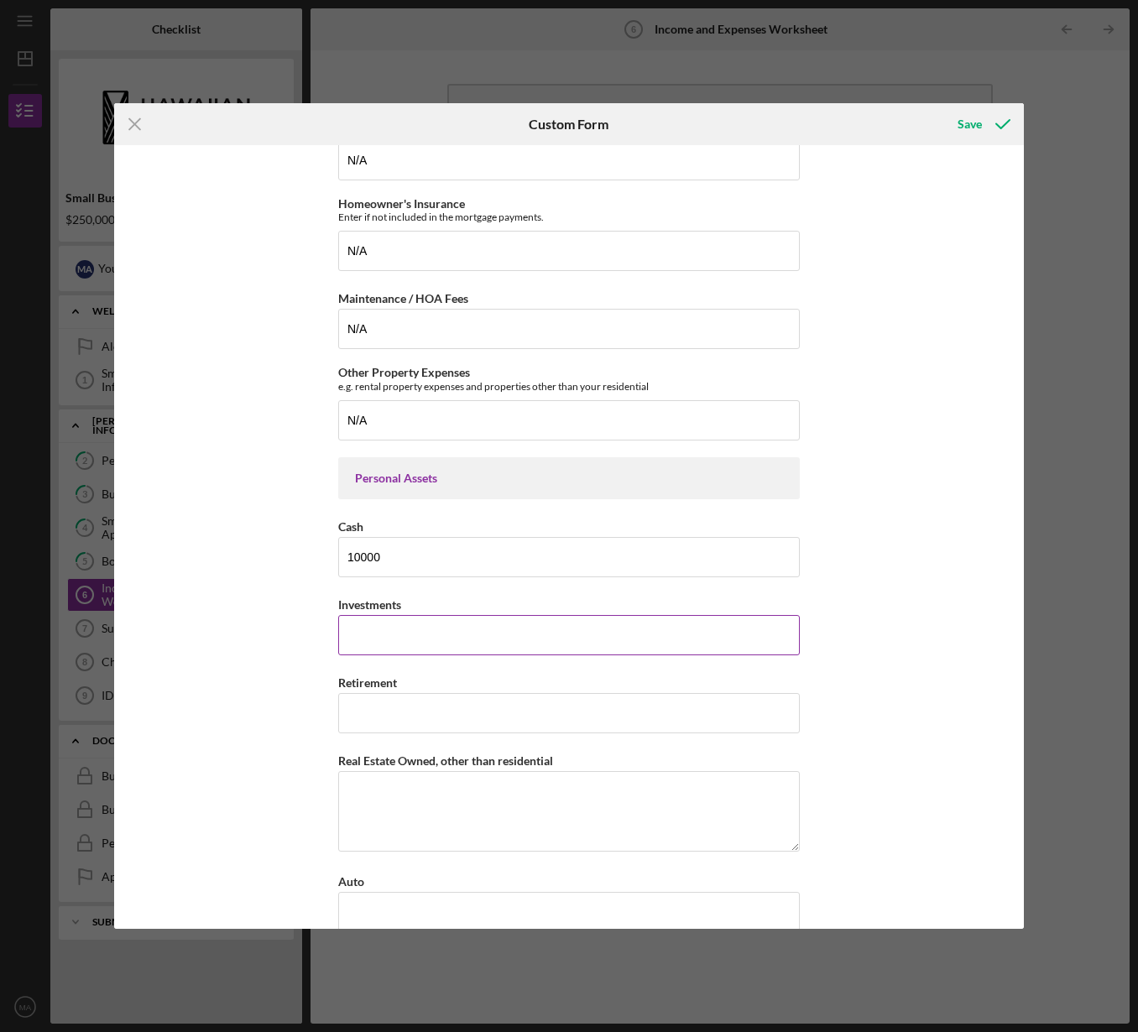
click at [395, 639] on input "Investments" at bounding box center [569, 635] width 462 height 40
paste input "N/A"
type input "N/A"
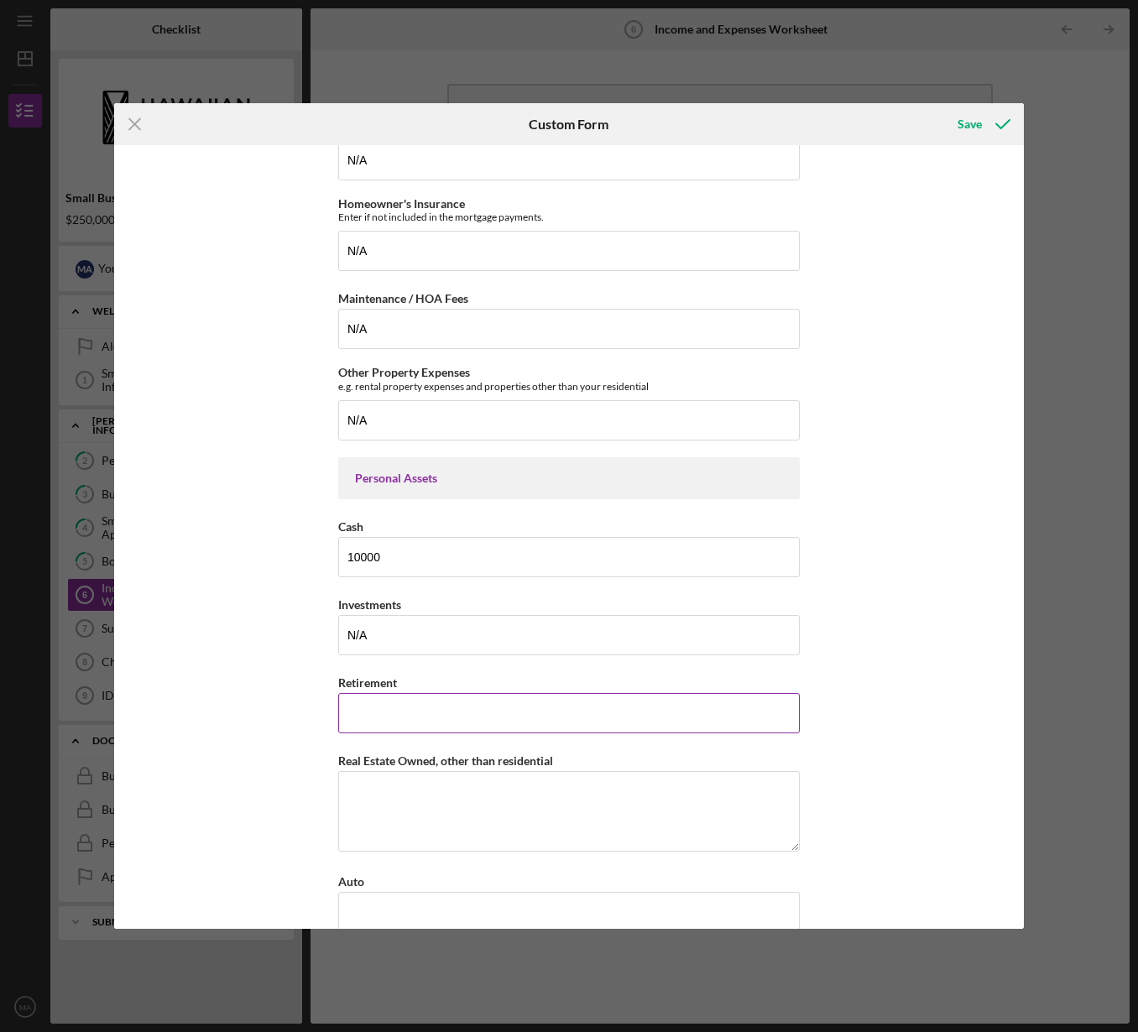
click at [403, 715] on input "Retirement" at bounding box center [569, 713] width 462 height 40
type input "40000"
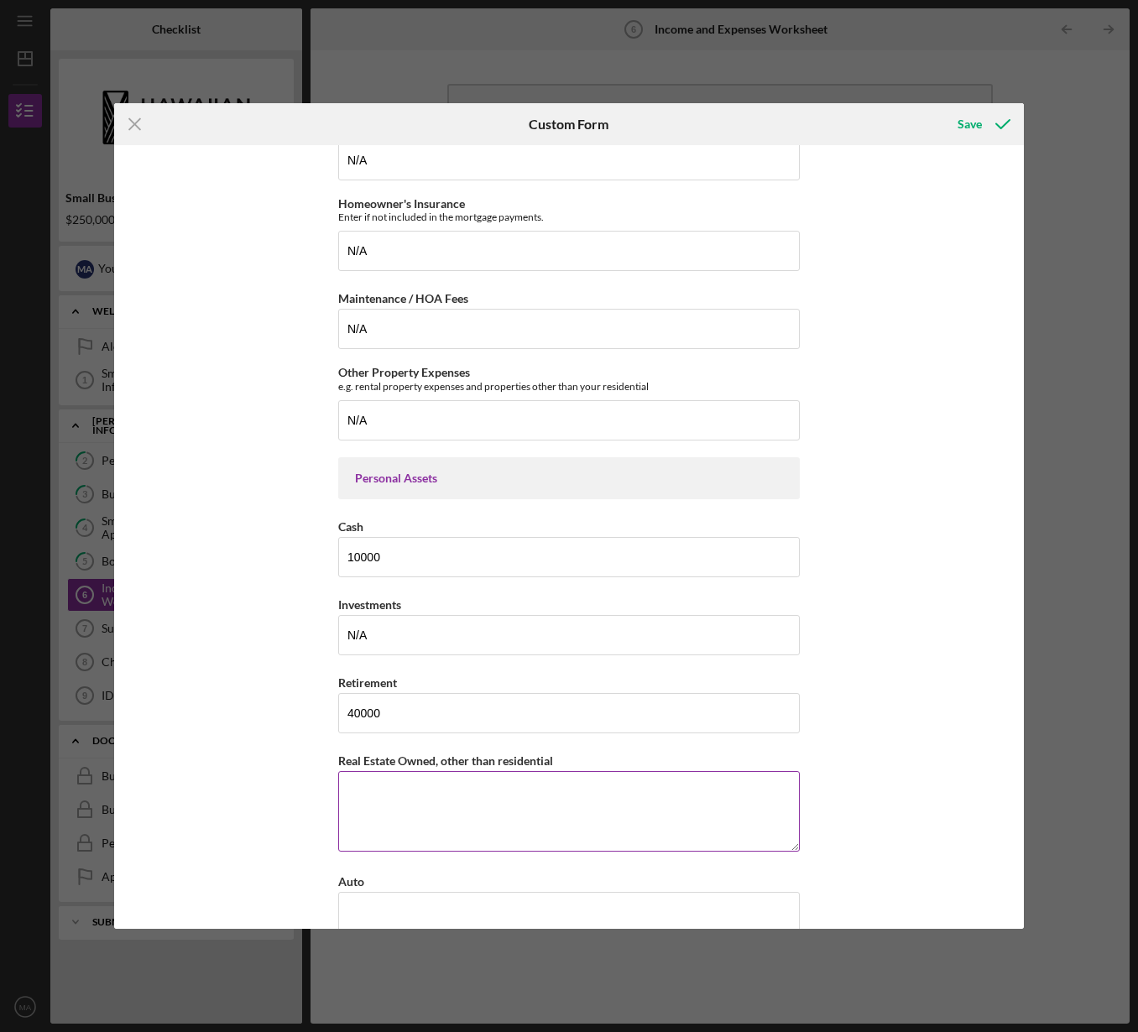
click at [399, 790] on textarea "Real Estate Owned, other than residential" at bounding box center [569, 811] width 462 height 81
drag, startPoint x: 336, startPoint y: 764, endPoint x: 583, endPoint y: 752, distance: 247.0
click at [583, 752] on div "Real Estate Owned, other than residential" at bounding box center [569, 760] width 462 height 21
copy label "Real Estate Owned, other than residential"
click at [405, 794] on textarea "Real Estate Owned, other than residential" at bounding box center [569, 811] width 462 height 81
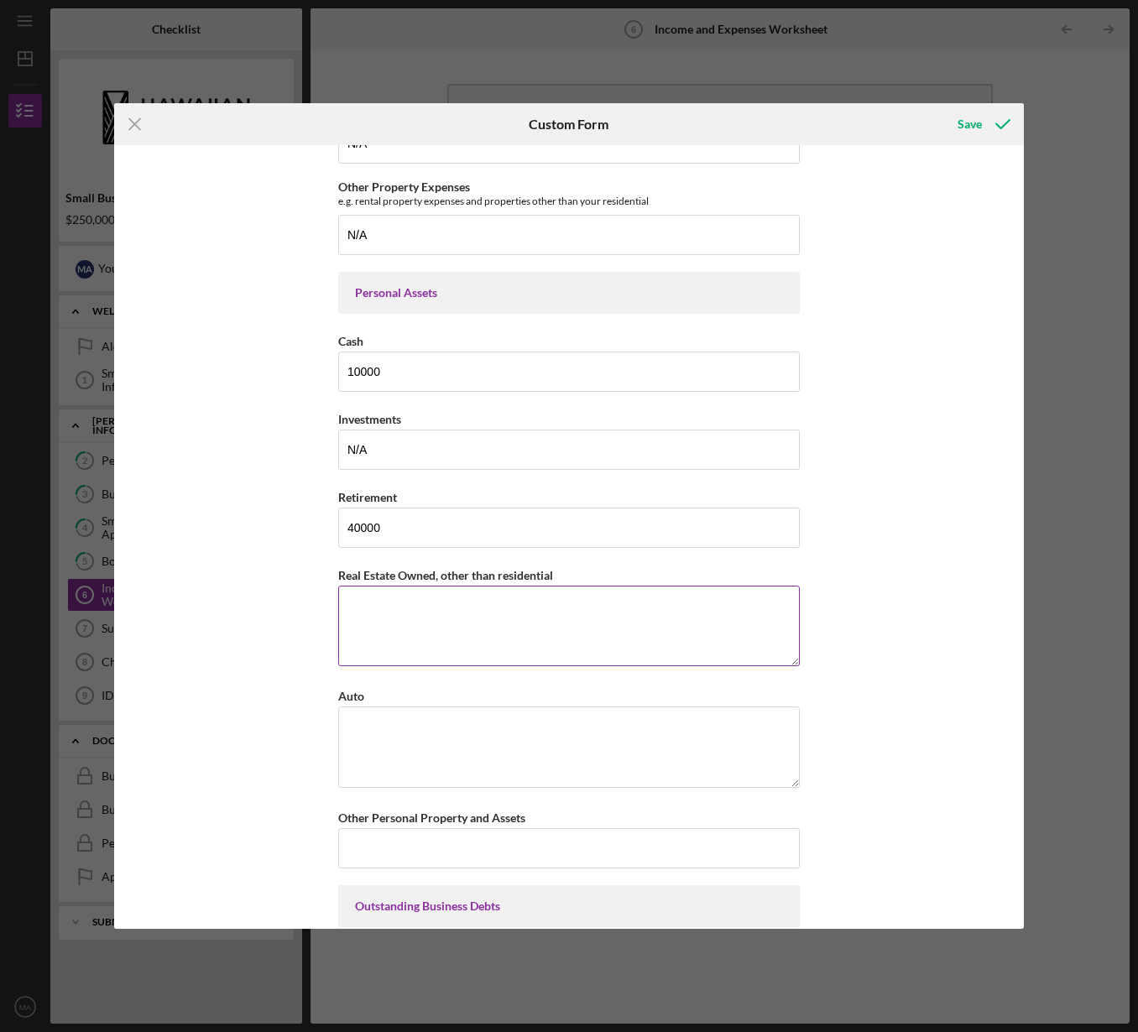
scroll to position [1032, 0]
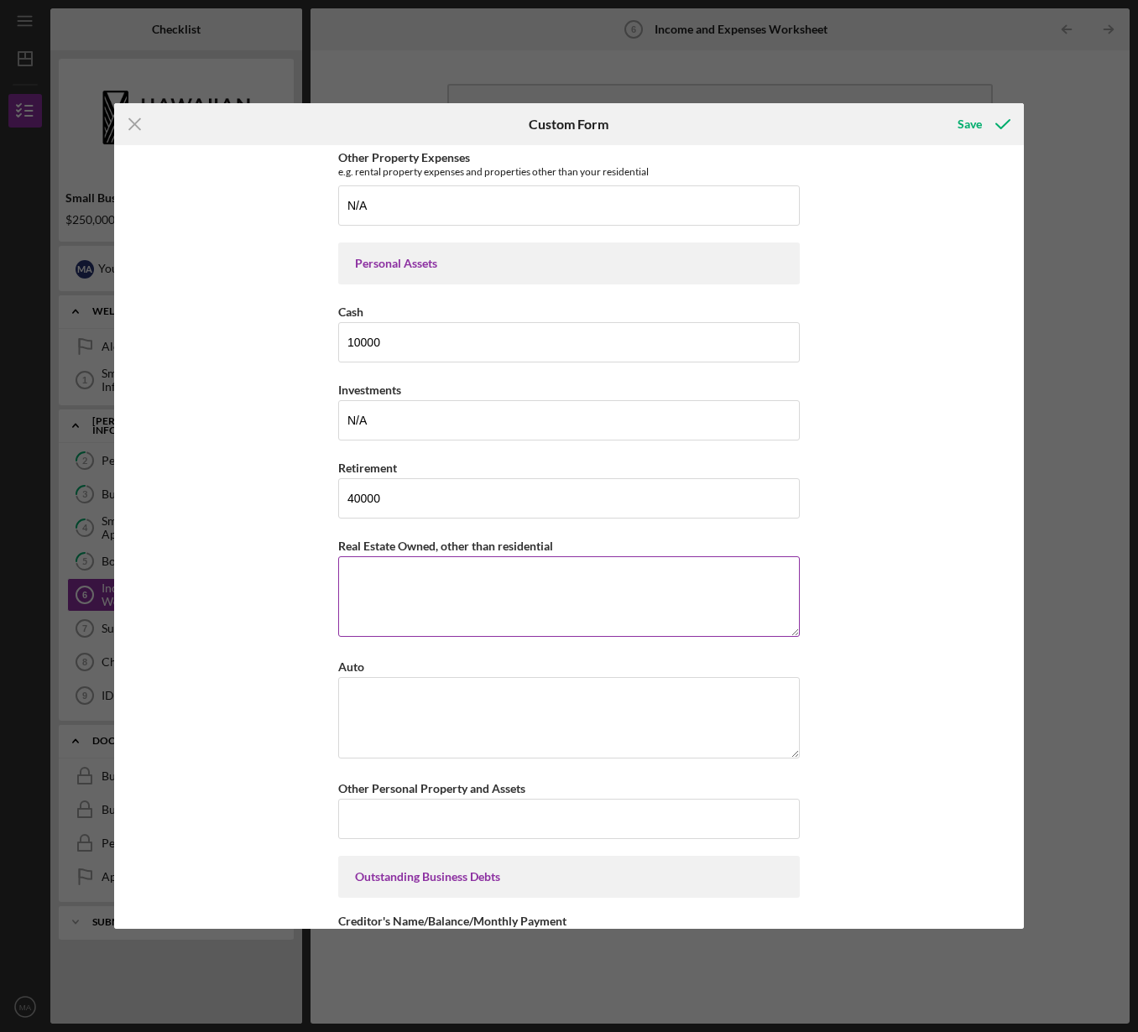
click at [432, 576] on textarea "Real Estate Owned, other than residential" at bounding box center [569, 596] width 462 height 81
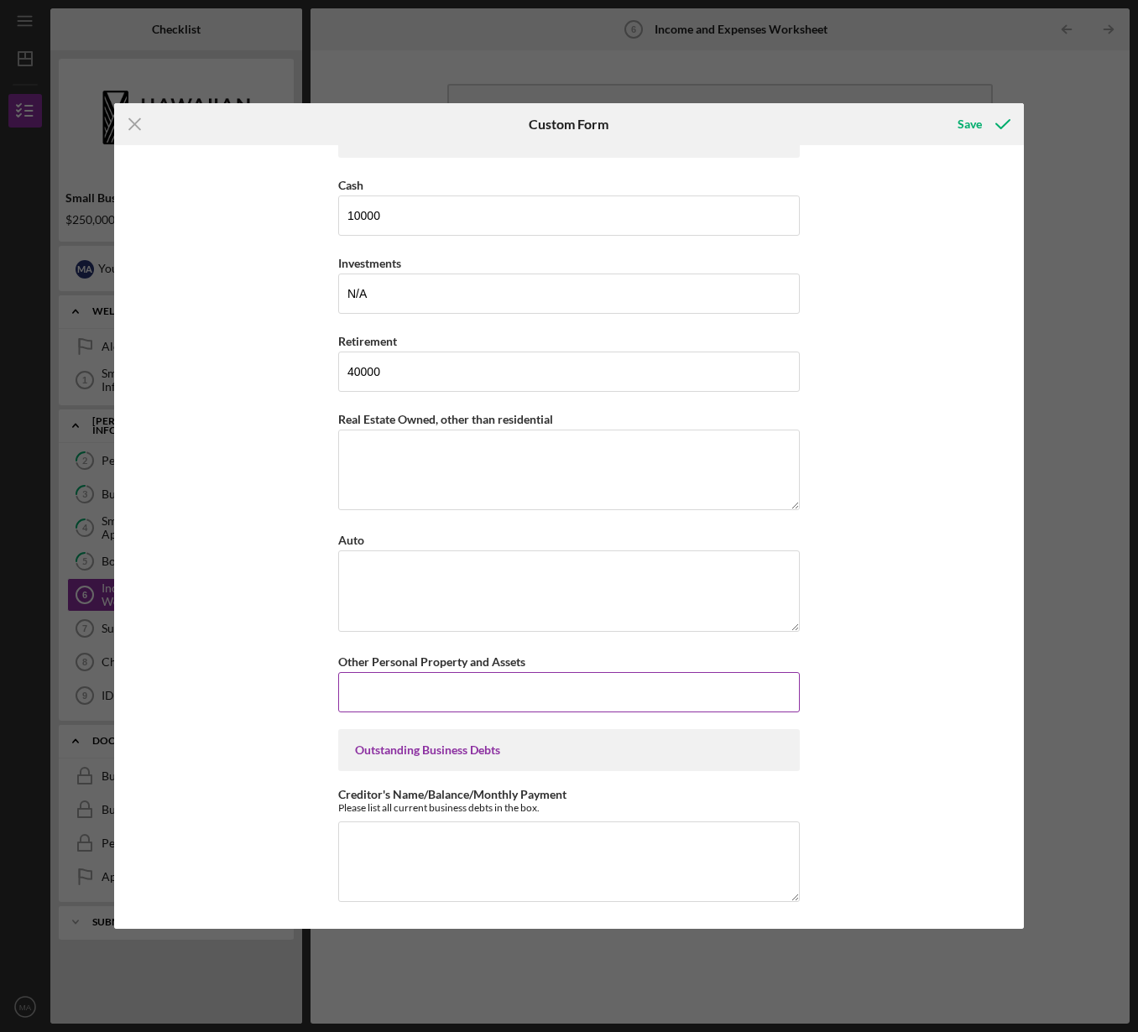
click at [426, 686] on input "Other Personal Property and Assets" at bounding box center [569, 692] width 462 height 40
paste input "Real Estate Owned, other than residential"
drag, startPoint x: 598, startPoint y: 694, endPoint x: 250, endPoint y: 670, distance: 349.1
click at [250, 670] on div "*Full Legal Name Mailelaulii Ah [PERSON_NAME] Personal Monthly Income Base Empl…" at bounding box center [569, 537] width 910 height 784
drag, startPoint x: 333, startPoint y: 689, endPoint x: 277, endPoint y: 684, distance: 56.4
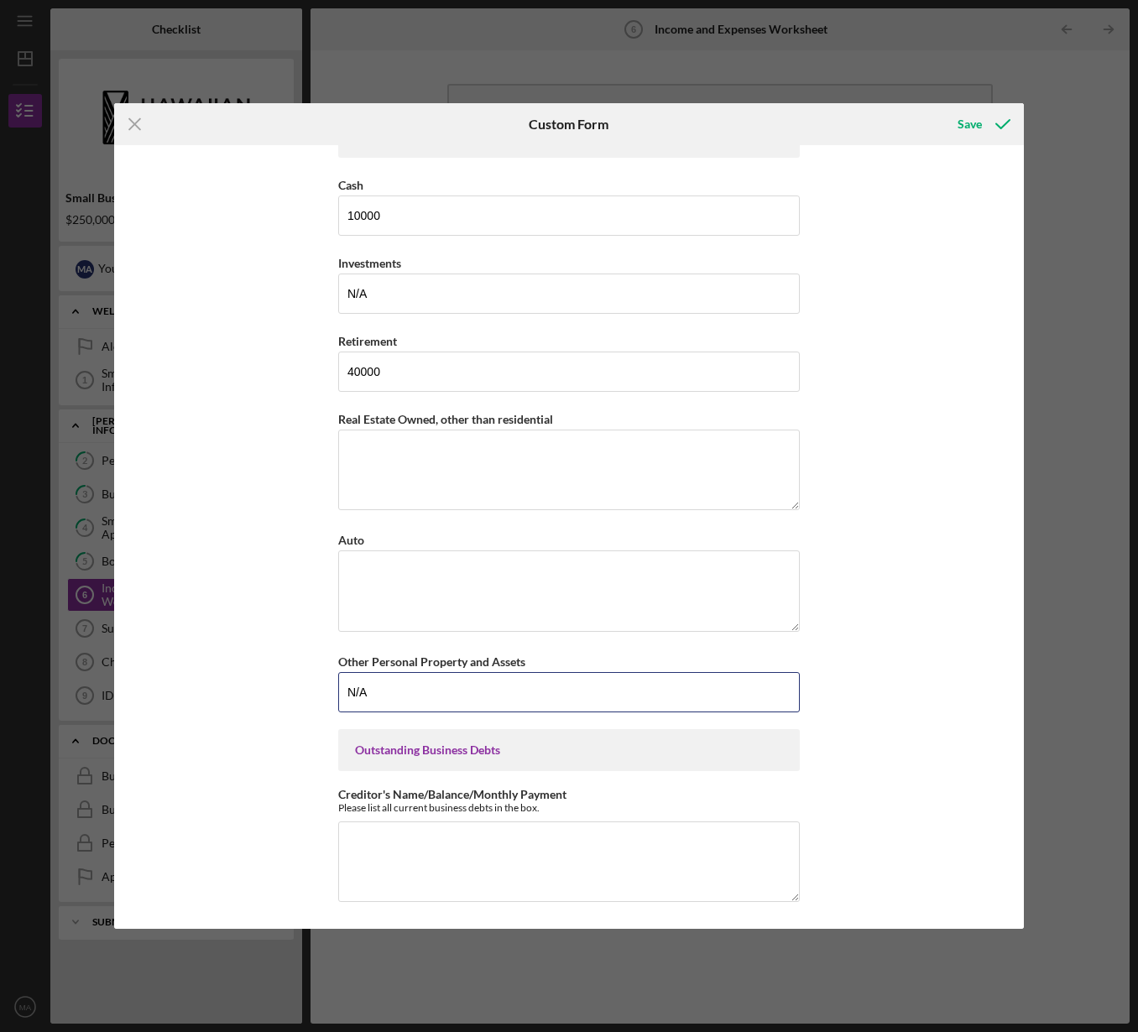
click at [277, 684] on div "*Full Legal Name Mailelaulii Ah [PERSON_NAME] Personal Monthly Income Base Empl…" at bounding box center [569, 537] width 910 height 784
type input "N/A"
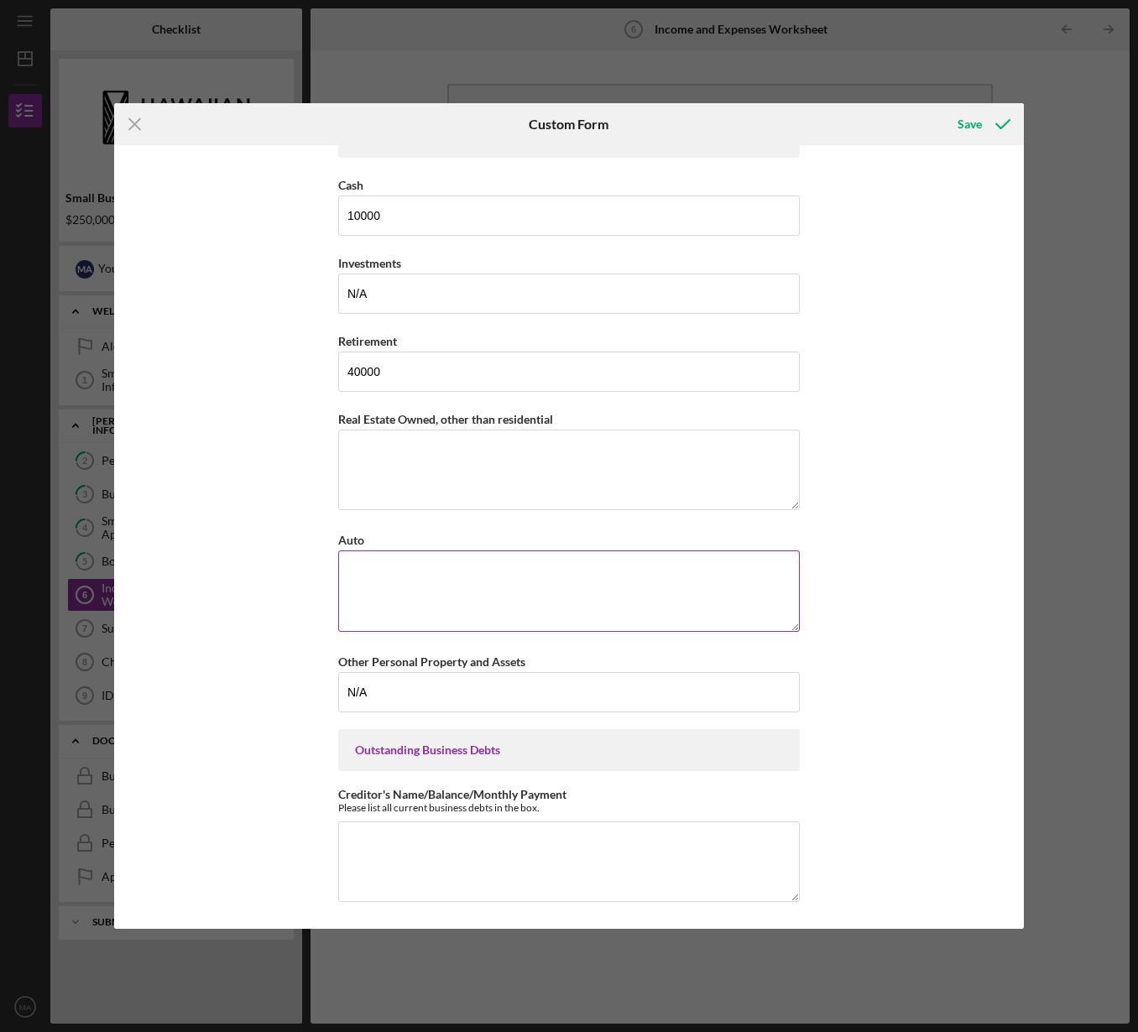
click at [395, 574] on textarea "Auto" at bounding box center [569, 590] width 462 height 81
paste textarea "N/A"
type textarea "N/A"
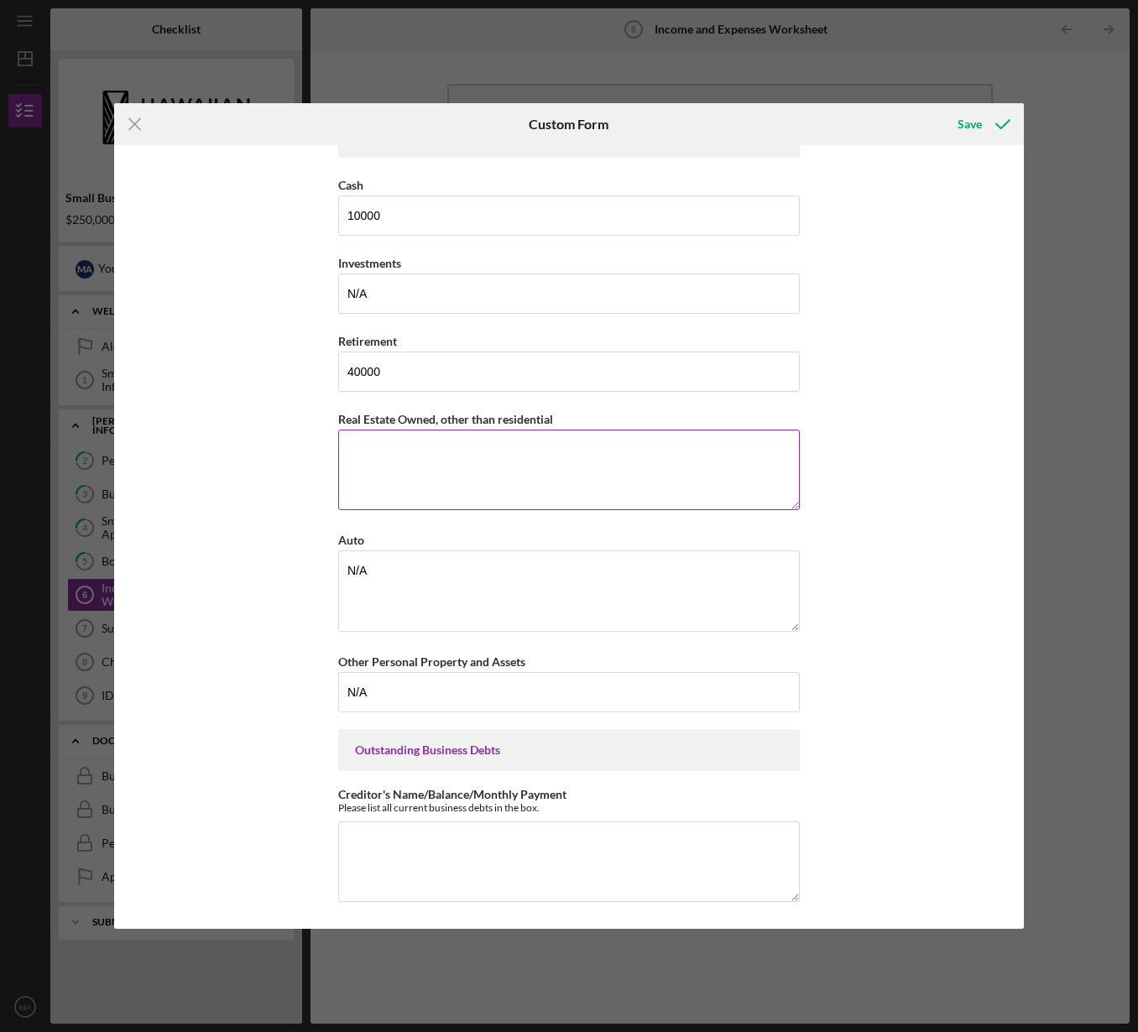
click at [363, 474] on textarea "Real Estate Owned, other than residential" at bounding box center [569, 470] width 462 height 81
paste textarea "N/A"
type textarea "N/A"
click at [383, 849] on textarea "Creditor's Name/Balance/Monthly Payment" at bounding box center [569, 862] width 462 height 81
paste textarea "N/A"
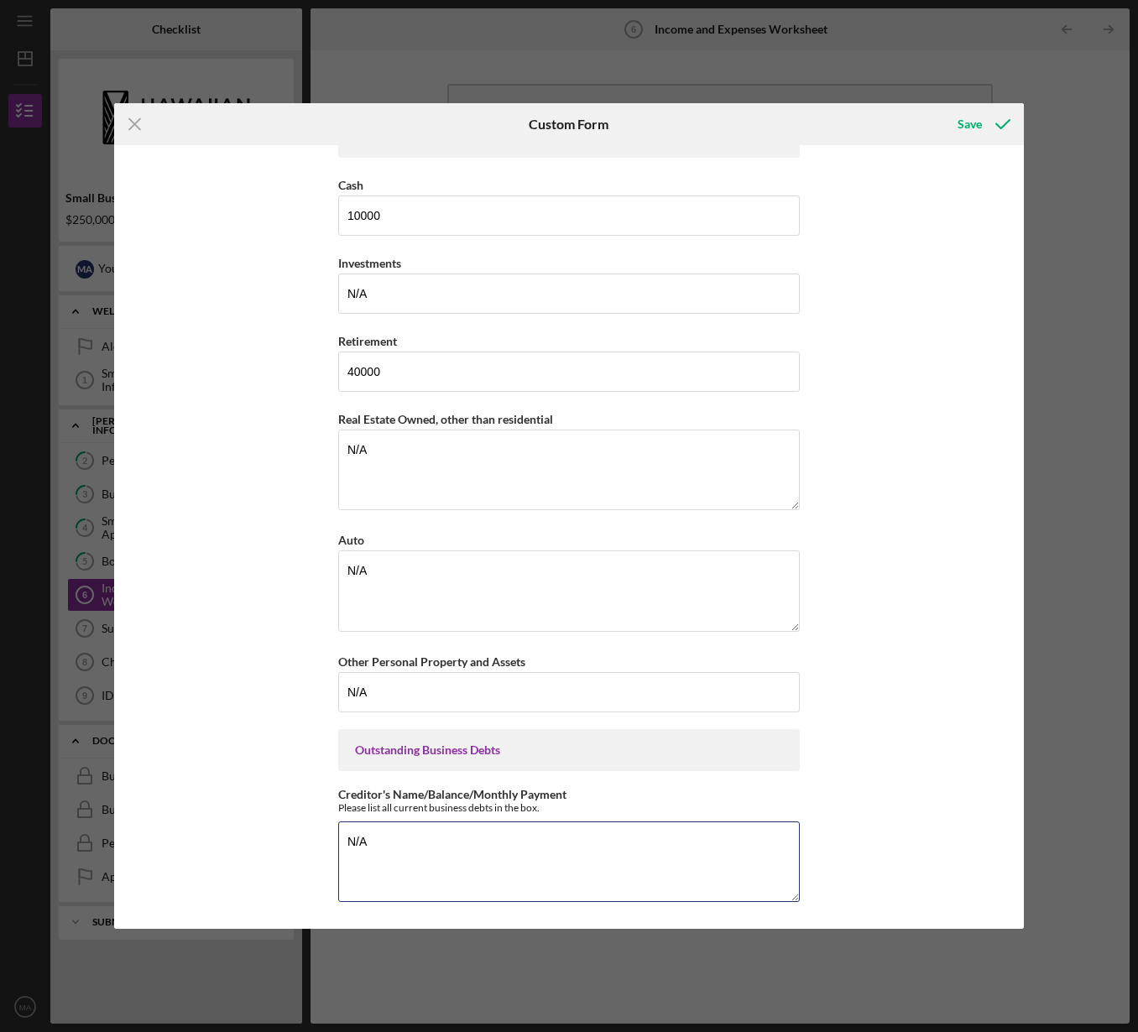
type textarea "N/A"
click at [822, 801] on div "*Full Legal Name Mailelaulii Ah [PERSON_NAME] Personal Monthly Income Base Empl…" at bounding box center [569, 537] width 910 height 784
click at [972, 125] on div "Save" at bounding box center [969, 124] width 24 height 34
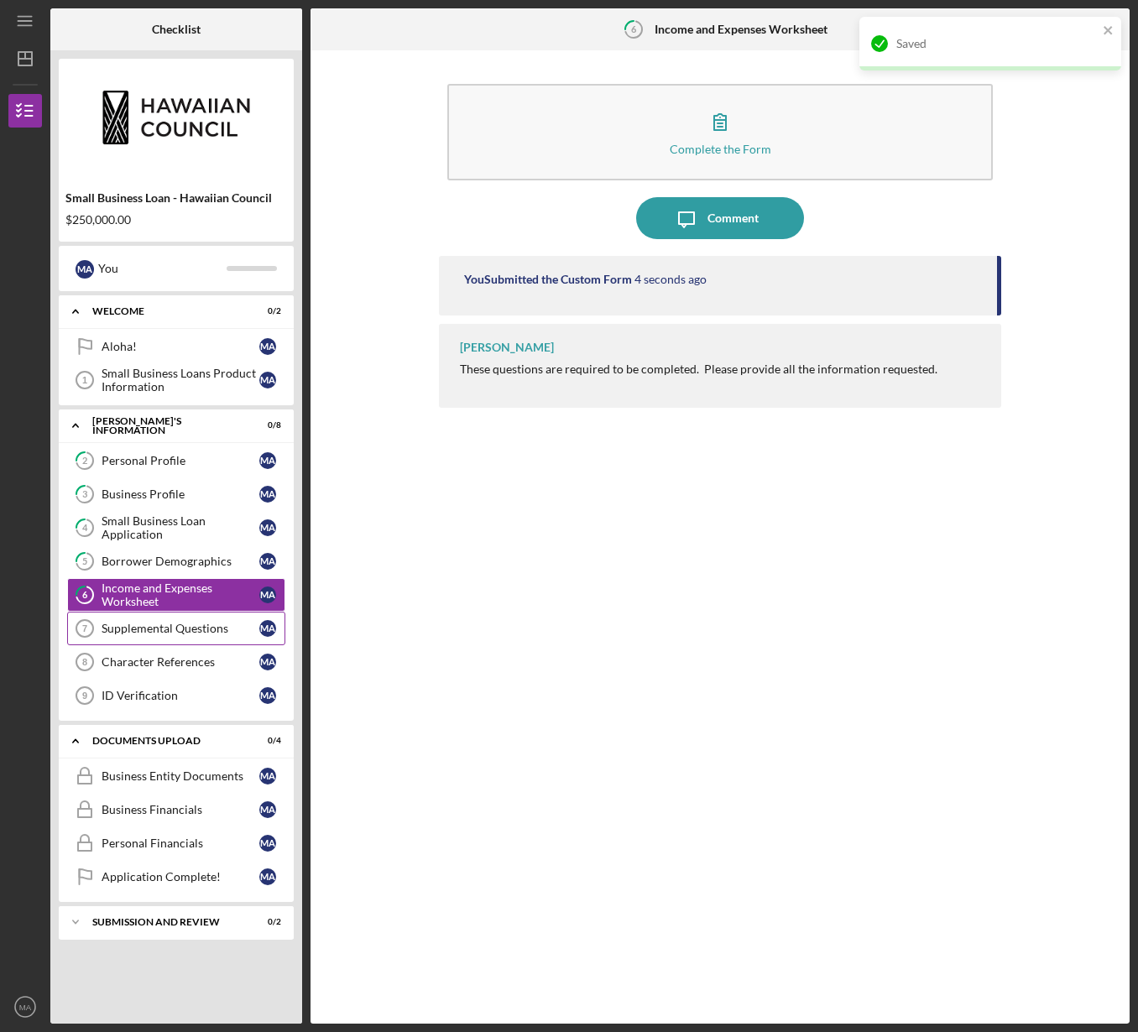
click at [151, 612] on link "Supplemental Questions 7 Supplemental Questions M A" at bounding box center [176, 629] width 218 height 34
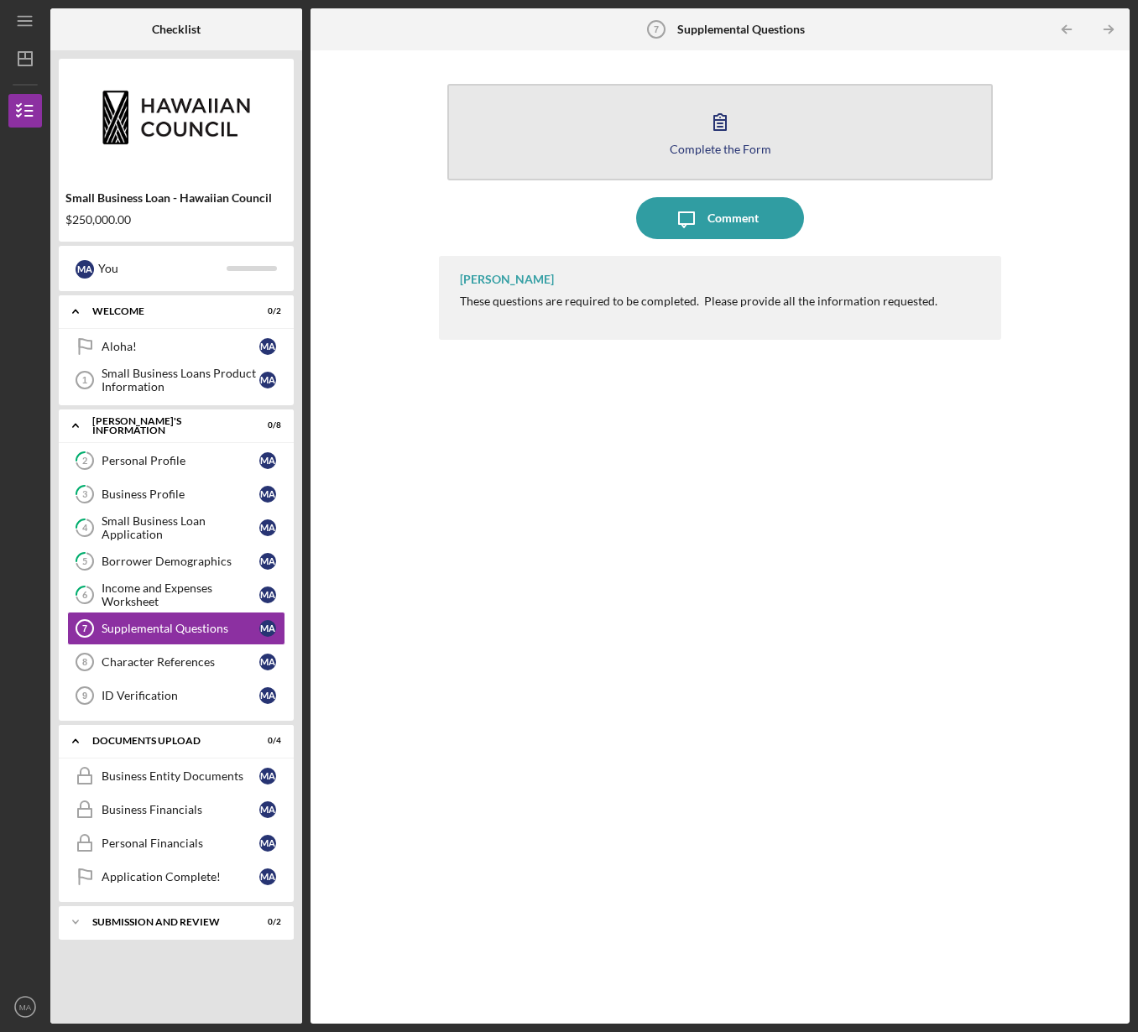
click at [714, 128] on icon "button" at bounding box center [720, 122] width 12 height 16
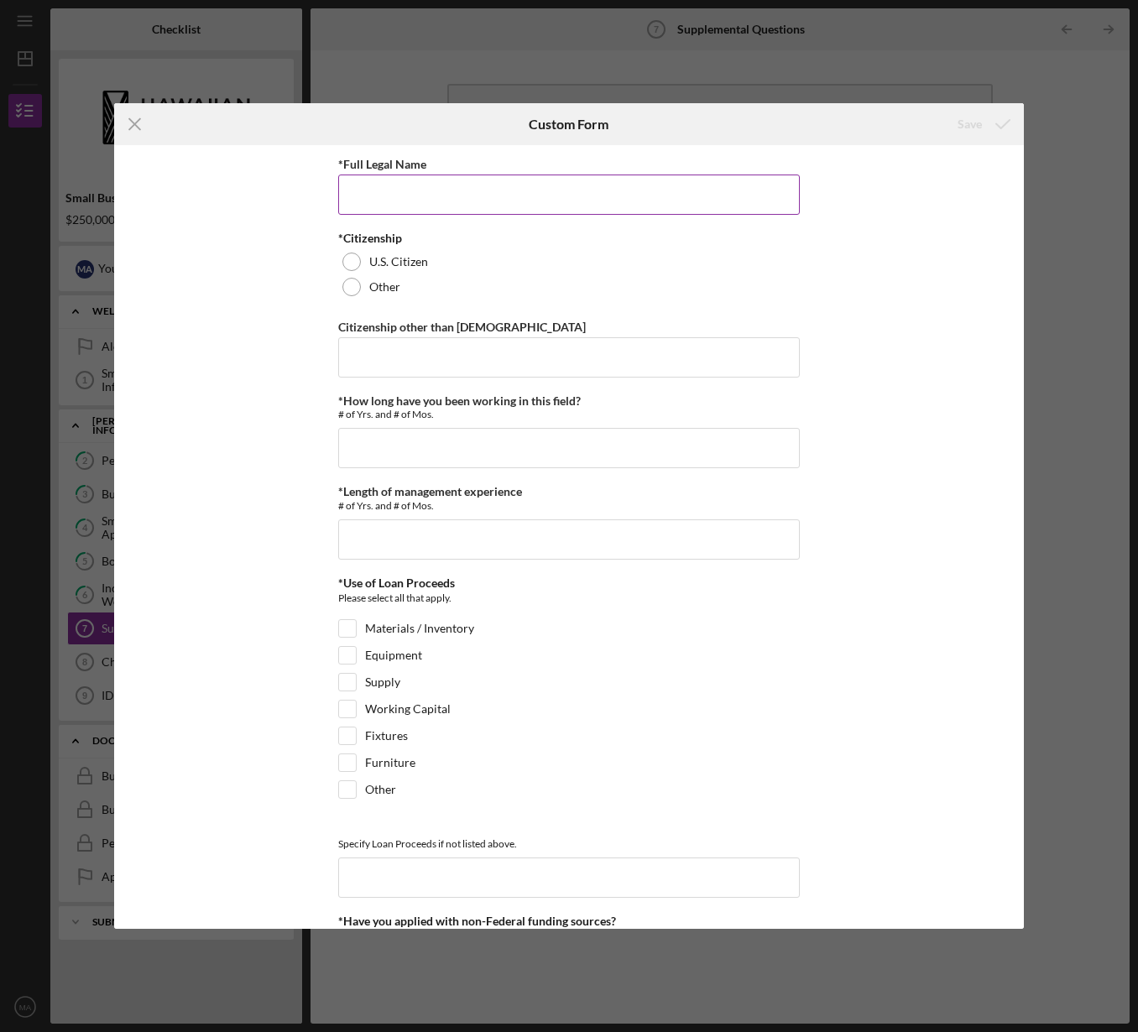
click at [454, 205] on input "*Full Legal Name" at bounding box center [569, 195] width 462 height 40
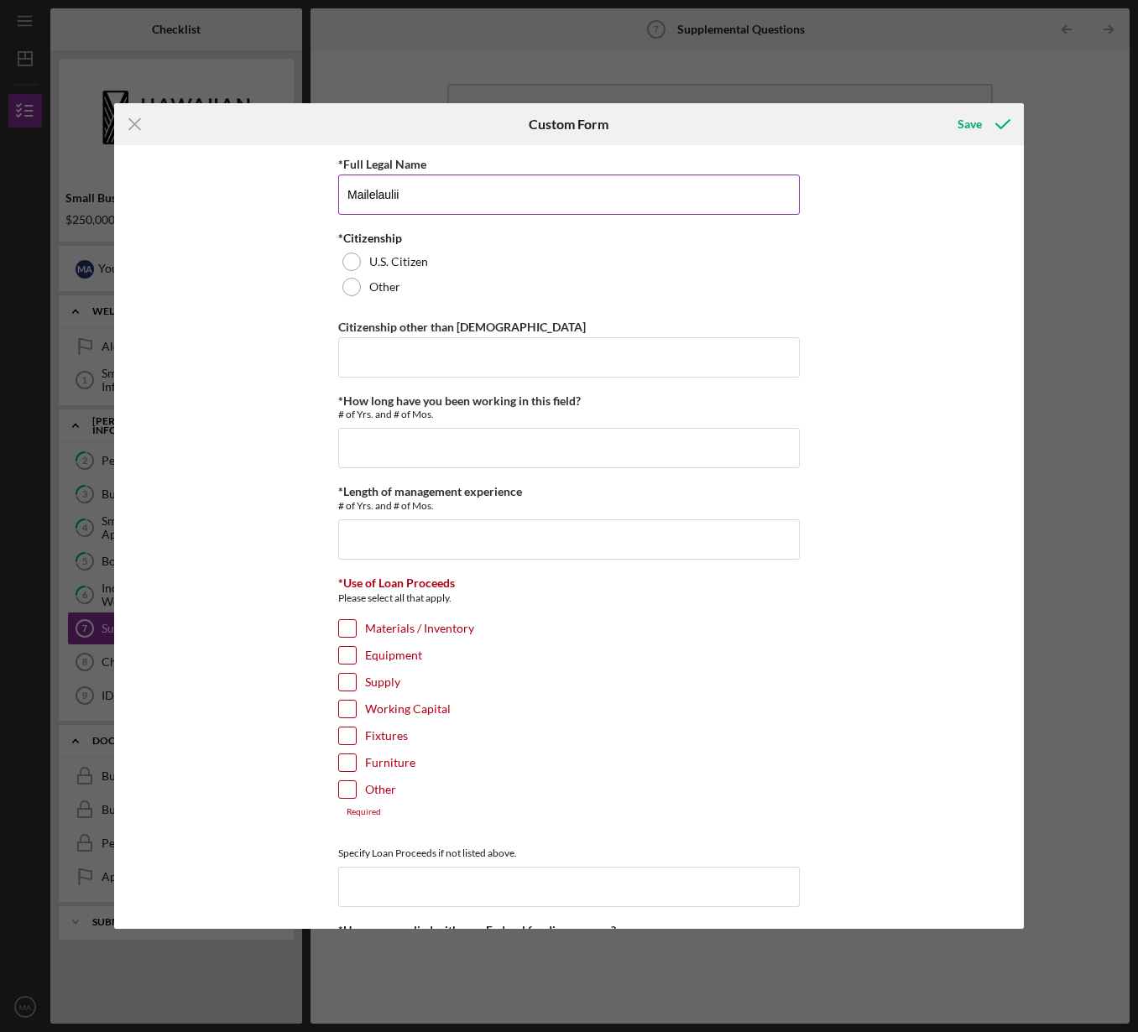
click at [535, 206] on input "Mailelaulii" at bounding box center [569, 195] width 462 height 40
type input "[PERSON_NAME]"
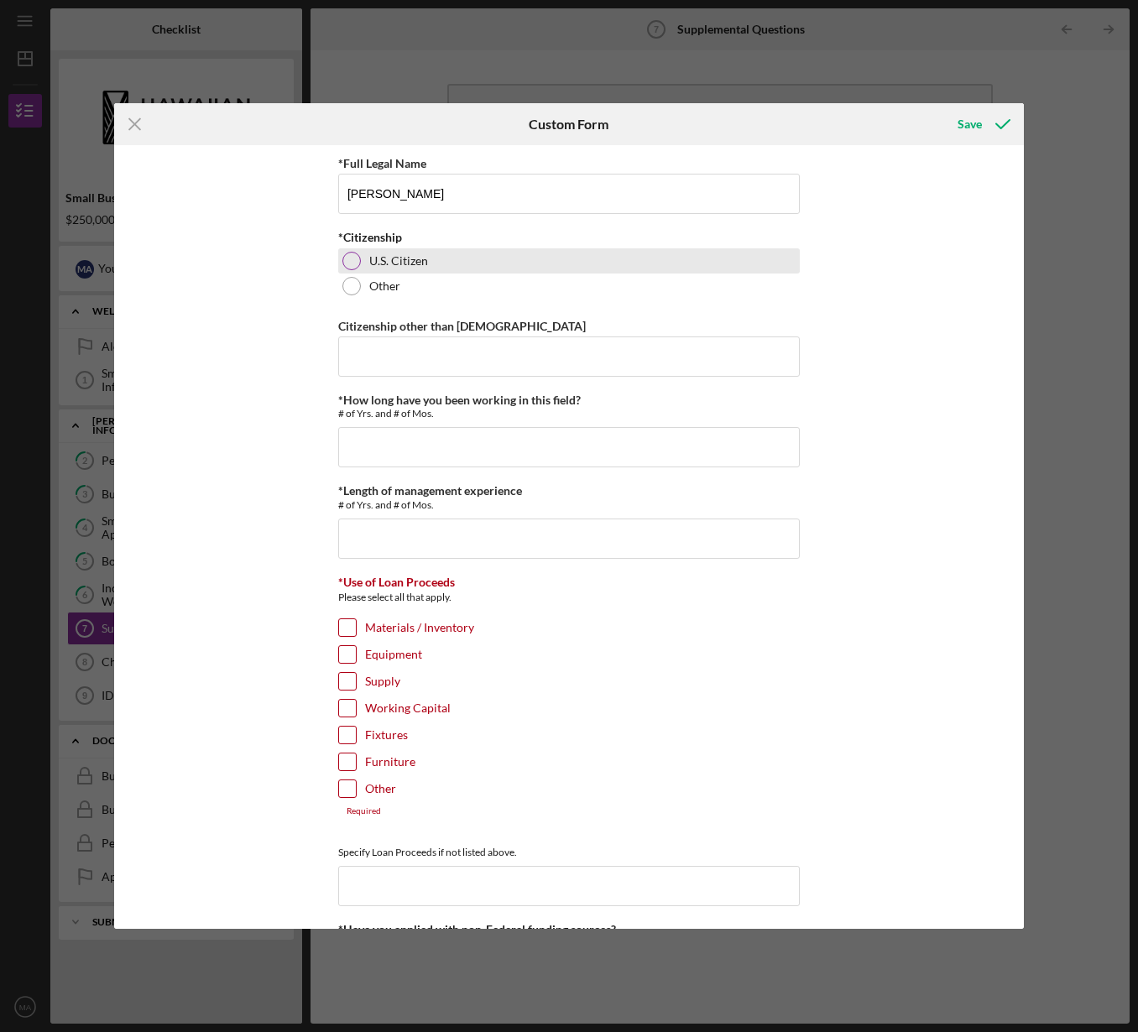
click at [343, 257] on div at bounding box center [351, 261] width 18 height 18
click at [390, 446] on input "*How long have you been working in this field?" at bounding box center [569, 447] width 462 height 40
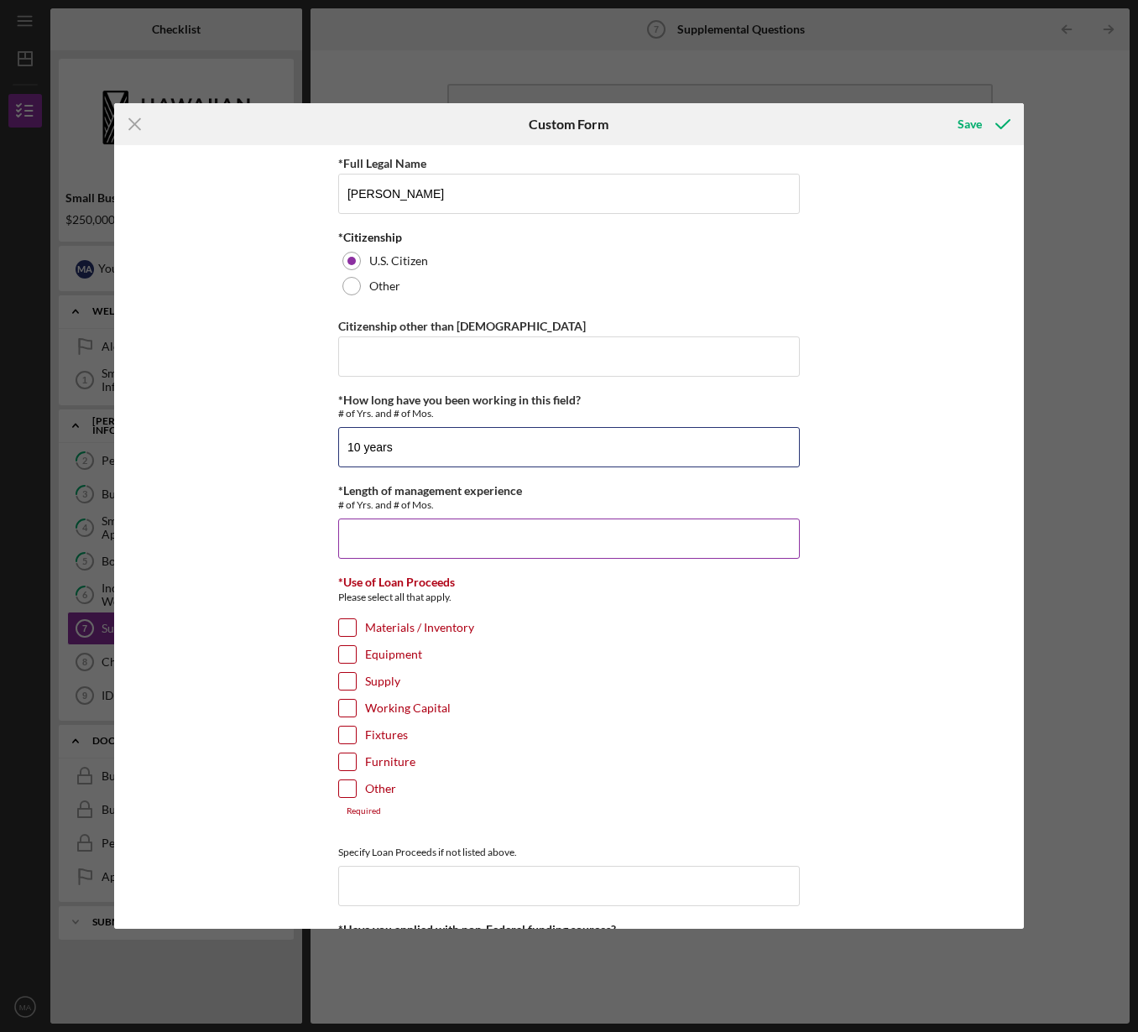
type input "10 years"
click at [406, 532] on input "*Length of management experience" at bounding box center [569, 539] width 462 height 40
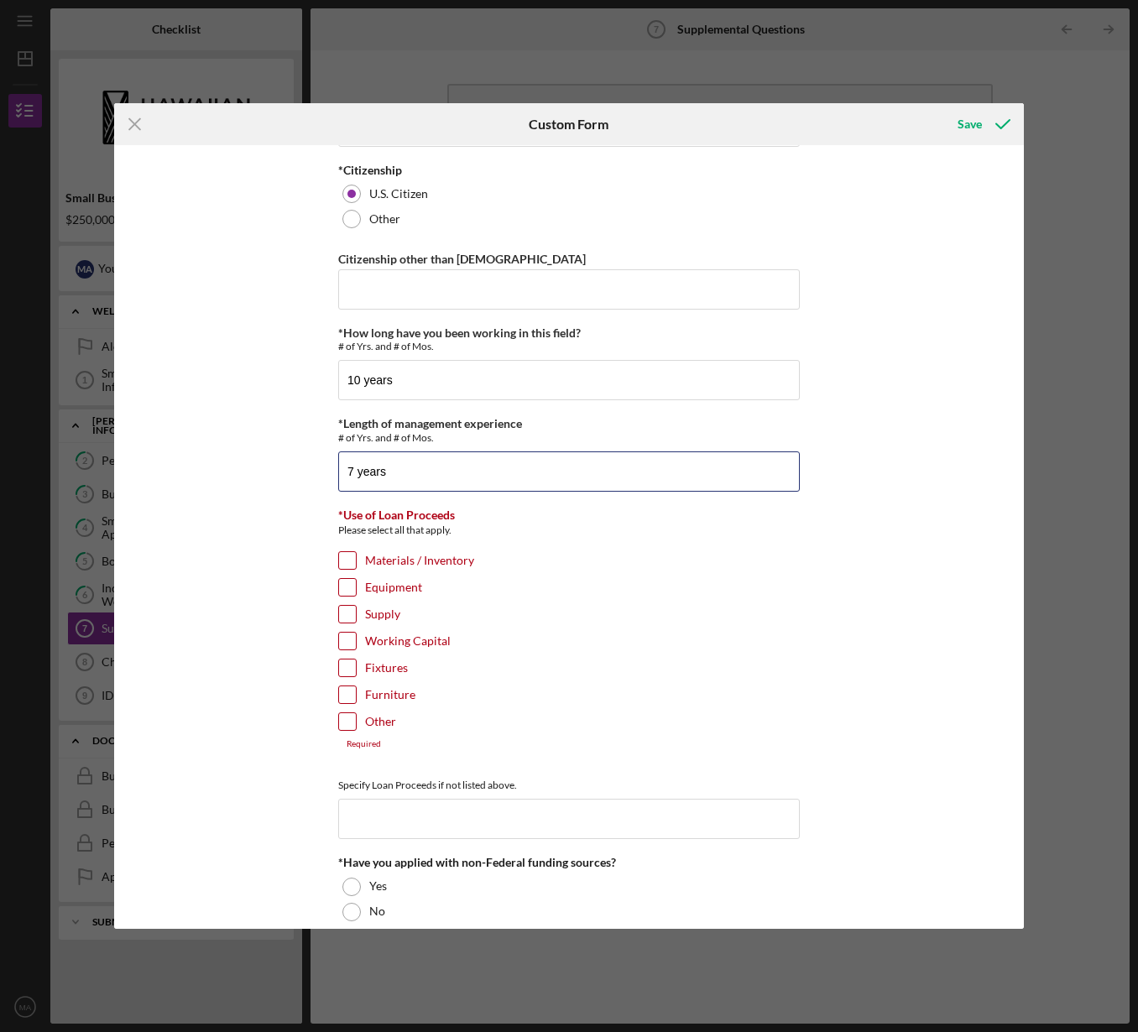
scroll to position [70, 0]
type input "7 years"
drag, startPoint x: 347, startPoint y: 714, endPoint x: 446, endPoint y: 729, distance: 100.2
click at [347, 714] on input "Other" at bounding box center [347, 720] width 17 height 17
checkbox input "true"
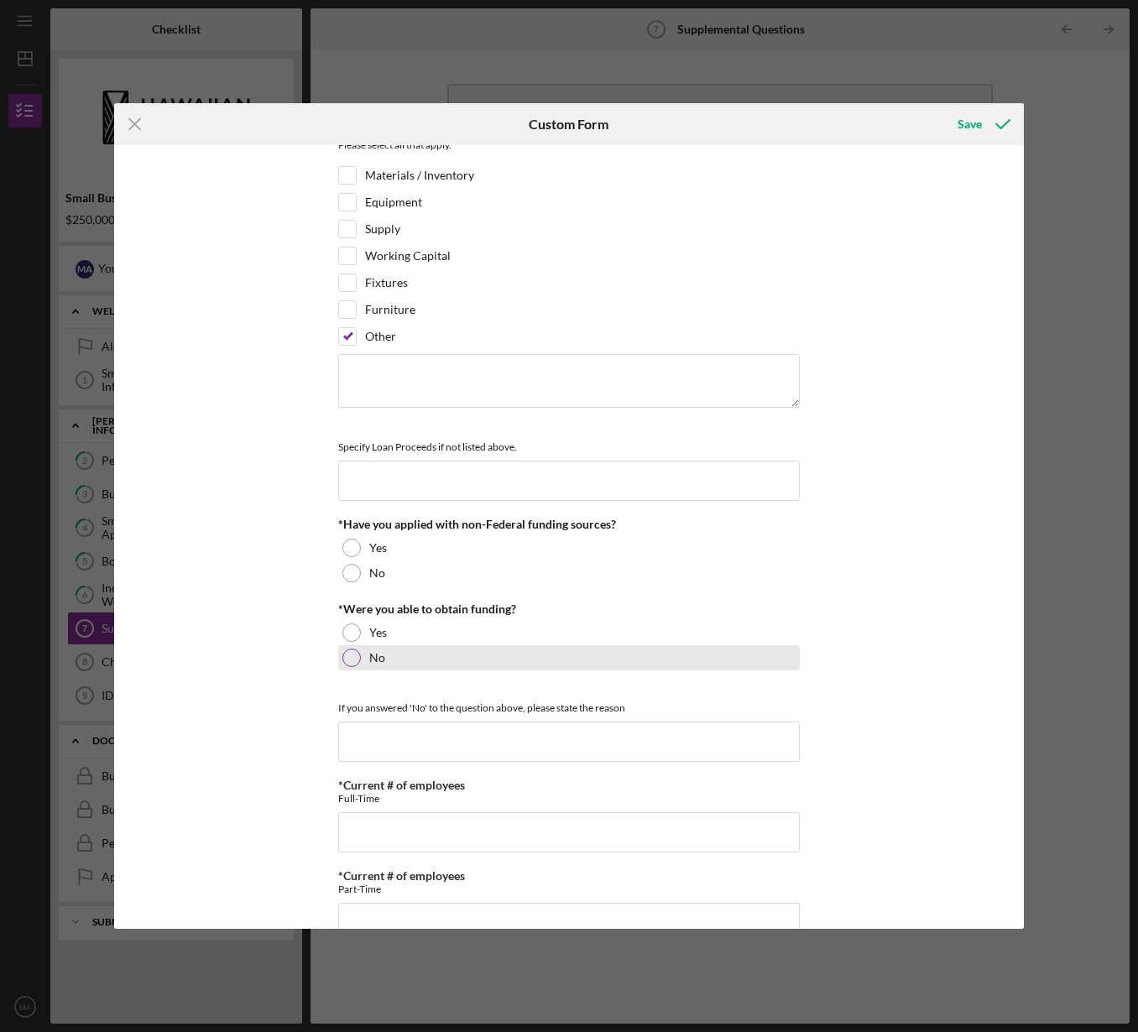
scroll to position [478, 0]
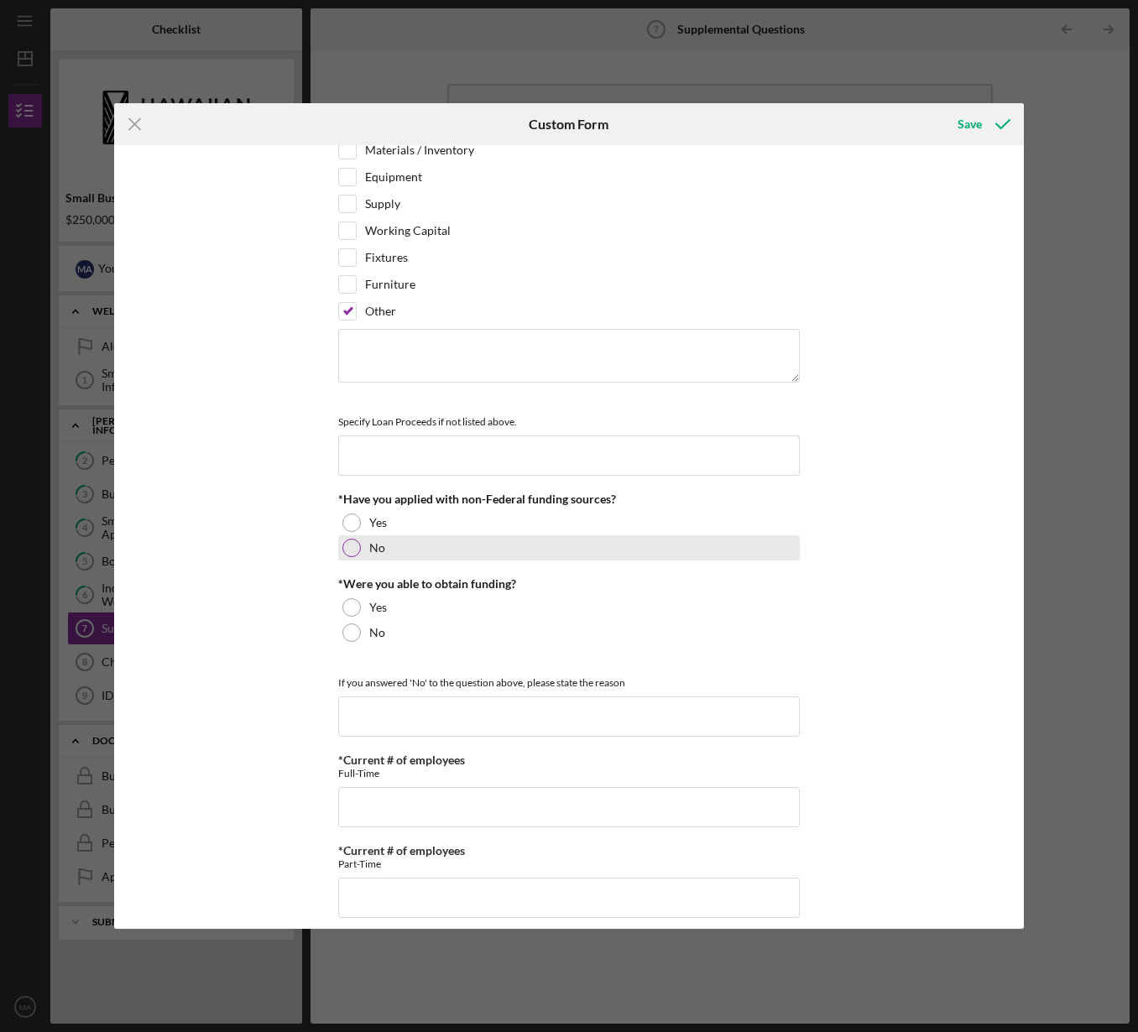
drag, startPoint x: 347, startPoint y: 546, endPoint x: 347, endPoint y: 588, distance: 42.0
click at [347, 546] on div at bounding box center [351, 548] width 18 height 18
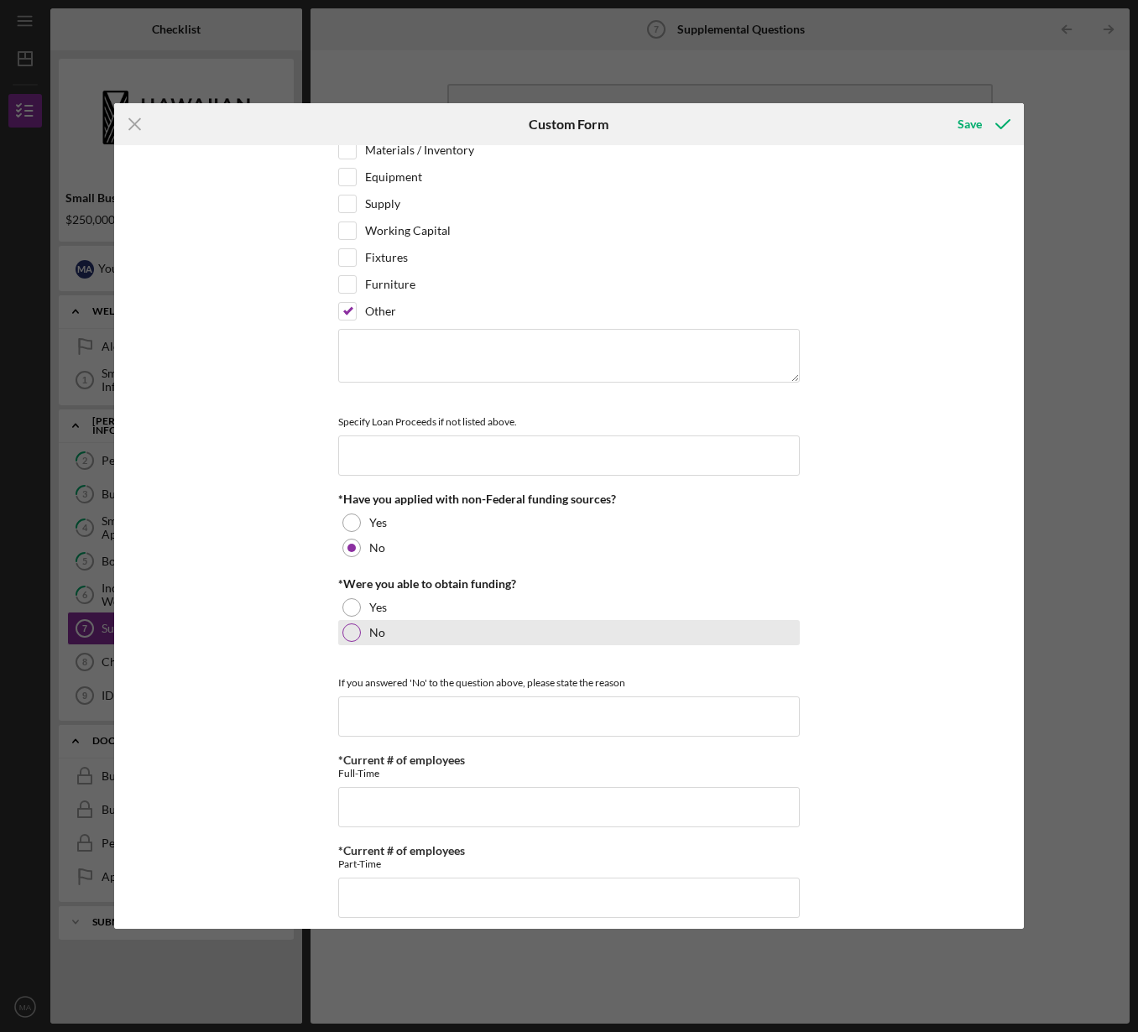
click at [351, 628] on div at bounding box center [351, 632] width 18 height 18
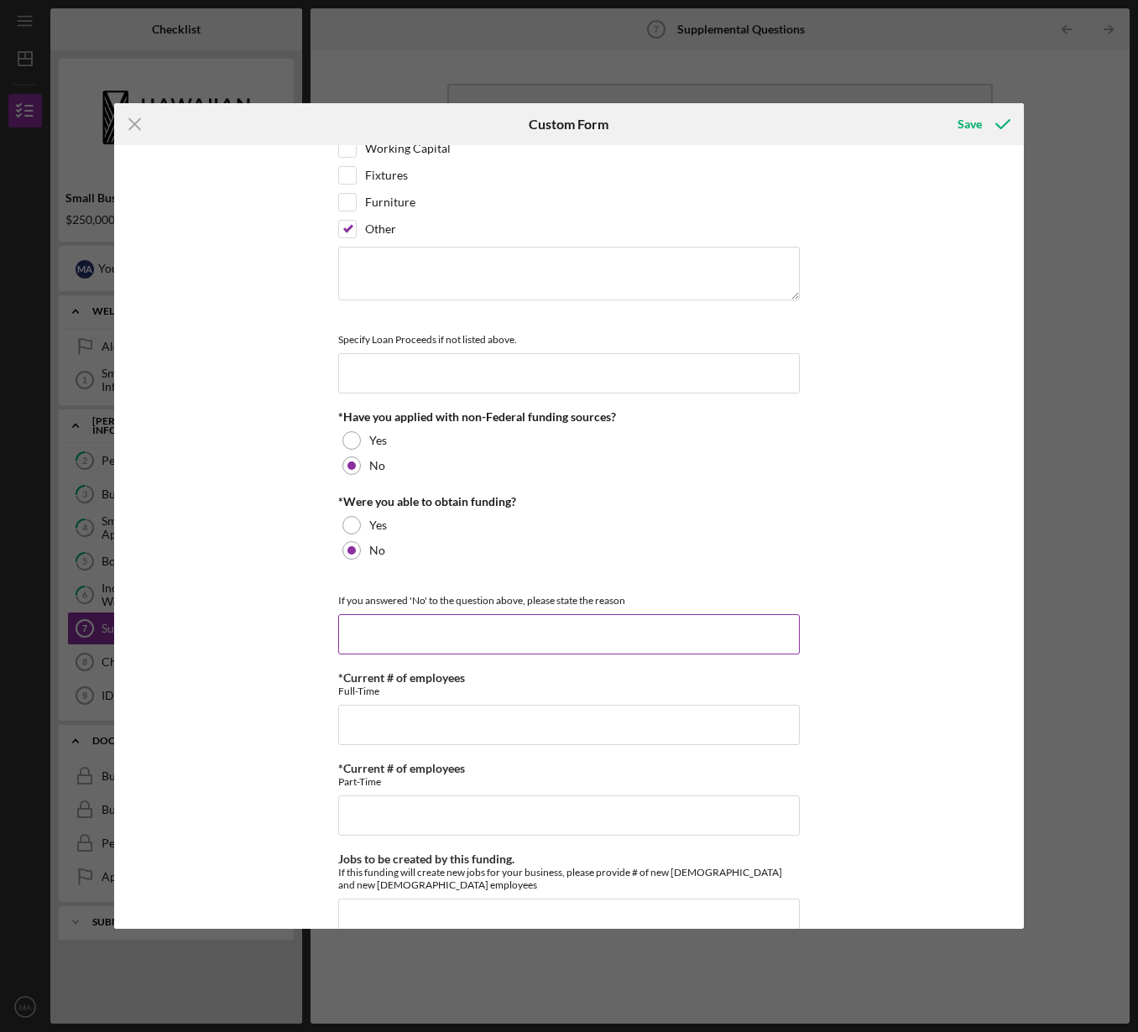
scroll to position [562, 0]
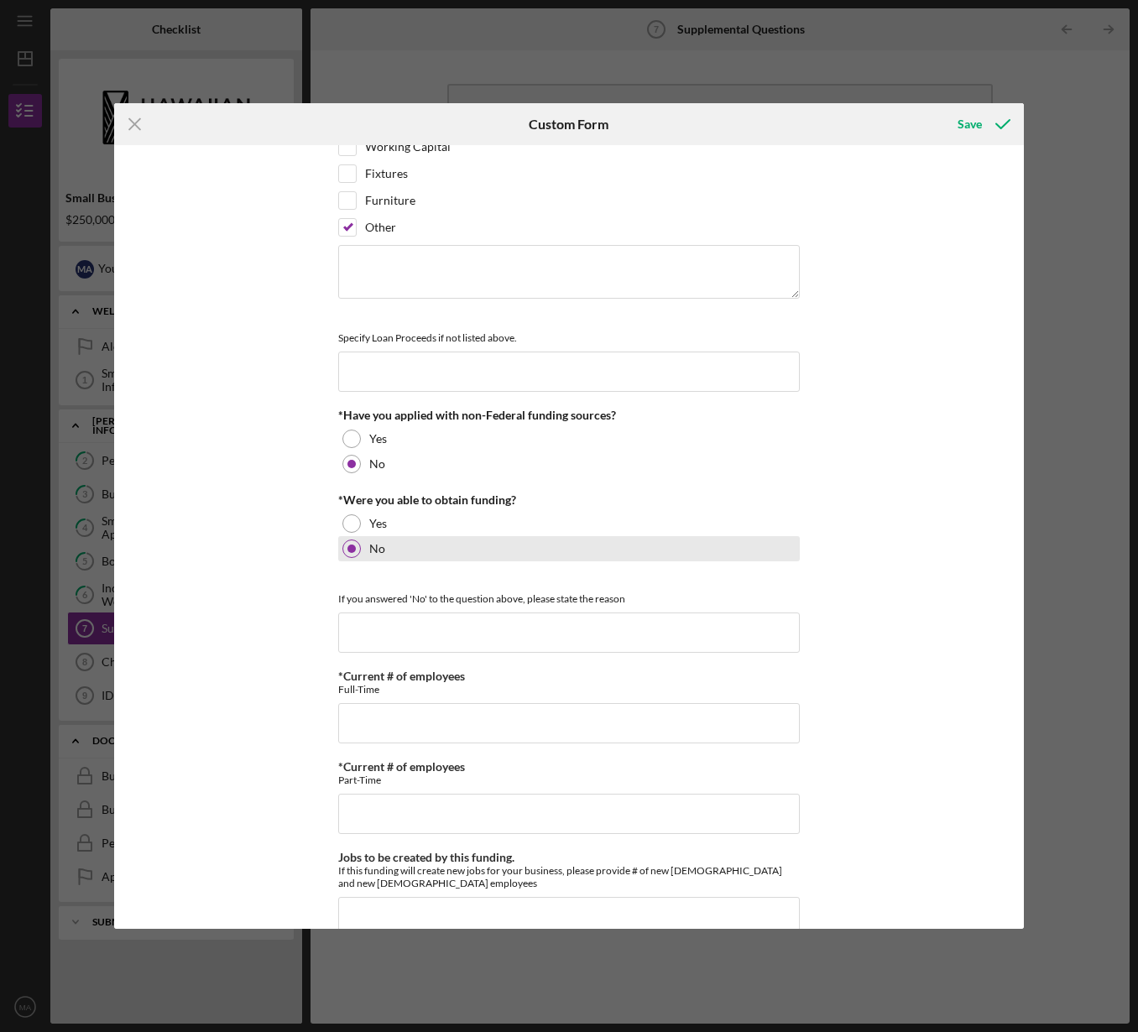
click at [348, 549] on div at bounding box center [351, 549] width 8 height 8
click at [357, 624] on input at bounding box center [569, 633] width 462 height 40
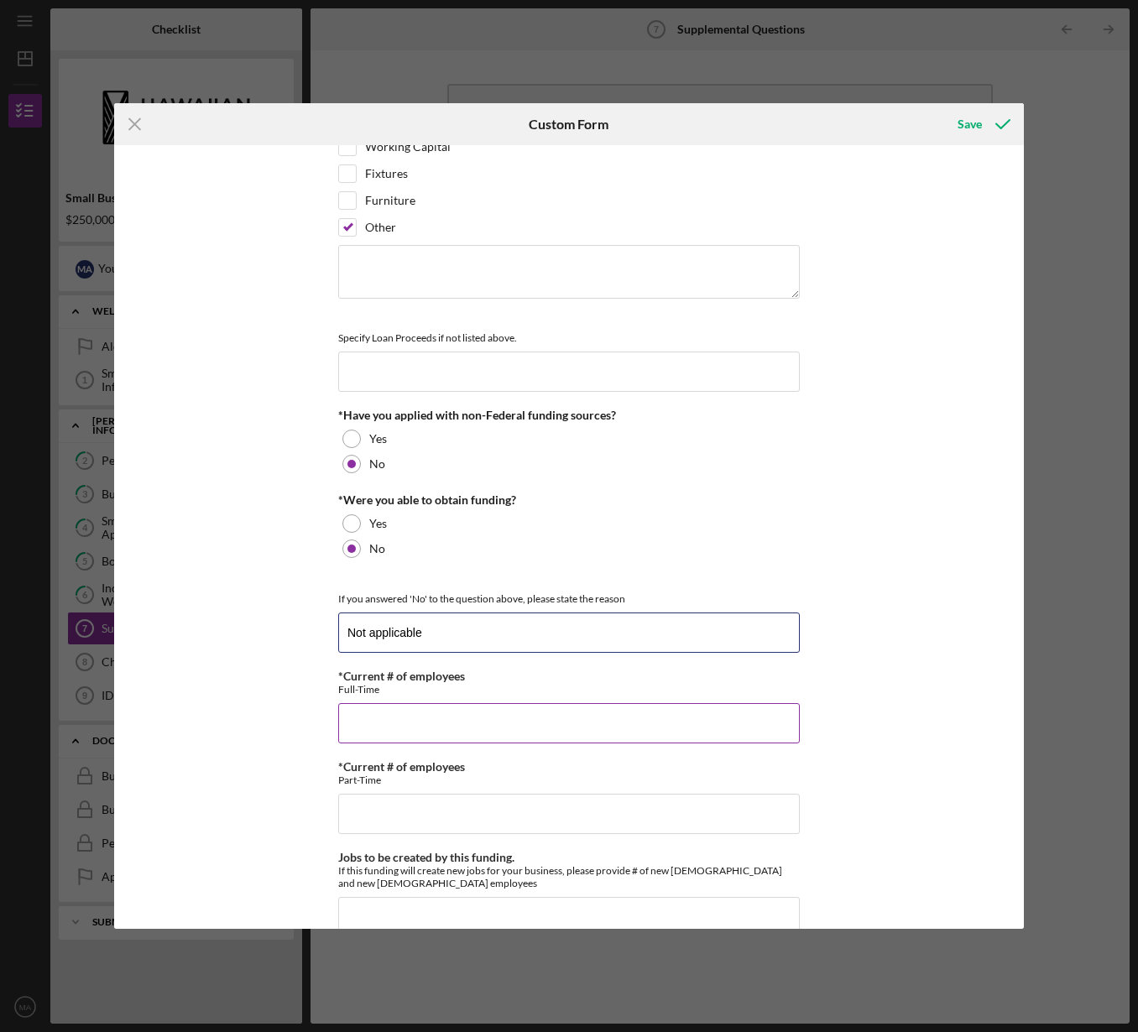
type input "Not applicable"
click at [363, 714] on input "*Current # of employees" at bounding box center [569, 723] width 462 height 40
type input "3"
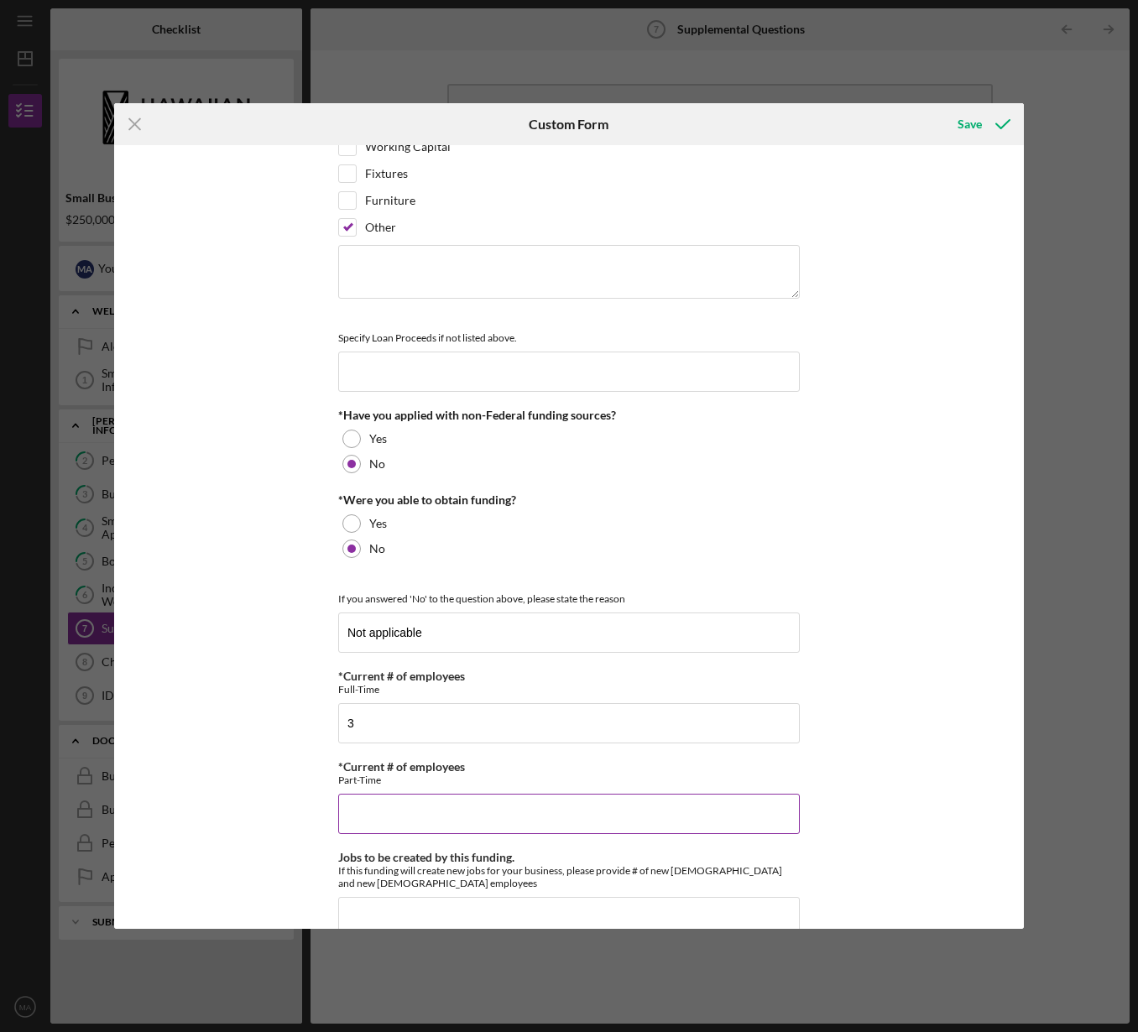
click at [382, 806] on input "*Current # of employees" at bounding box center [569, 814] width 462 height 40
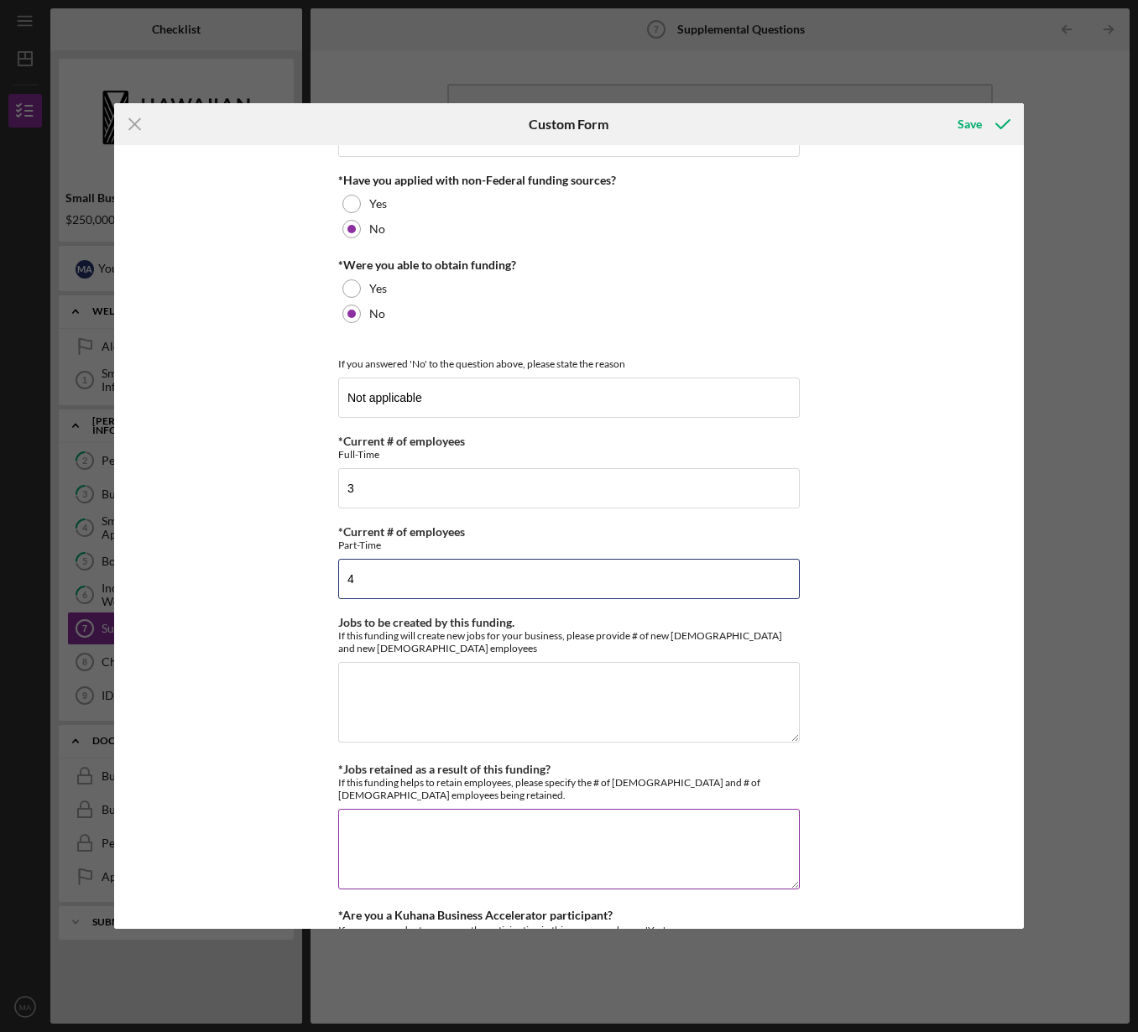
scroll to position [796, 0]
type input "4"
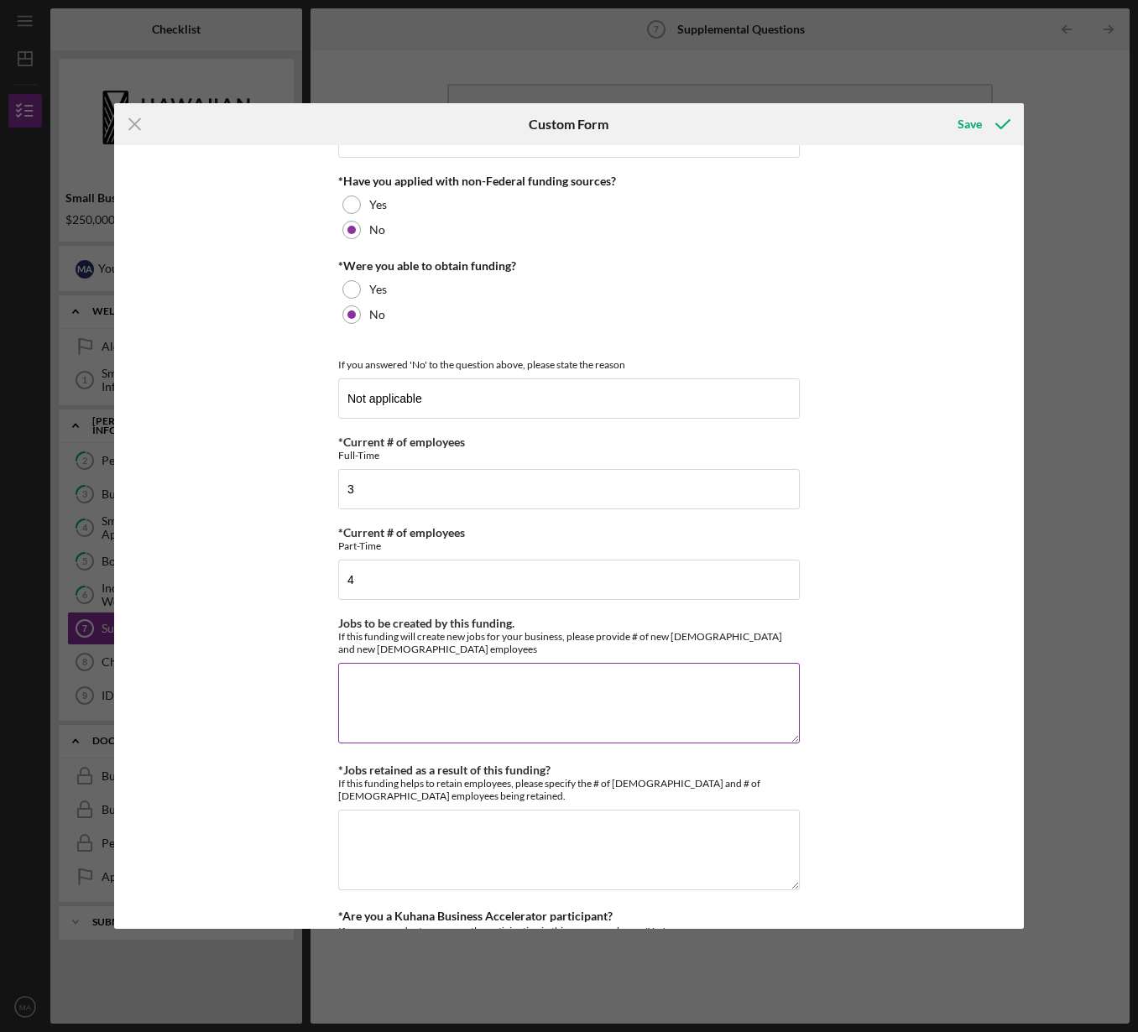
click at [357, 681] on textarea "Jobs to be created by this funding." at bounding box center [569, 703] width 462 height 81
paste textarea "N/A"
type textarea "N/A"
click at [387, 819] on textarea "*Jobs retained as a result of this funding?" at bounding box center [569, 850] width 462 height 81
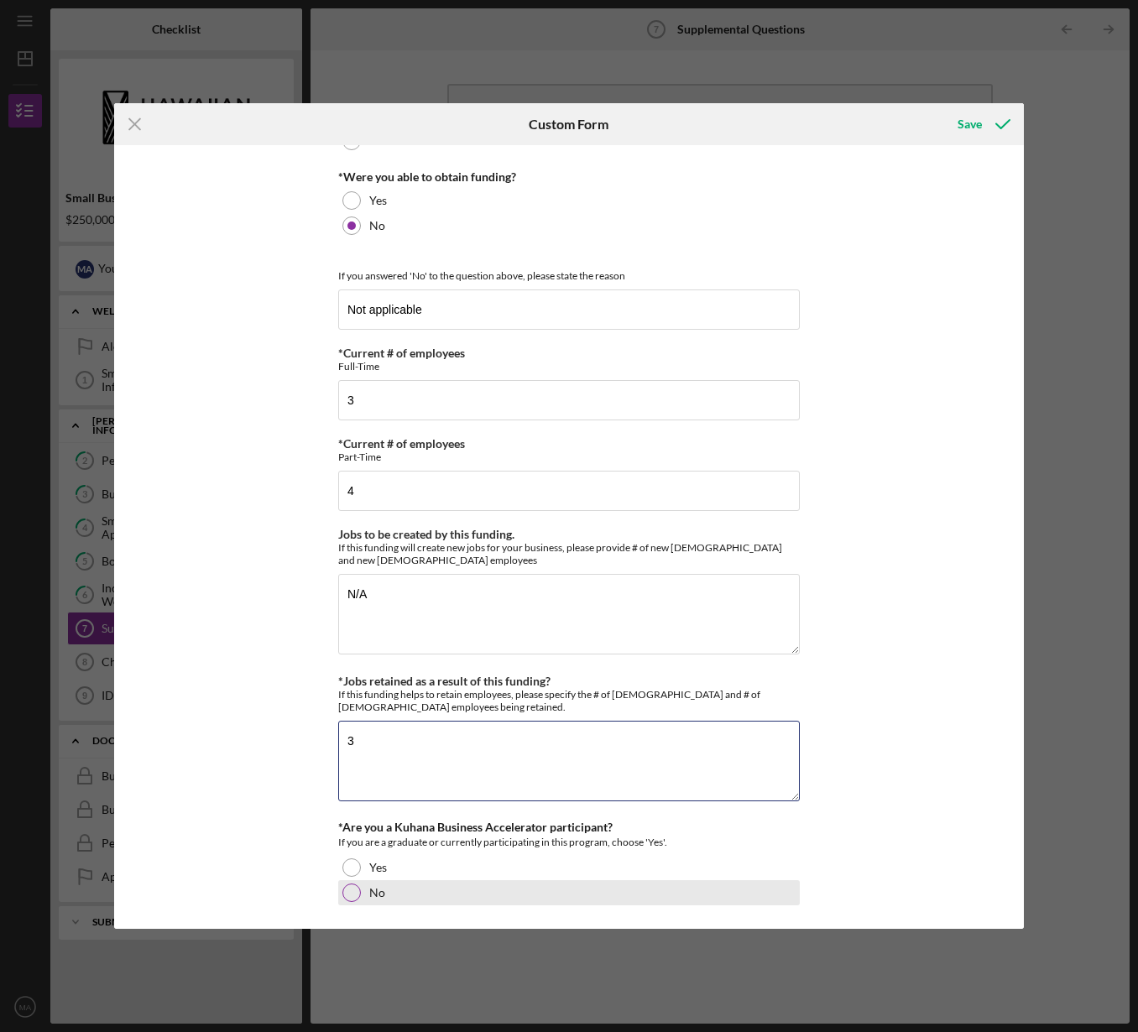
type textarea "3"
drag, startPoint x: 345, startPoint y: 893, endPoint x: 357, endPoint y: 892, distance: 11.8
click at [345, 893] on div at bounding box center [351, 893] width 18 height 18
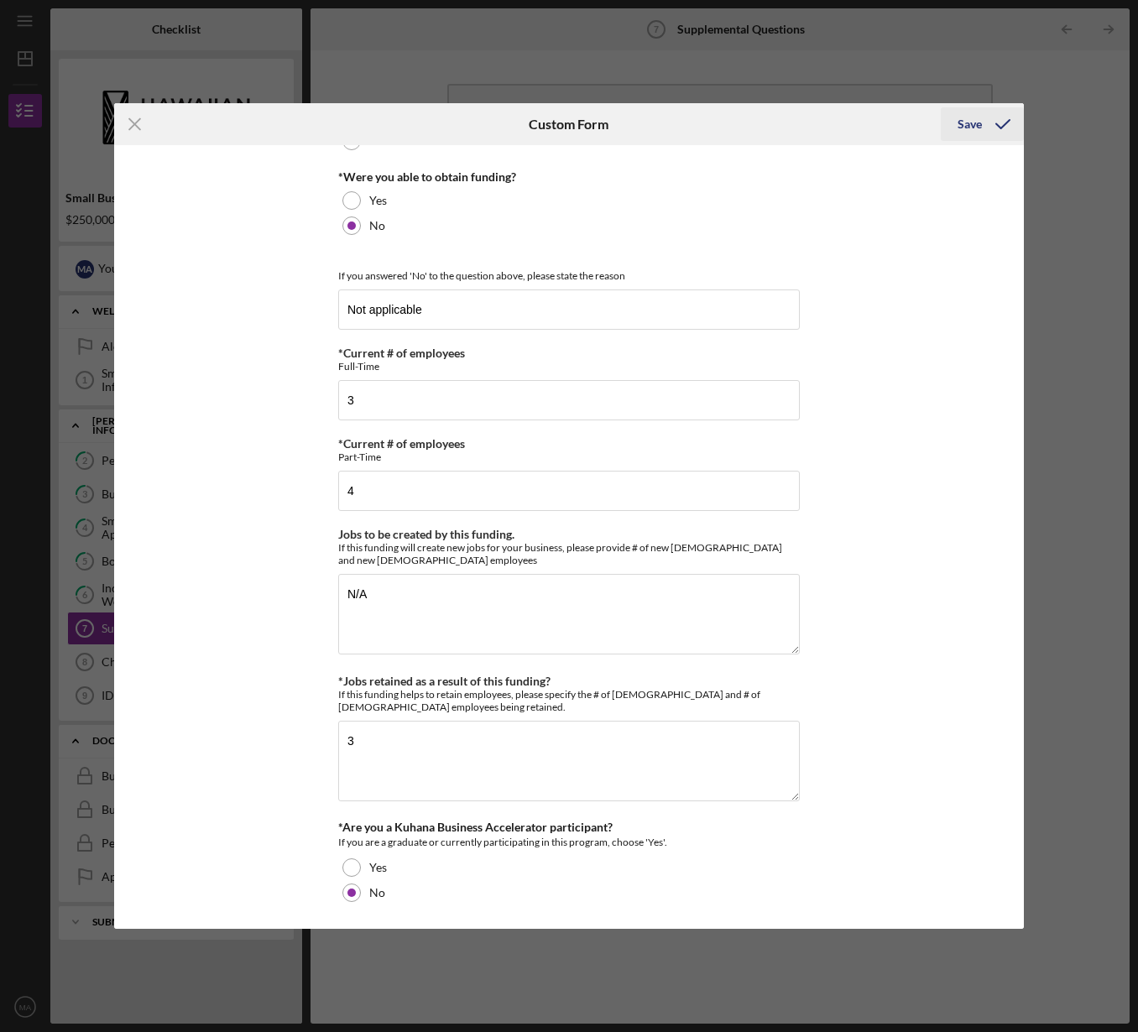
click at [965, 124] on div "Save" at bounding box center [969, 124] width 24 height 34
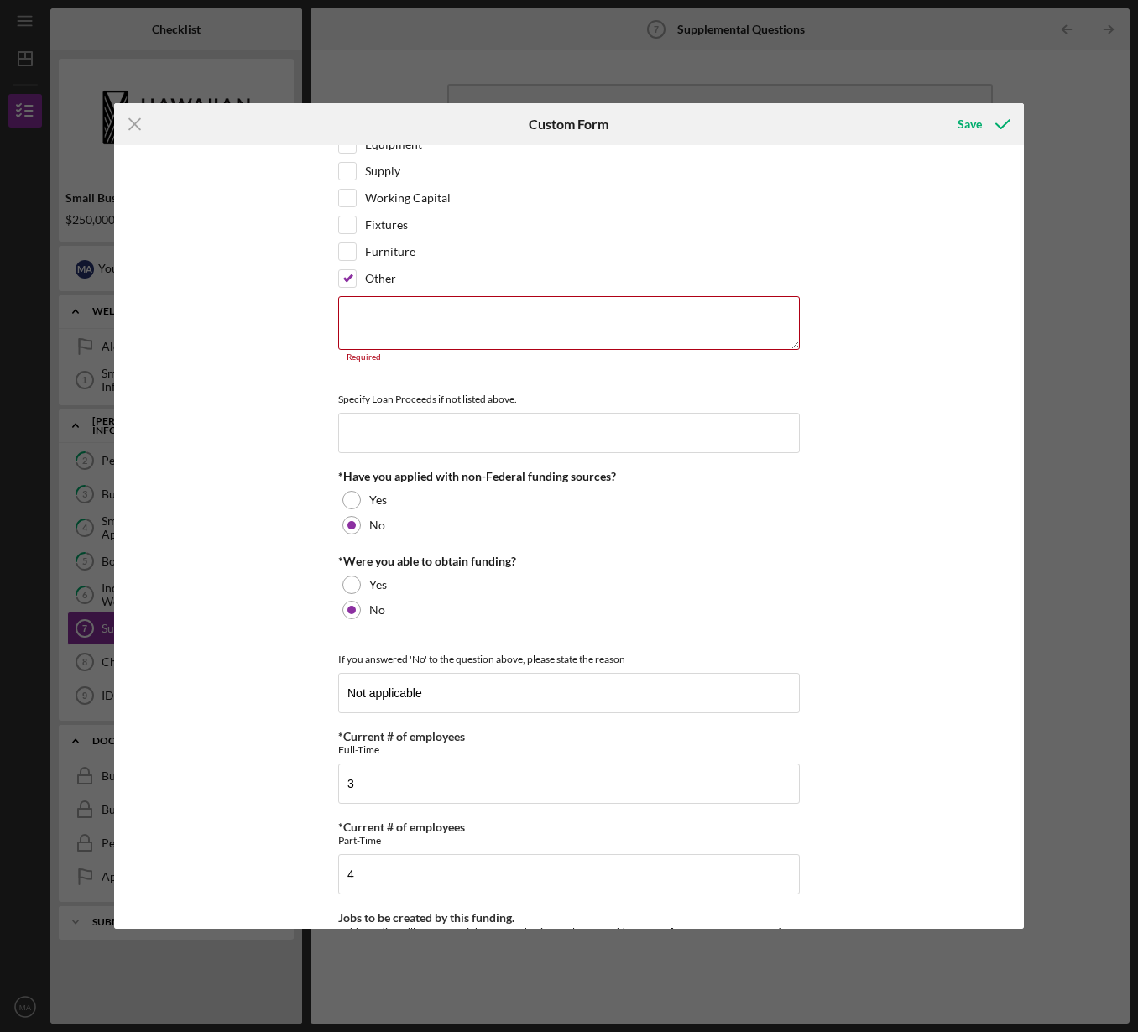
scroll to position [207, 0]
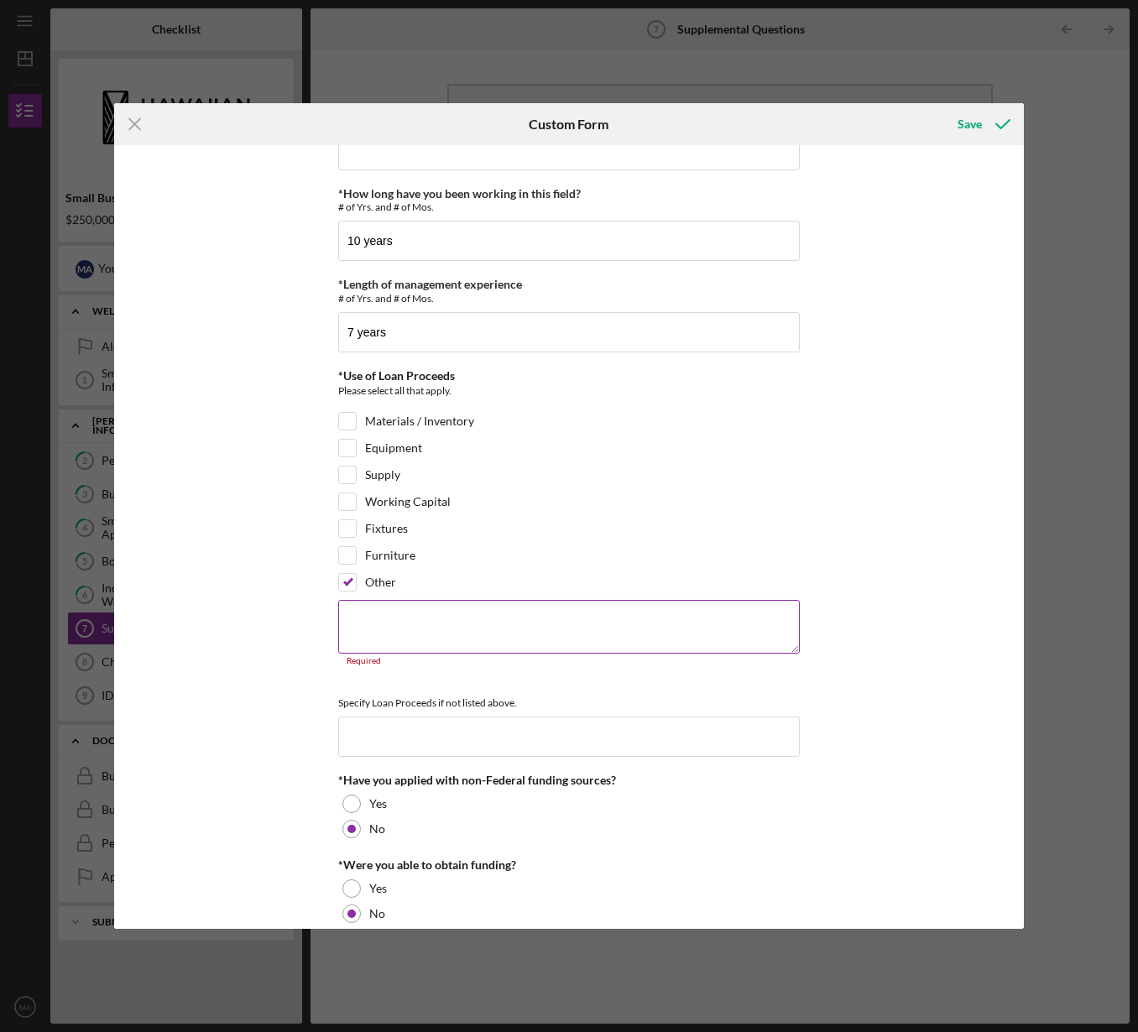
click at [378, 622] on textarea at bounding box center [569, 627] width 462 height 54
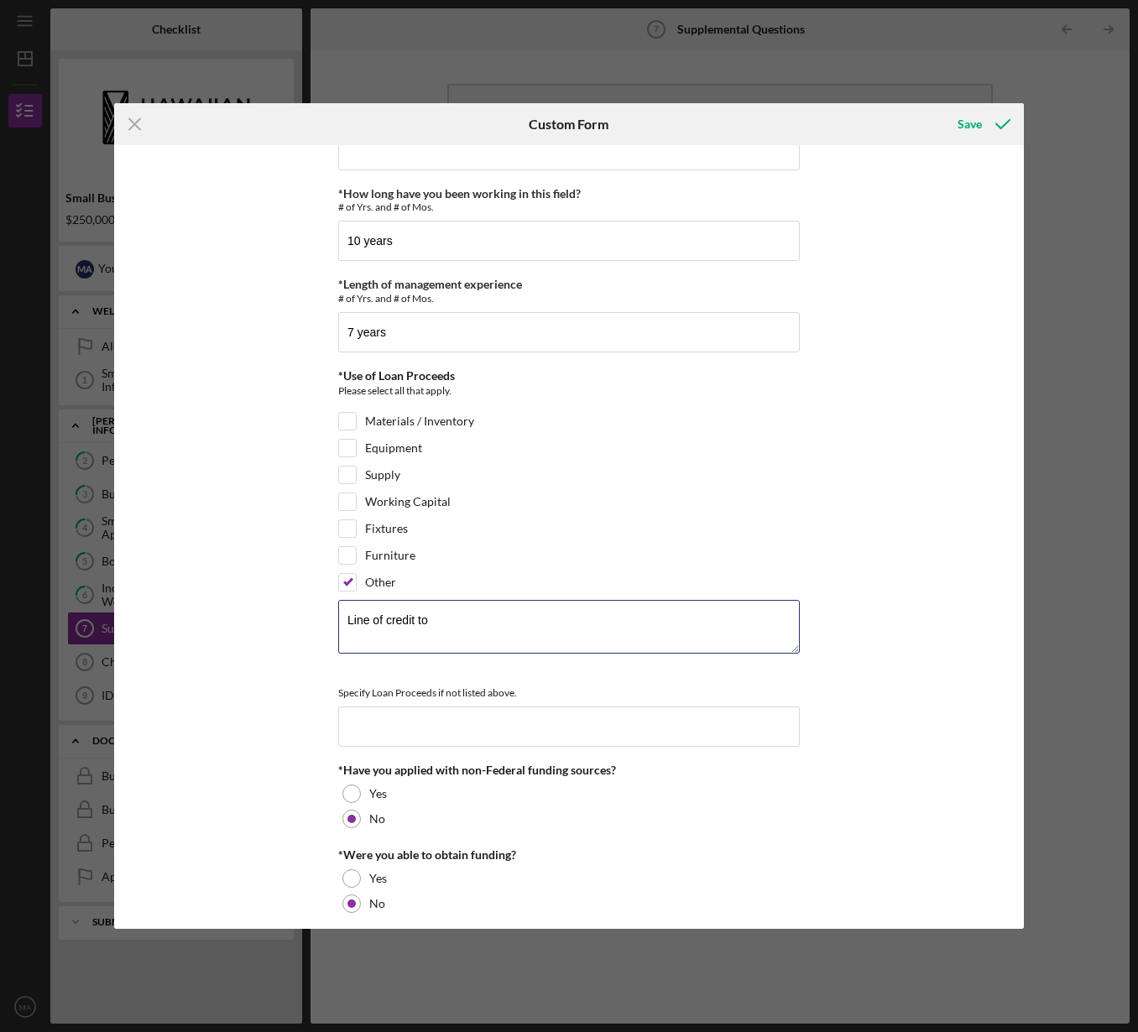
drag, startPoint x: 444, startPoint y: 618, endPoint x: 279, endPoint y: 605, distance: 165.0
click at [279, 605] on div "*Full Legal Name [PERSON_NAME] *Citizenship U.S. Citizen Other Citizenship othe…" at bounding box center [569, 537] width 910 height 784
paste textarea "Credit – Short-term operating line to bridge reimbursement-based grant funding …"
drag, startPoint x: 380, startPoint y: 639, endPoint x: 303, endPoint y: 629, distance: 77.9
click at [303, 629] on div "*Full Legal Name [PERSON_NAME] *Citizenship U.S. Citizen Other Citizenship othe…" at bounding box center [569, 537] width 910 height 784
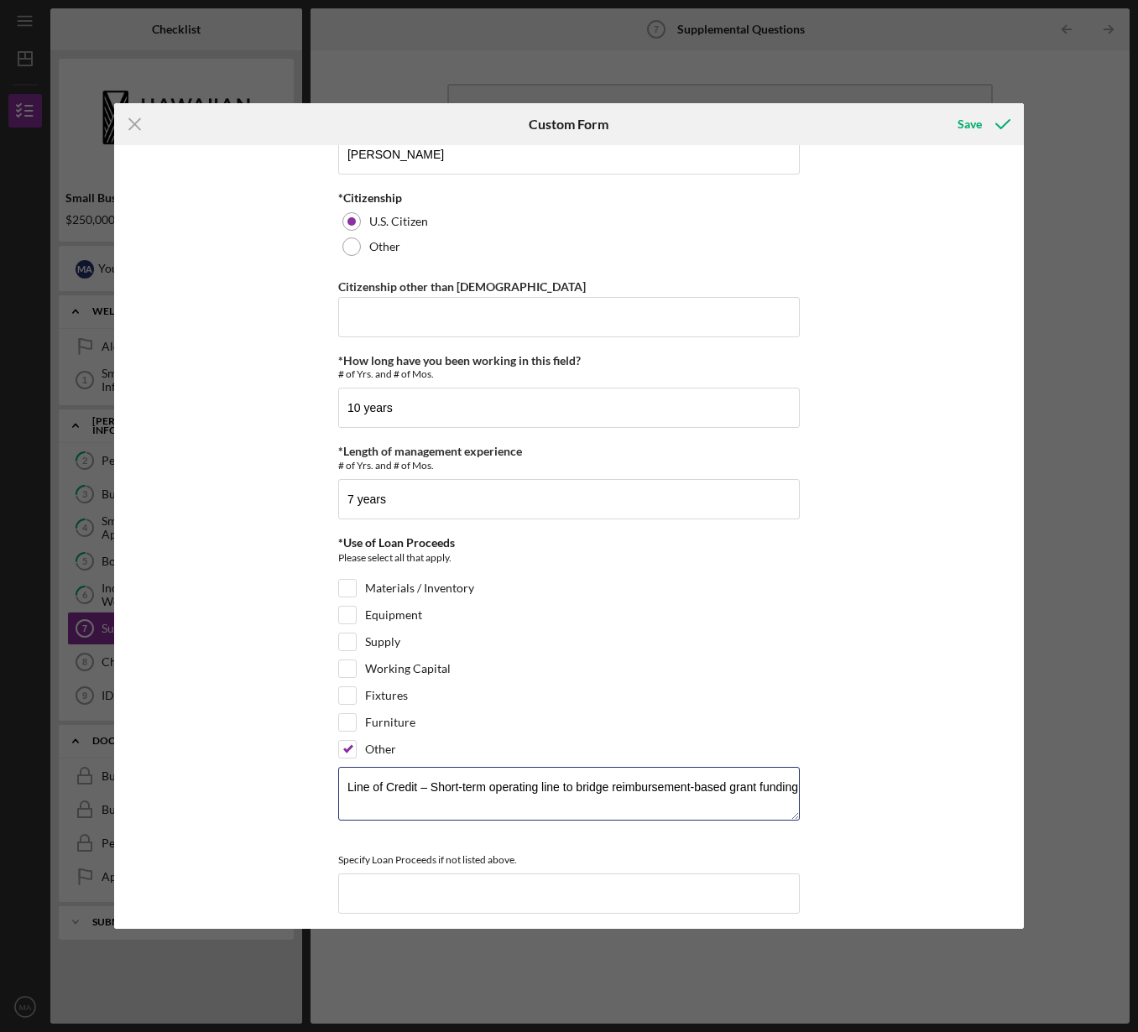
scroll to position [0, 0]
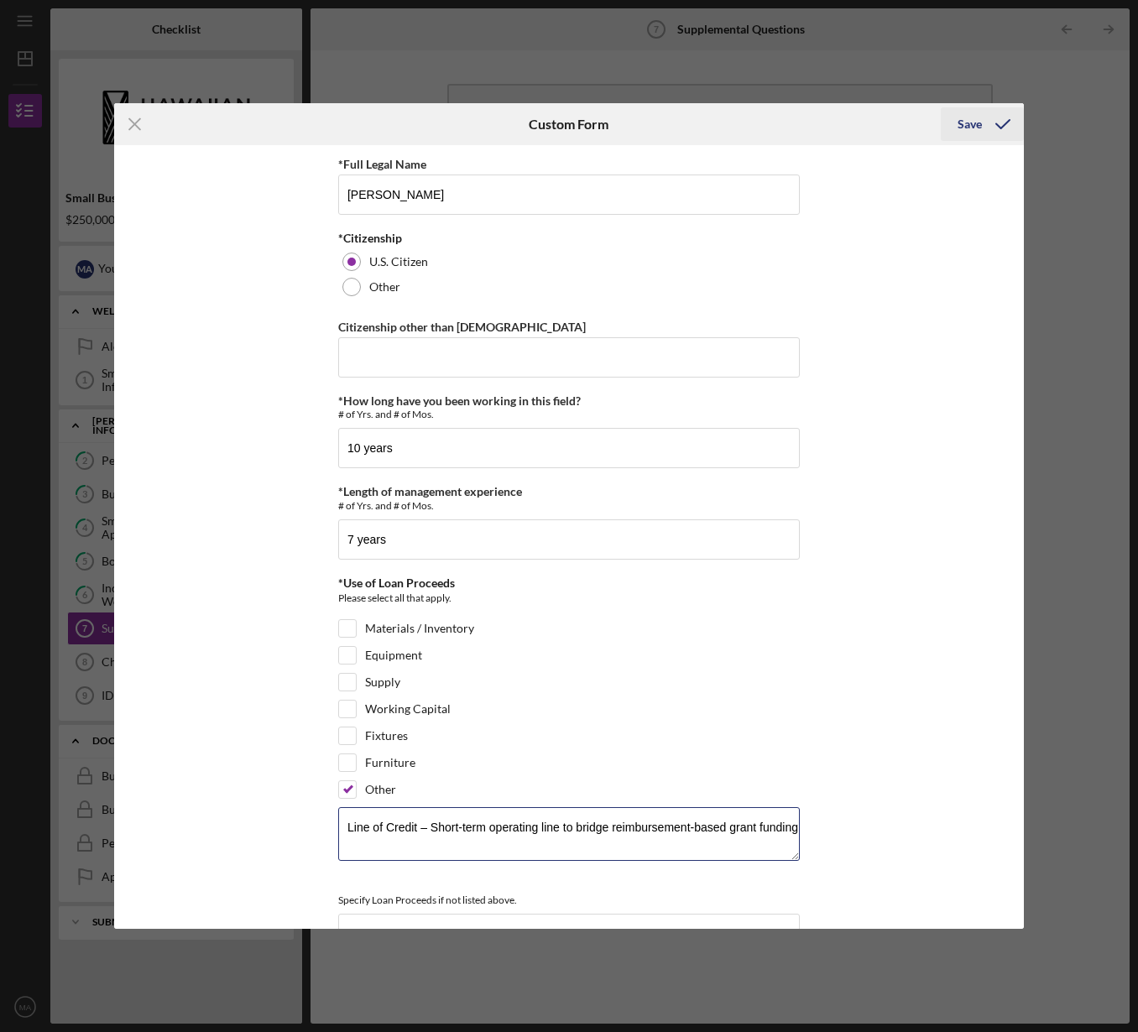
type textarea "Line of Credit – Short-term operating line to bridge reimbursement-based grant …"
click at [976, 120] on div "Save" at bounding box center [969, 124] width 24 height 34
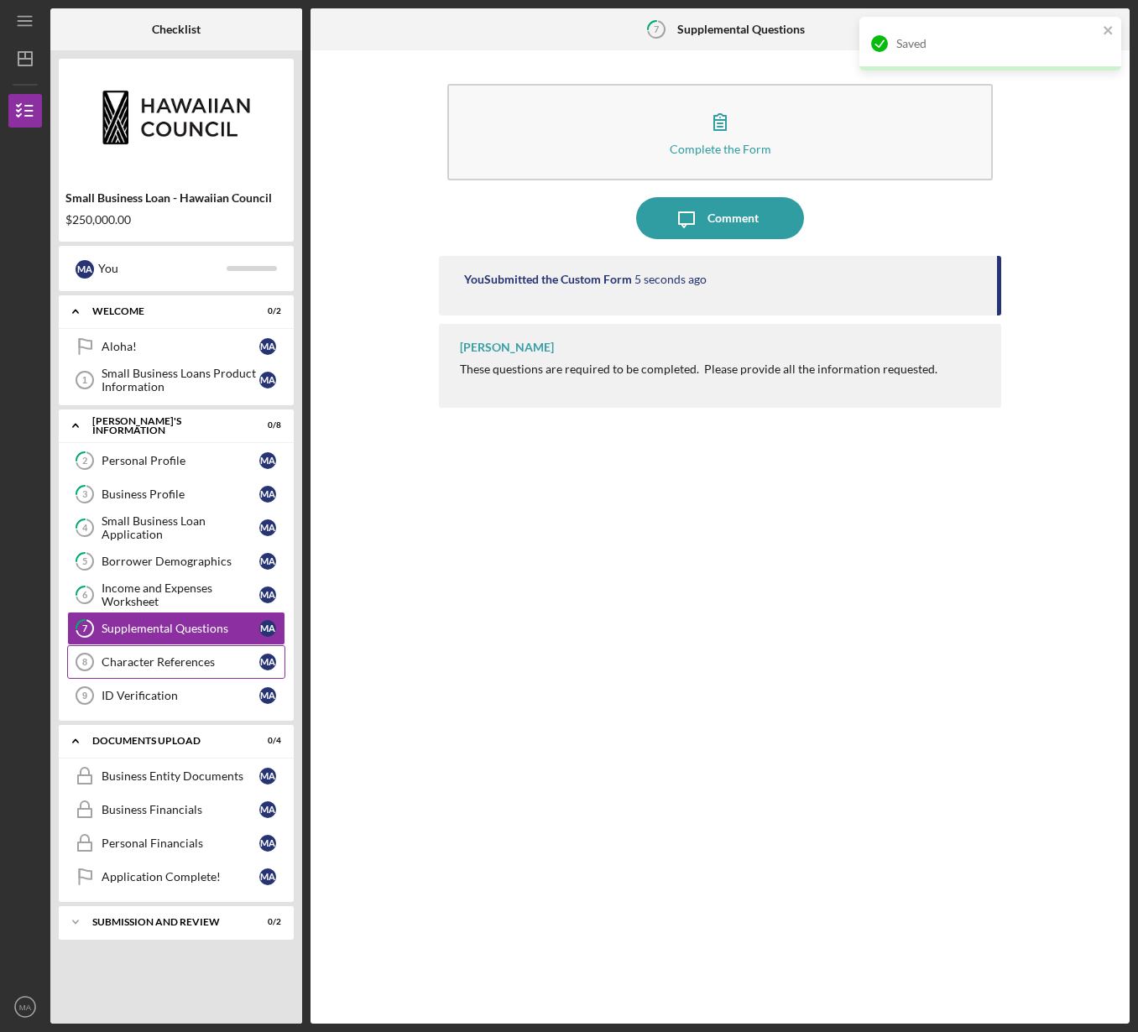
click at [151, 666] on div "Character References" at bounding box center [181, 661] width 158 height 13
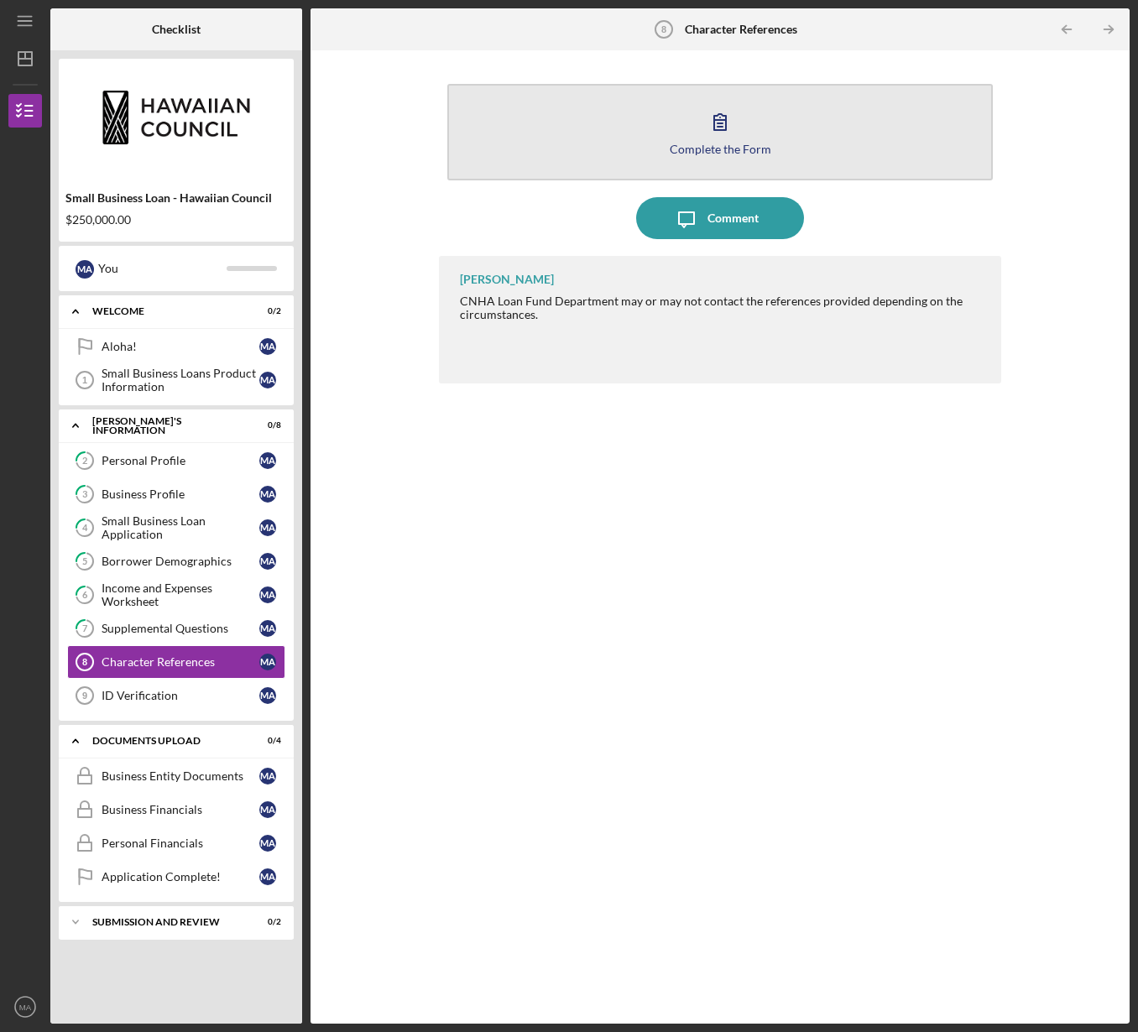
click at [731, 149] on div "Complete the Form" at bounding box center [721, 149] width 102 height 13
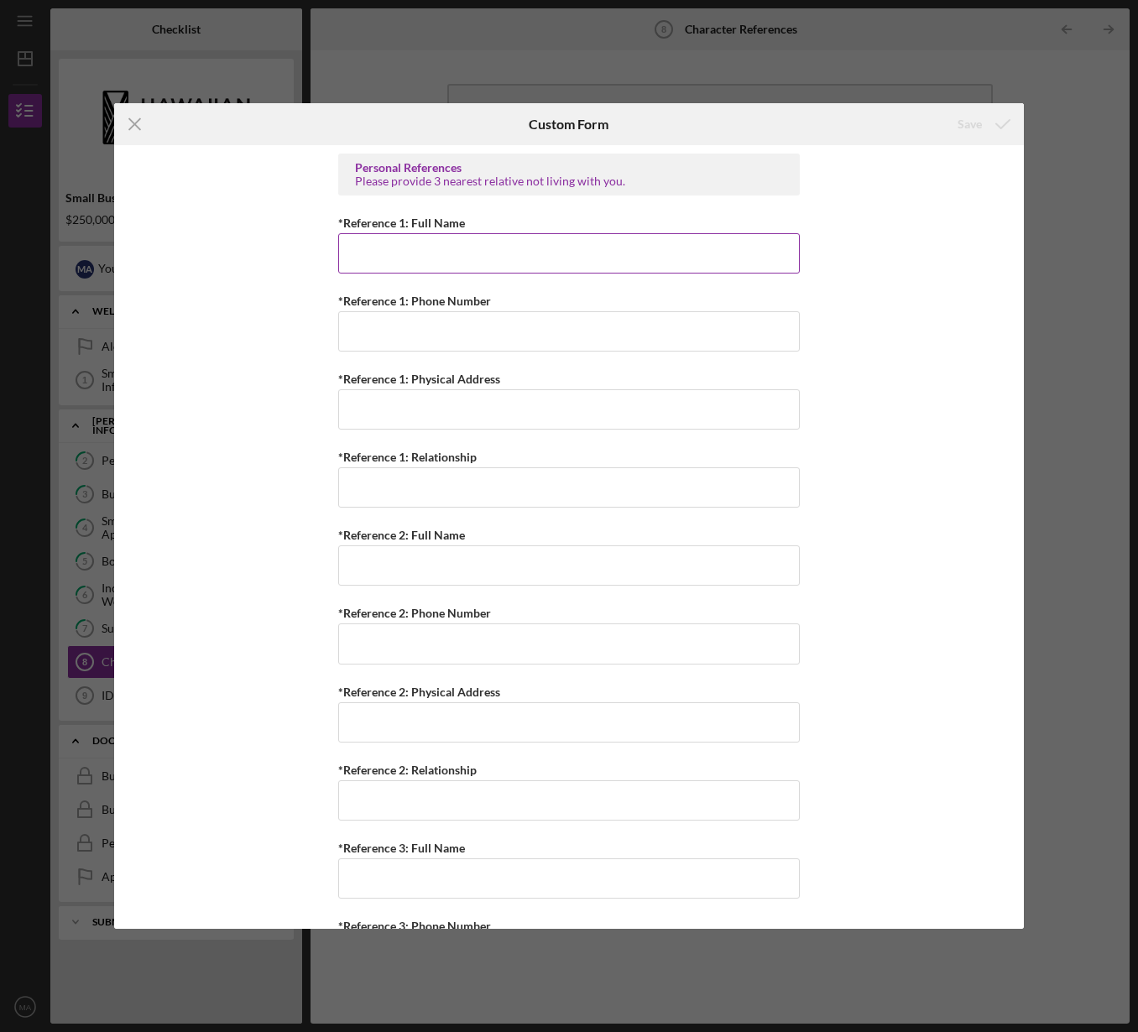
click at [471, 244] on input "*Reference 1: Full Name" at bounding box center [569, 253] width 462 height 40
click at [543, 258] on input "*Reference 1: Full Name" at bounding box center [569, 253] width 462 height 40
type input "[PERSON_NAME]"
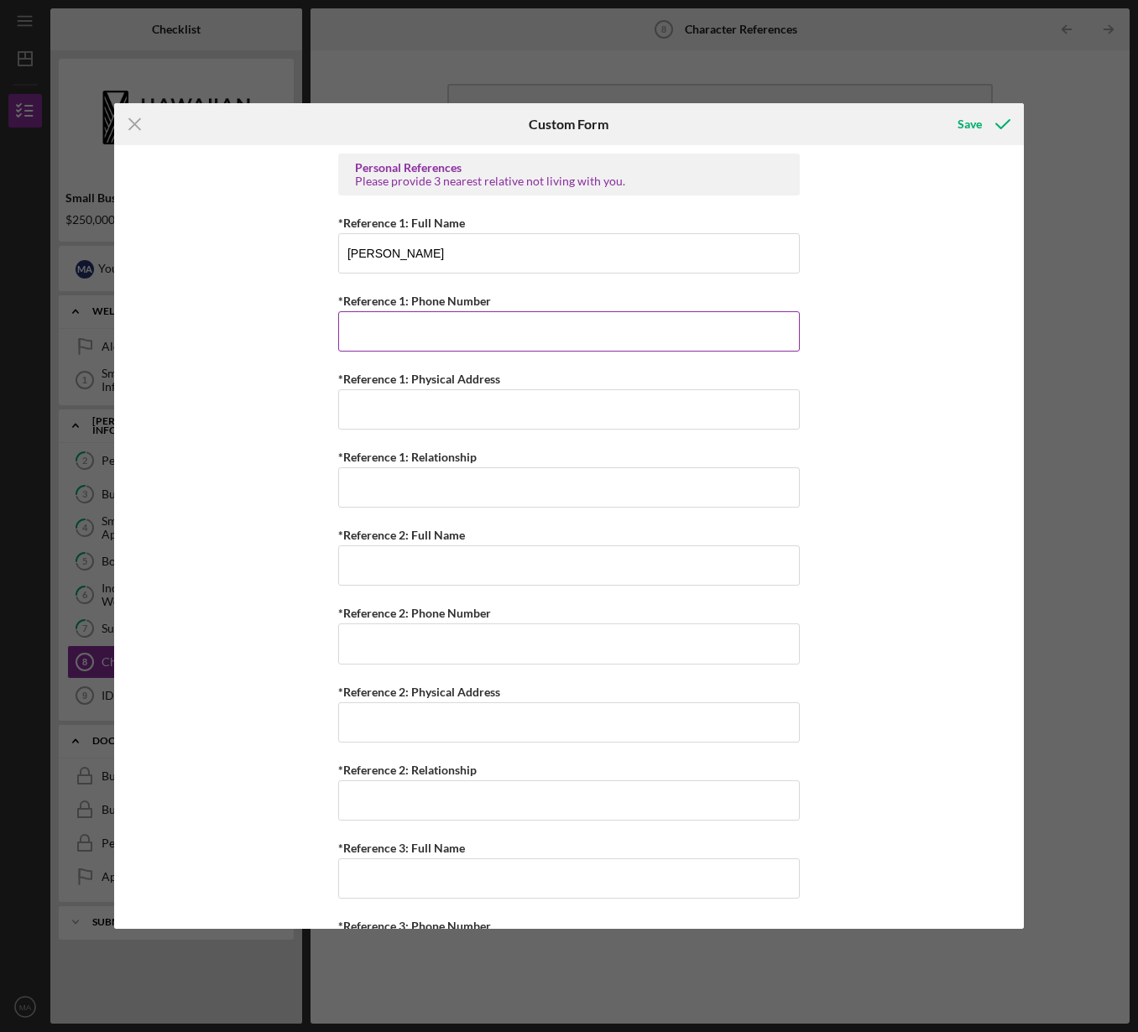
click at [529, 311] on input "*Reference 1: Phone Number" at bounding box center [569, 331] width 462 height 40
paste input "80) 830-6359"
click at [355, 335] on input "[PHONE_NUMBER]" at bounding box center [569, 331] width 462 height 40
click at [436, 328] on input "(808) 306-359#" at bounding box center [569, 331] width 462 height 40
type input "[PHONE_NUMBER]"
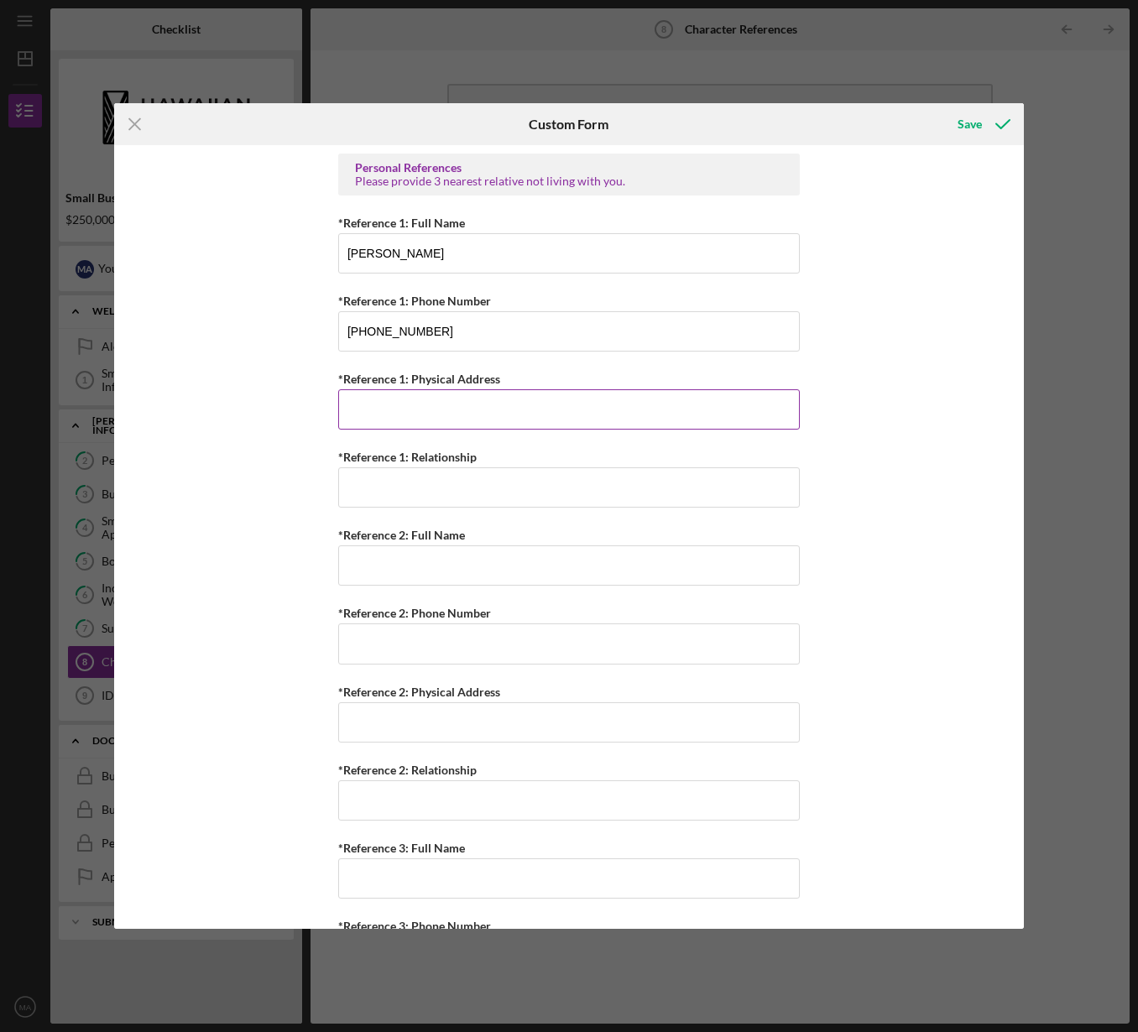
click at [410, 403] on input "*Reference 1: Physical Address" at bounding box center [569, 409] width 462 height 40
drag, startPoint x: 458, startPoint y: 413, endPoint x: 322, endPoint y: 414, distance: 135.9
click at [322, 414] on div "Personal References Please provide 3 nearest relative not living with you. *Ref…" at bounding box center [569, 537] width 910 height 784
type input "Board of director"
click at [474, 493] on input "*Reference 1: Relationship" at bounding box center [569, 487] width 462 height 40
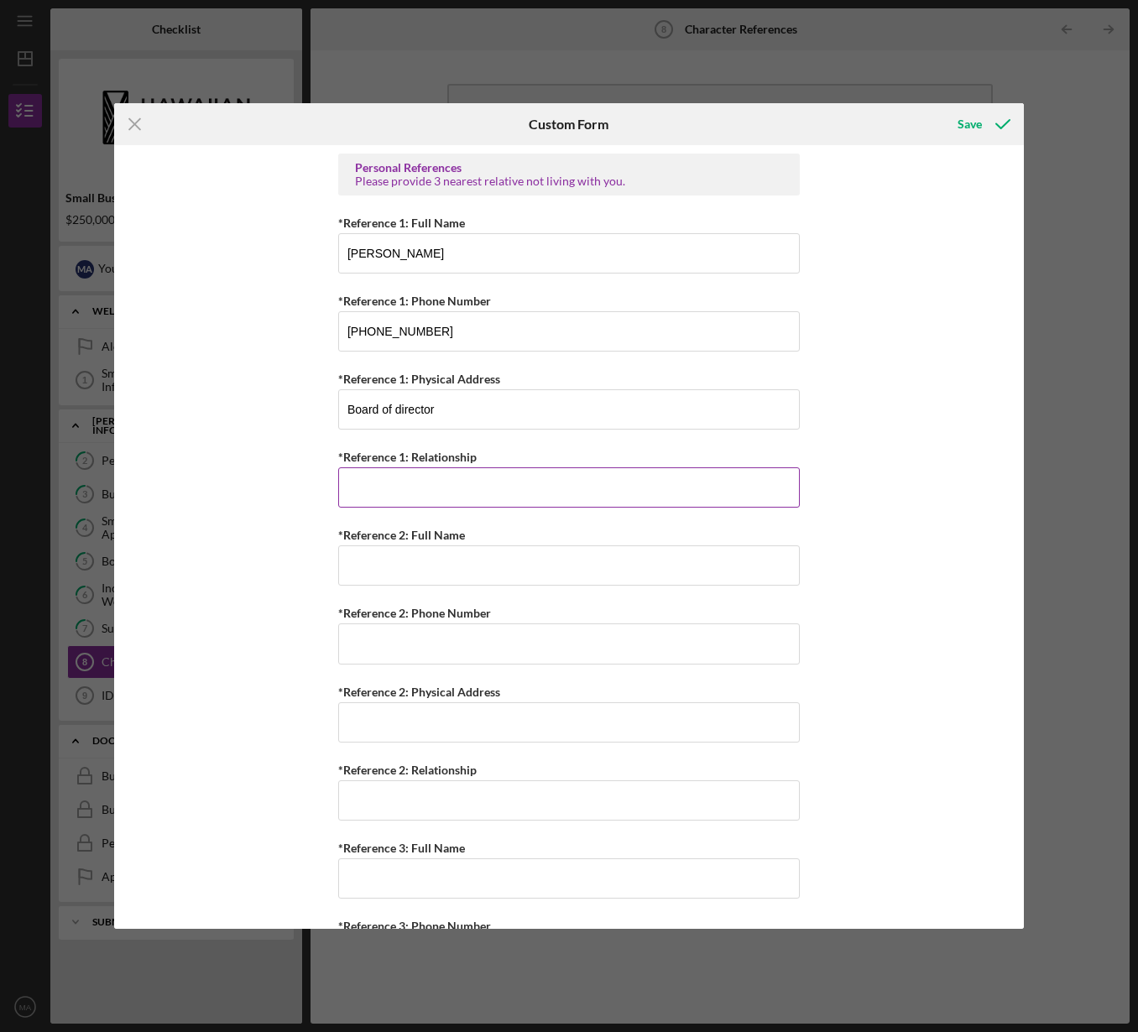
paste input "Board of director"
type input "Board of director"
click at [416, 563] on input "*Reference 2: Full Name" at bounding box center [569, 565] width 462 height 40
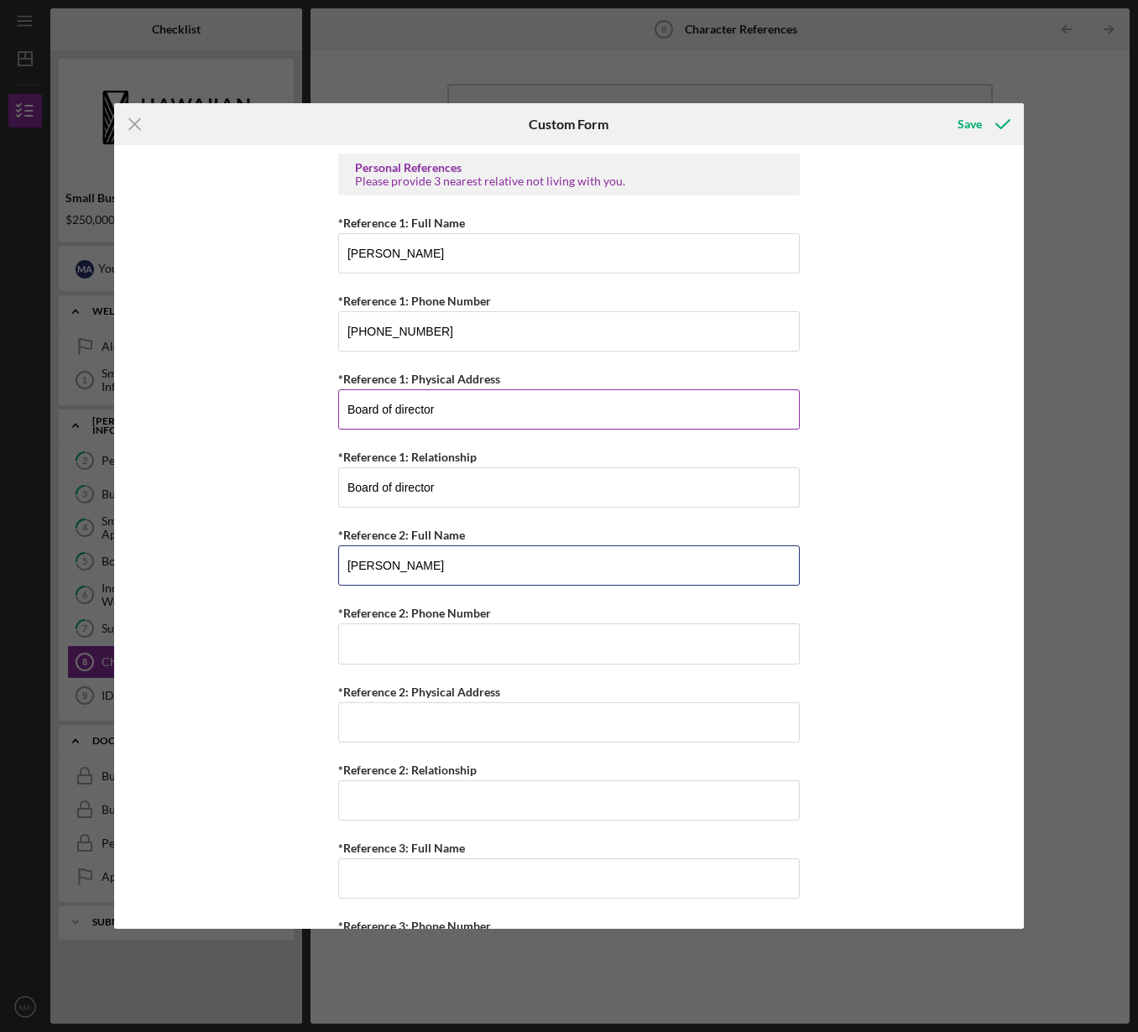
type input "[PERSON_NAME]"
drag, startPoint x: 460, startPoint y: 409, endPoint x: 270, endPoint y: 402, distance: 189.8
click at [270, 402] on div "Personal References Please provide 3 nearest relative not living with you. *Ref…" at bounding box center [569, 537] width 910 height 784
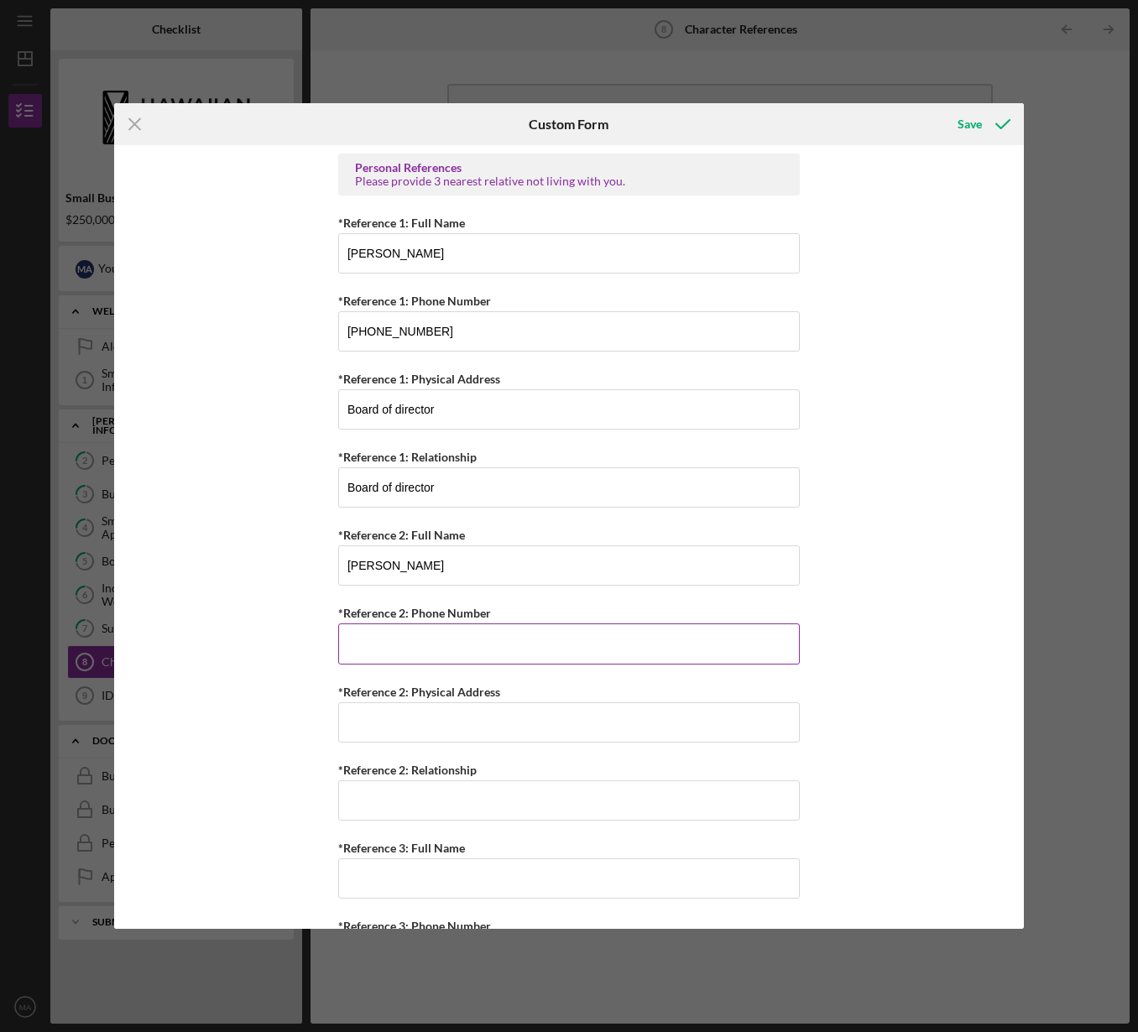
click at [426, 630] on input "*Reference 2: Phone Number" at bounding box center [569, 643] width 462 height 40
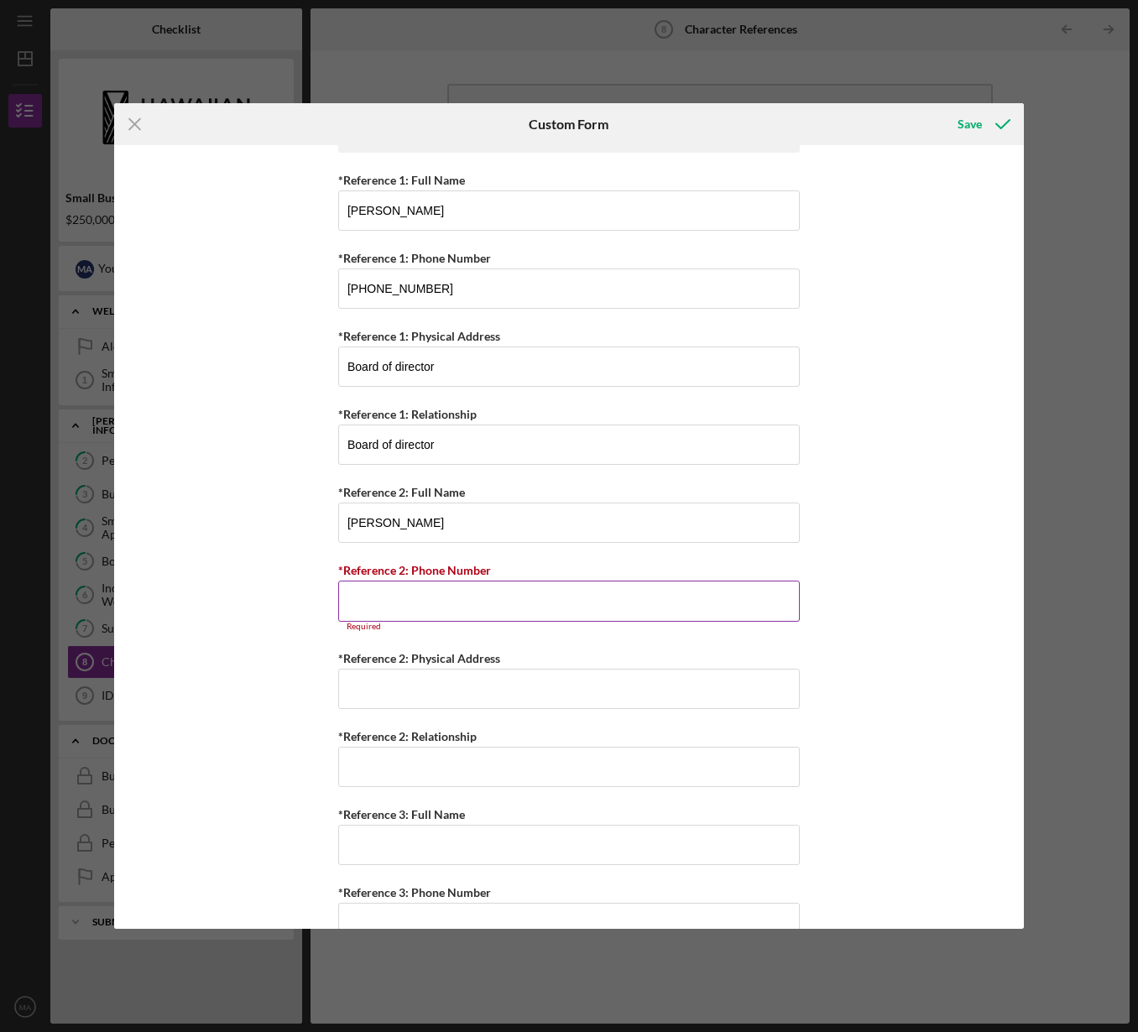
drag, startPoint x: 429, startPoint y: 603, endPoint x: 441, endPoint y: 601, distance: 11.9
click at [429, 601] on input "*Reference 2: Phone Number" at bounding box center [569, 601] width 462 height 40
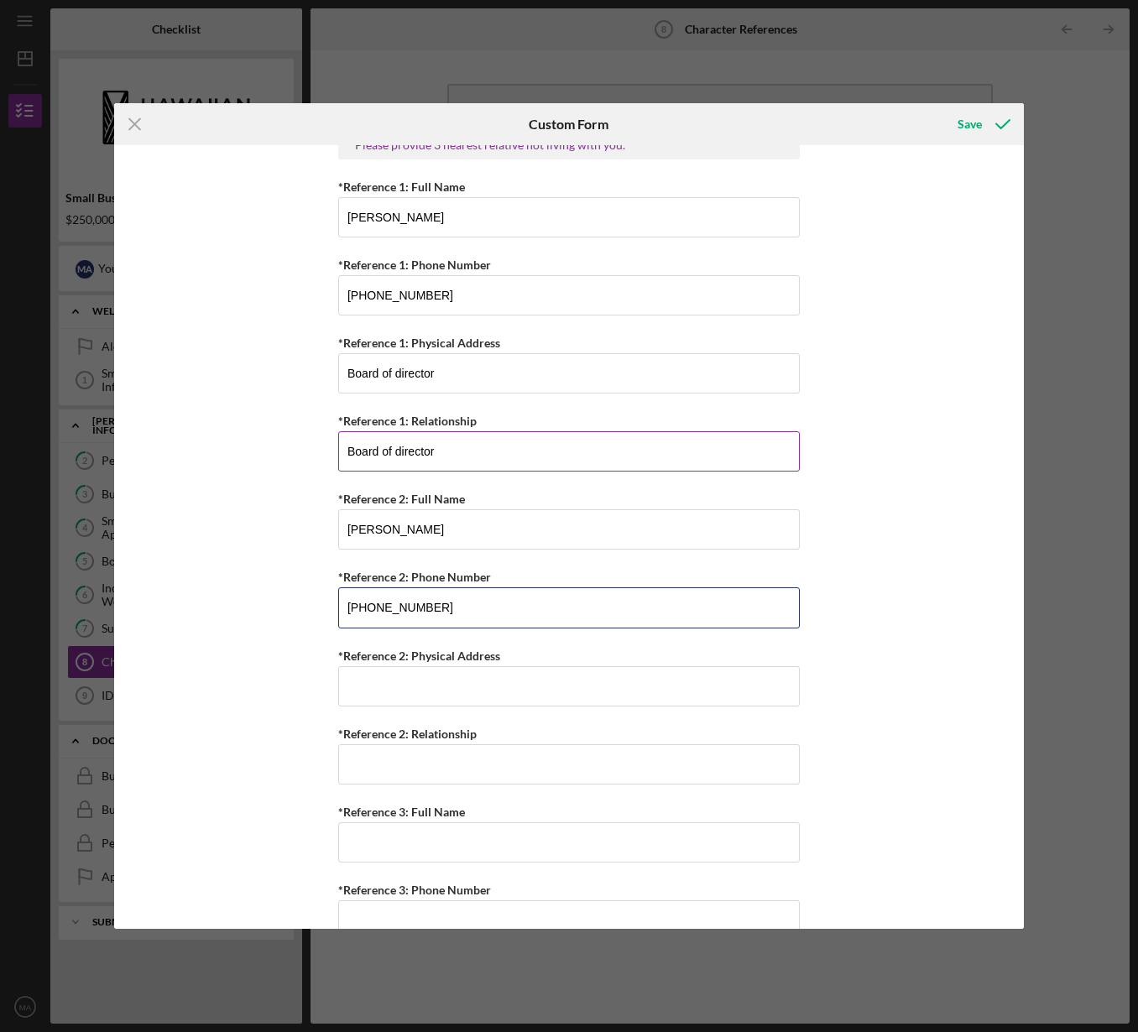
type input "[PHONE_NUMBER]"
drag, startPoint x: 446, startPoint y: 455, endPoint x: 298, endPoint y: 451, distance: 147.7
click at [298, 451] on div "Personal References Please provide 3 nearest relative not living with you. *Ref…" at bounding box center [569, 537] width 910 height 784
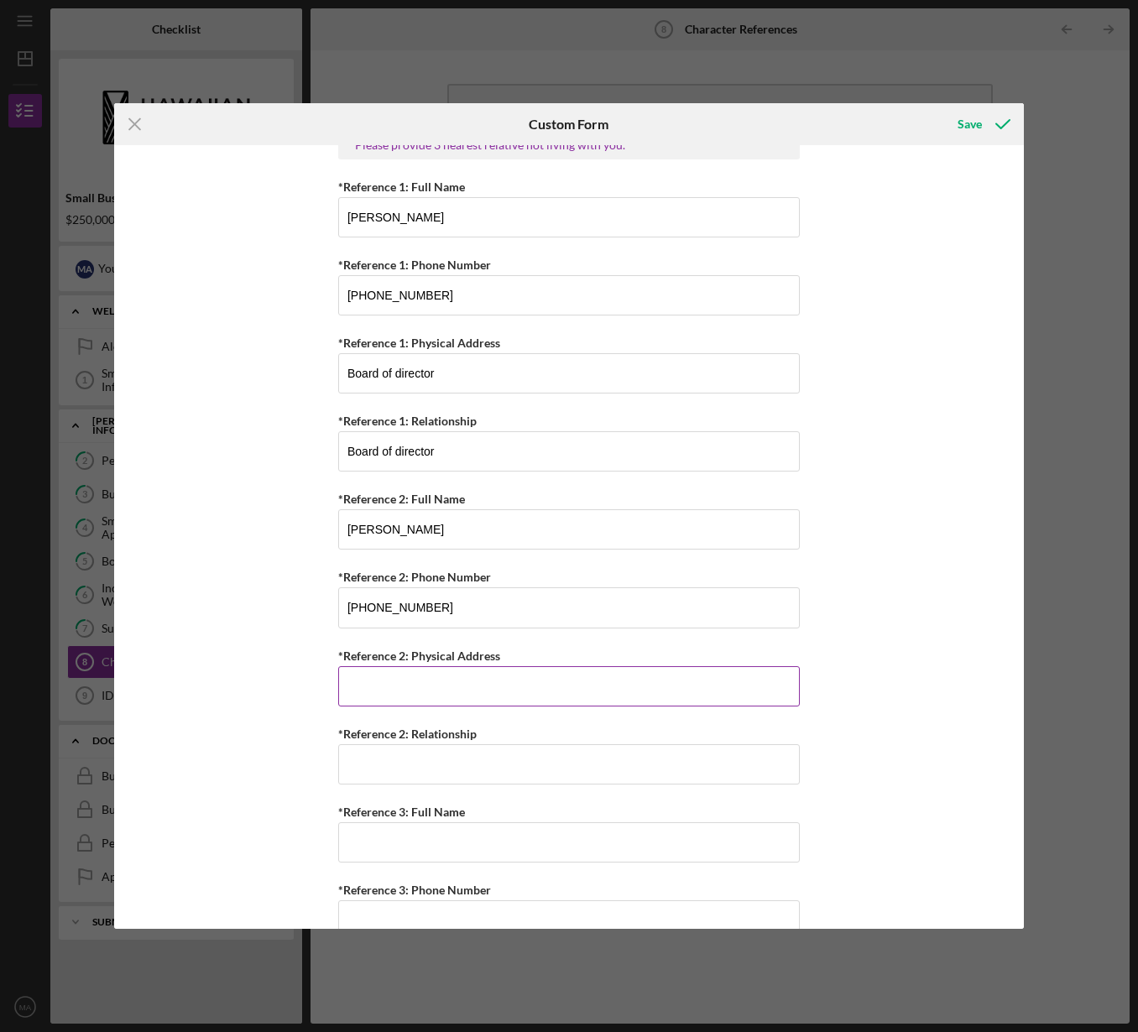
click at [378, 693] on input "*Reference 2: Physical Address" at bounding box center [569, 686] width 462 height 40
paste input "Board of director"
type input "Board of director"
click at [407, 762] on input "*Reference 2: Relationship" at bounding box center [569, 764] width 462 height 40
paste input "Board of director"
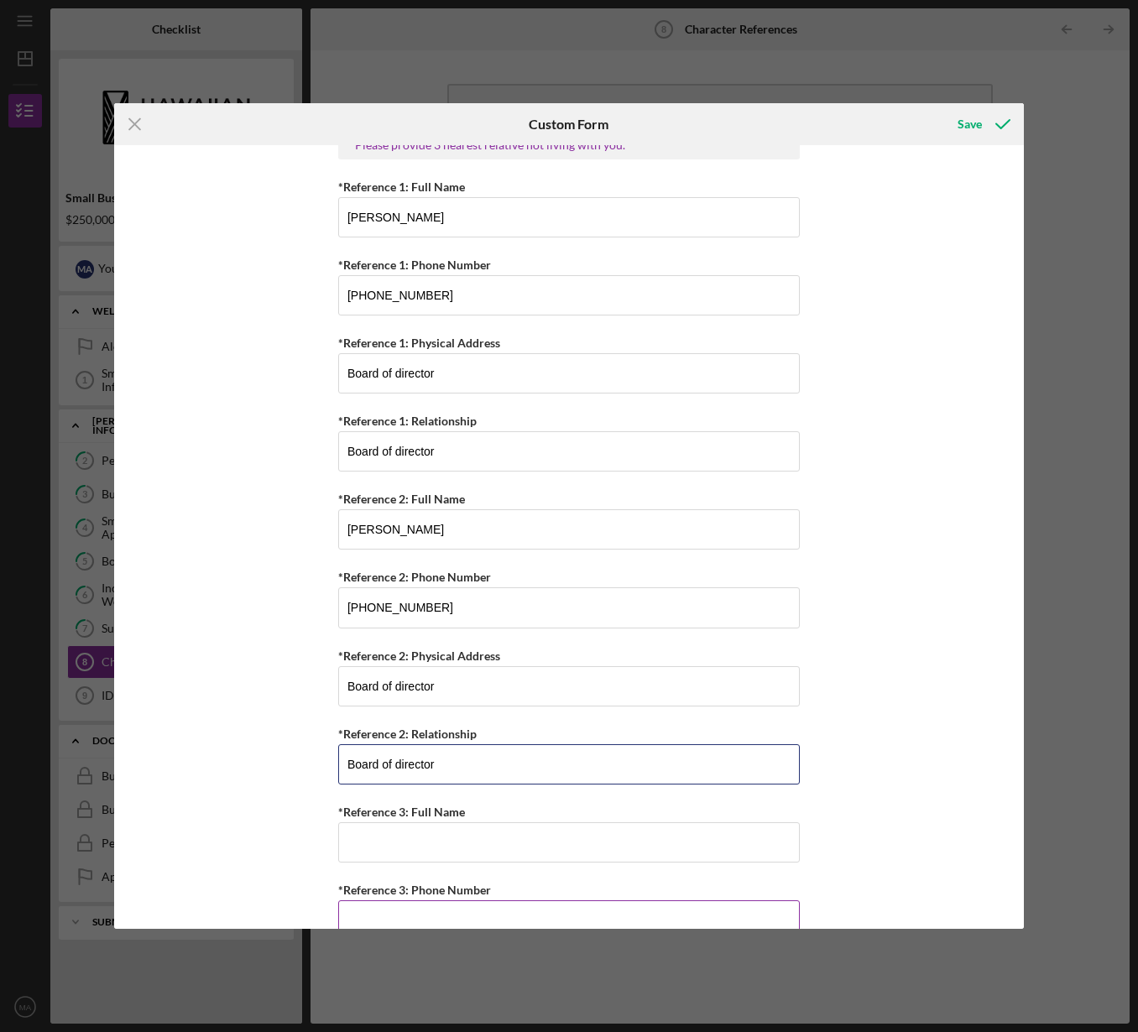
scroll to position [206, 0]
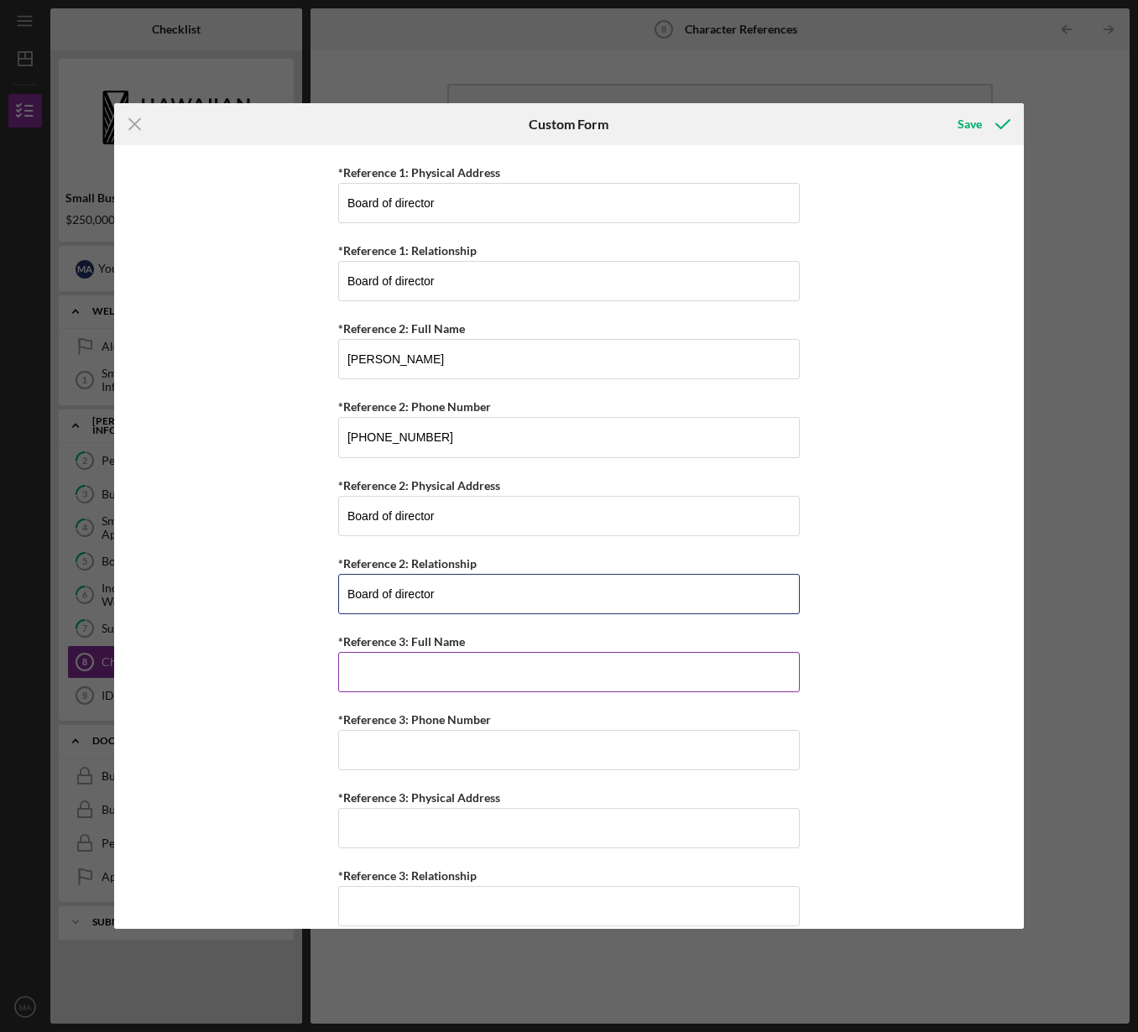
type input "Board of director"
click at [399, 666] on input "*Reference 3: Full Name" at bounding box center [569, 672] width 462 height 40
type input "[PERSON_NAME]"
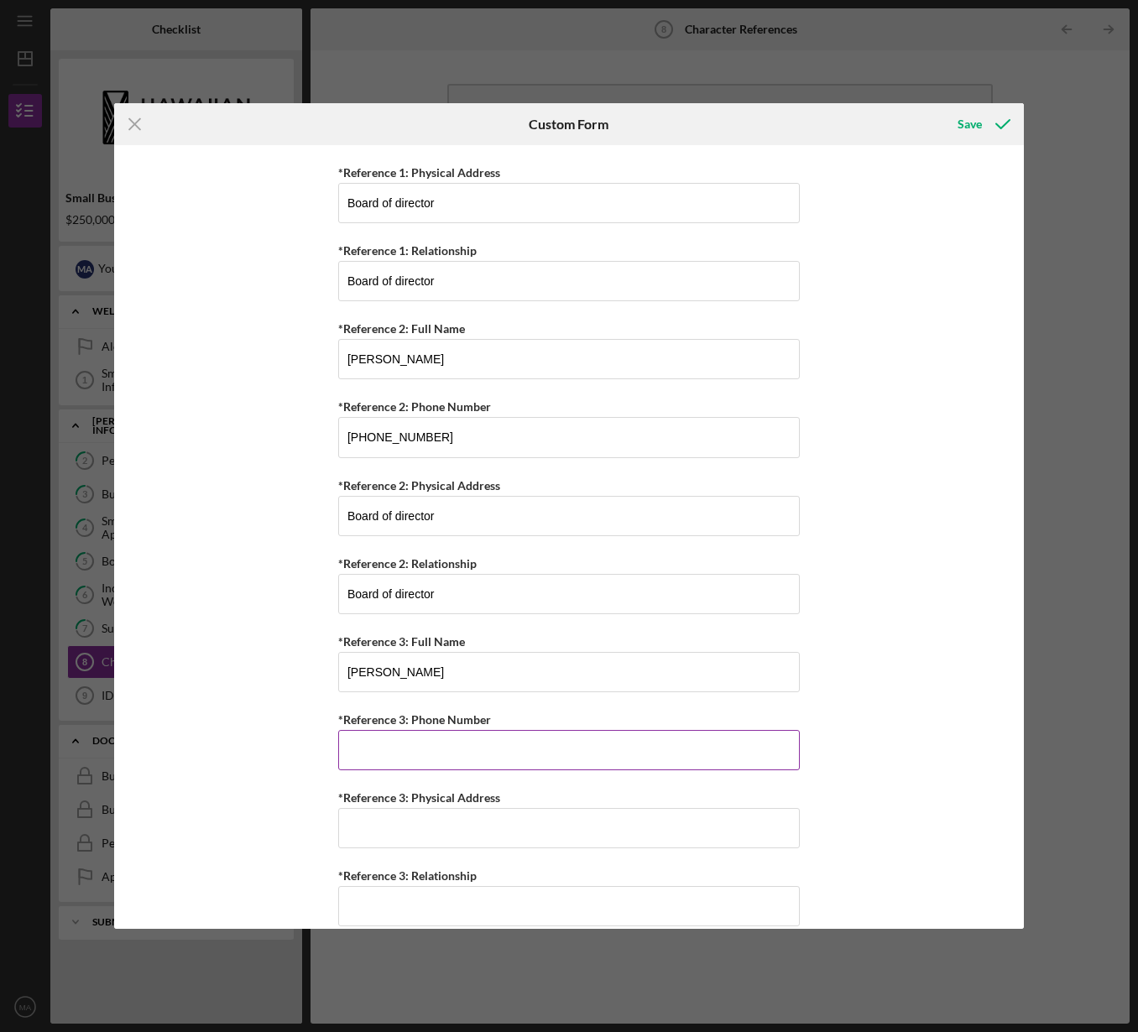
click at [378, 748] on input "*Reference 3: Phone Number" at bounding box center [569, 750] width 462 height 40
paste input "[PHONE_NUMBER]"
type input "[PHONE_NUMBER]"
drag, startPoint x: 362, startPoint y: 519, endPoint x: 248, endPoint y: 520, distance: 114.1
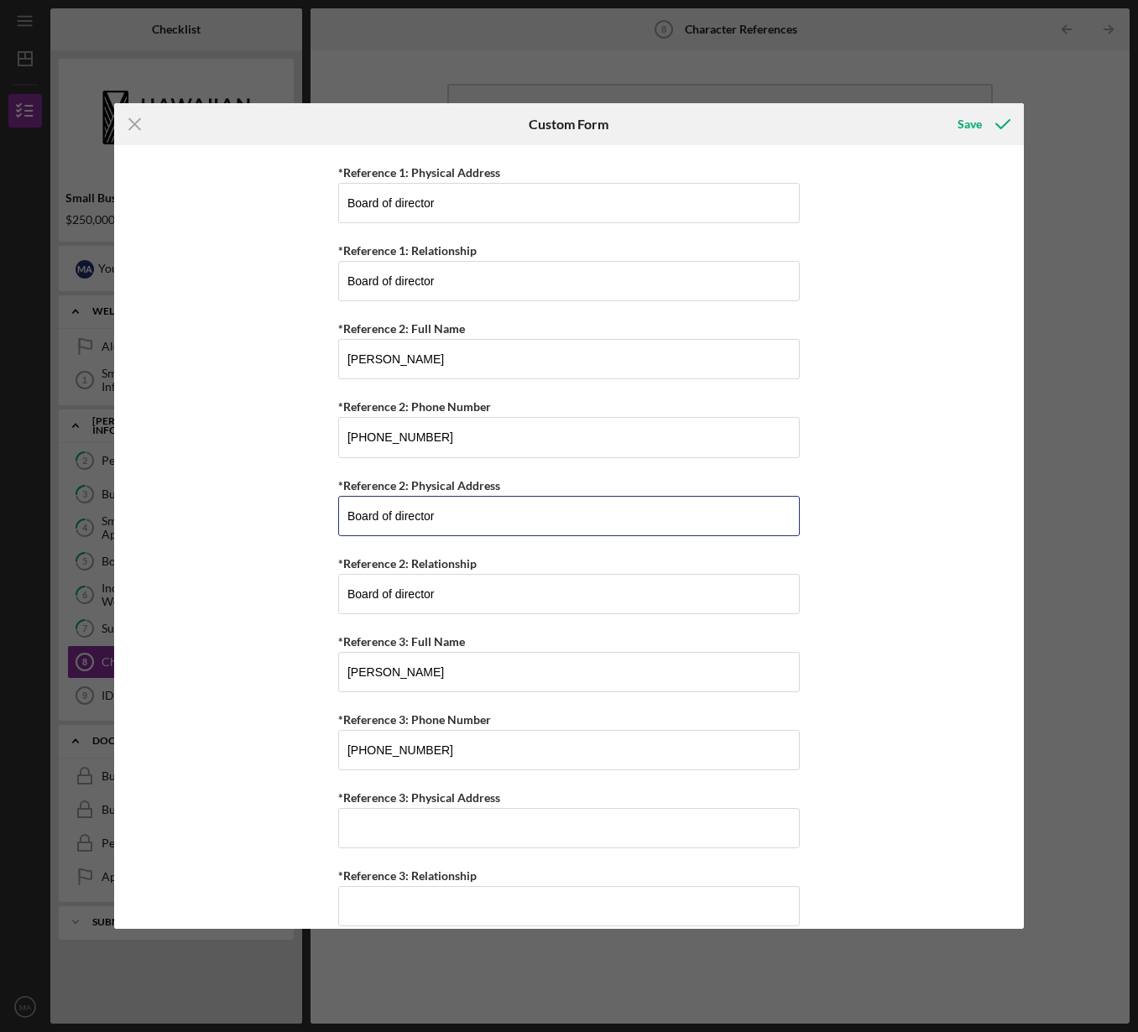
click at [248, 519] on div "Personal References Please provide 3 nearest relative not living with you. *Ref…" at bounding box center [569, 537] width 910 height 784
click at [400, 833] on input "*Reference 3: Physical Address" at bounding box center [569, 828] width 462 height 40
paste input "Board of director"
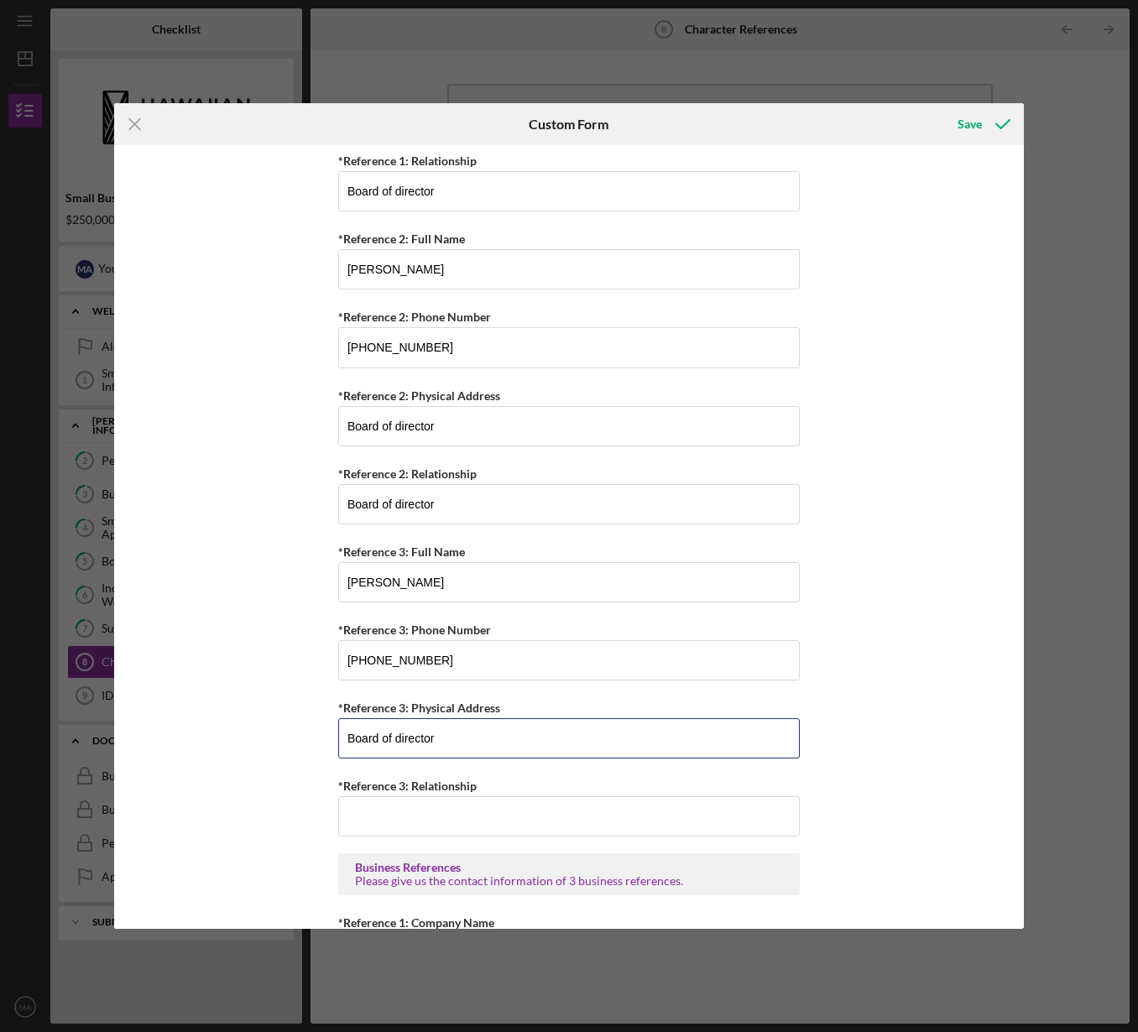
scroll to position [472, 0]
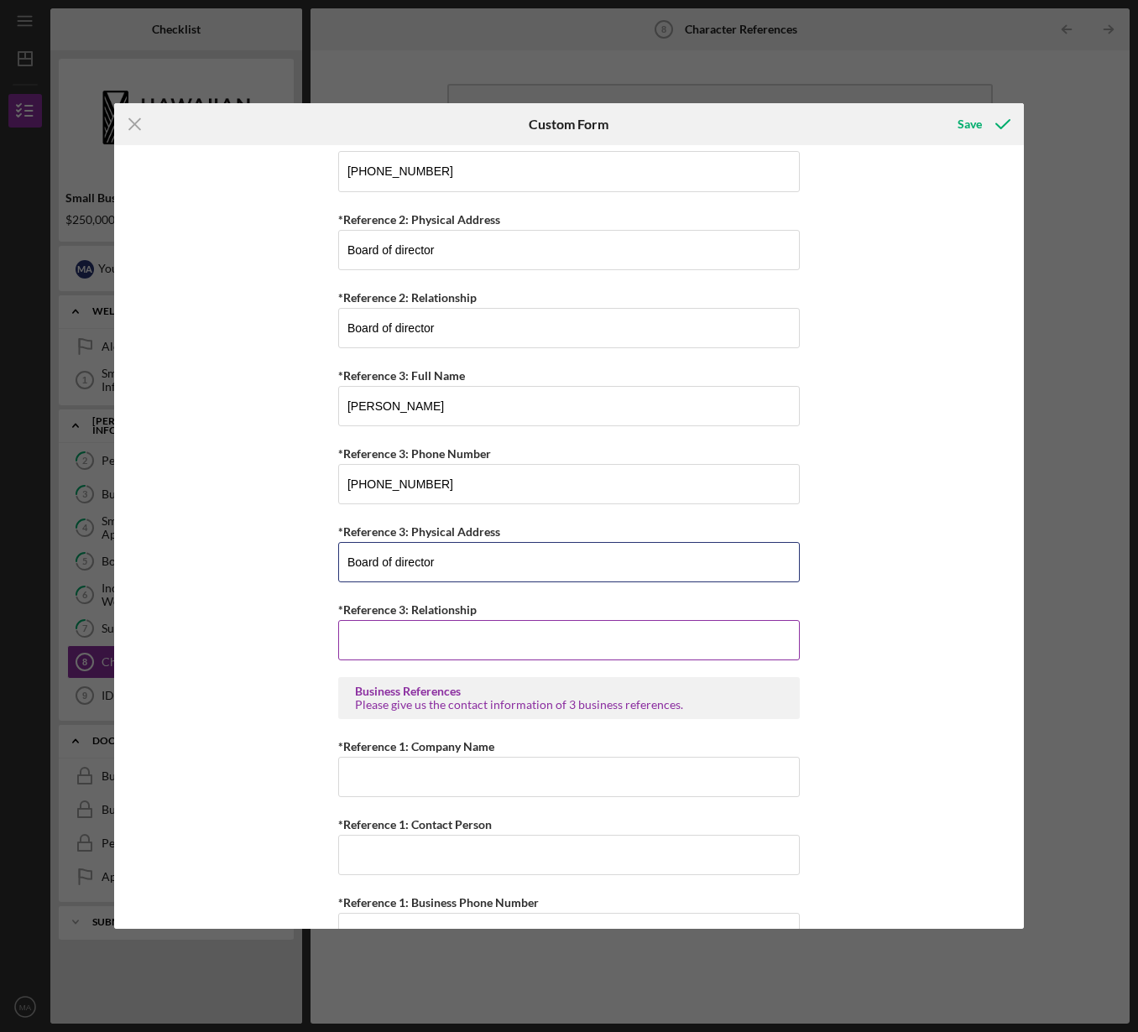
type input "Board of director"
click at [409, 651] on input "*Reference 3: Relationship" at bounding box center [569, 640] width 462 height 40
paste input "Board of director"
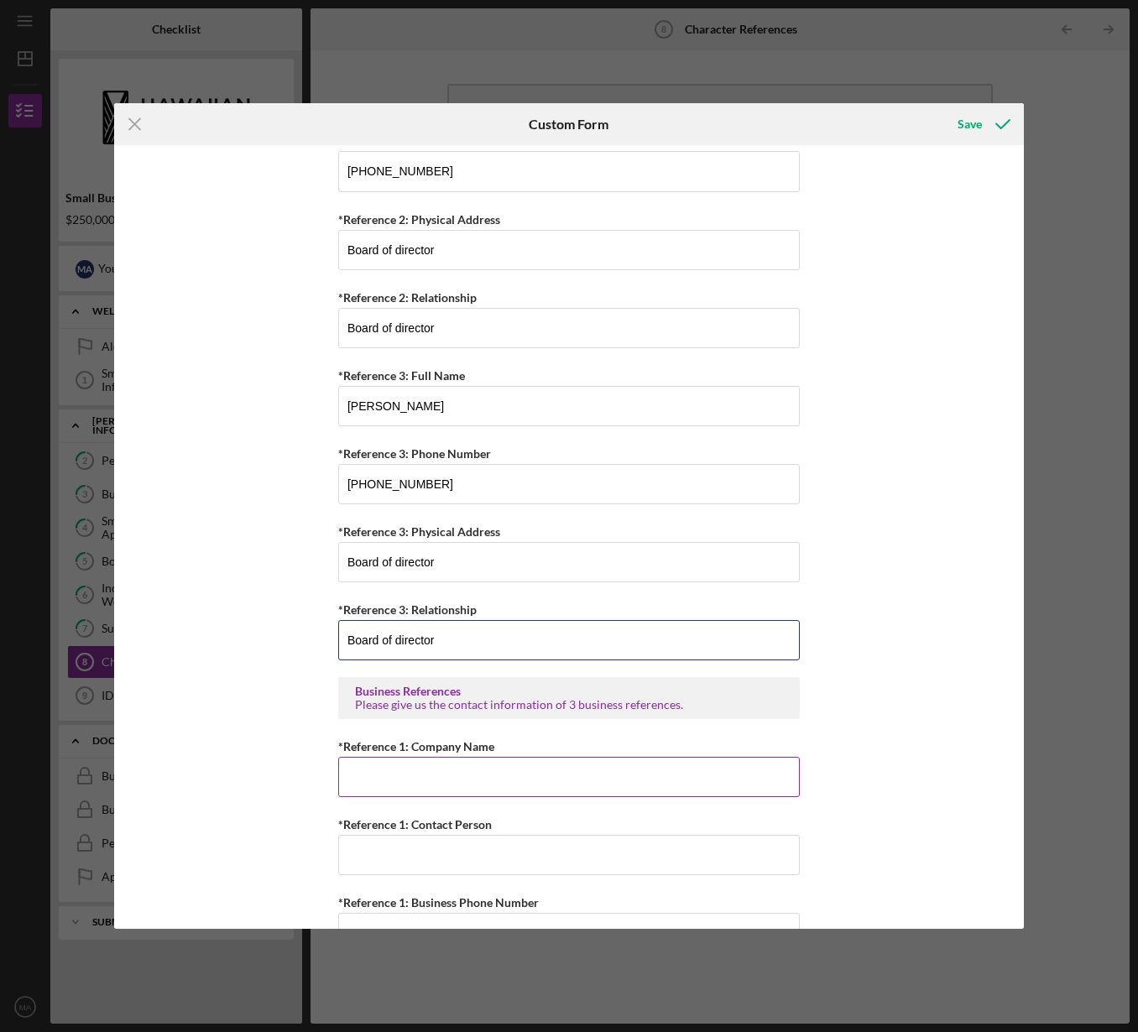
type input "Board of director"
click at [508, 780] on input "*Reference 1: Company Name" at bounding box center [569, 777] width 462 height 40
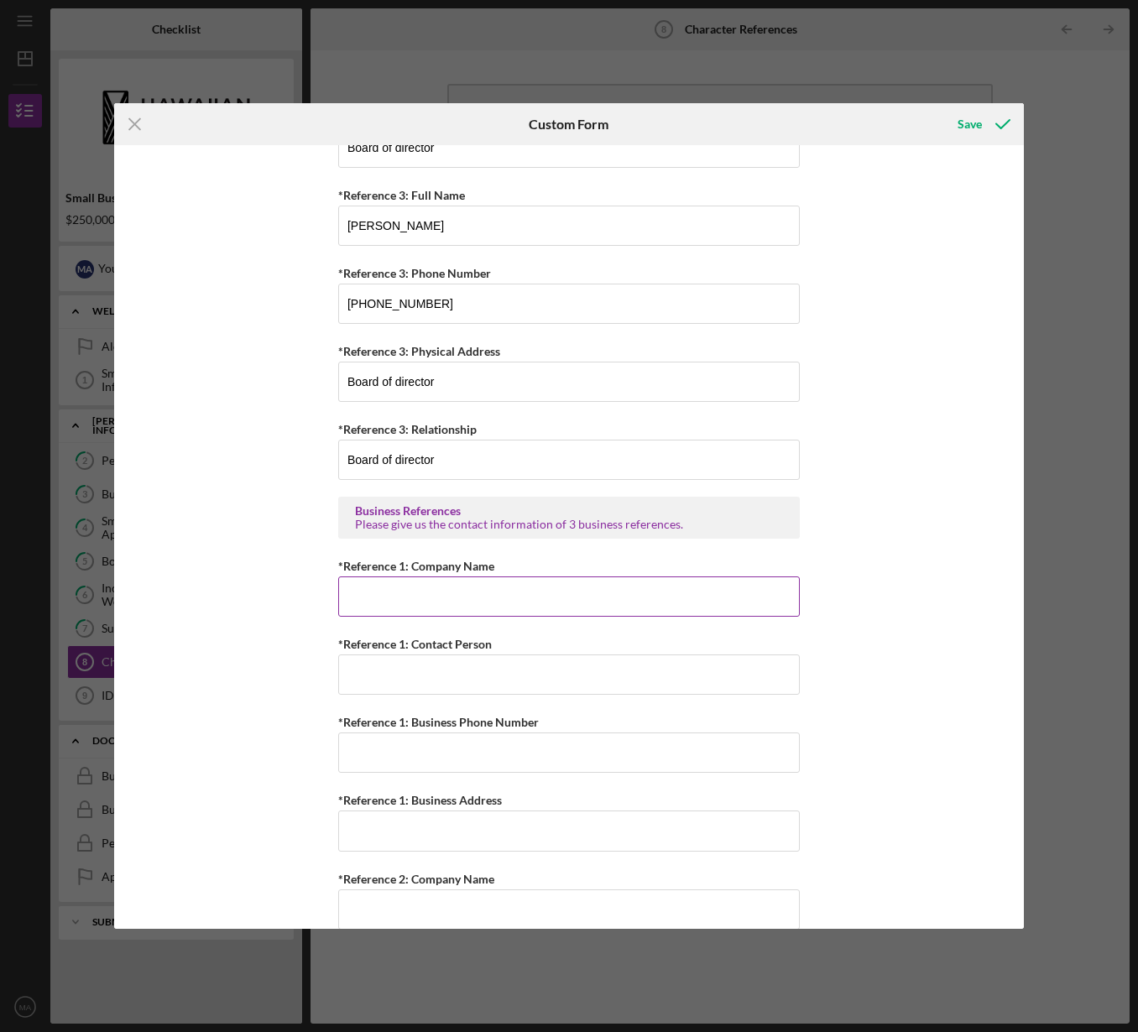
scroll to position [712, 0]
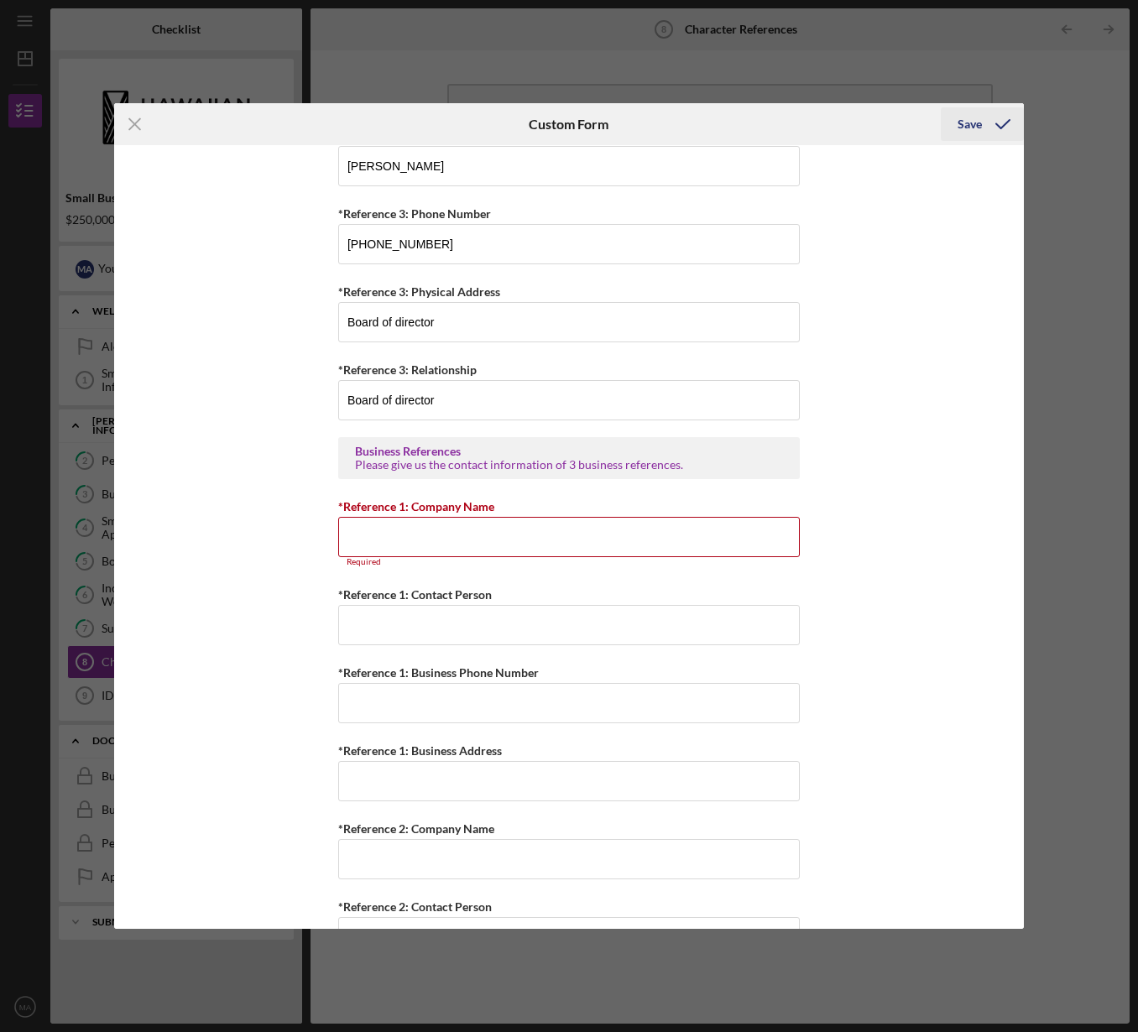
click at [979, 123] on div "Save" at bounding box center [969, 124] width 24 height 34
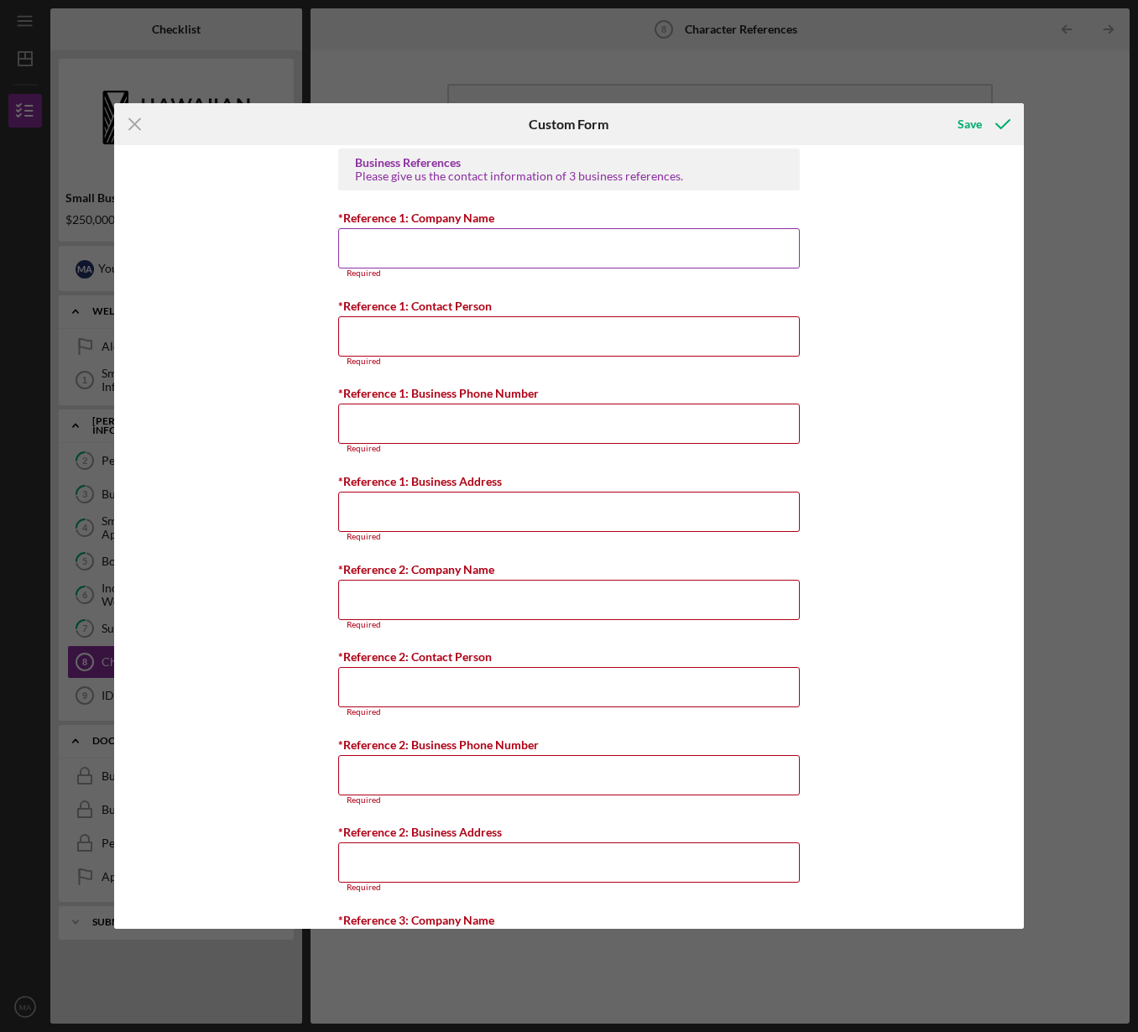
scroll to position [1002, 0]
click at [511, 261] on input "*Reference 1: Company Name" at bounding box center [569, 247] width 462 height 40
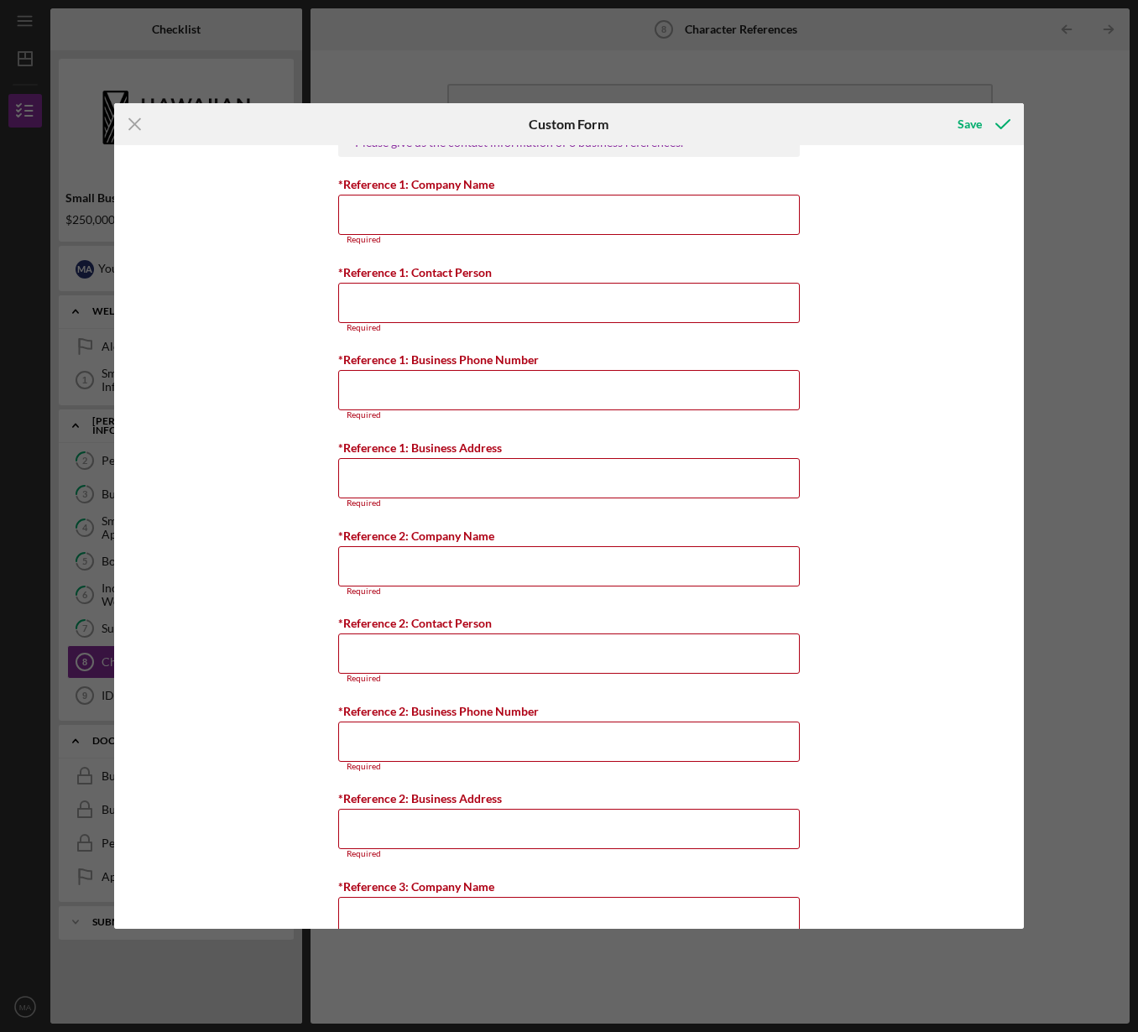
scroll to position [1341, 0]
